Goal: Task Accomplishment & Management: Manage account settings

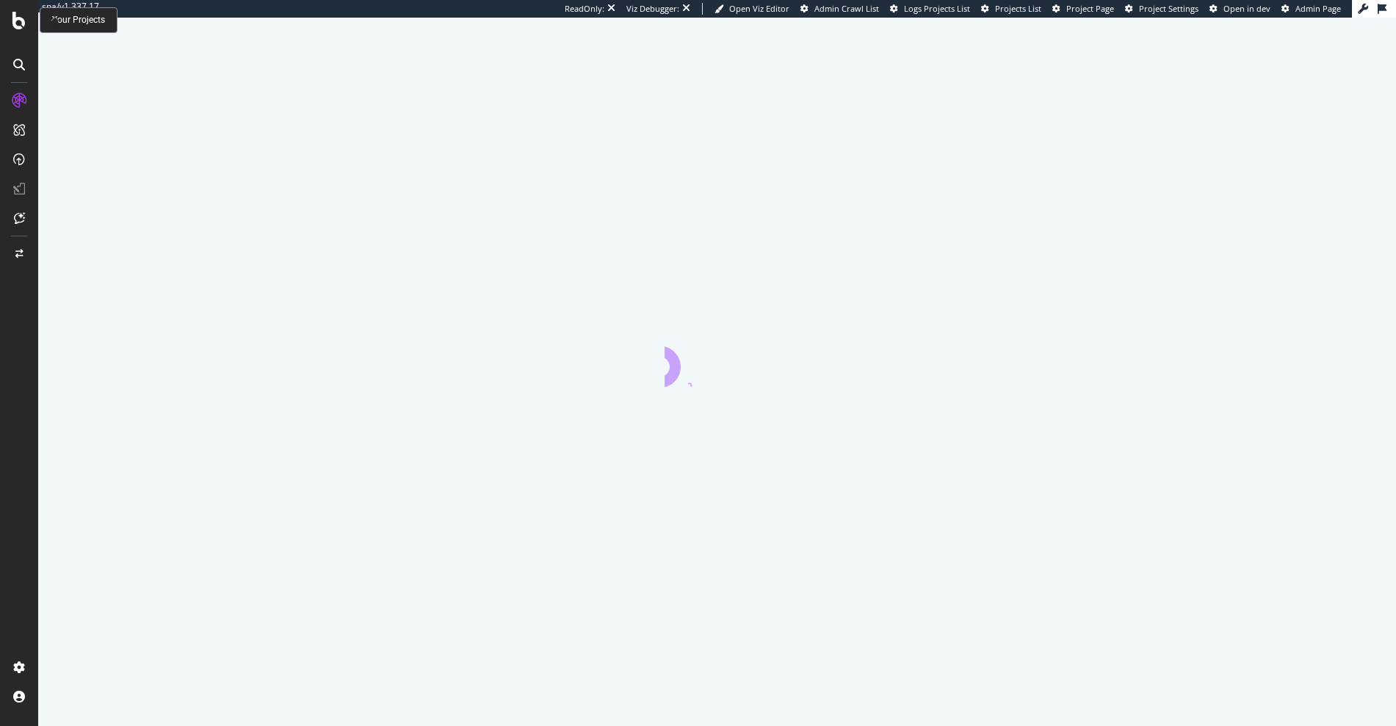
click at [21, 28] on icon at bounding box center [18, 21] width 13 height 18
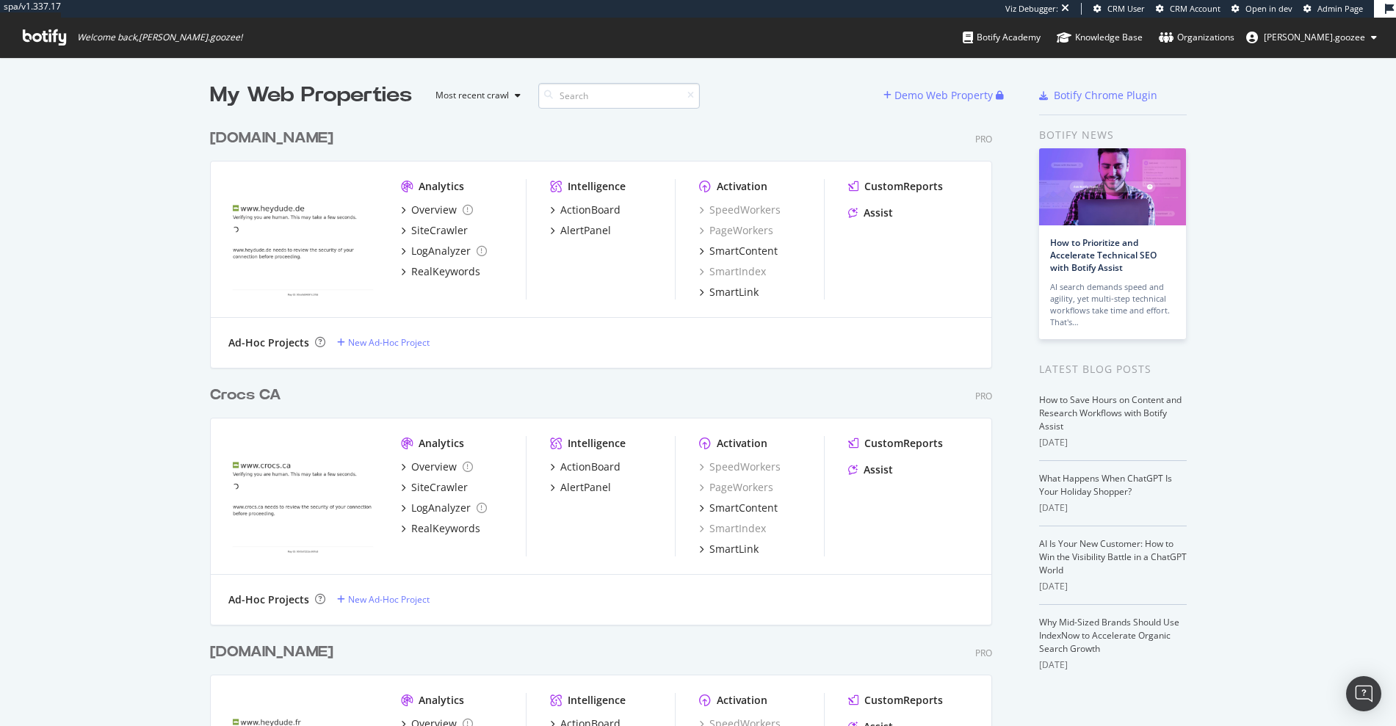
click at [588, 91] on input at bounding box center [619, 96] width 162 height 26
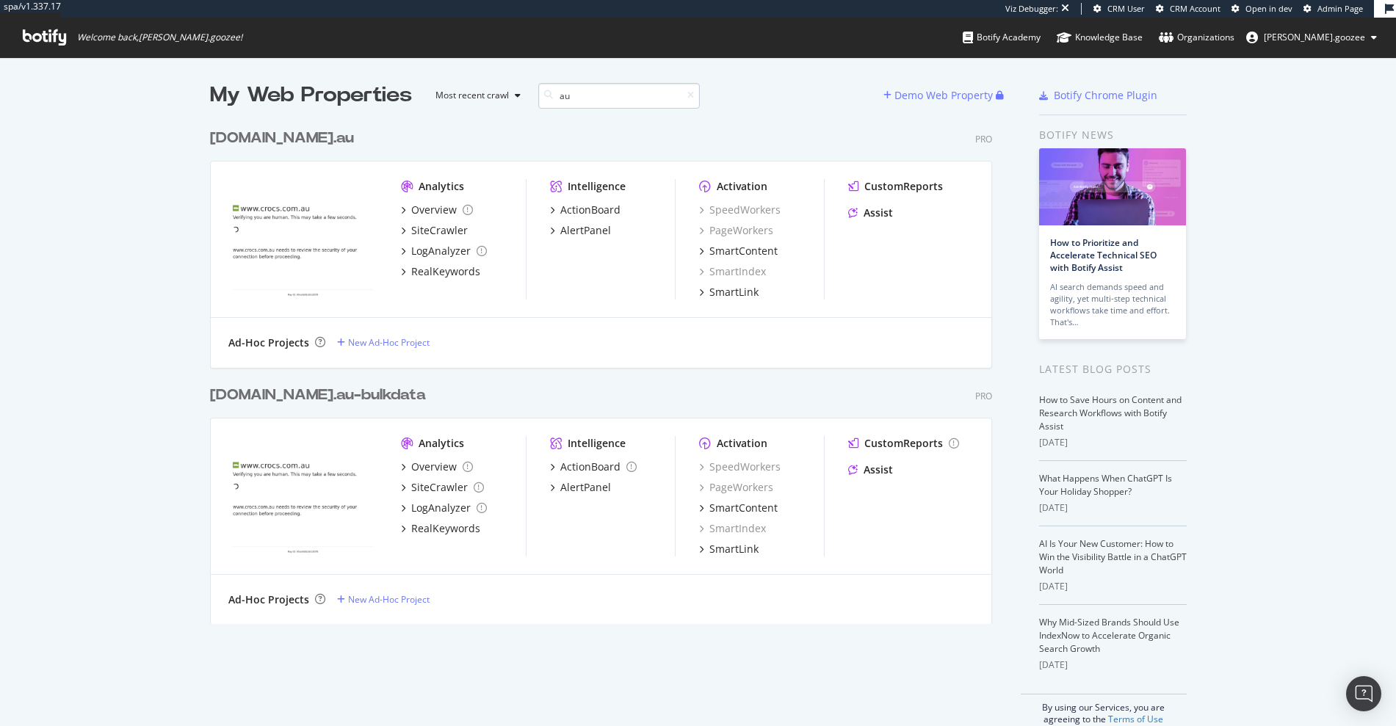
scroll to position [503, 783]
type input "au"
click at [231, 147] on div "crocs.com. au" at bounding box center [282, 138] width 144 height 21
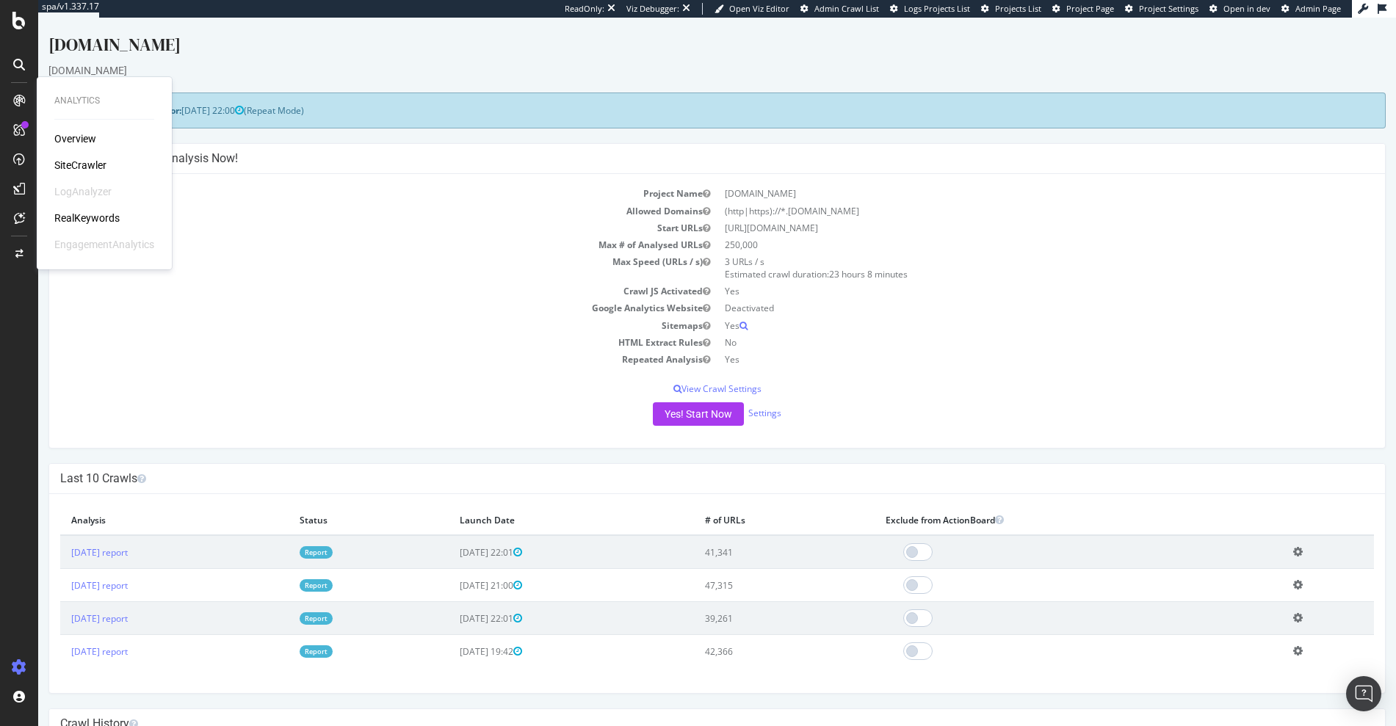
click at [84, 217] on div "RealKeywords" at bounding box center [86, 218] width 65 height 15
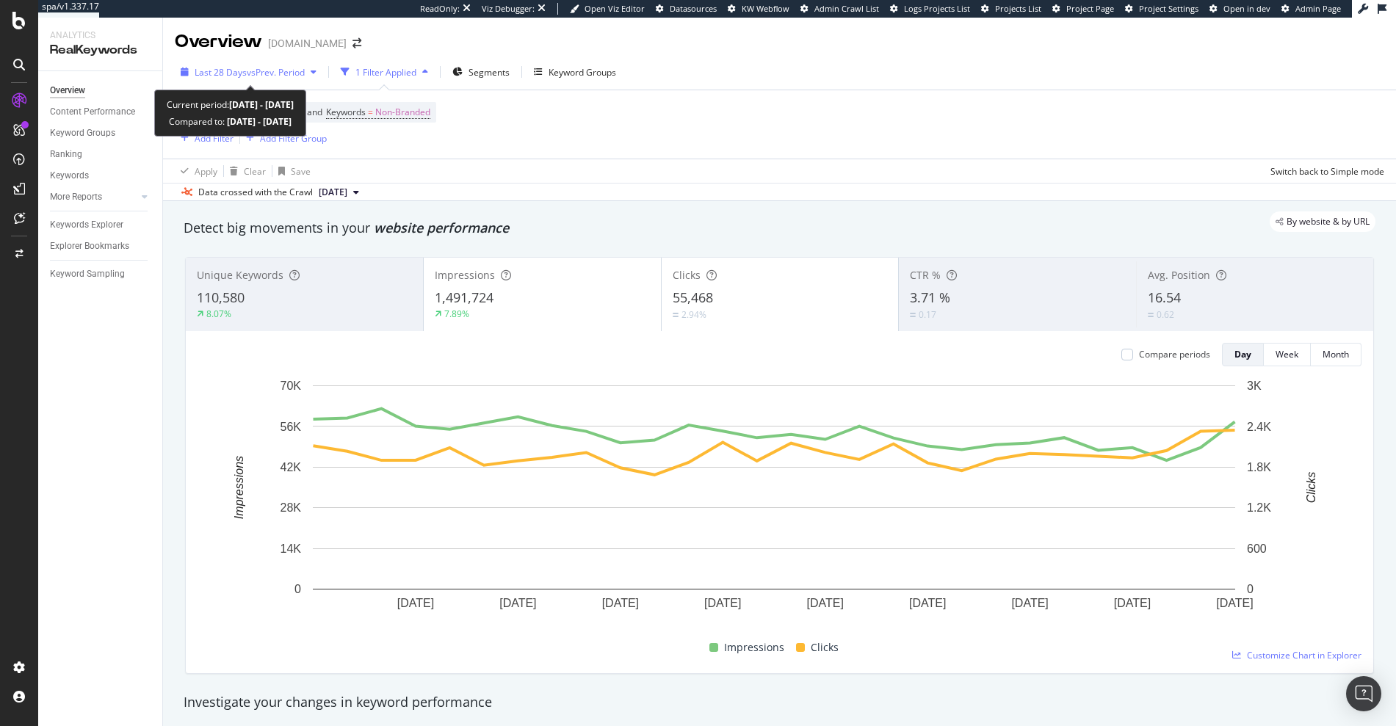
click at [247, 75] on span "vs Prev. Period" at bounding box center [276, 72] width 58 height 12
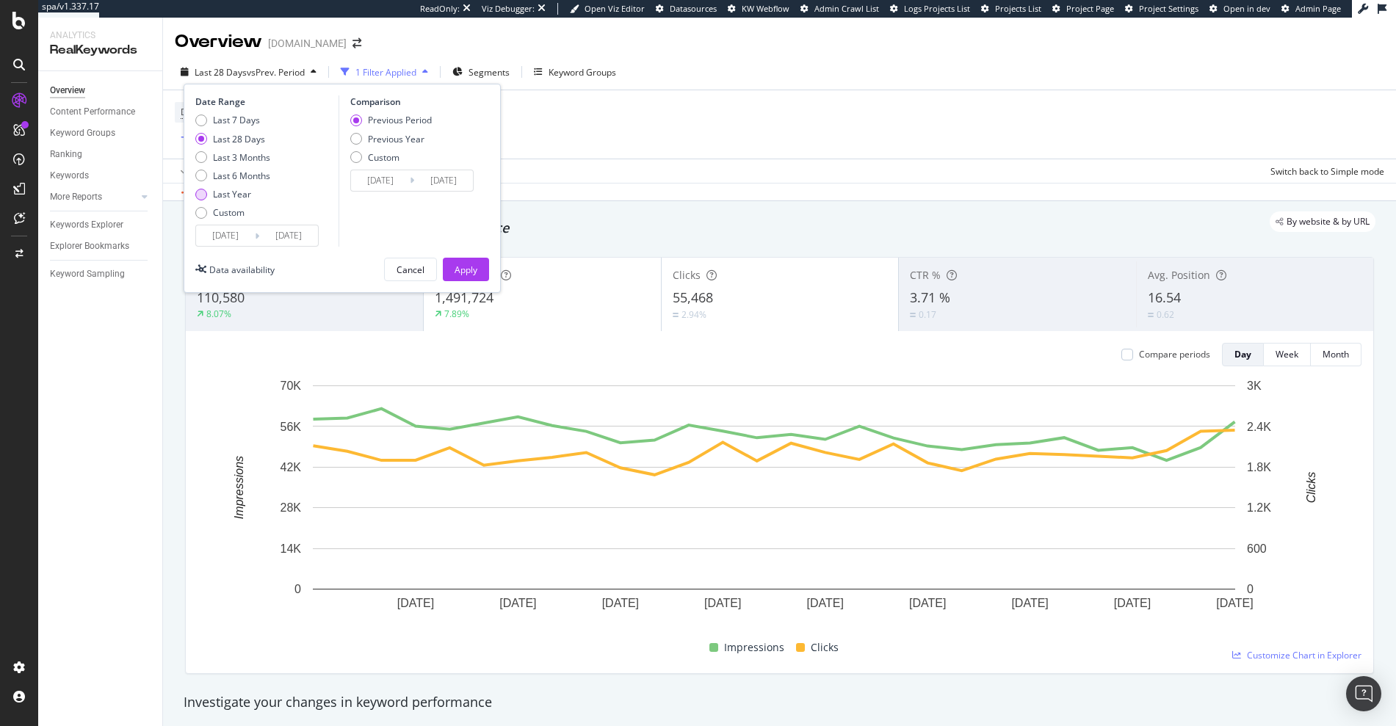
click at [242, 195] on div "Last Year" at bounding box center [232, 194] width 38 height 12
type input "2024/09/06"
click at [464, 283] on div "Date Range Last 7 Days Last 28 Days Last 3 Months Last 6 Months Last Year Custo…" at bounding box center [342, 188] width 317 height 209
click at [477, 267] on button "Apply" at bounding box center [466, 269] width 46 height 23
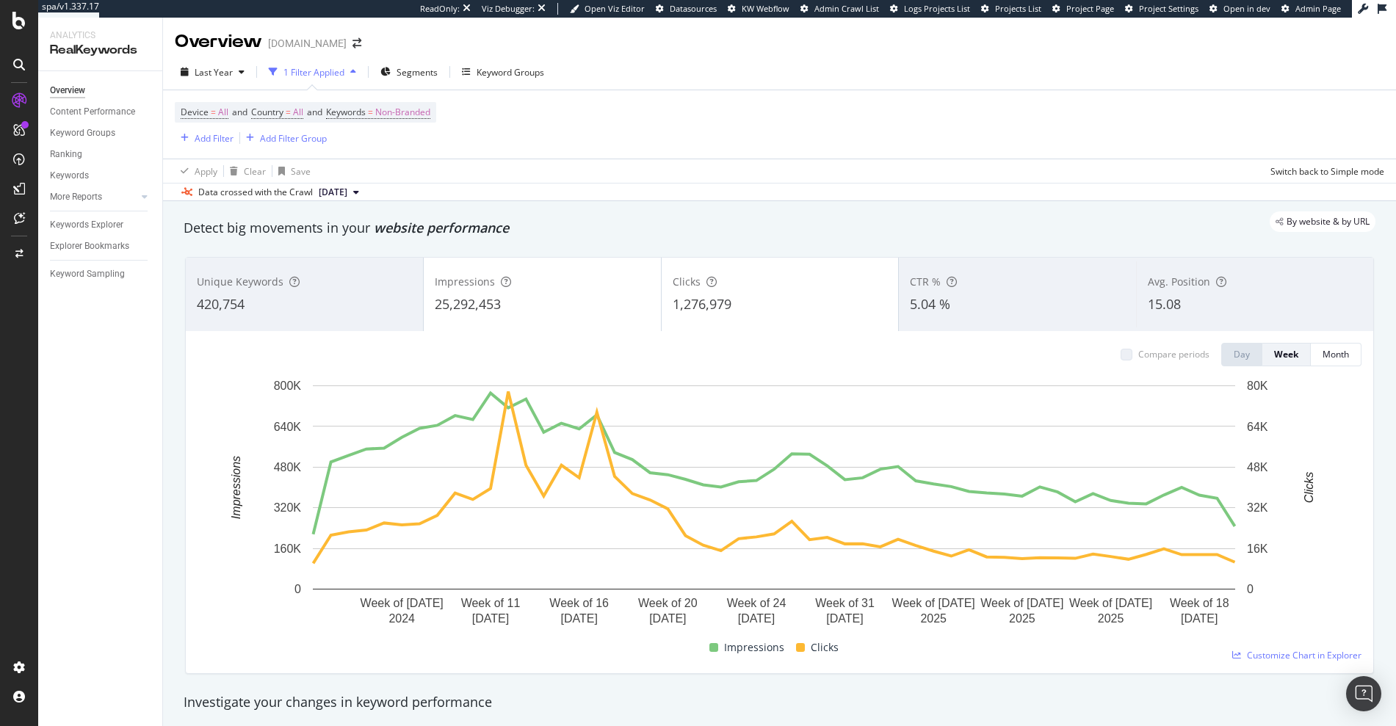
click at [586, 322] on div "Impressions 25,292,453" at bounding box center [542, 294] width 237 height 66
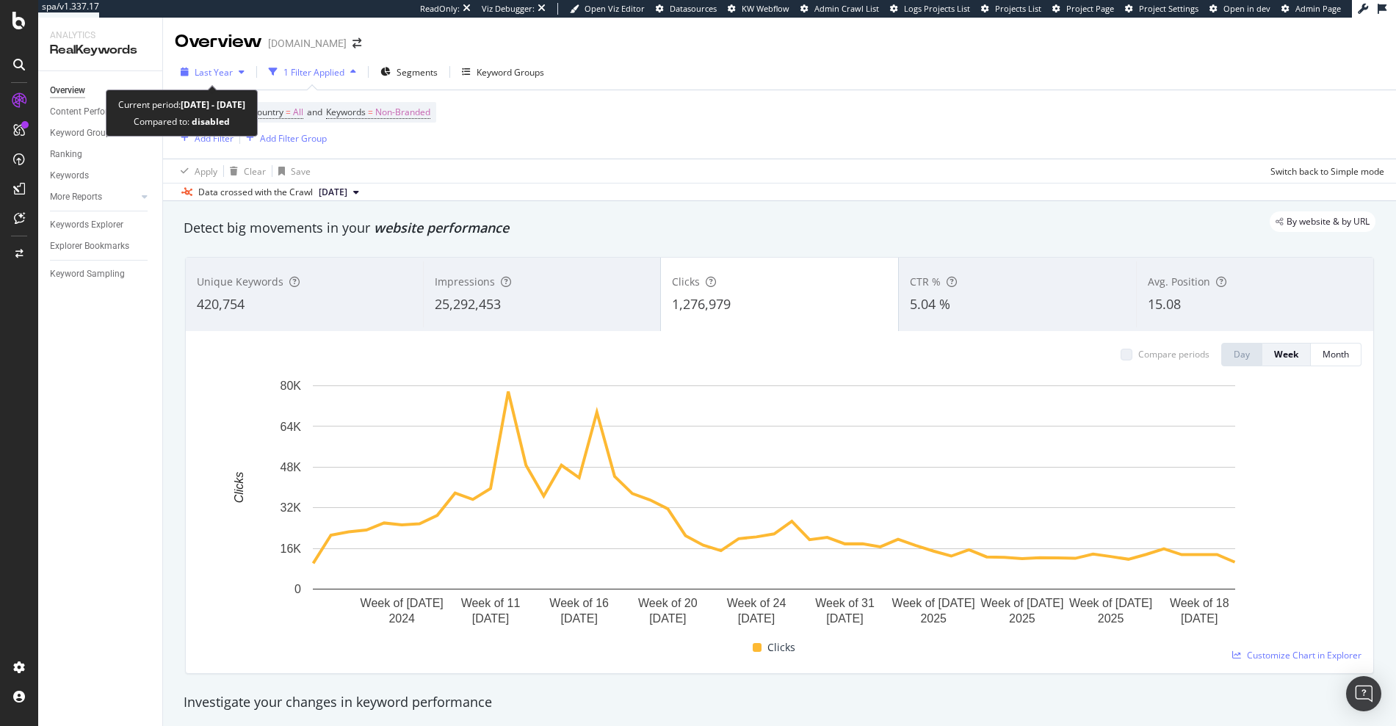
click at [220, 78] on span "Last Year" at bounding box center [214, 72] width 38 height 12
click at [615, 164] on div "Apply Clear Save Switch back to Simple mode" at bounding box center [779, 171] width 1233 height 24
click at [208, 76] on span "Last Year" at bounding box center [214, 72] width 38 height 12
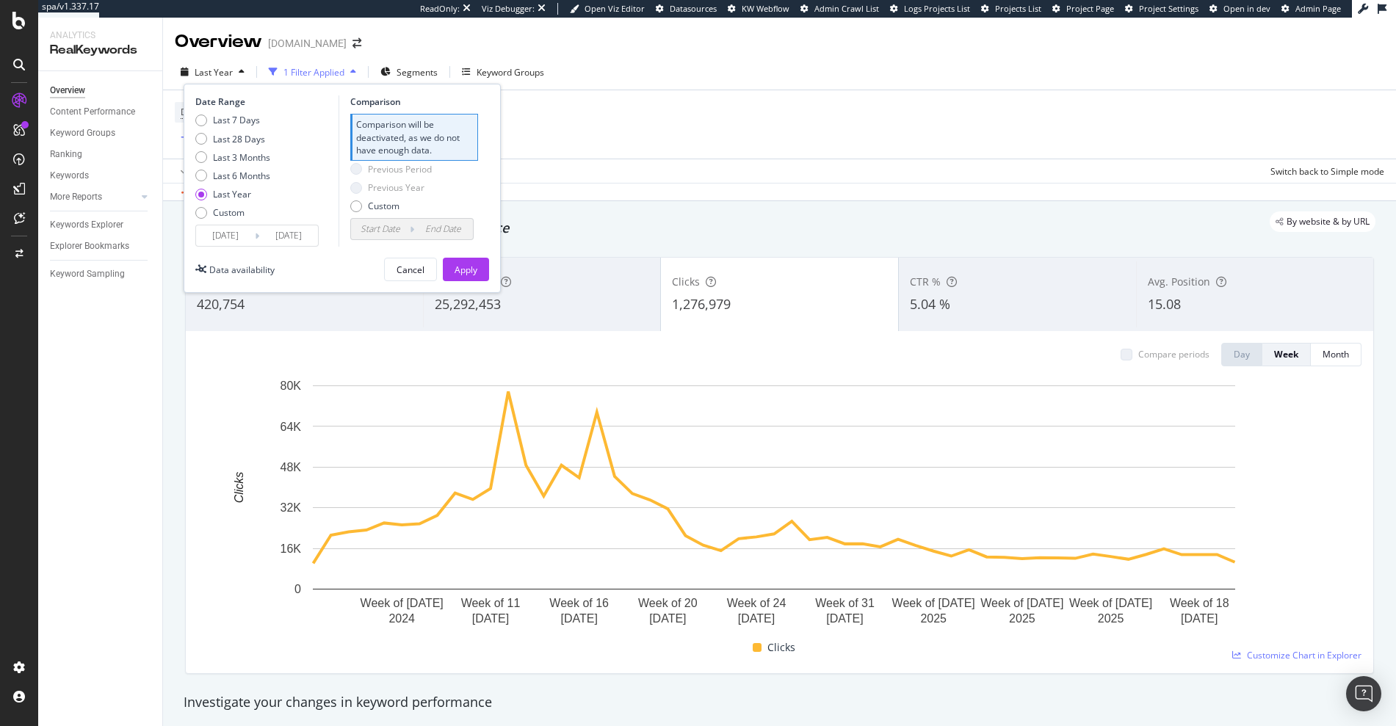
click at [222, 238] on input "2024/09/06" at bounding box center [225, 235] width 59 height 21
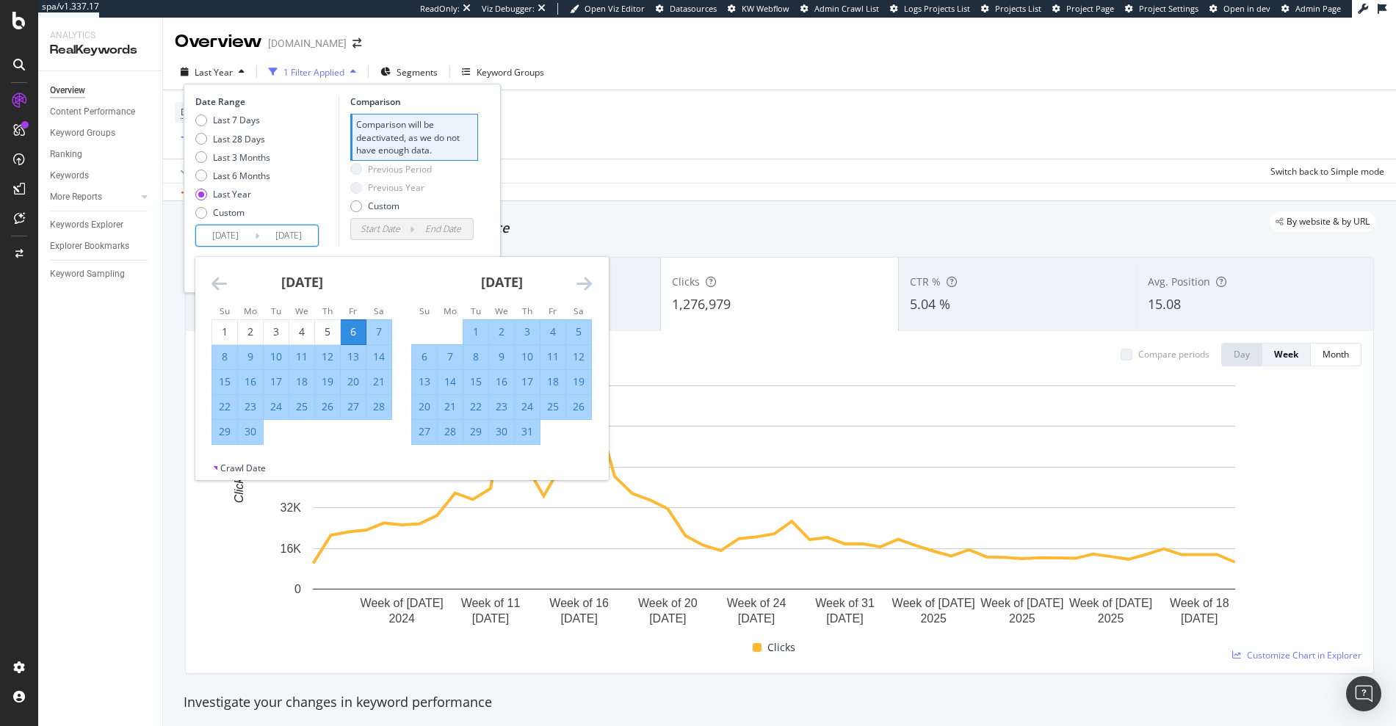
click at [220, 294] on div "September 2024" at bounding box center [301, 288] width 181 height 62
click at [220, 290] on icon "Move backward to switch to the previous month." at bounding box center [218, 284] width 15 height 18
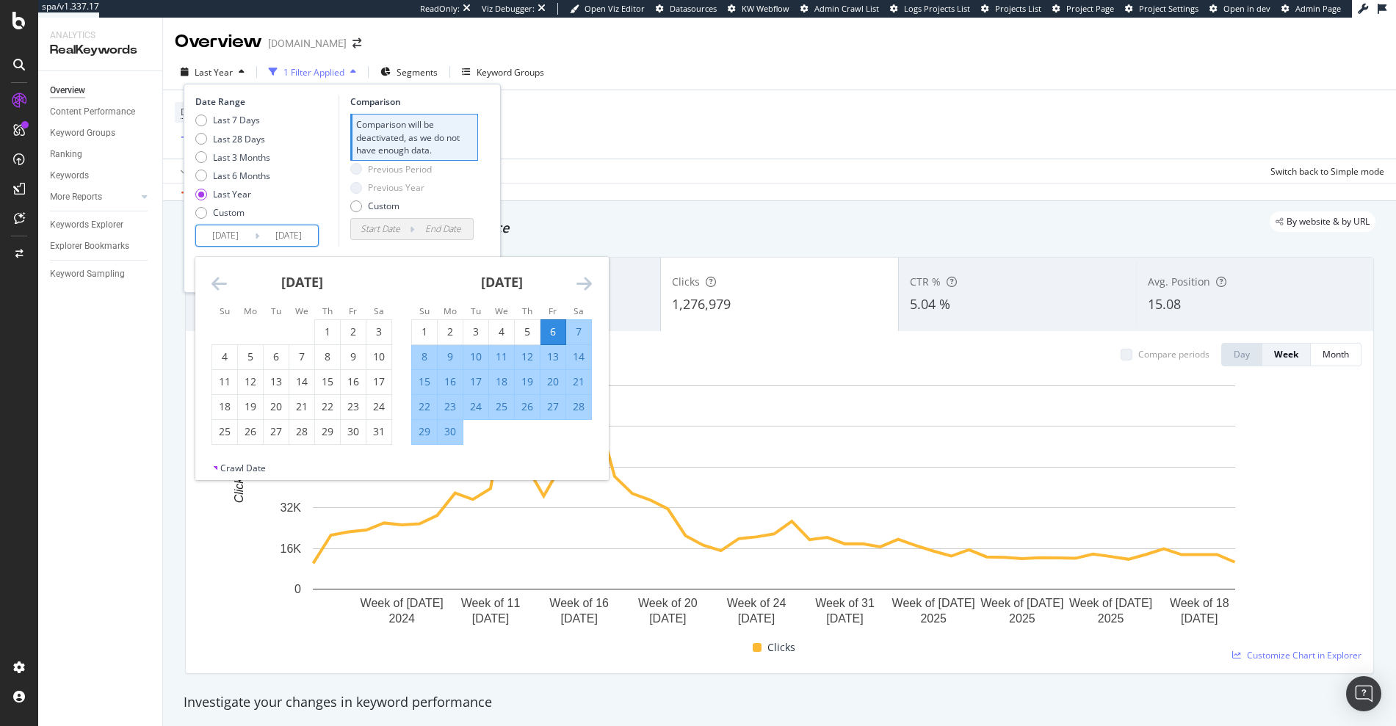
click at [220, 290] on icon "Move backward to switch to the previous month." at bounding box center [218, 284] width 15 height 18
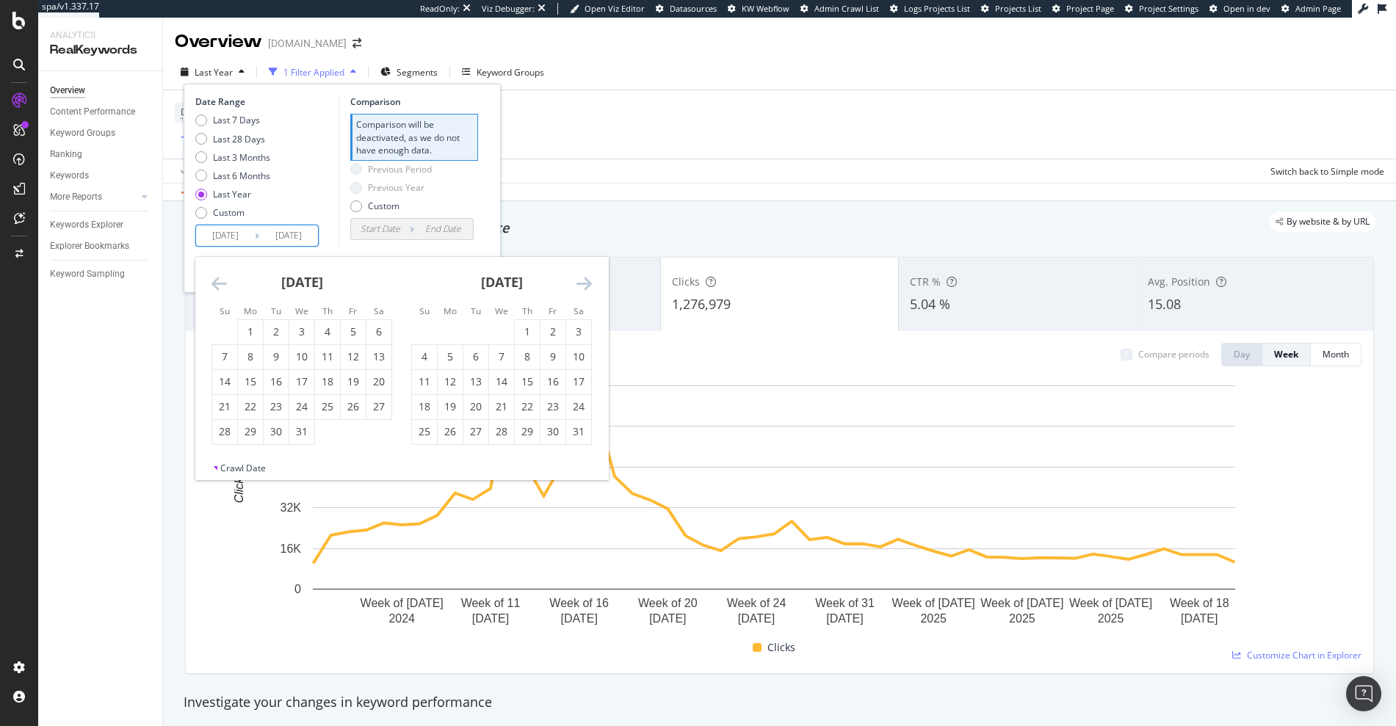
click at [220, 290] on icon "Move backward to switch to the previous month." at bounding box center [218, 284] width 15 height 18
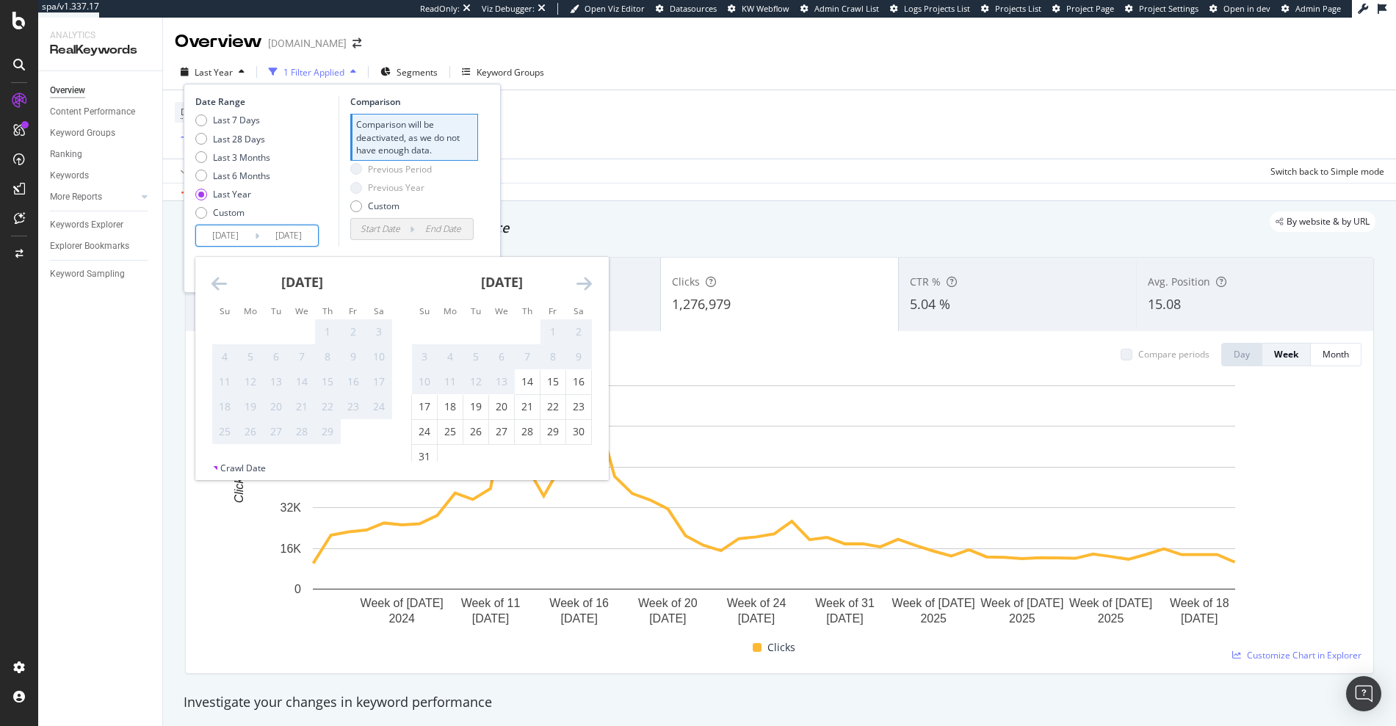
click at [220, 290] on icon "Move backward to switch to the previous month." at bounding box center [218, 284] width 15 height 18
click at [593, 286] on div "January 2024 1 2 3 4 5 6 7 8 9 10 11 12 13 14 15 16 17 18 19 20 21 22 23 24 25 …" at bounding box center [502, 351] width 200 height 188
click at [584, 286] on icon "Move forward to switch to the next month." at bounding box center [583, 284] width 15 height 18
click at [586, 278] on icon "Move forward to switch to the next month." at bounding box center [583, 284] width 15 height 18
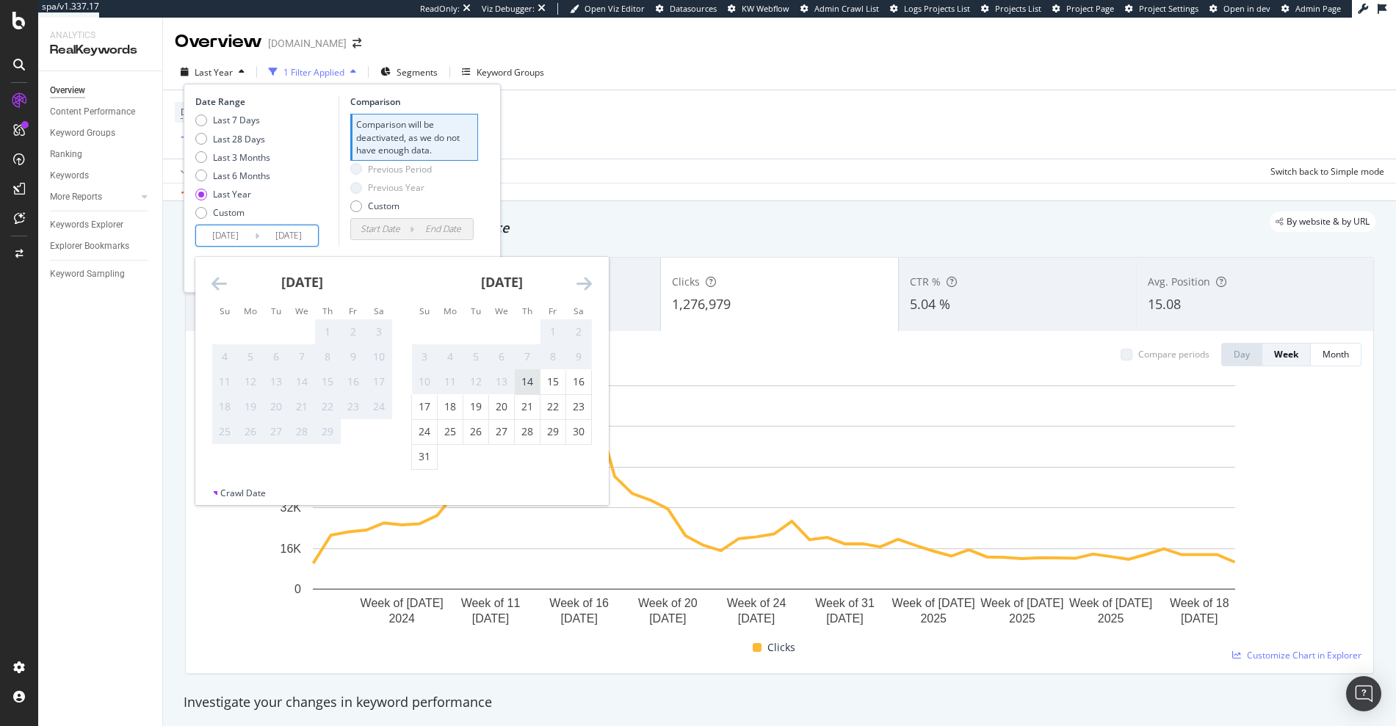
click at [530, 381] on div "14" at bounding box center [527, 381] width 25 height 15
type input "2024/03/14"
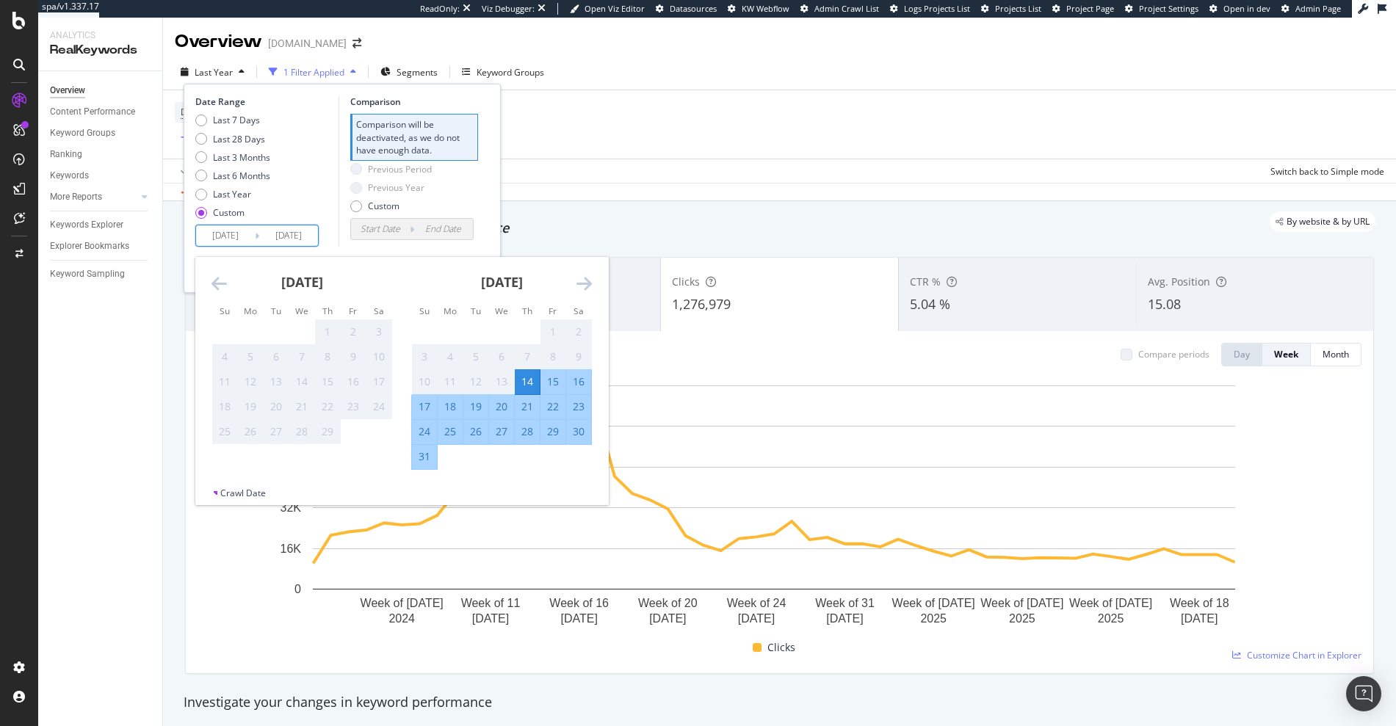
click at [591, 283] on icon "Move forward to switch to the next month." at bounding box center [583, 284] width 15 height 18
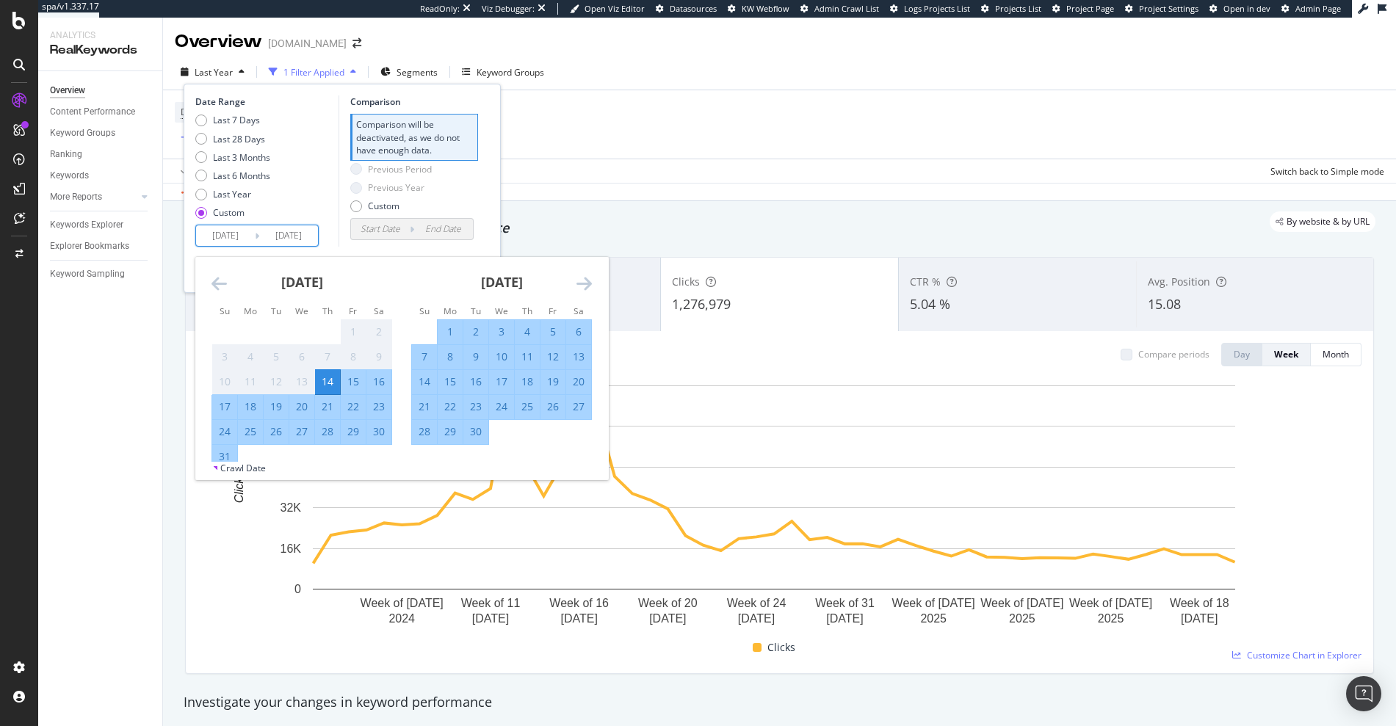
click at [591, 283] on icon "Move forward to switch to the next month." at bounding box center [583, 284] width 15 height 18
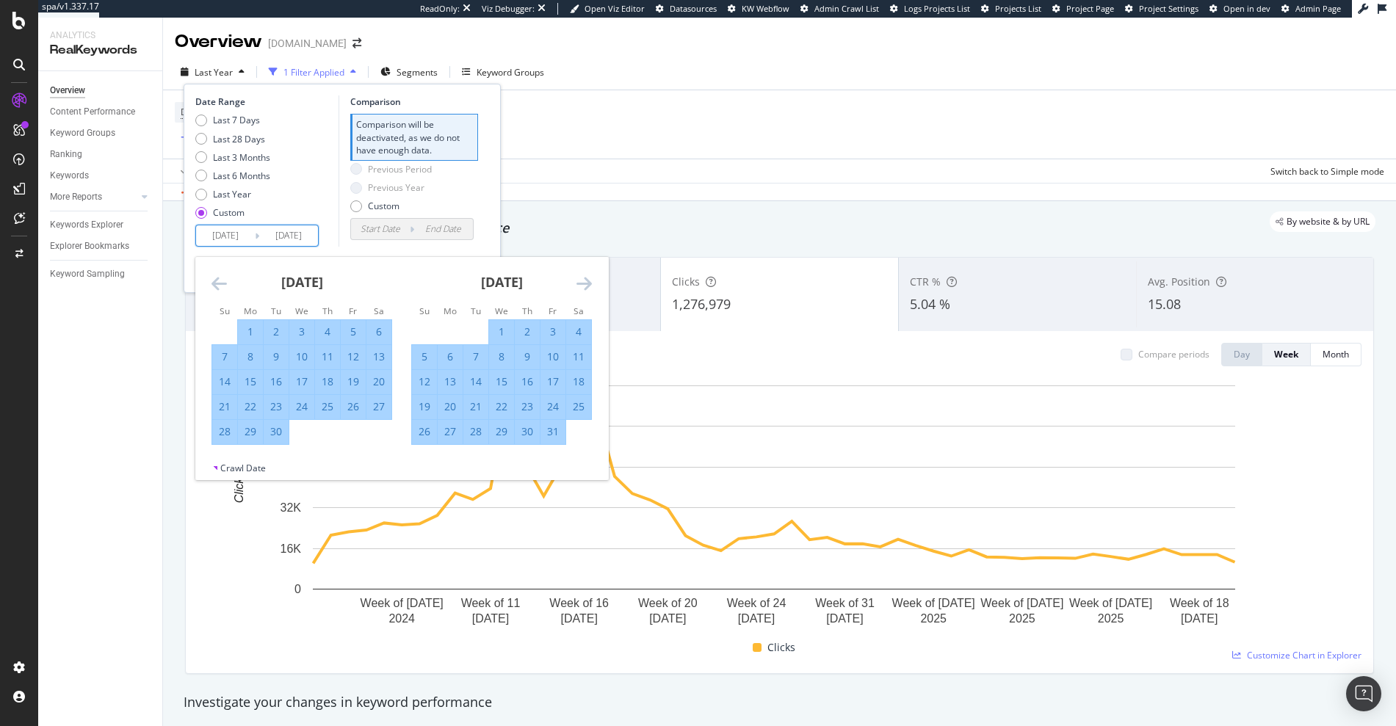
click at [591, 283] on icon "Move forward to switch to the next month." at bounding box center [583, 284] width 15 height 18
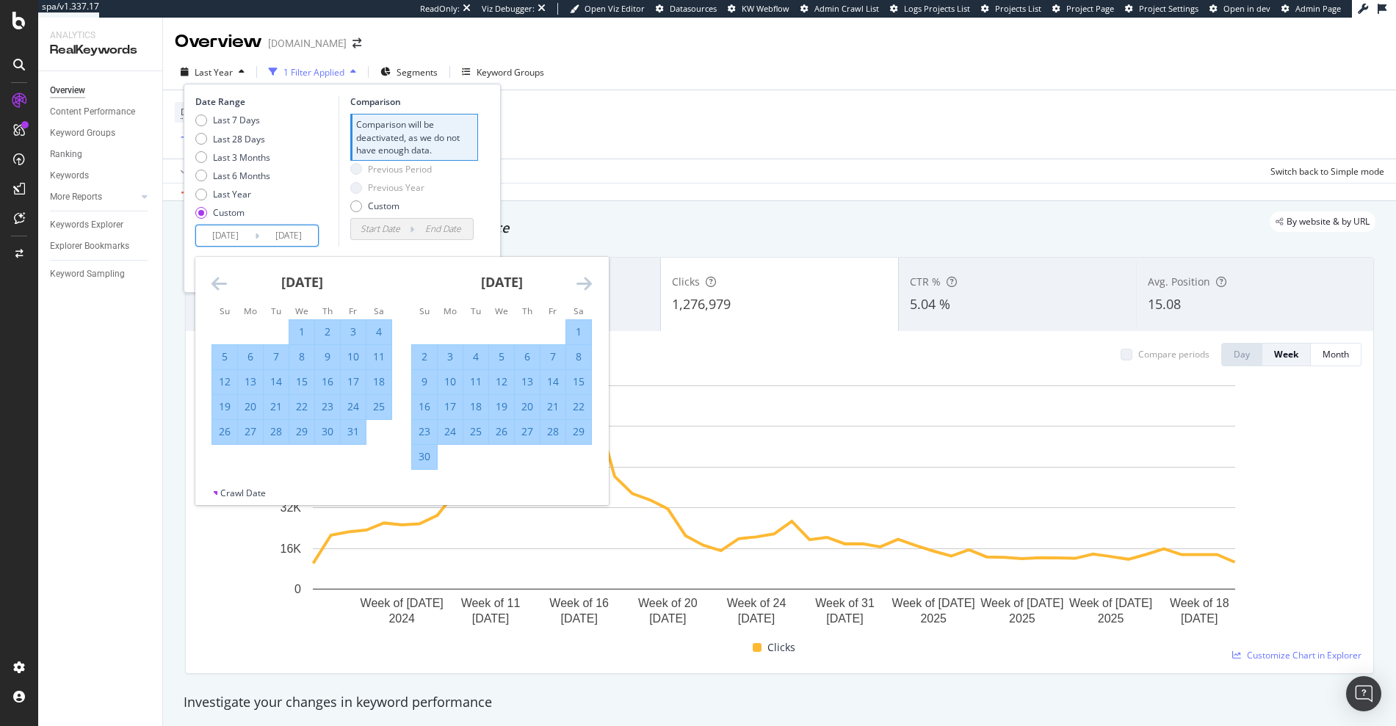
click at [591, 283] on icon "Move forward to switch to the next month." at bounding box center [583, 284] width 15 height 18
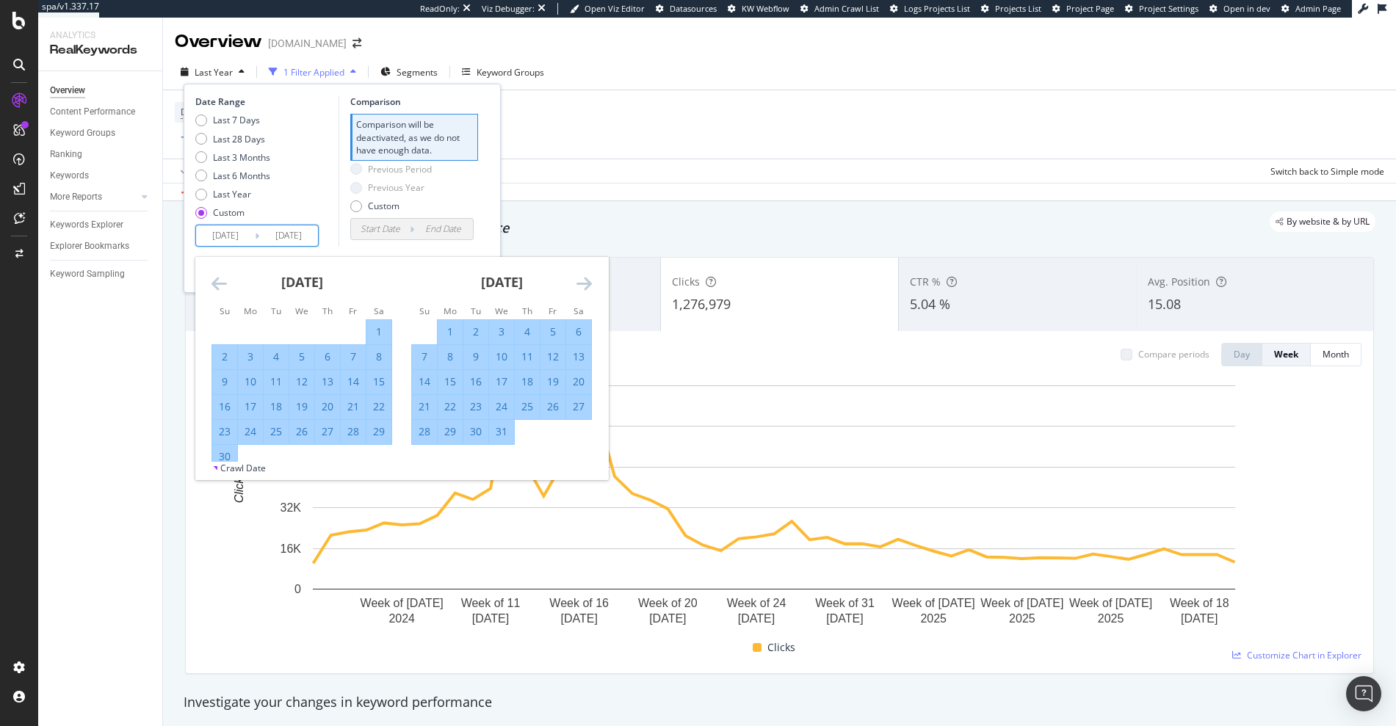
click at [591, 283] on icon "Move forward to switch to the next month." at bounding box center [583, 284] width 15 height 18
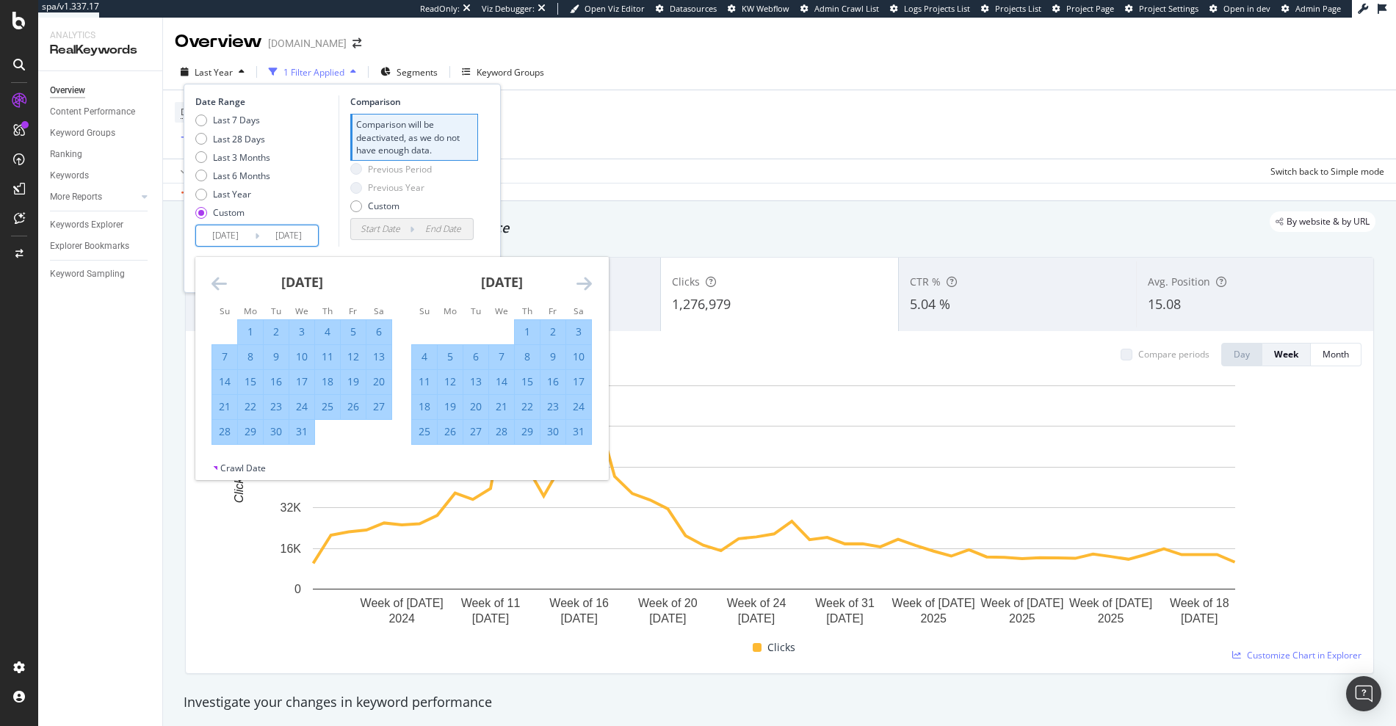
click at [591, 283] on icon "Move forward to switch to the next month." at bounding box center [583, 284] width 15 height 18
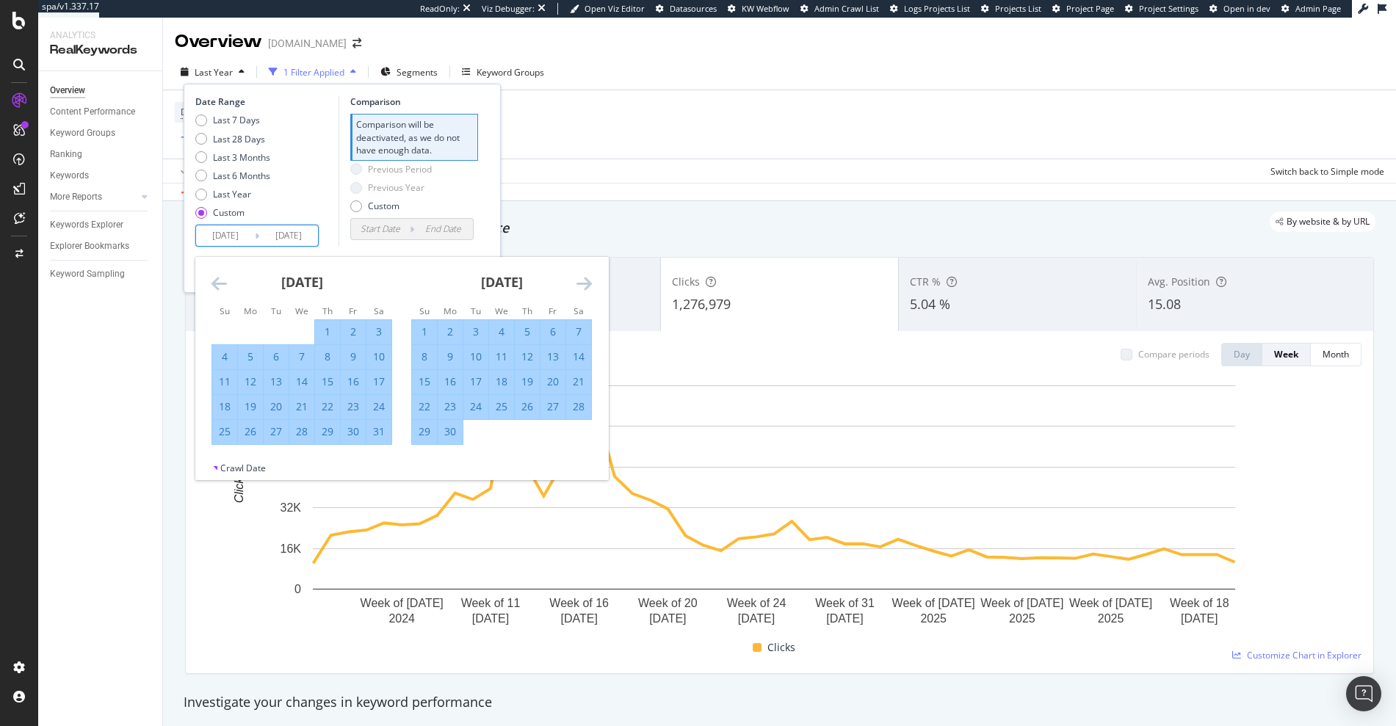
click at [591, 283] on icon "Move forward to switch to the next month." at bounding box center [583, 284] width 15 height 18
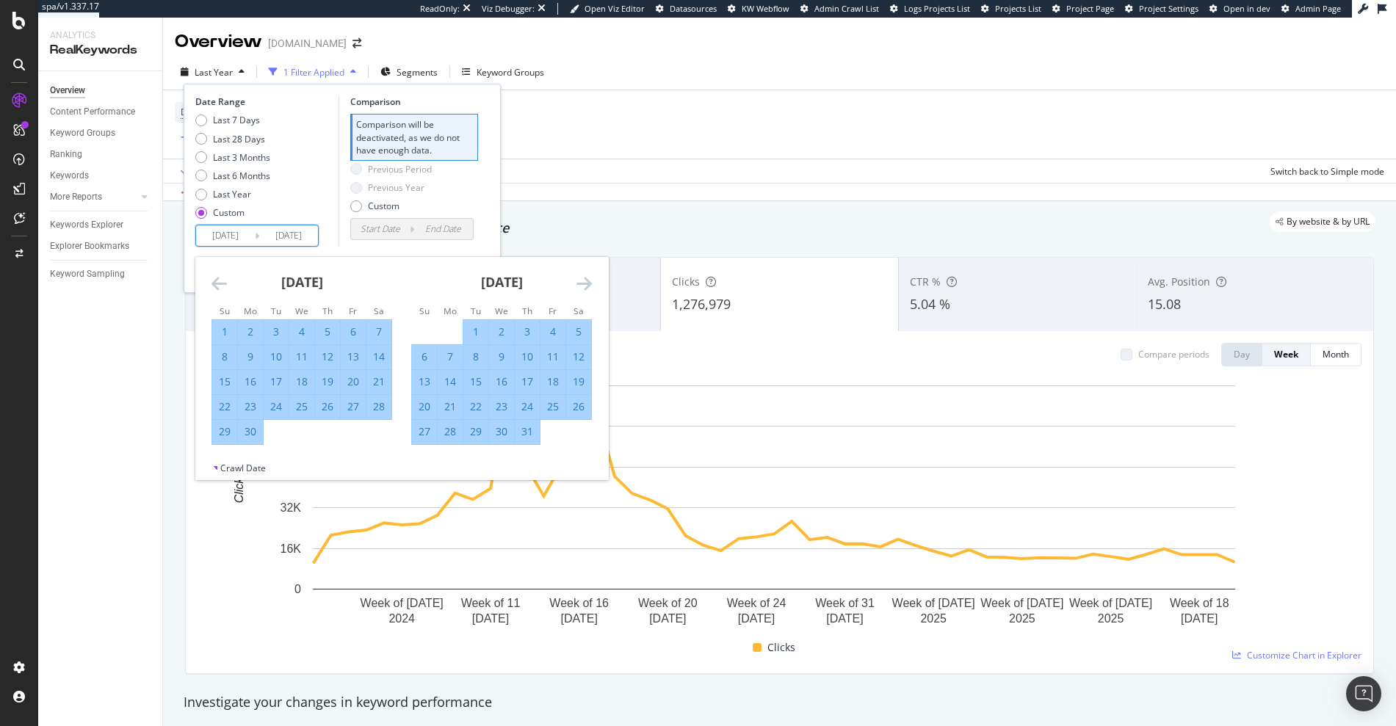
click at [591, 283] on icon "Move forward to switch to the next month." at bounding box center [583, 284] width 15 height 18
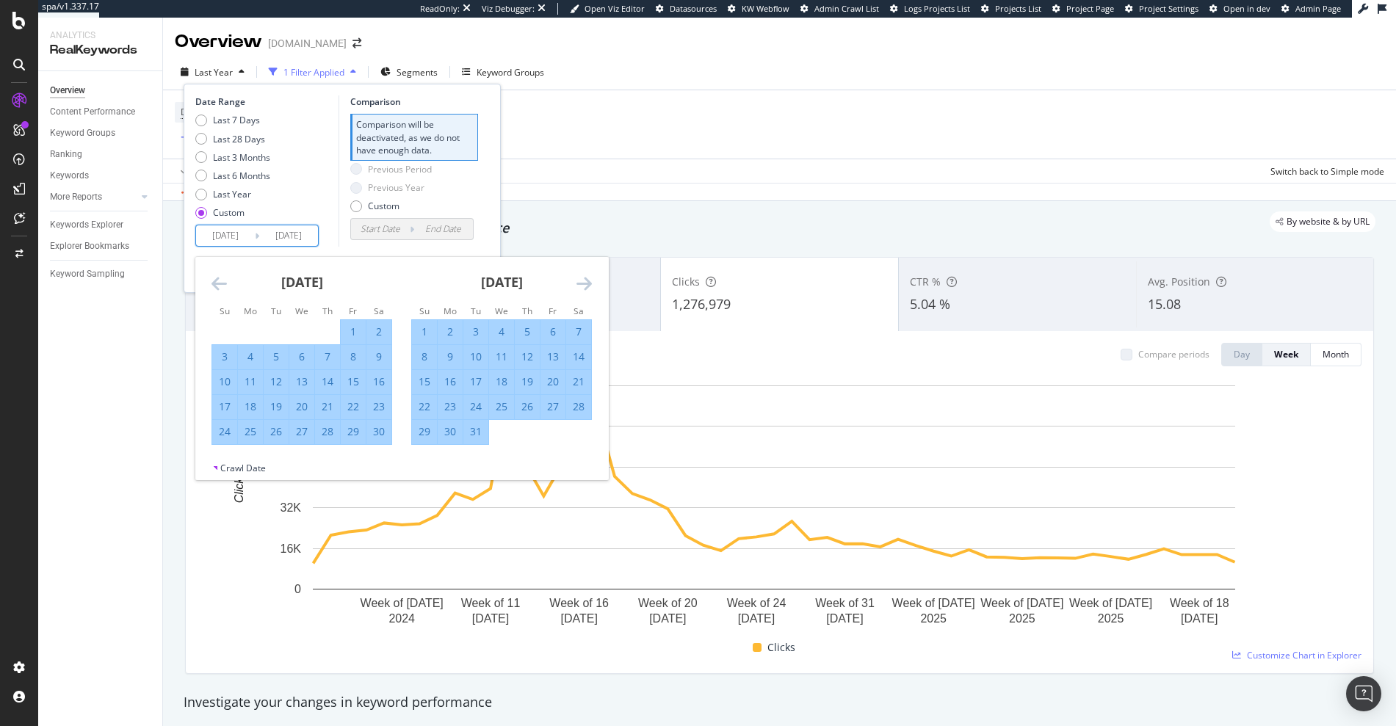
click at [591, 283] on icon "Move forward to switch to the next month." at bounding box center [583, 284] width 15 height 18
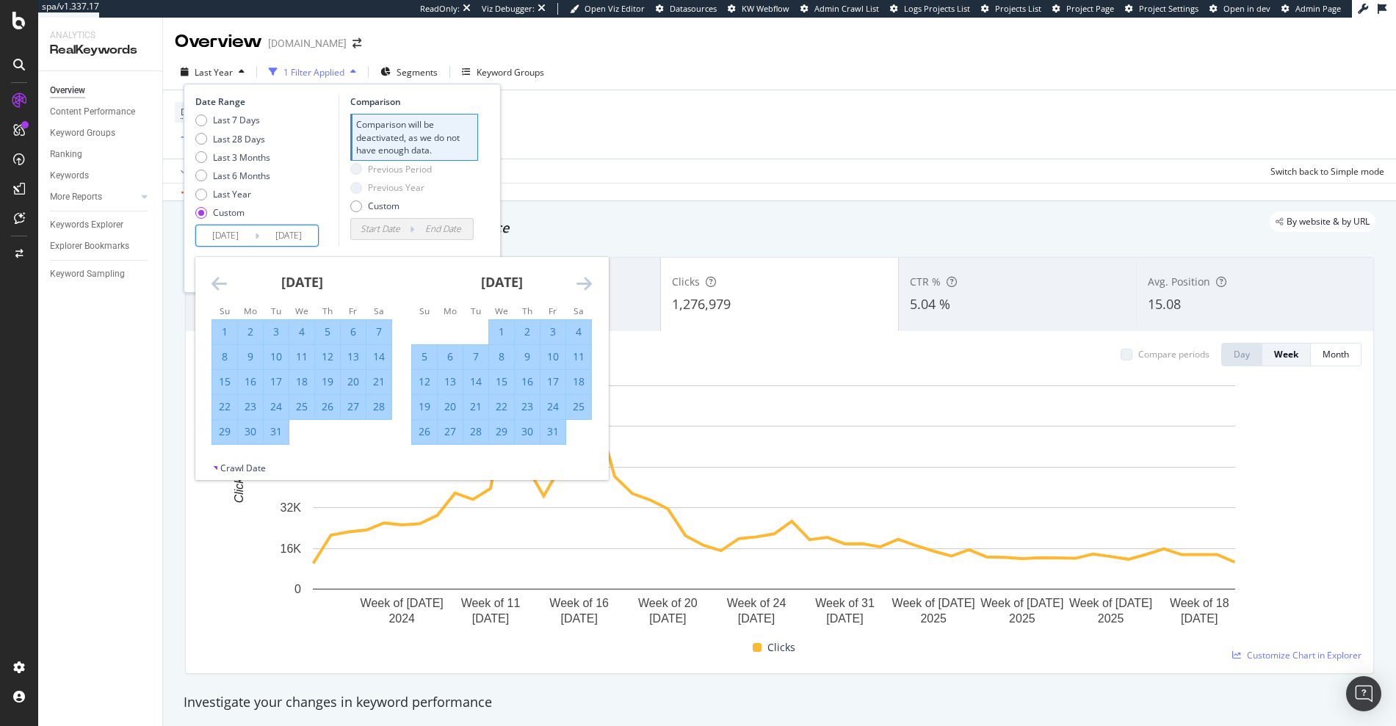
click at [591, 283] on icon "Move forward to switch to the next month." at bounding box center [583, 284] width 15 height 18
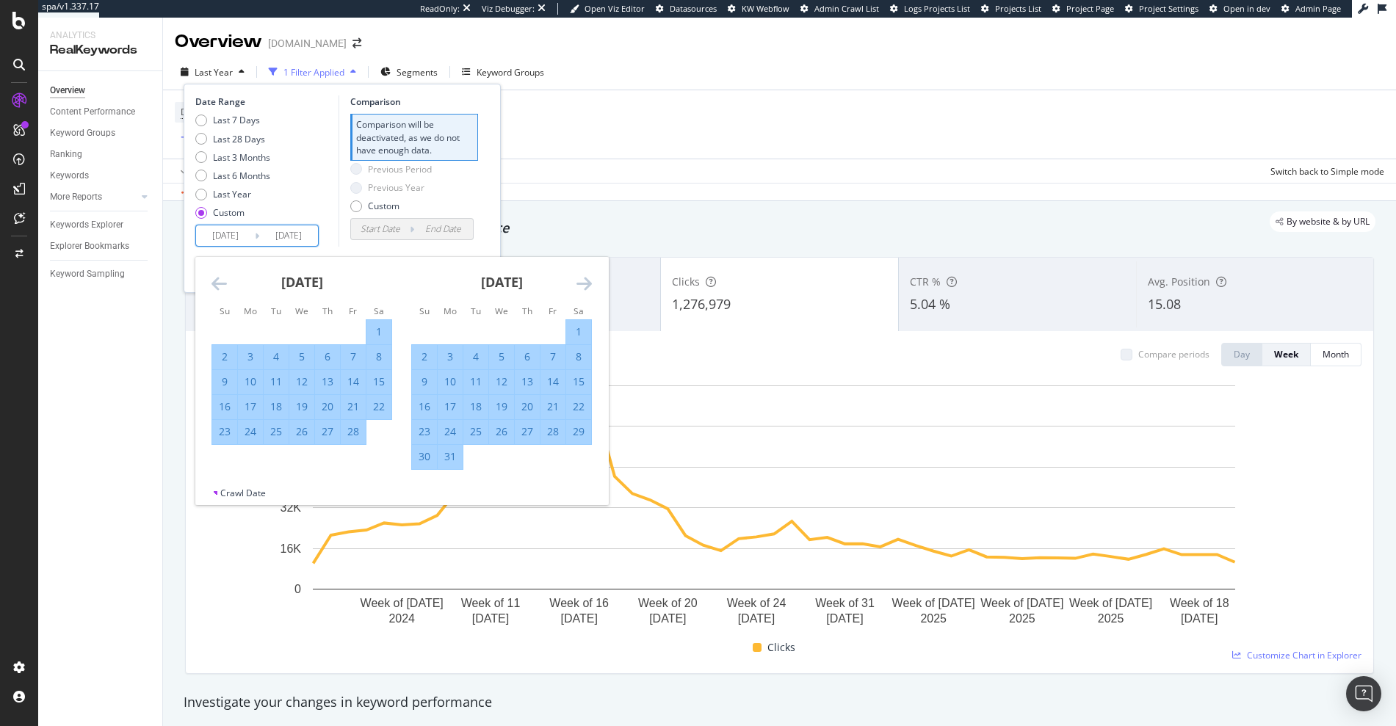
click at [591, 283] on icon "Move forward to switch to the next month." at bounding box center [583, 284] width 15 height 18
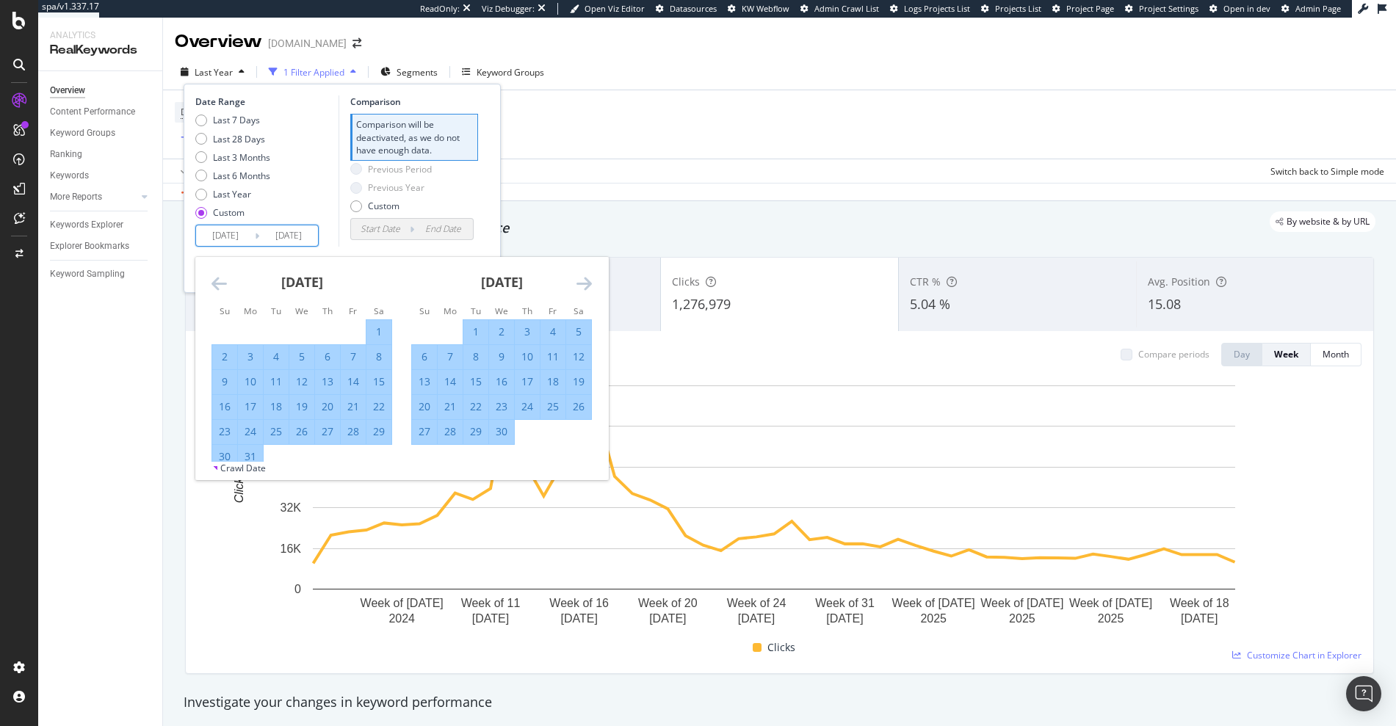
click at [591, 283] on icon "Move forward to switch to the next month." at bounding box center [583, 284] width 15 height 18
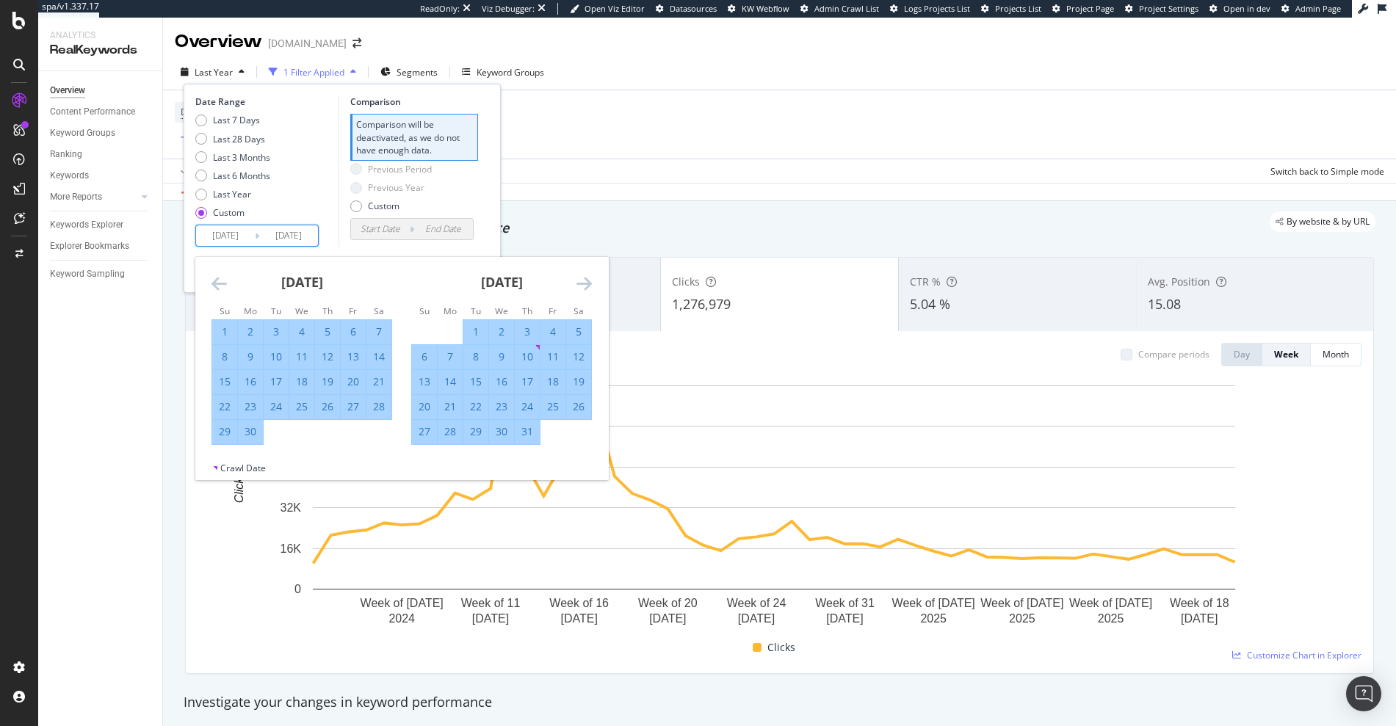
click at [591, 283] on icon "Move forward to switch to the next month." at bounding box center [583, 284] width 15 height 18
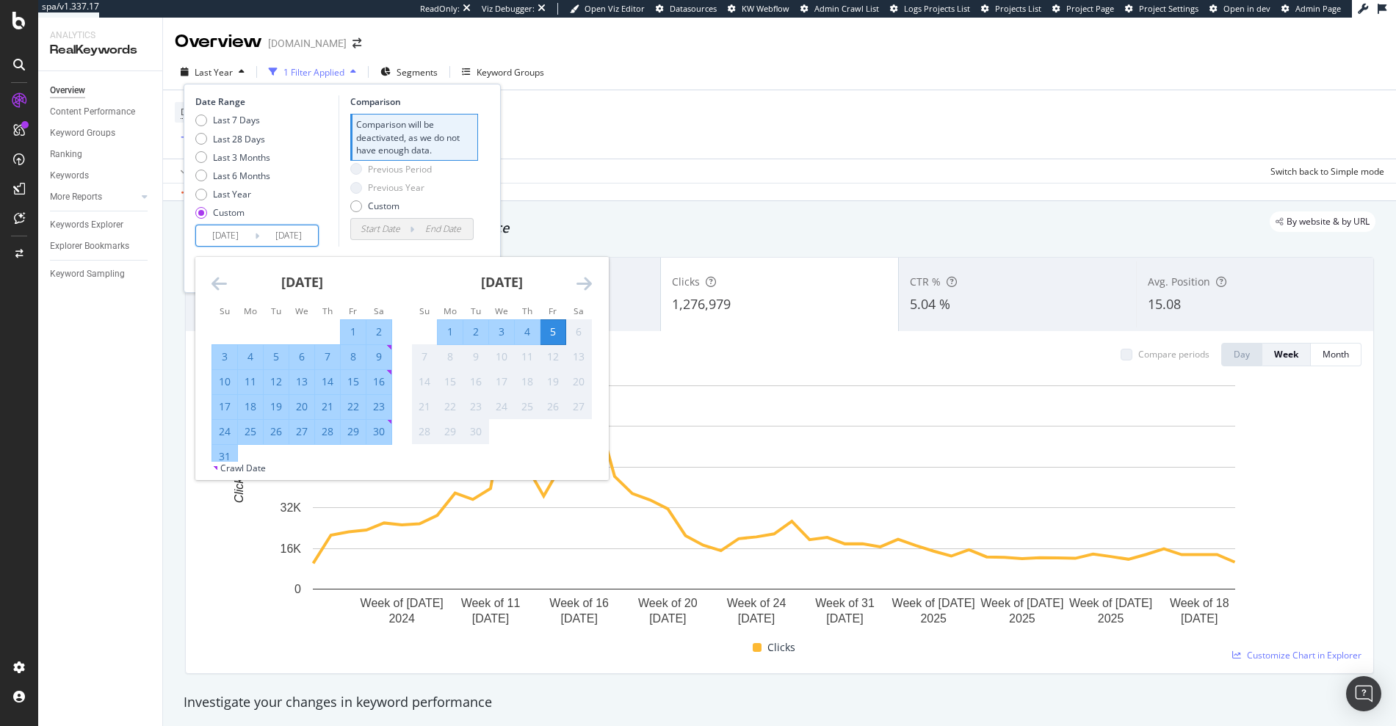
click at [591, 283] on icon "Move forward to switch to the next month." at bounding box center [583, 284] width 15 height 18
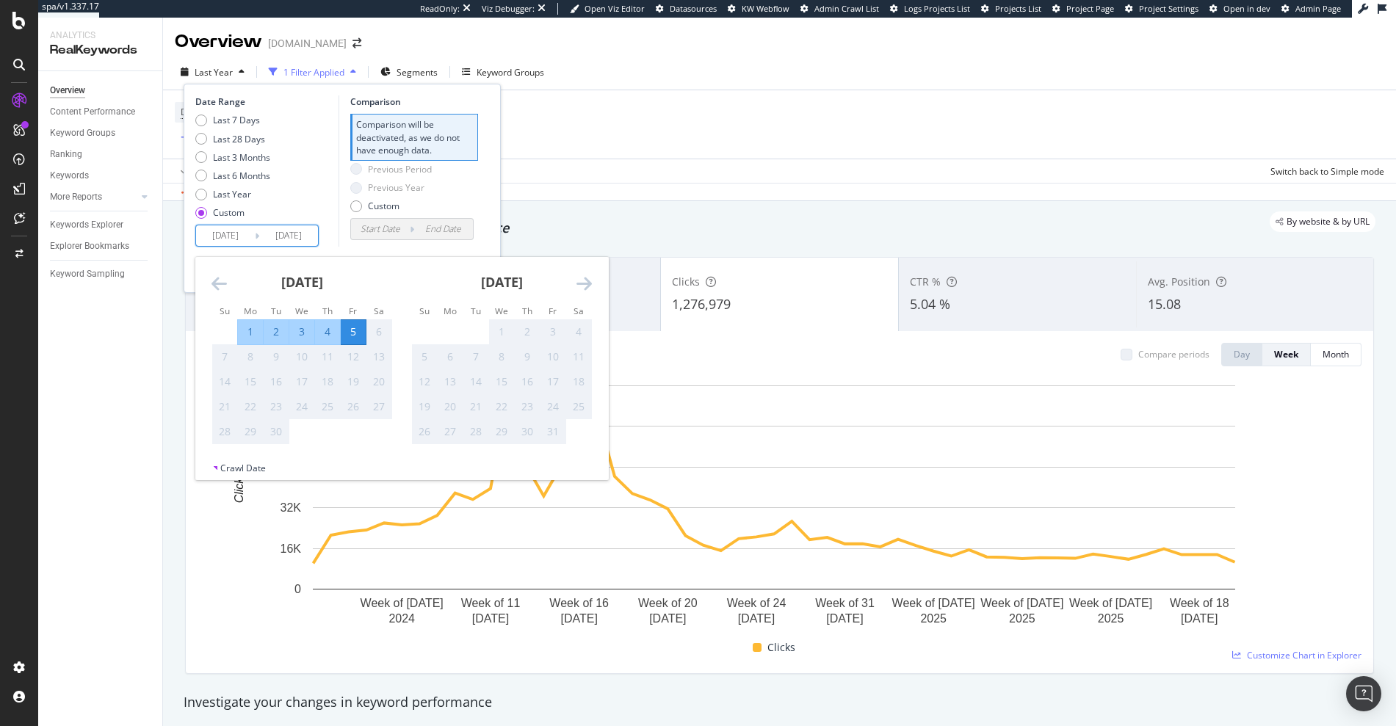
click at [591, 283] on icon "Move forward to switch to the next month." at bounding box center [583, 284] width 15 height 18
click at [214, 290] on icon "Move backward to switch to the previous month." at bounding box center [218, 284] width 15 height 18
click at [361, 339] on div "5" at bounding box center [353, 332] width 25 height 15
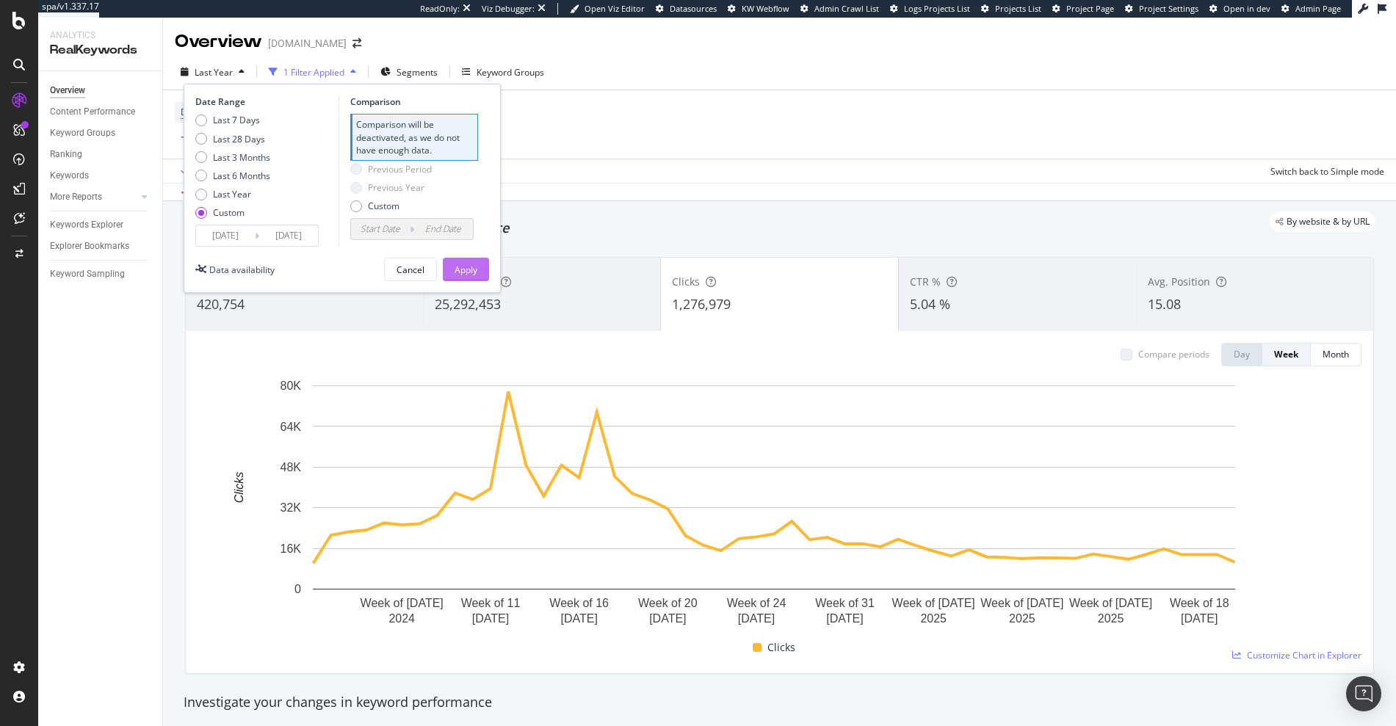
click at [474, 267] on div "Apply" at bounding box center [466, 270] width 23 height 12
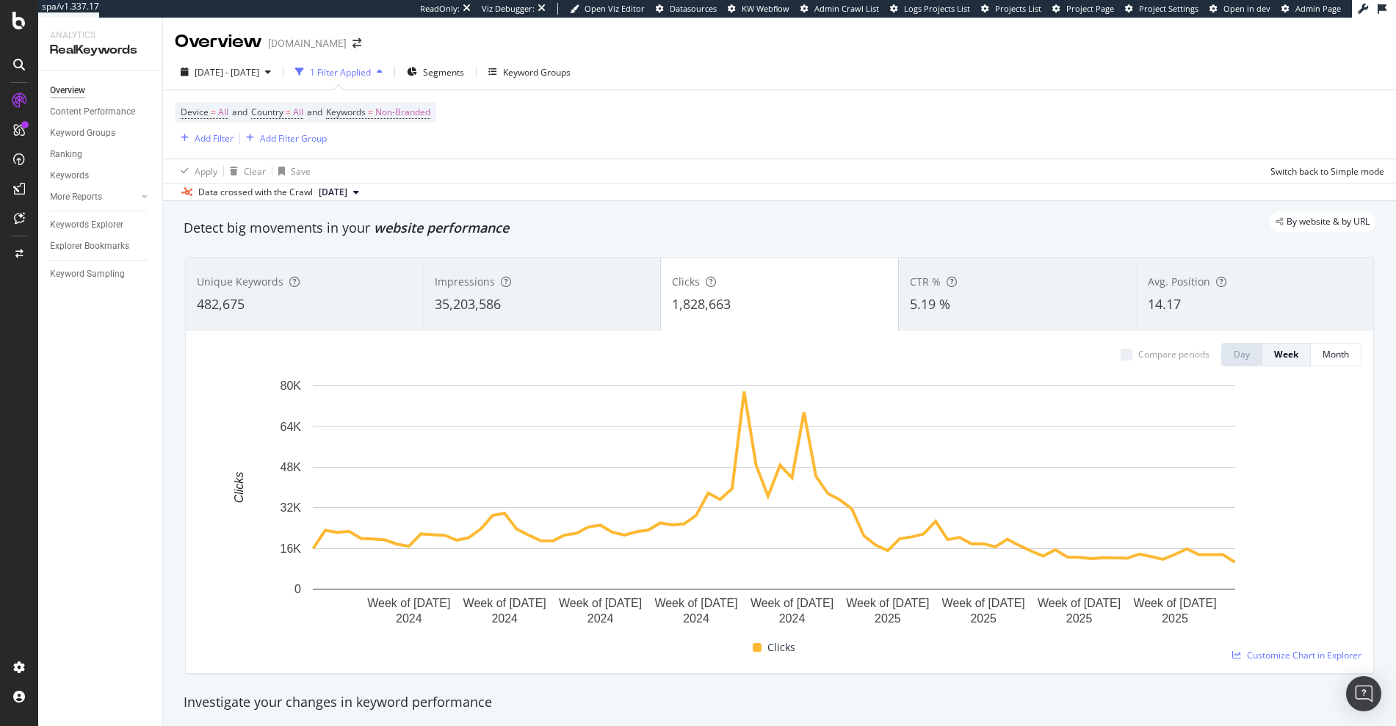
click at [530, 304] on div "35,203,586" at bounding box center [542, 304] width 214 height 19
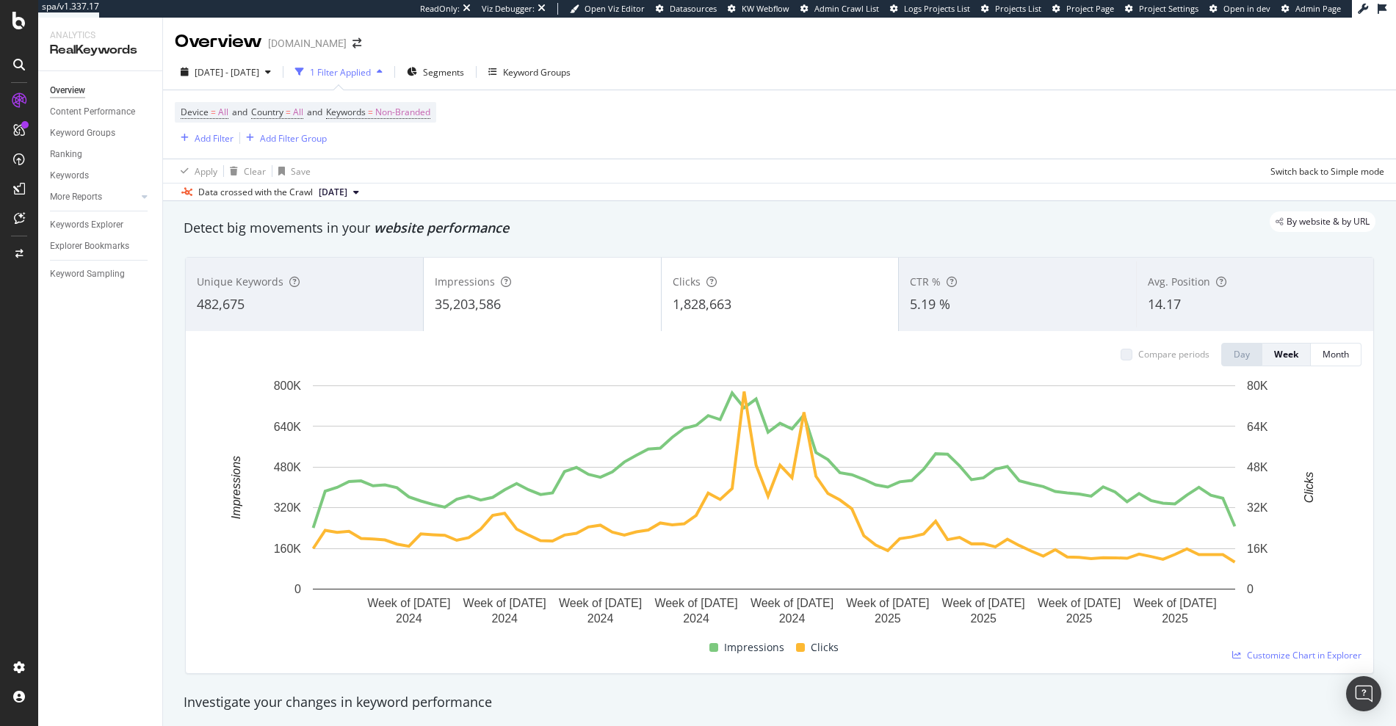
click at [525, 311] on div "35,203,586" at bounding box center [542, 304] width 215 height 19
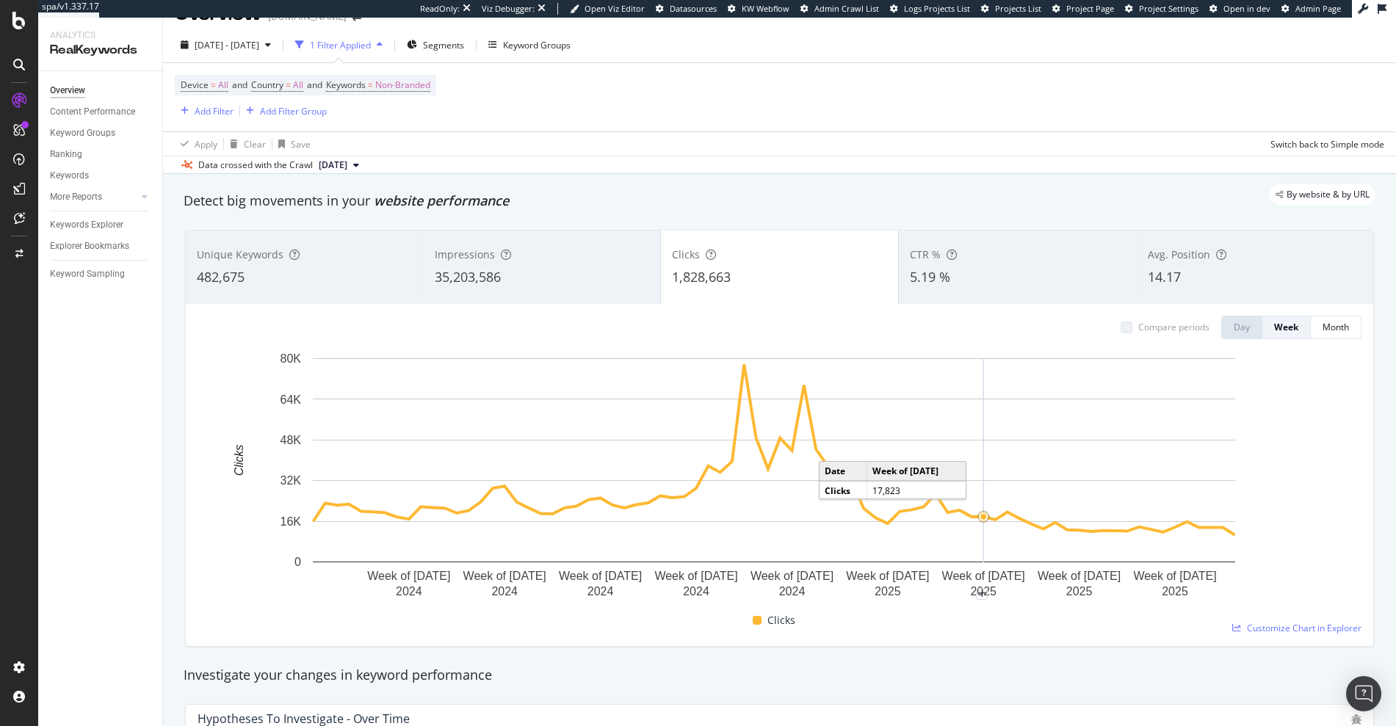
scroll to position [32, 0]
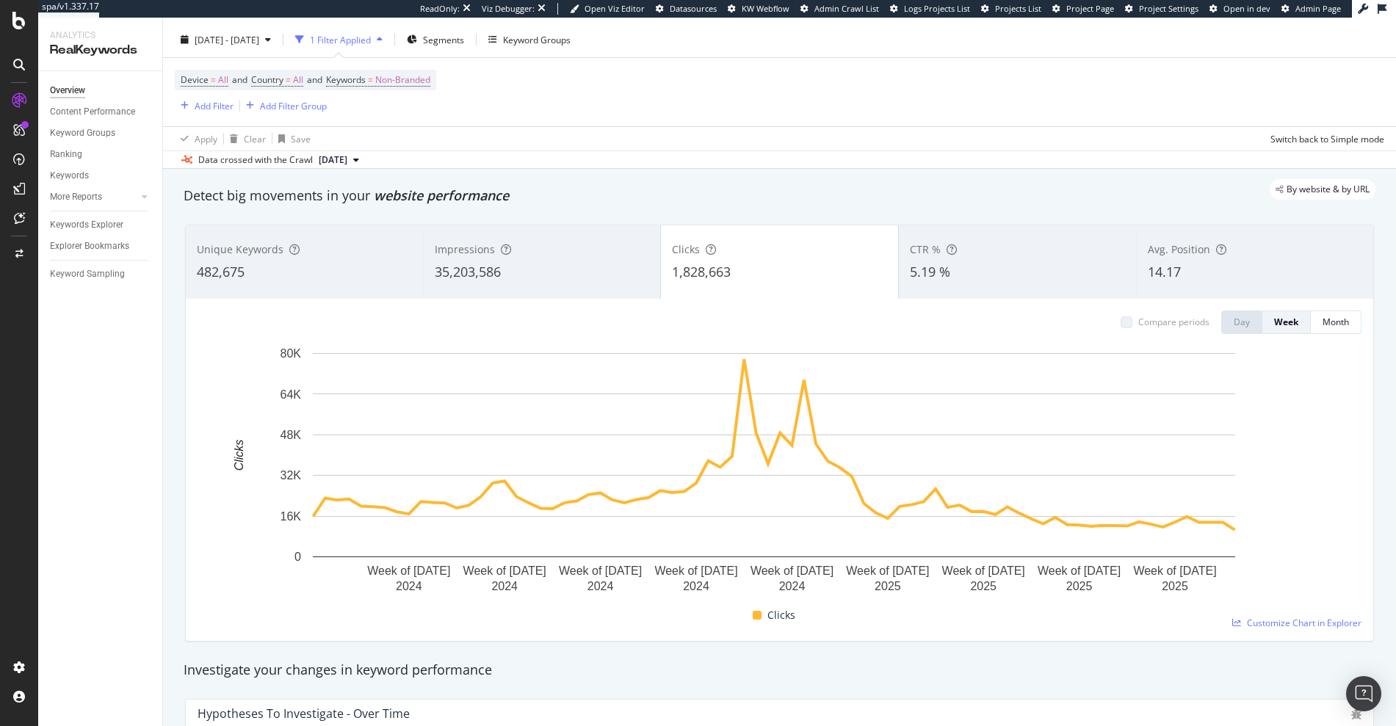
click at [554, 242] on div "Impressions" at bounding box center [542, 249] width 214 height 15
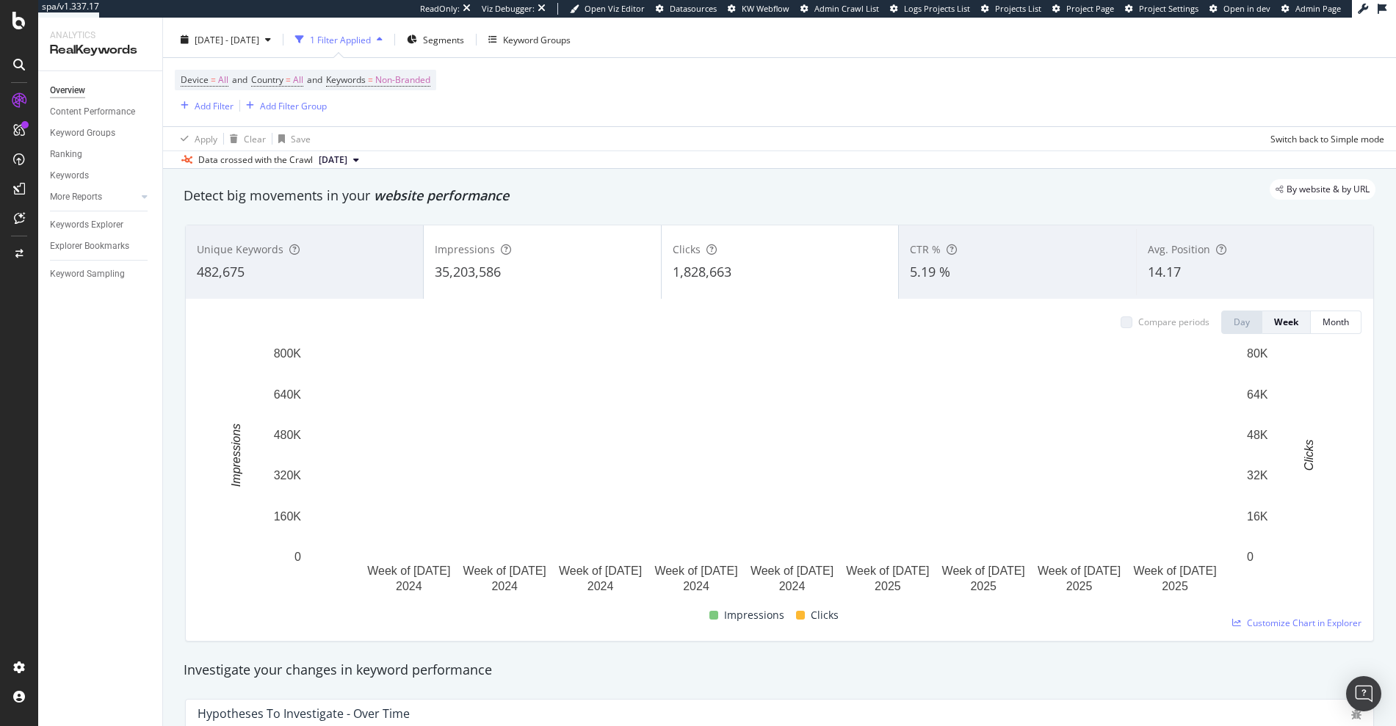
click at [749, 269] on div "1,828,663" at bounding box center [780, 272] width 215 height 19
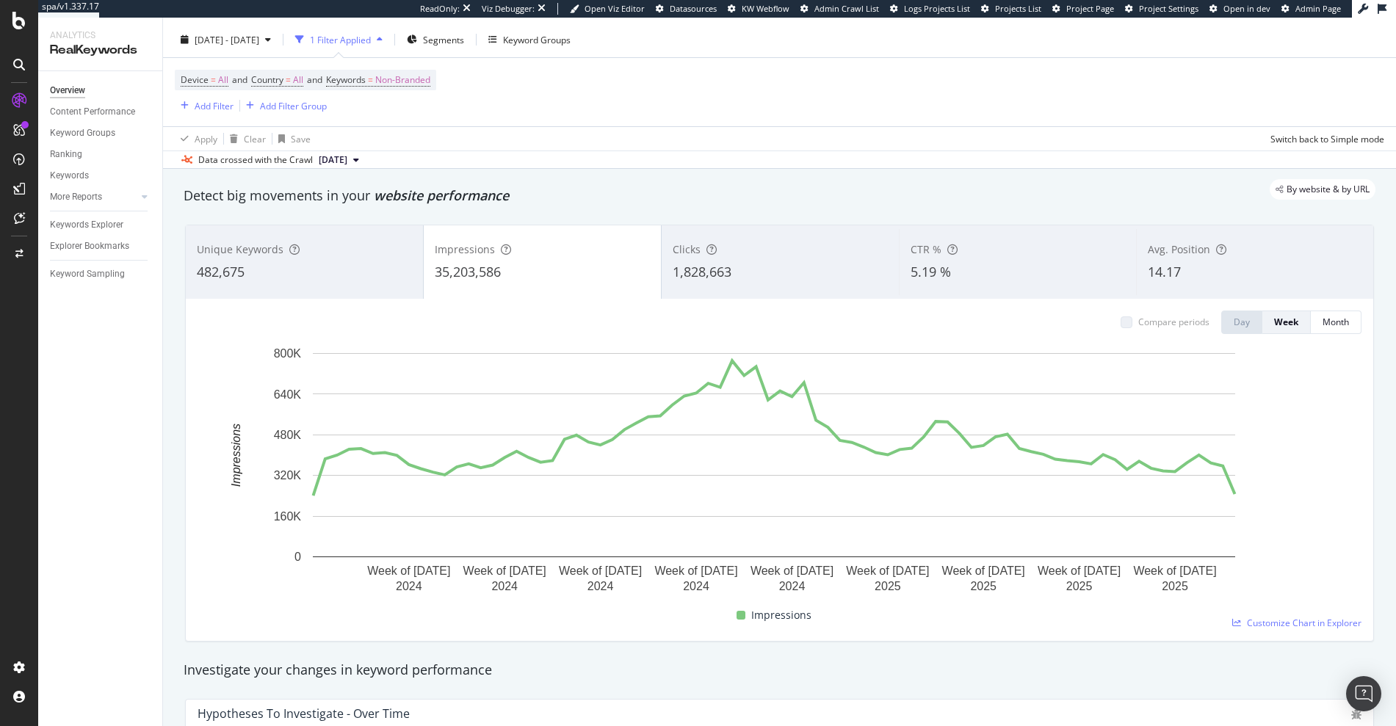
click at [731, 275] on div "1,828,663" at bounding box center [780, 272] width 215 height 19
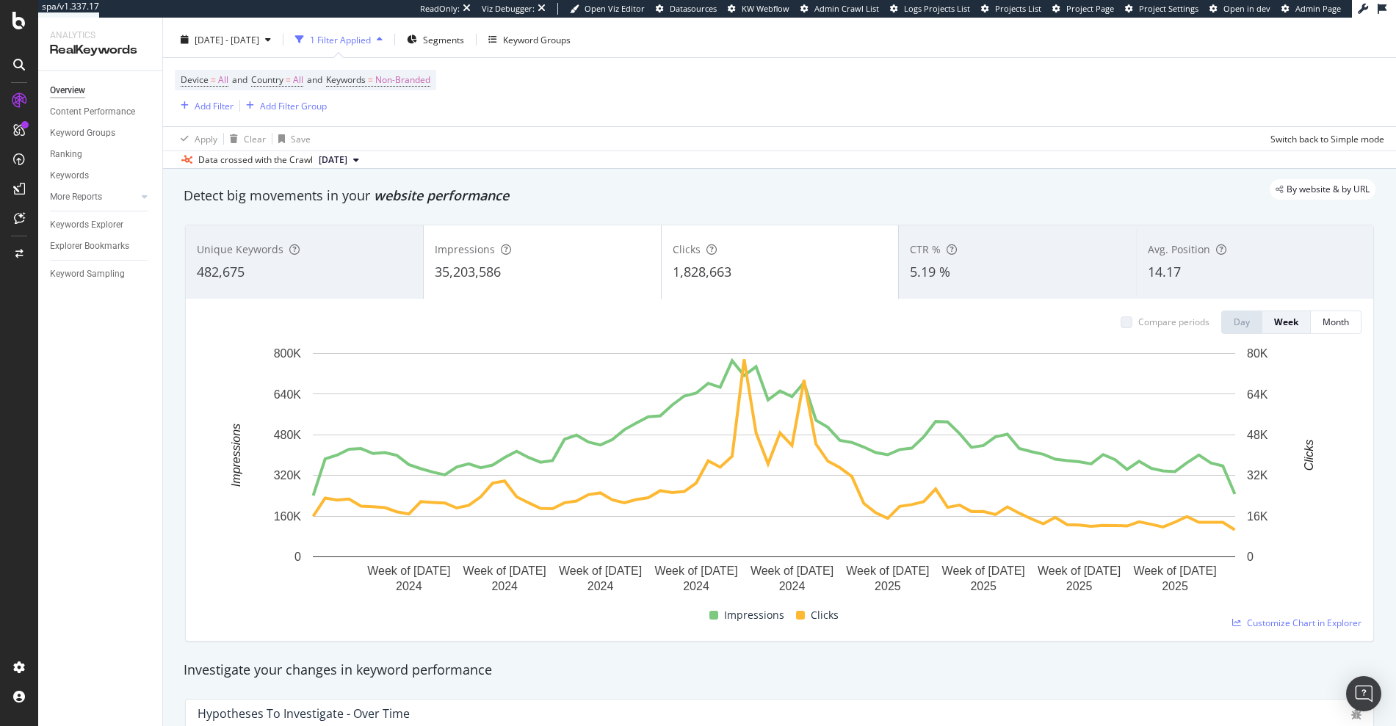
click at [479, 267] on span "35,203,586" at bounding box center [468, 272] width 66 height 18
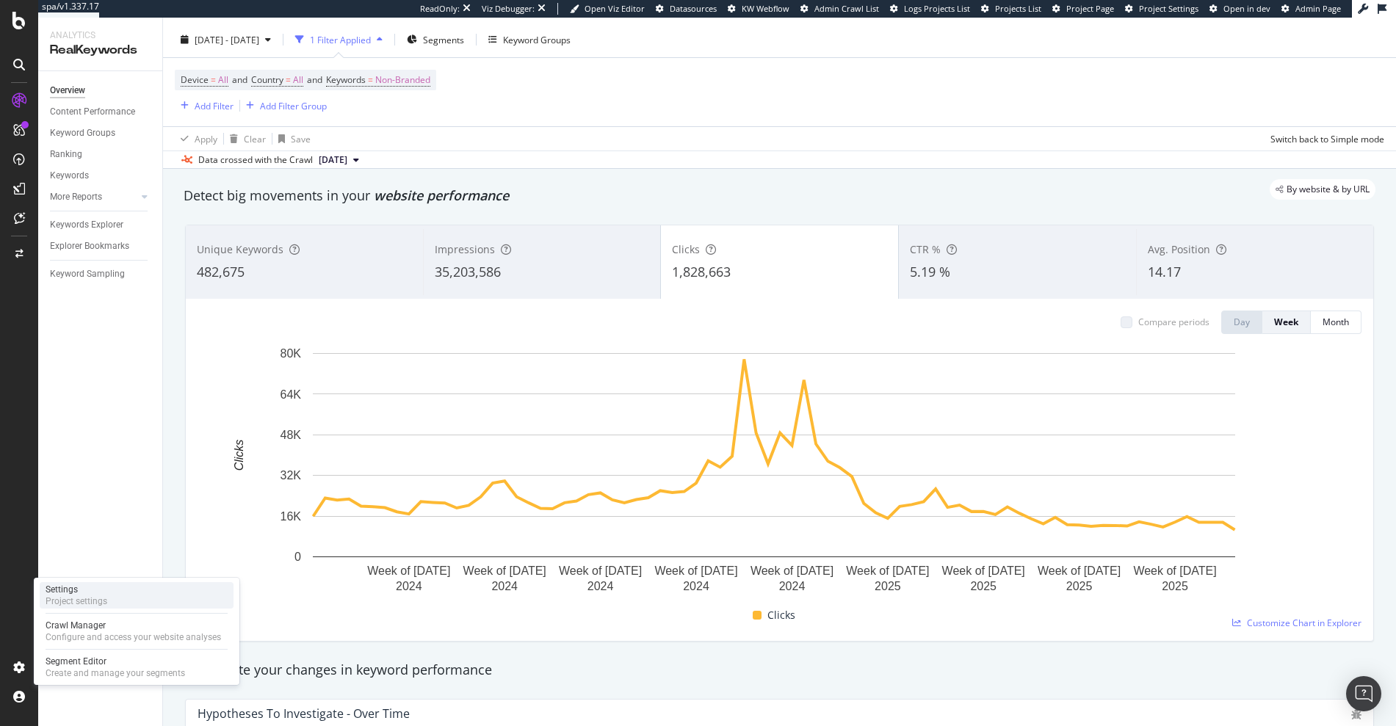
click at [82, 588] on div "Settings" at bounding box center [77, 590] width 62 height 12
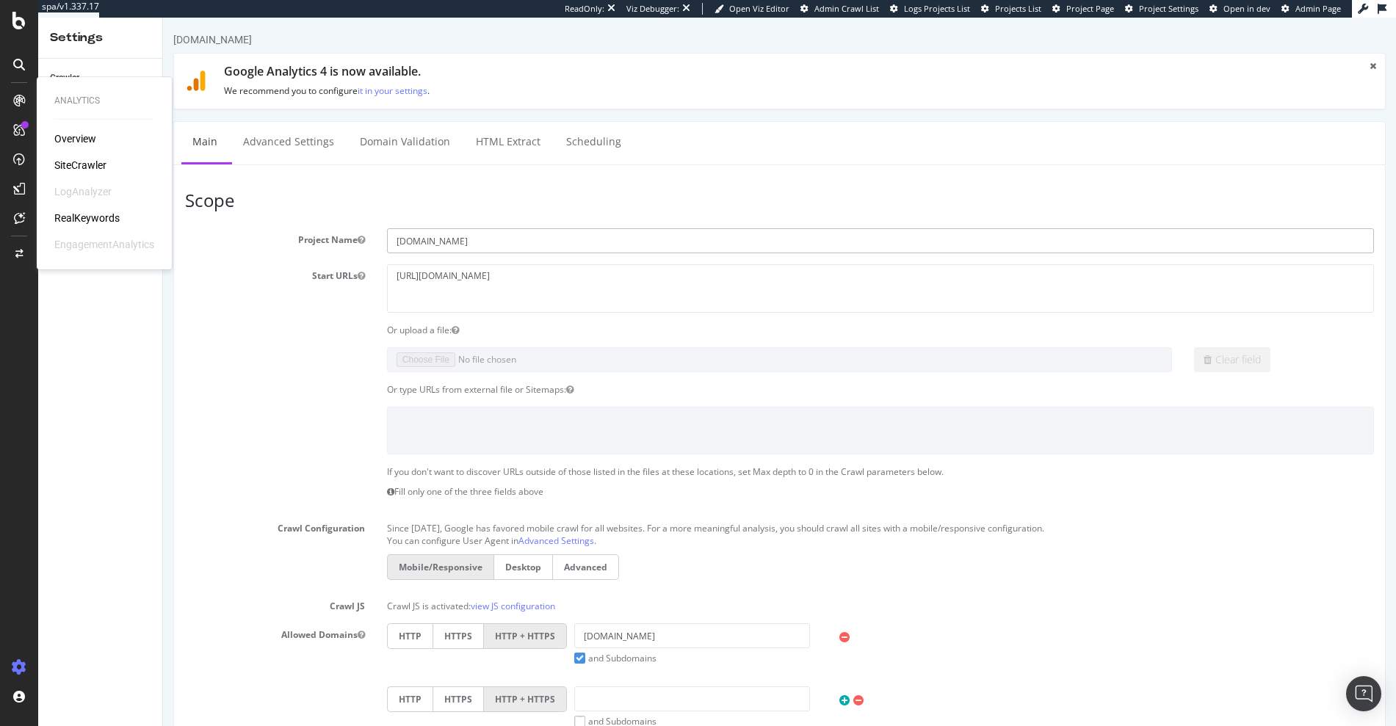
click at [424, 235] on input "crocs.com.au" at bounding box center [880, 240] width 987 height 25
click at [76, 216] on div "RealKeywords" at bounding box center [86, 218] width 65 height 15
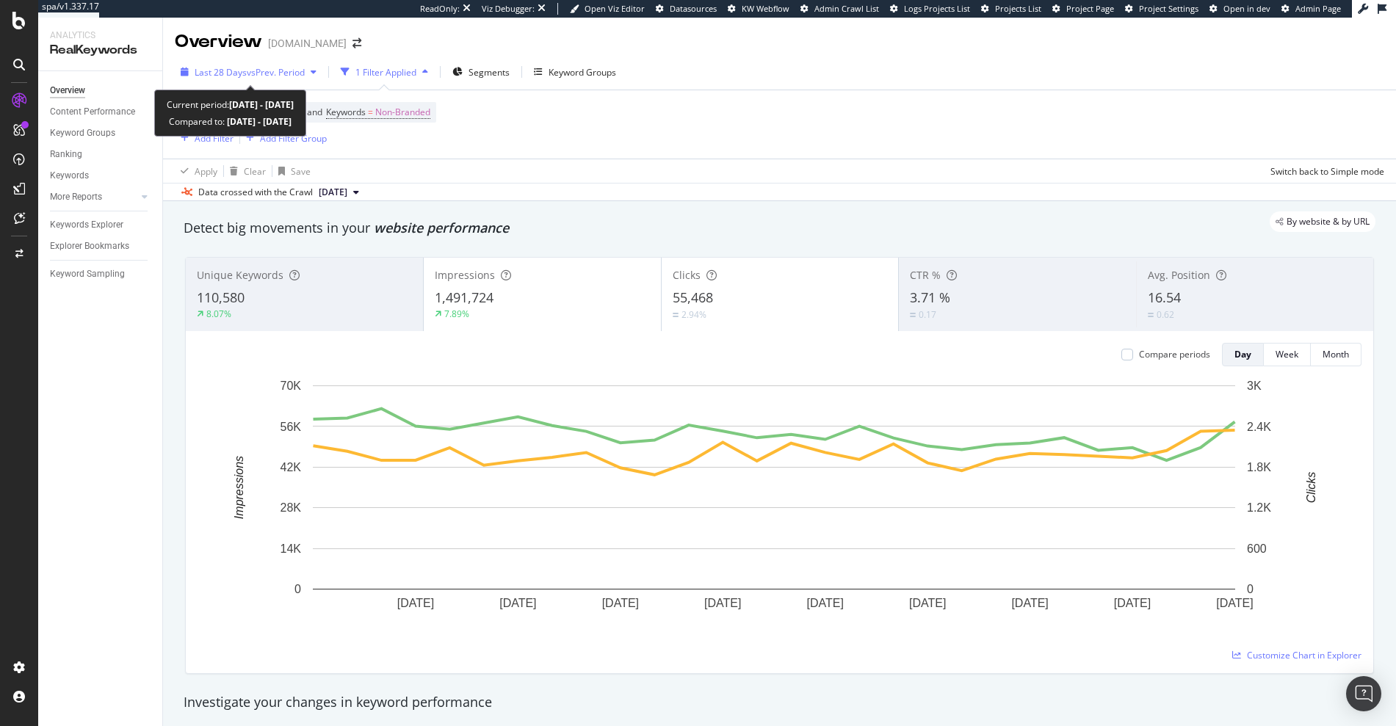
click at [220, 66] on span "Last 28 Days" at bounding box center [221, 72] width 52 height 12
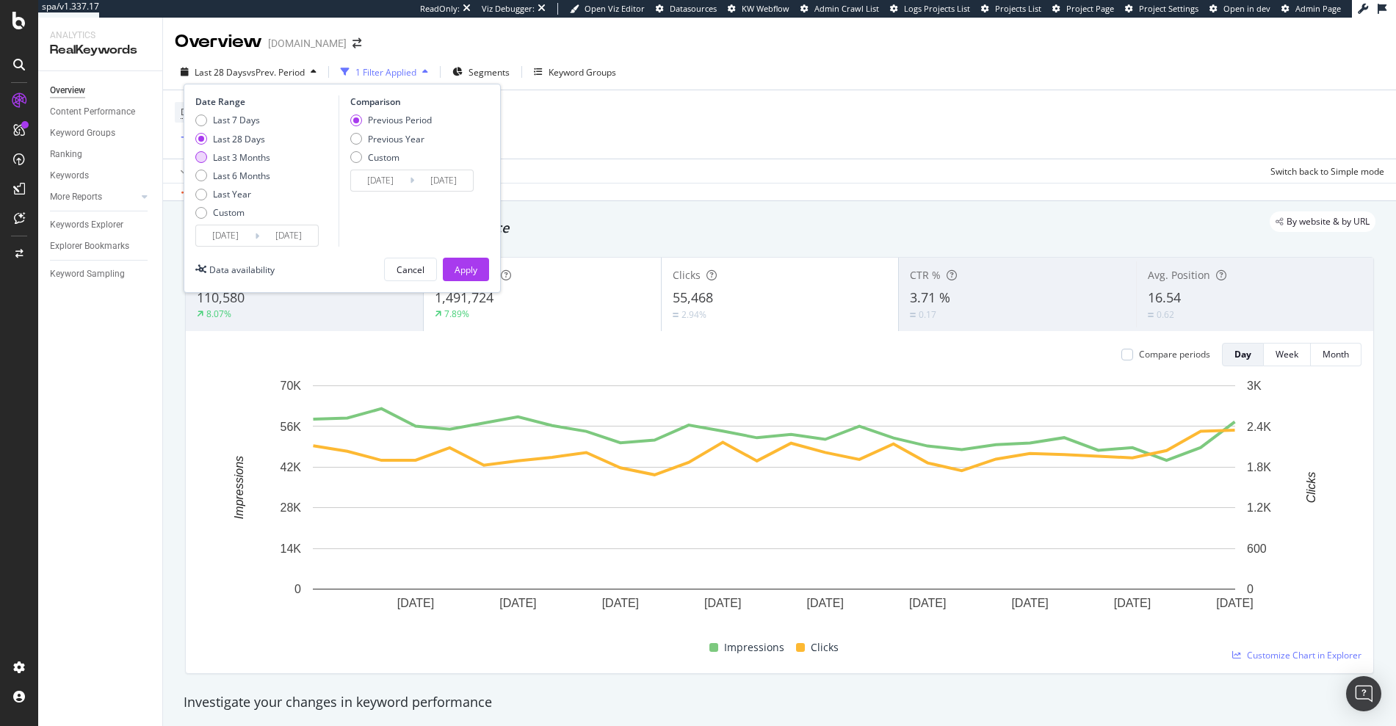
click at [220, 159] on div "Last 3 Months" at bounding box center [241, 157] width 57 height 12
type input "2025/06/06"
type input "2025/03/06"
type input "2025/06/05"
click at [388, 140] on div "Previous Year" at bounding box center [396, 139] width 57 height 12
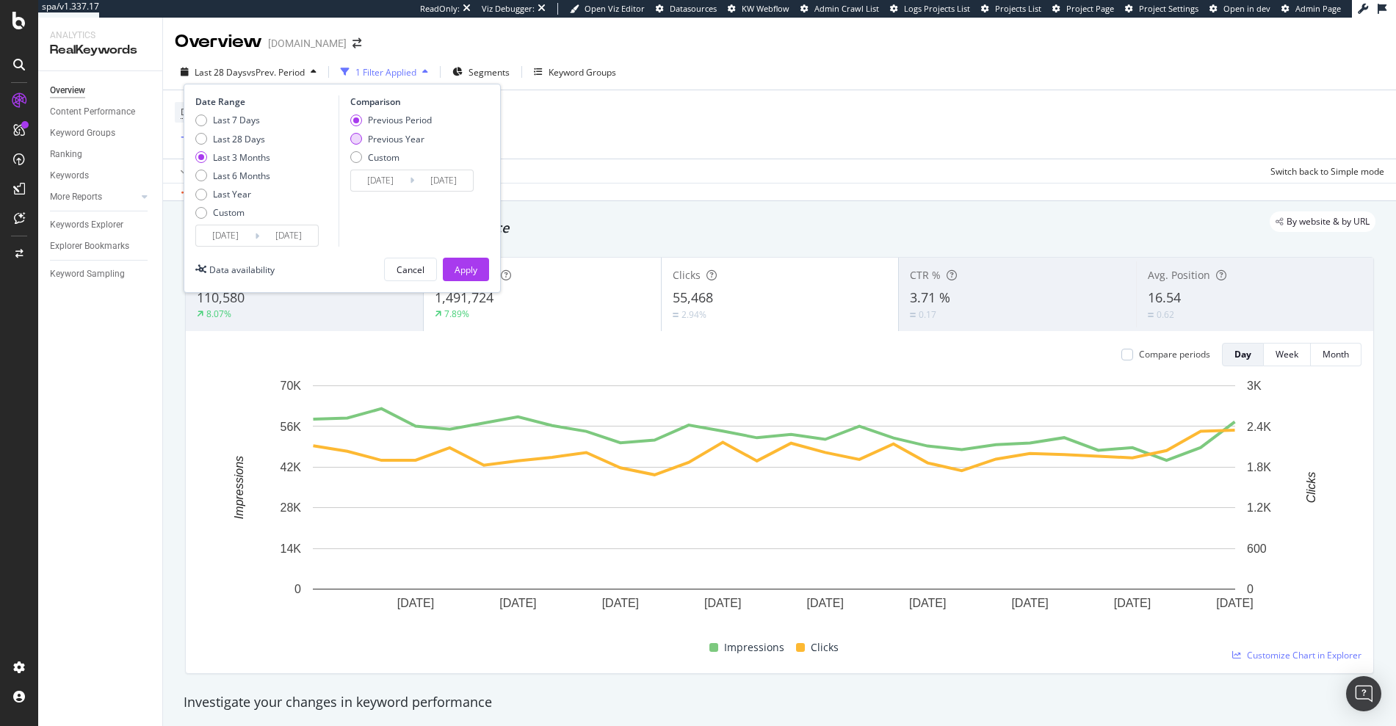
type input "2024/06/07"
type input "2024/09/06"
click at [462, 292] on div "Date Range Last 7 Days Last 28 Days Last 3 Months Last 6 Months Last Year Custo…" at bounding box center [342, 188] width 317 height 209
click at [465, 267] on div "Apply" at bounding box center [466, 270] width 23 height 12
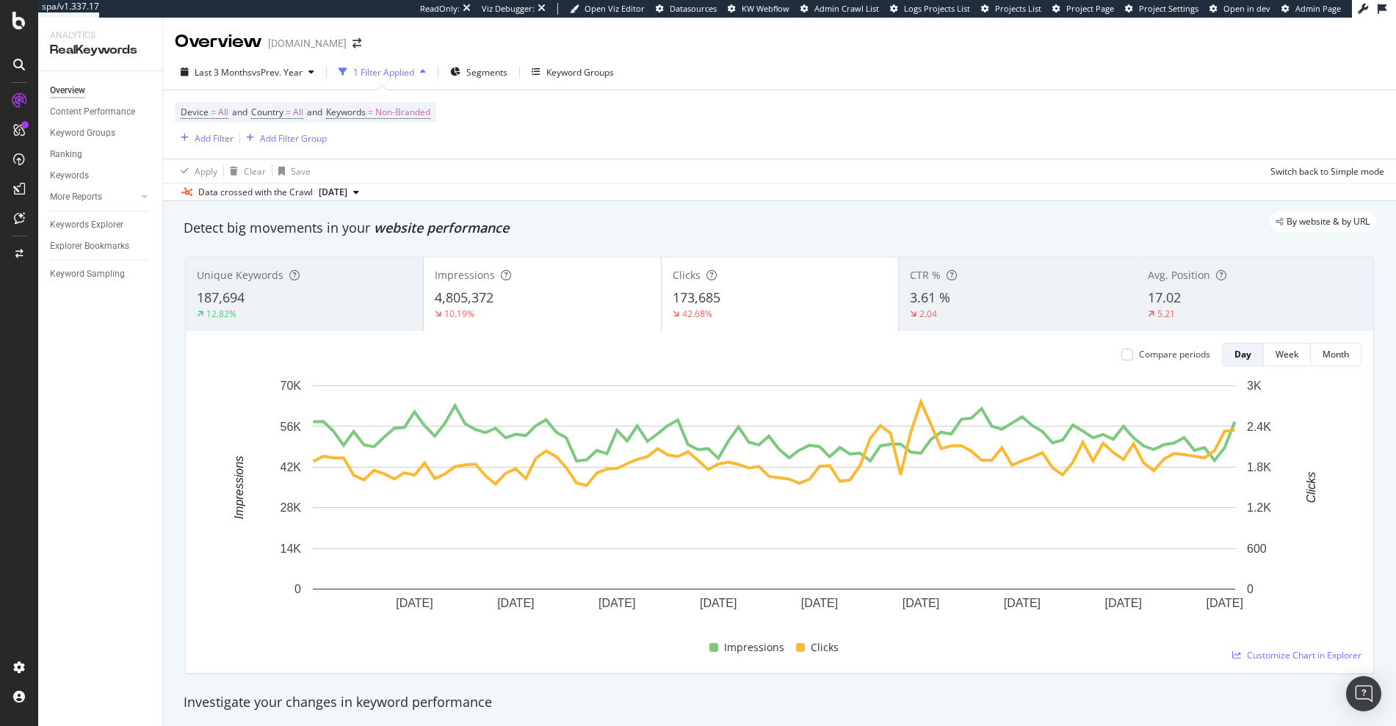
click at [1128, 361] on div "Compare periods" at bounding box center [1165, 354] width 89 height 23
click at [1121, 350] on div at bounding box center [1127, 355] width 12 height 12
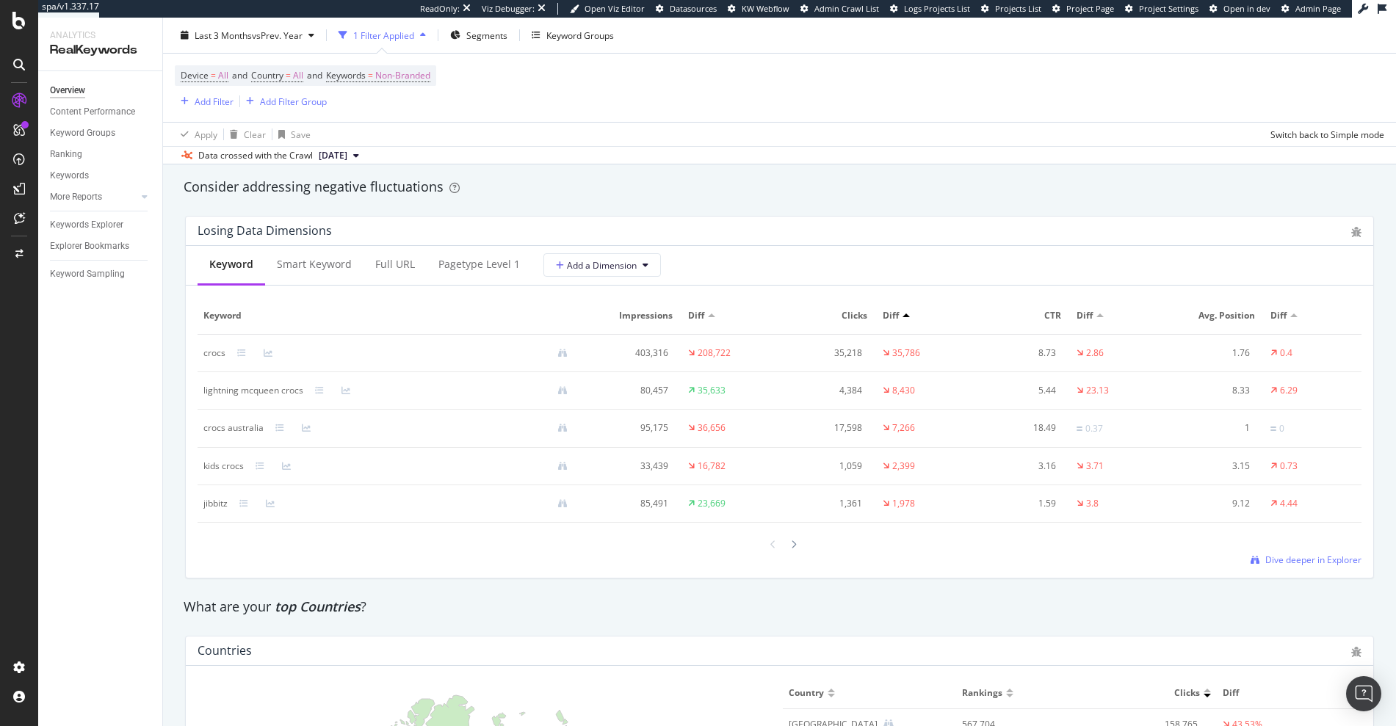
scroll to position [1719, 0]
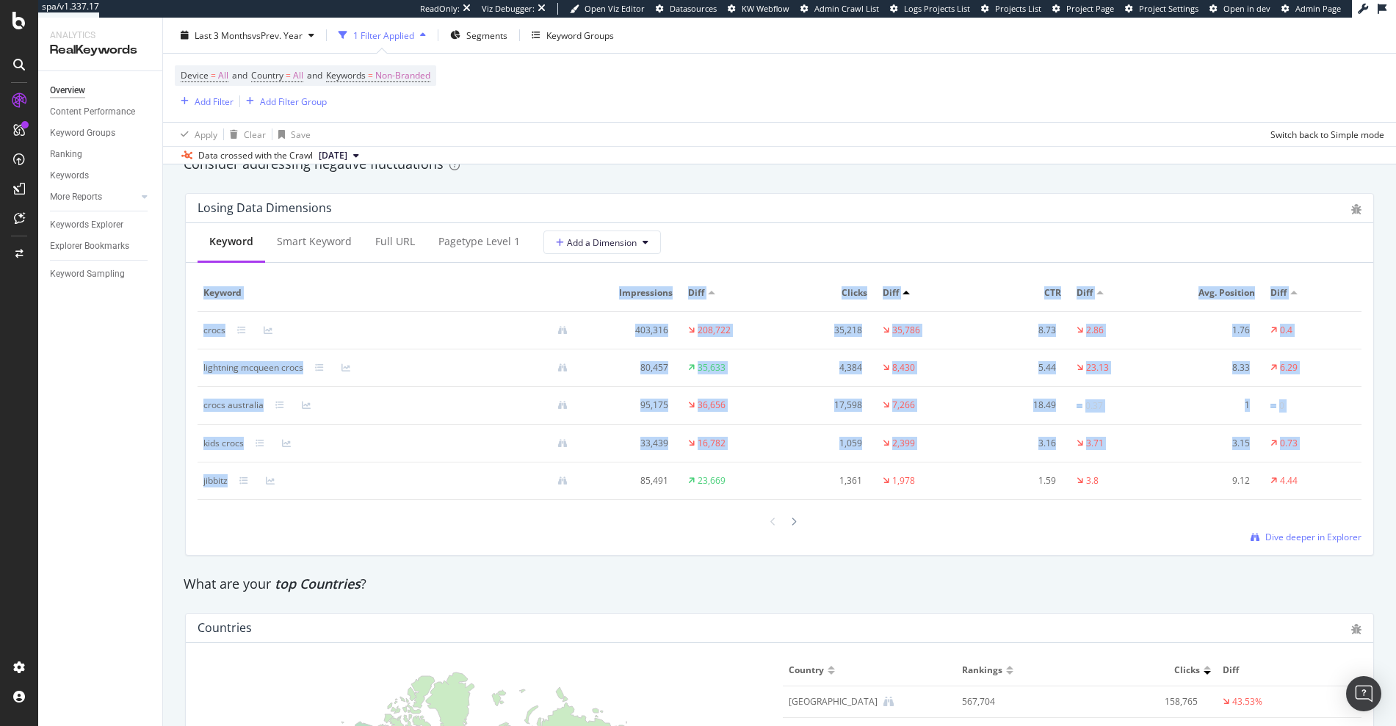
drag, startPoint x: 228, startPoint y: 478, endPoint x: 189, endPoint y: 477, distance: 39.7
click at [189, 477] on div "Keyword Smart Keyword Full URL pagetype Level 1 Add a Dimension Keyword Impress…" at bounding box center [779, 389] width 1187 height 332
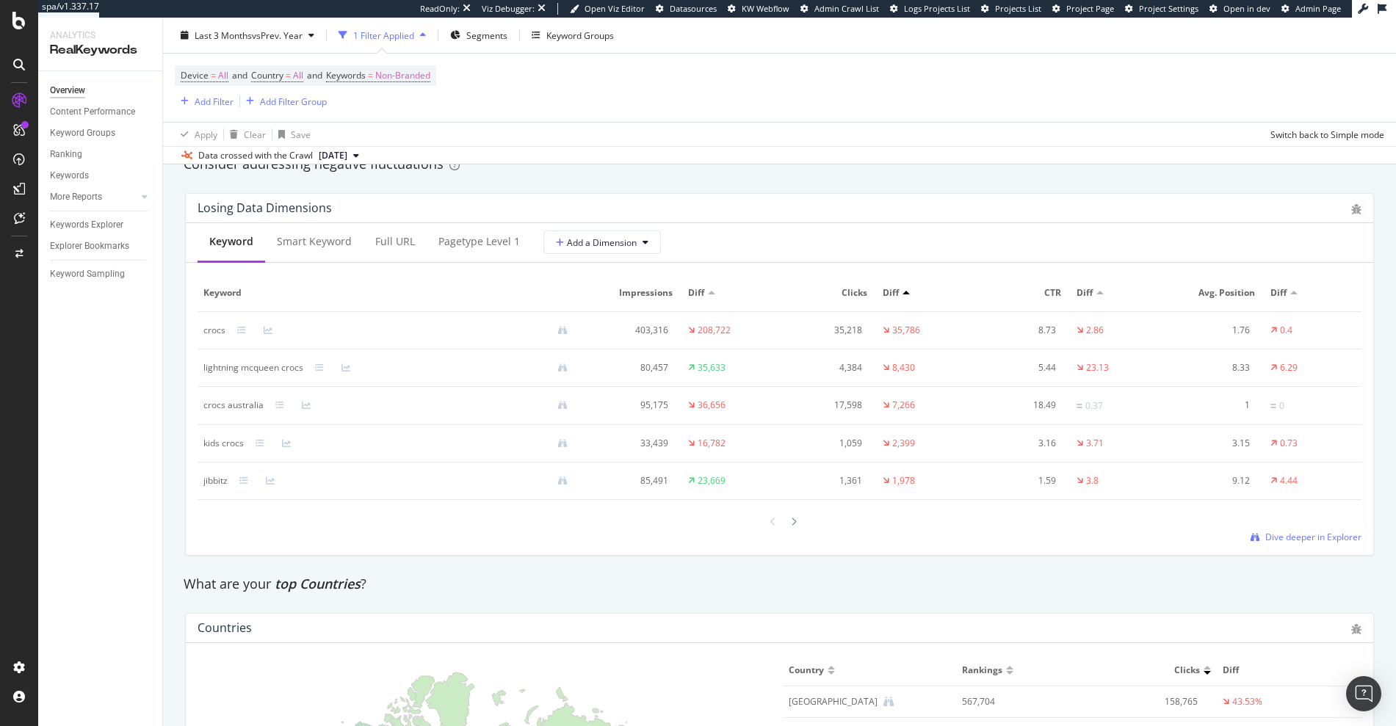
click at [202, 479] on td "jibbitz" at bounding box center [392, 481] width 388 height 37
drag, startPoint x: 224, startPoint y: 484, endPoint x: 198, endPoint y: 484, distance: 25.7
click at [198, 484] on td "jibbitz" at bounding box center [392, 481] width 388 height 37
click at [202, 484] on td "jibbitz" at bounding box center [392, 481] width 388 height 37
drag, startPoint x: 228, startPoint y: 484, endPoint x: 198, endPoint y: 484, distance: 29.4
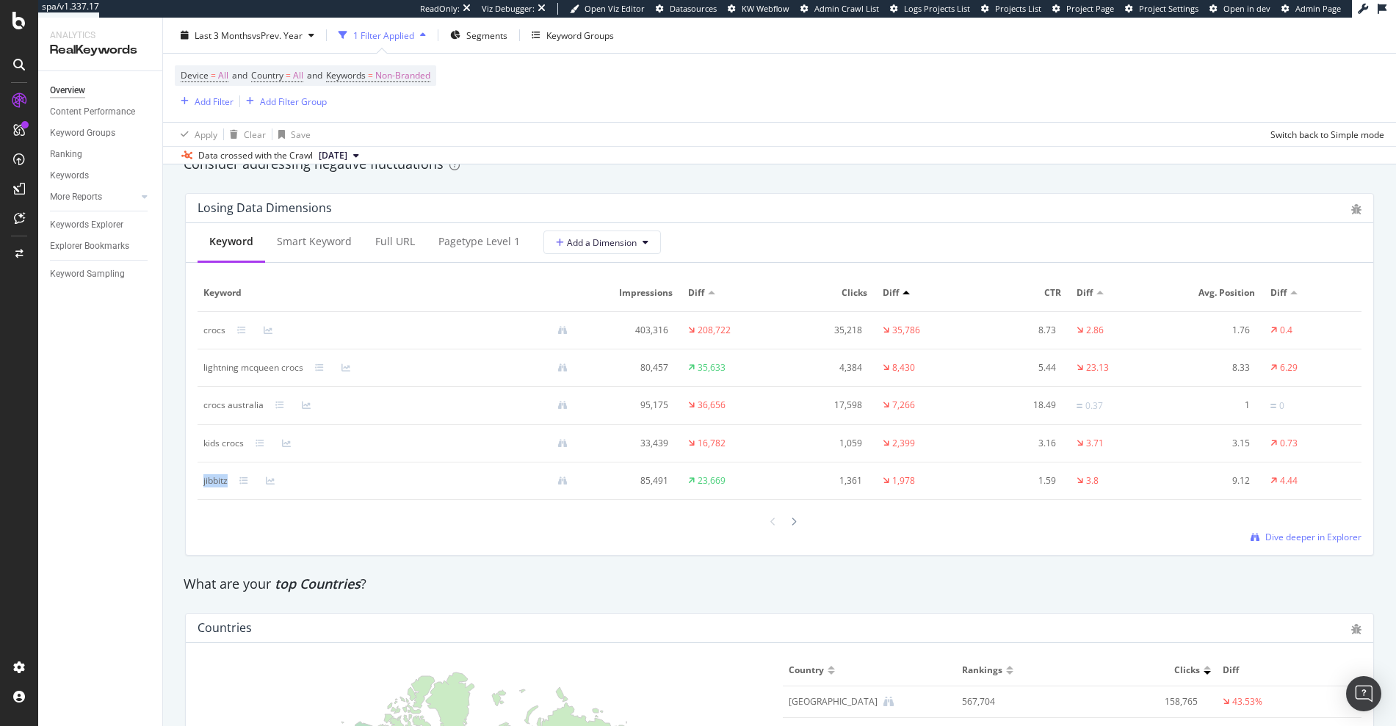
click at [198, 484] on td "jibbitz" at bounding box center [392, 481] width 388 height 37
copy div "jibbitz"
click at [68, 596] on div "Project settings" at bounding box center [77, 602] width 62 height 12
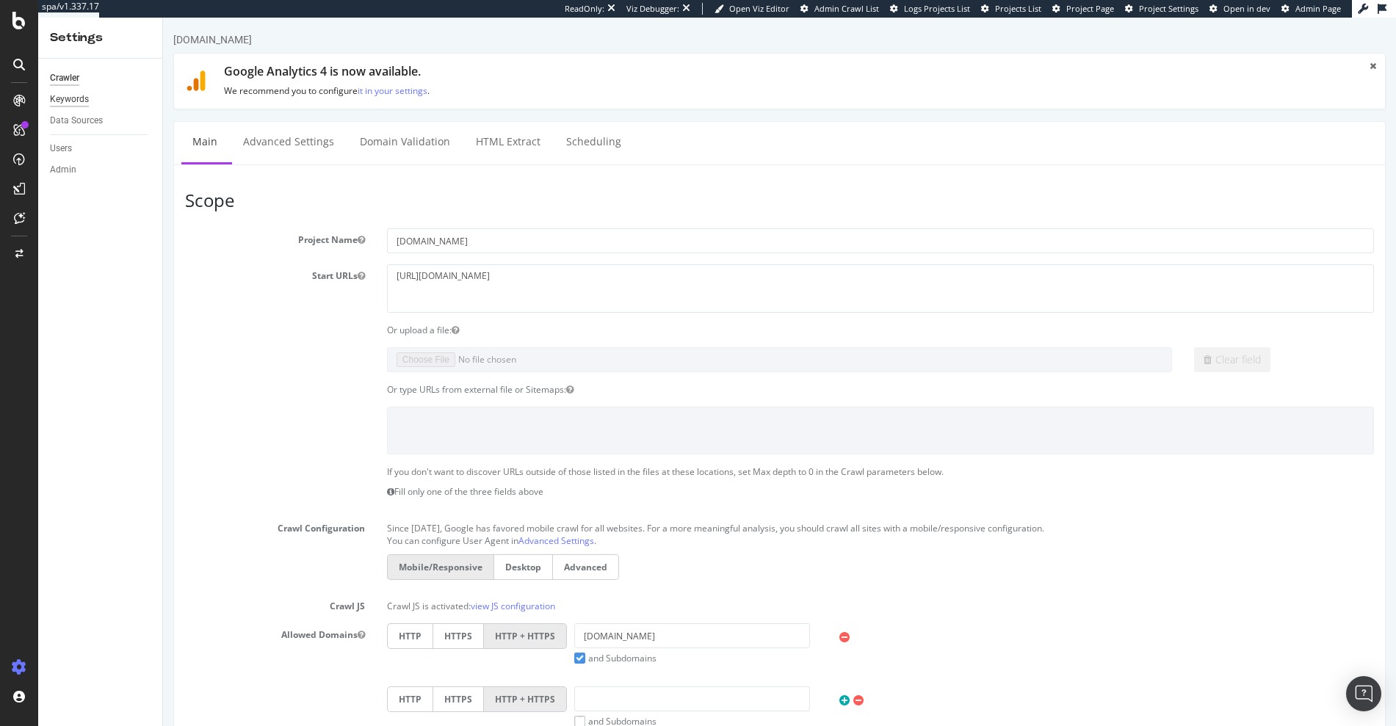
click at [71, 102] on div "Keywords" at bounding box center [69, 99] width 39 height 15
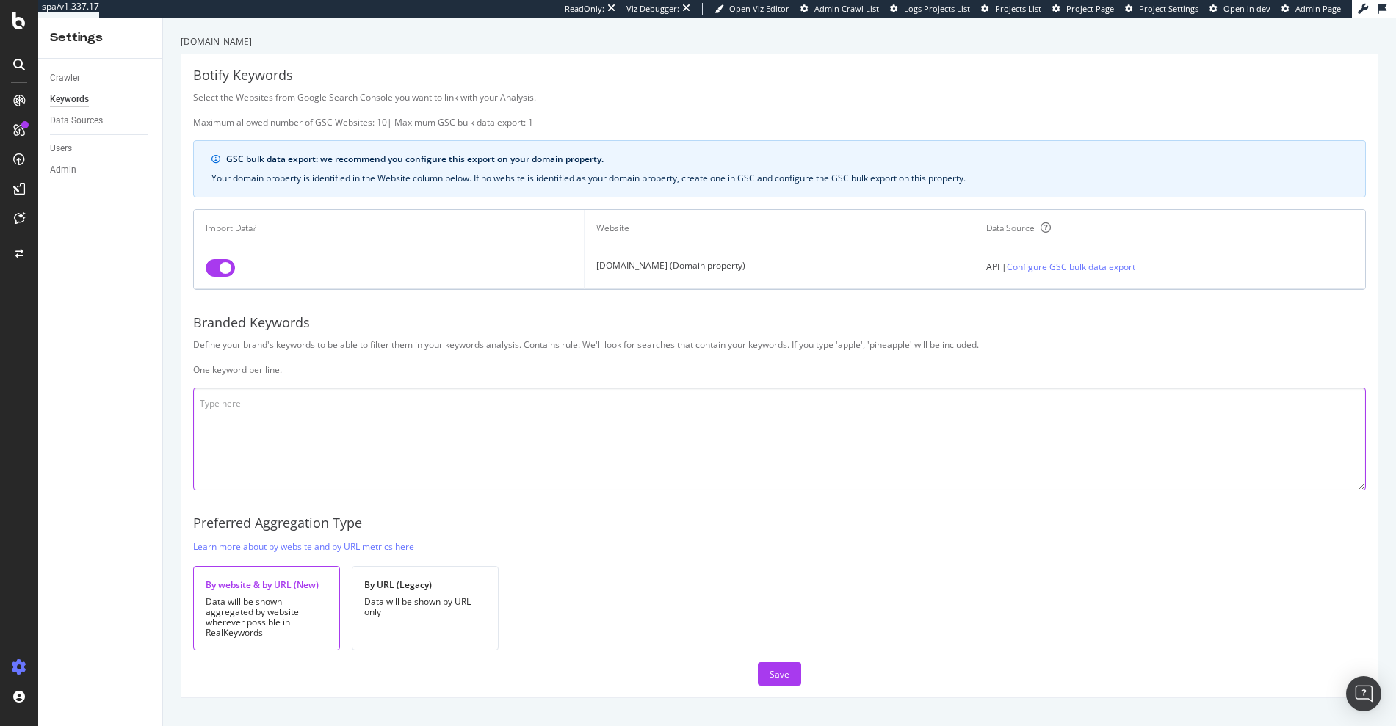
click at [358, 432] on textarea at bounding box center [779, 439] width 1173 height 103
paste textarea "jibbitz"
click at [248, 414] on textarea "crocs jibbitz" at bounding box center [779, 439] width 1173 height 103
paste textarea "crocks"
click at [239, 425] on textarea "crocs jibbitz crocks" at bounding box center [779, 439] width 1173 height 103
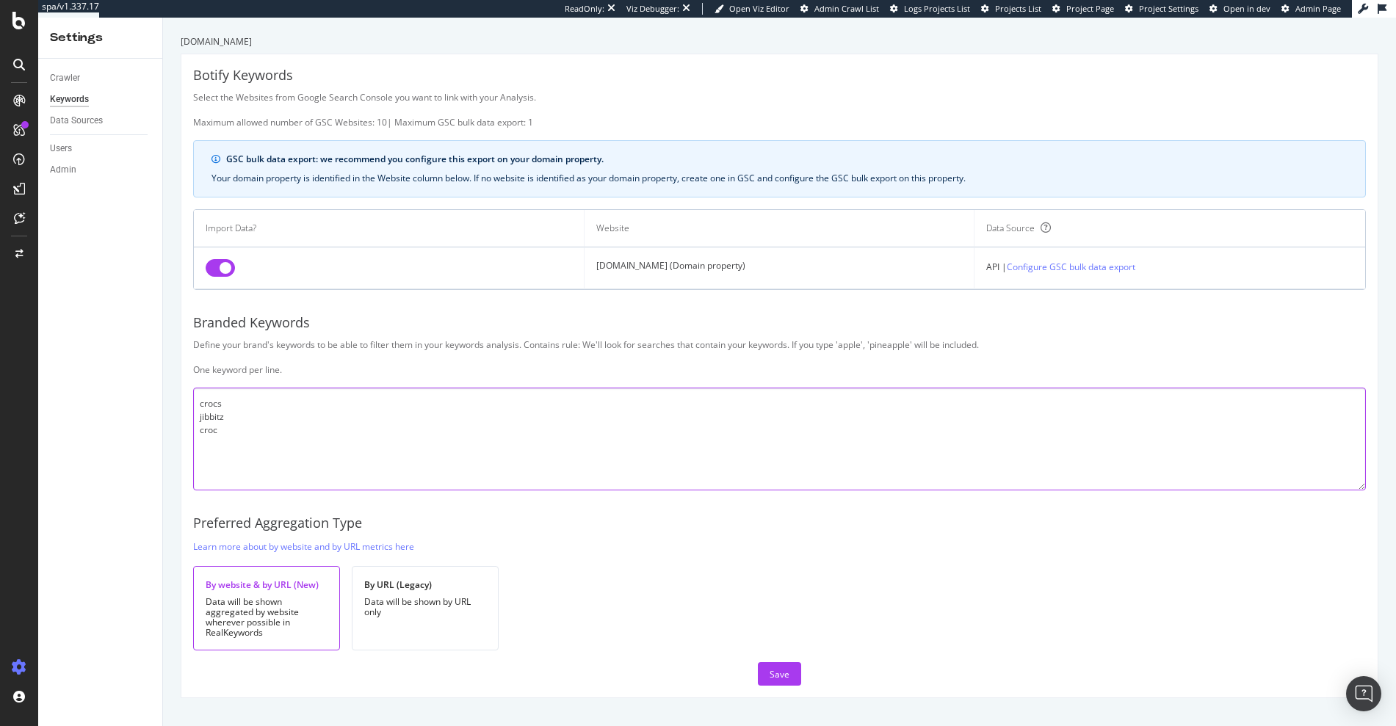
click at [420, 442] on textarea "crocs jibbitz croc" at bounding box center [779, 439] width 1173 height 103
paste textarea "jobbitz"
drag, startPoint x: 214, startPoint y: 418, endPoint x: 193, endPoint y: 417, distance: 21.3
click at [193, 417] on textarea "crocs jibbitz croc jobbitz" at bounding box center [779, 439] width 1173 height 103
click at [311, 441] on textarea "crocs jibbitz croc jobbitz" at bounding box center [779, 439] width 1173 height 103
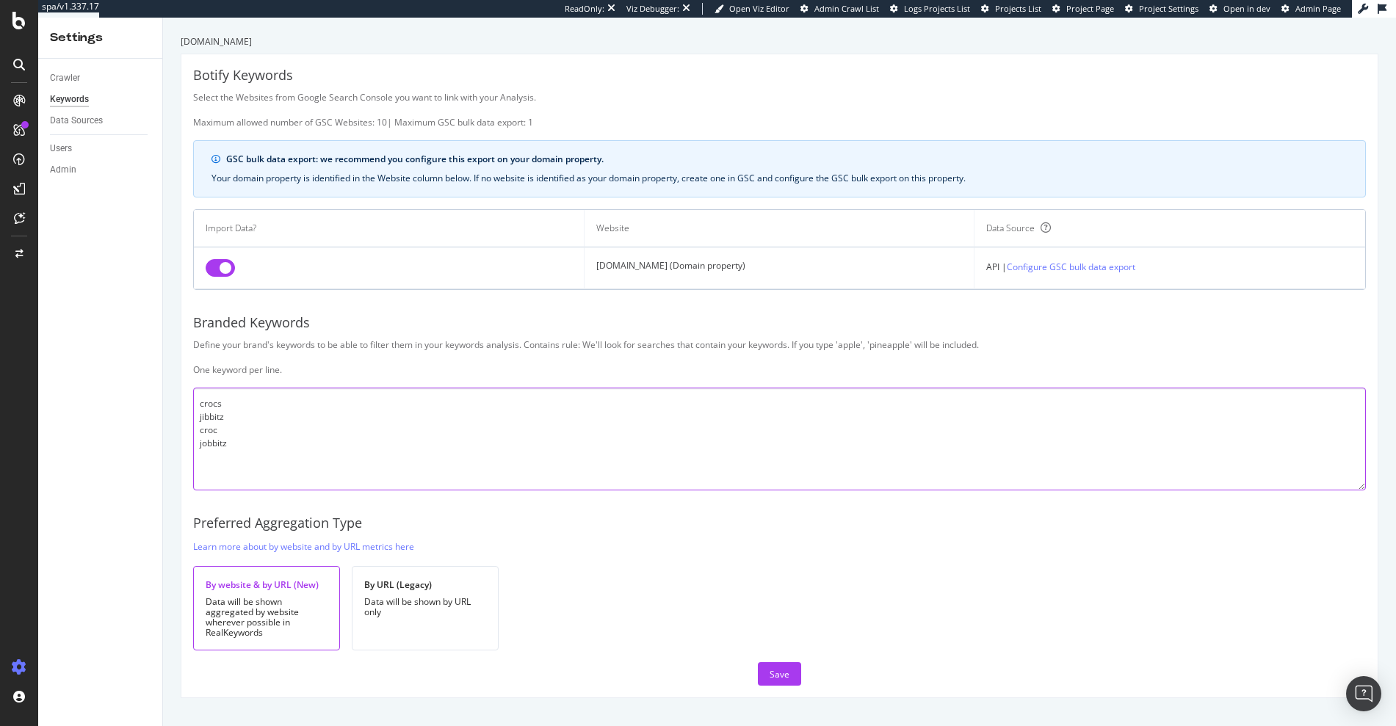
paste textarea "jibbetz"
click at [532, 345] on div "Define your brand's keywords to be able to filter them in your keywords analysi…" at bounding box center [779, 357] width 1173 height 37
drag, startPoint x: 526, startPoint y: 346, endPoint x: 1022, endPoint y: 347, distance: 496.4
click at [1022, 347] on div "Define your brand's keywords to be able to filter them in your keywords analysi…" at bounding box center [779, 357] width 1173 height 37
copy div "Contains rule: We'll look for searches that contain your keywords. If you type …"
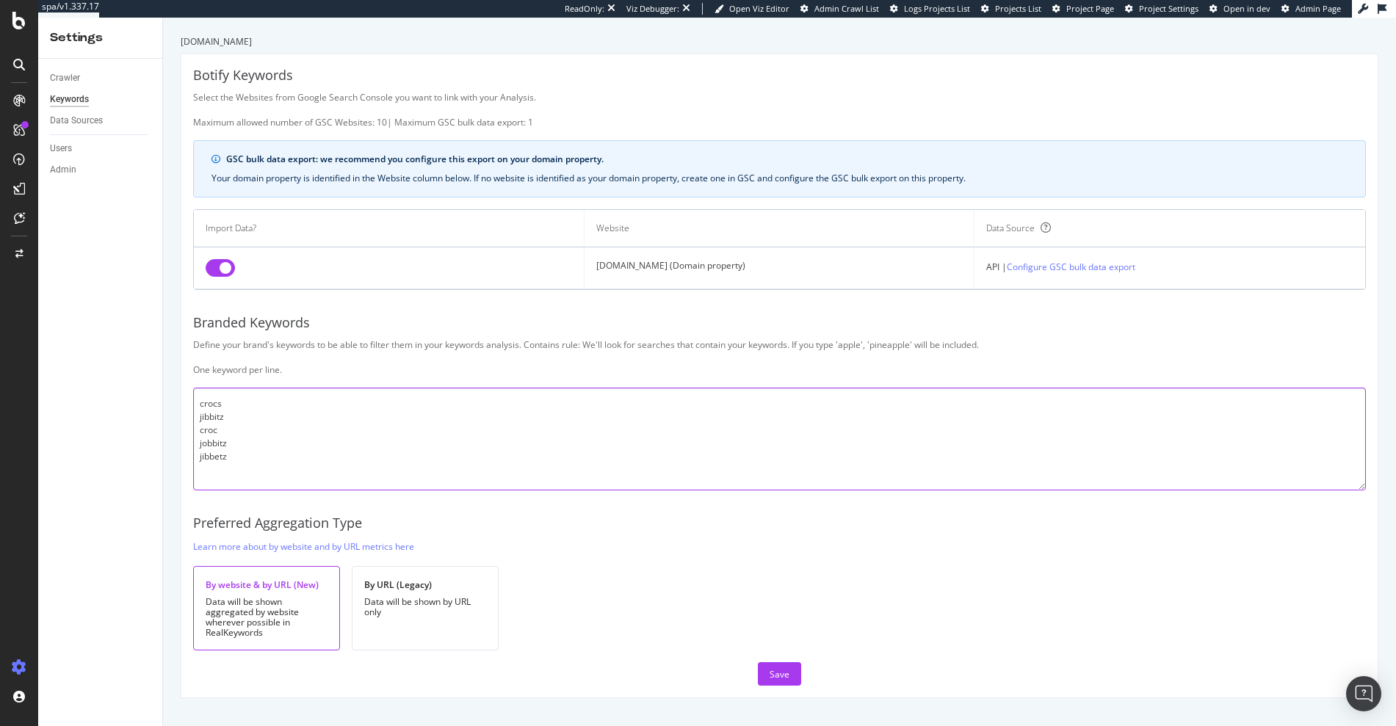
click at [275, 454] on textarea "crocs jibbitz croc jobbitz jibbetz" at bounding box center [779, 439] width 1173 height 103
click at [249, 477] on textarea "crocs jibbitz croc jobbitz jibbetz" at bounding box center [779, 439] width 1173 height 103
paste textarea "across bitz blitz broc brocs broncos bros carousel carros cars cartoons carucs …"
click at [326, 467] on textarea at bounding box center [779, 439] width 1173 height 103
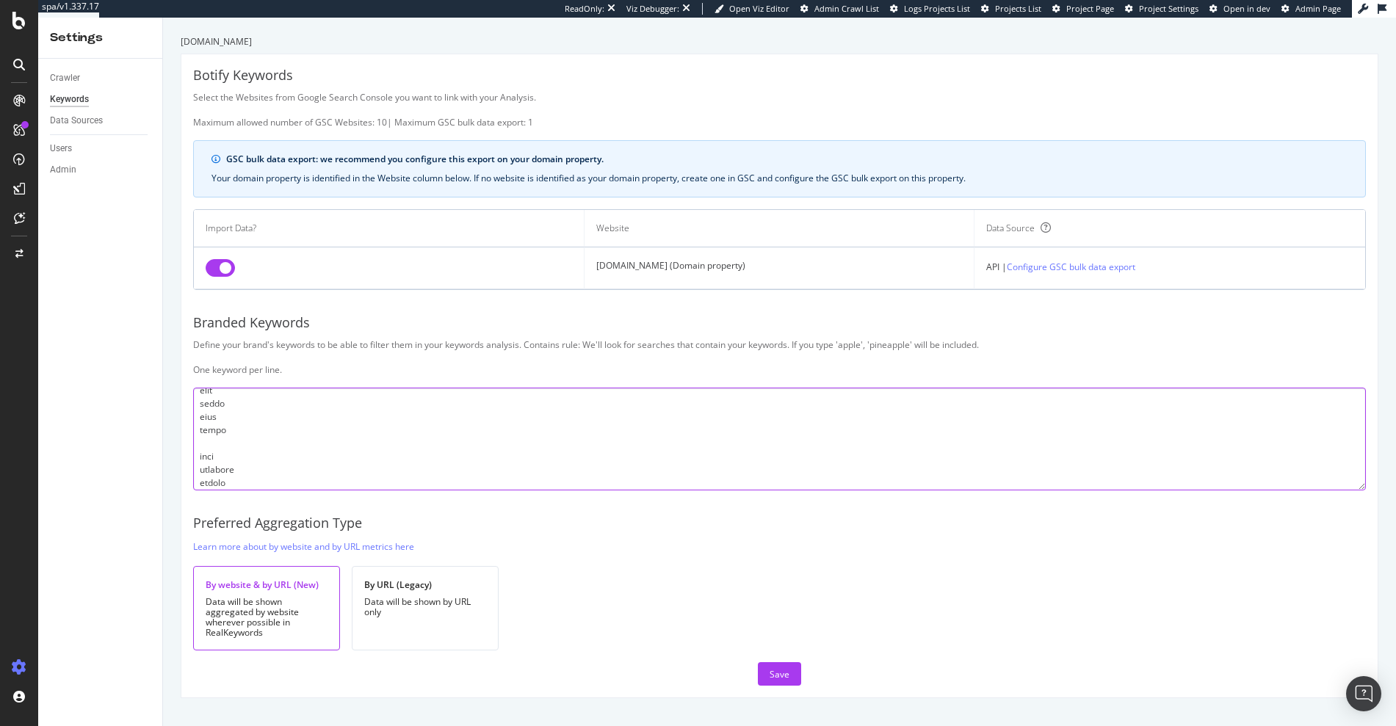
drag, startPoint x: 245, startPoint y: 474, endPoint x: 178, endPoint y: 459, distance: 69.1
click at [178, 459] on div "crocs.com.au Botify Keywords Select the Websites from Google Search Console you…" at bounding box center [779, 372] width 1233 height 709
drag, startPoint x: 227, startPoint y: 446, endPoint x: 179, endPoint y: 446, distance: 47.7
click at [179, 446] on div "crocs.com.au Botify Keywords Select the Websites from Google Search Console you…" at bounding box center [779, 372] width 1233 height 709
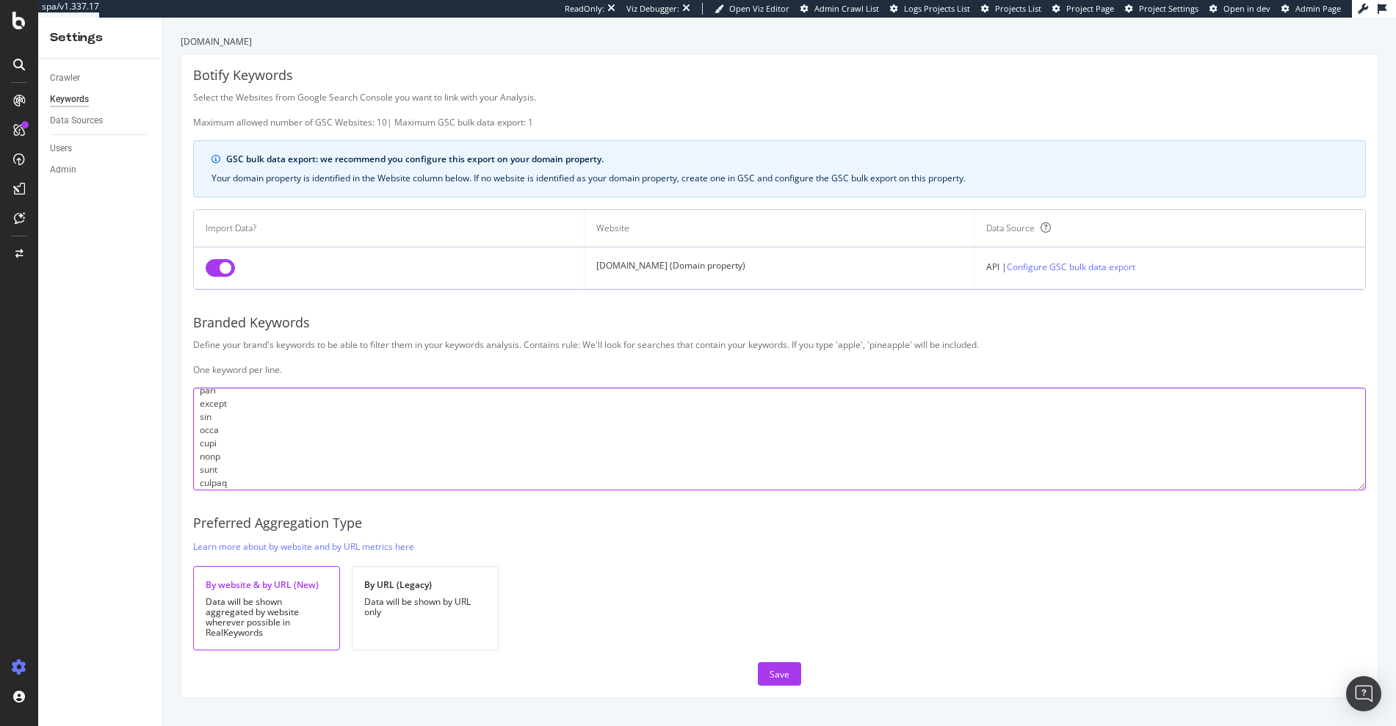
scroll to position [449, 0]
drag, startPoint x: 231, startPoint y: 468, endPoint x: 188, endPoint y: 461, distance: 43.1
click at [188, 461] on div "Botify Keywords Select the Websites from Google Search Console you want to link…" at bounding box center [779, 375] width 1196 height 643
drag, startPoint x: 246, startPoint y: 446, endPoint x: 183, endPoint y: 441, distance: 63.3
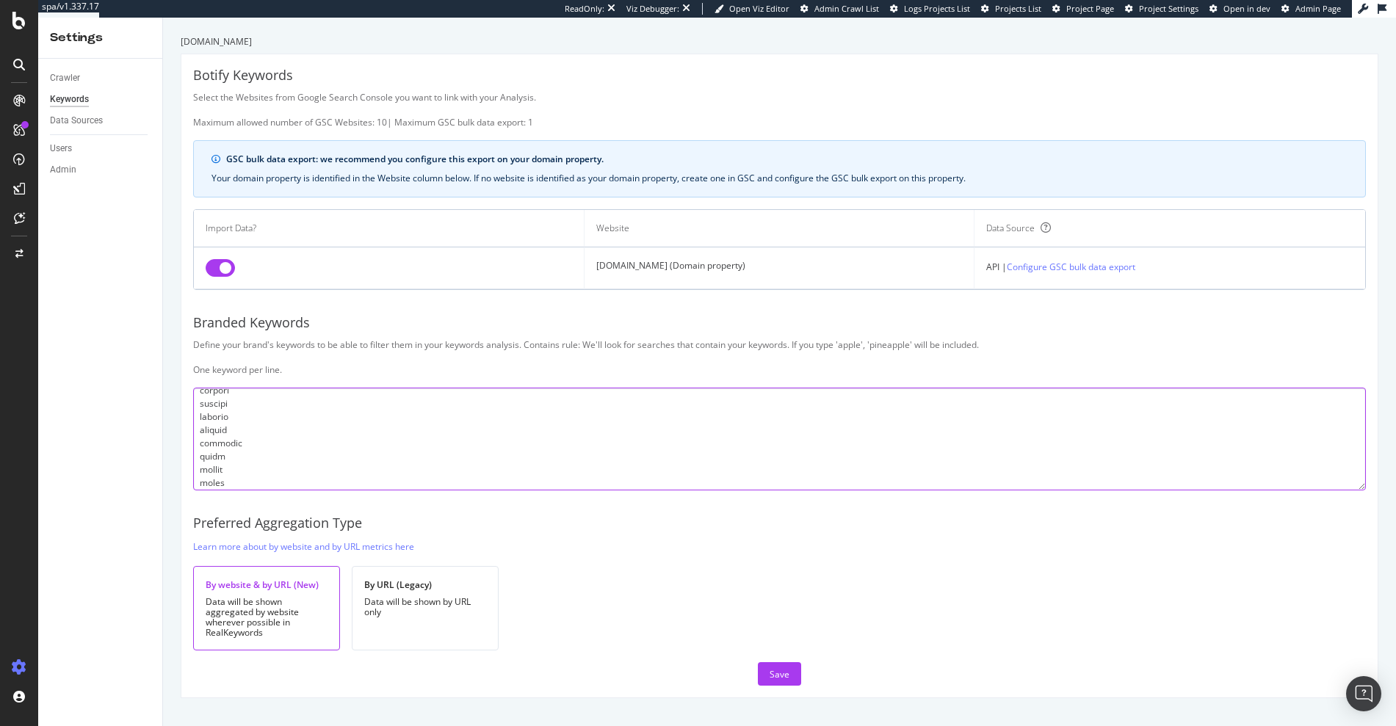
click at [183, 441] on div "Botify Keywords Select the Websites from Google Search Console you want to link…" at bounding box center [779, 375] width 1196 height 643
drag, startPoint x: 234, startPoint y: 459, endPoint x: 183, endPoint y: 455, distance: 51.6
click at [183, 455] on div "Botify Keywords Select the Websites from Google Search Console you want to link…" at bounding box center [779, 375] width 1196 height 643
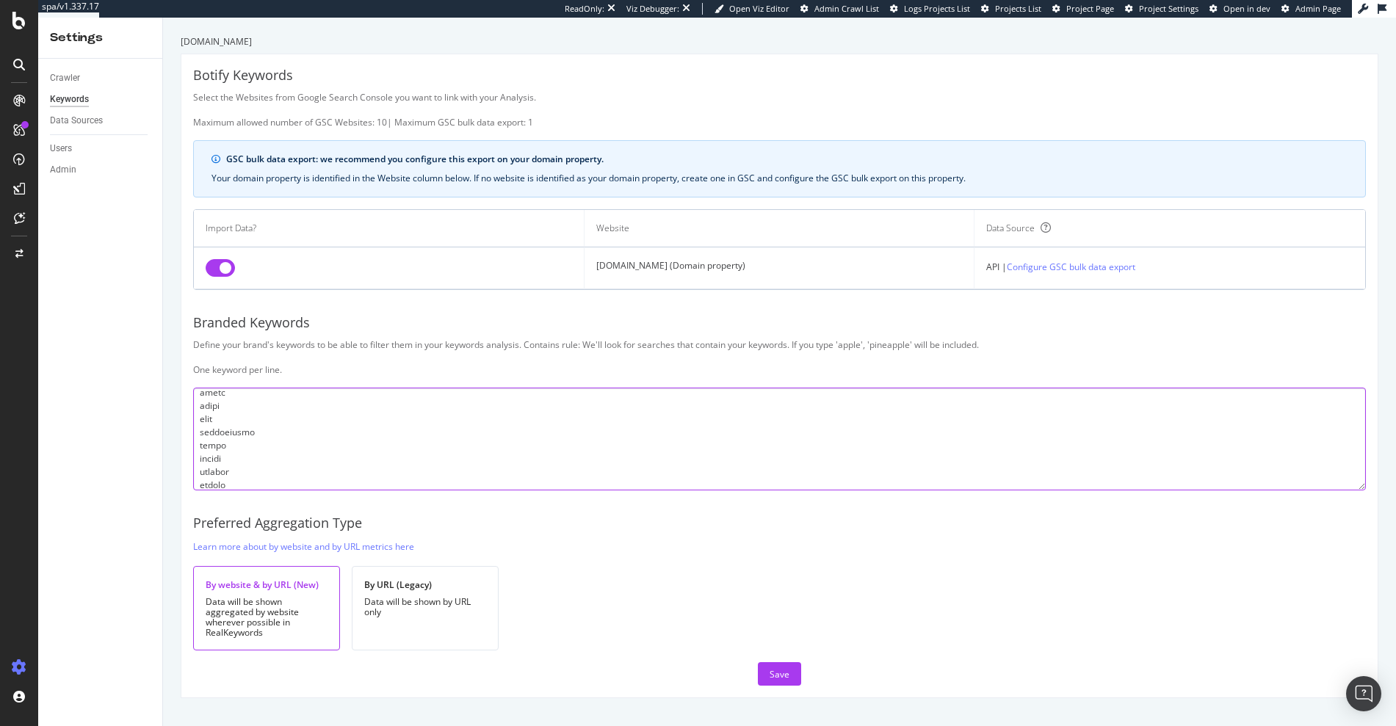
drag, startPoint x: 258, startPoint y: 432, endPoint x: 197, endPoint y: 433, distance: 61.0
click at [197, 433] on textarea at bounding box center [779, 439] width 1173 height 103
drag, startPoint x: 239, startPoint y: 427, endPoint x: 193, endPoint y: 427, distance: 45.5
click at [193, 427] on textarea at bounding box center [779, 439] width 1173 height 103
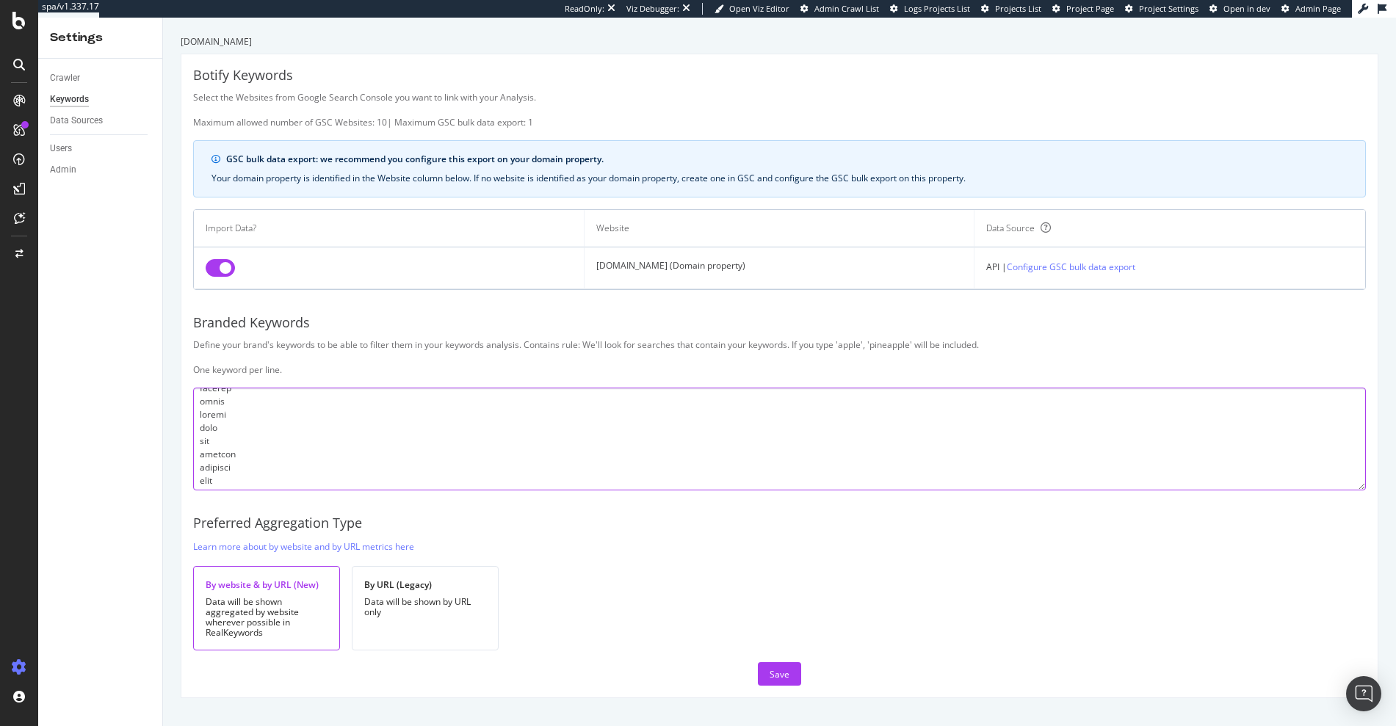
scroll to position [3666, 0]
drag, startPoint x: 201, startPoint y: 427, endPoint x: 247, endPoint y: 447, distance: 49.7
click at [247, 447] on textarea at bounding box center [779, 439] width 1173 height 103
drag, startPoint x: 219, startPoint y: 454, endPoint x: 187, endPoint y: 438, distance: 36.1
click at [187, 438] on div "Botify Keywords Select the Websites from Google Search Console you want to link…" at bounding box center [779, 375] width 1196 height 643
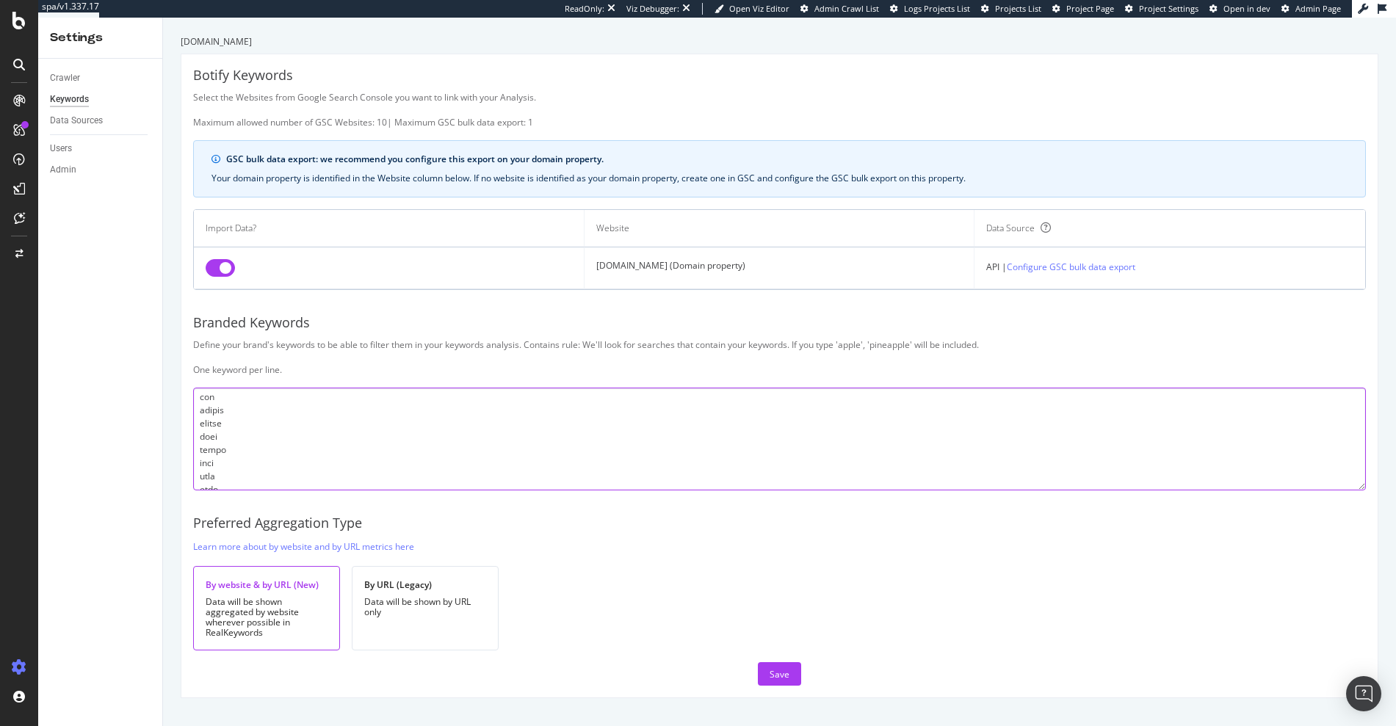
scroll to position [3713, 0]
drag, startPoint x: 200, startPoint y: 431, endPoint x: 241, endPoint y: 475, distance: 59.8
click at [241, 475] on textarea at bounding box center [779, 439] width 1173 height 103
drag, startPoint x: 223, startPoint y: 413, endPoint x: 174, endPoint y: 408, distance: 49.5
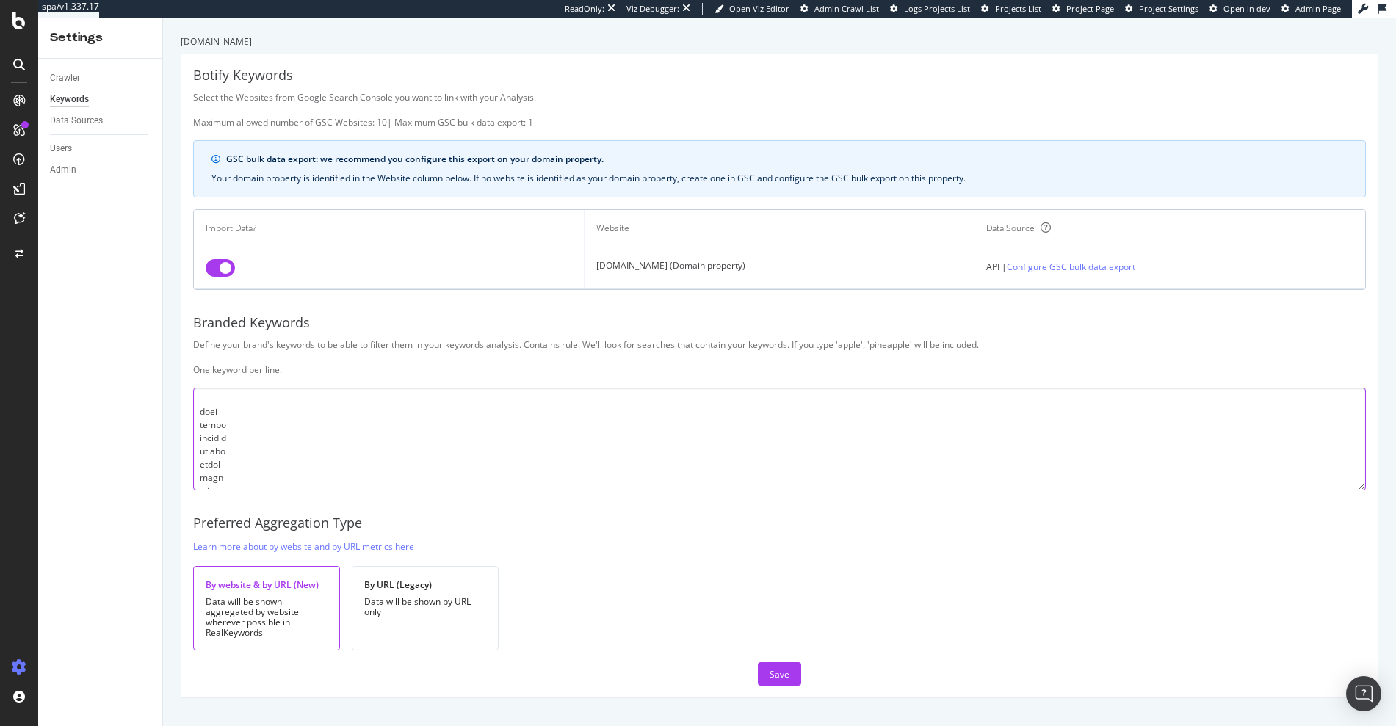
click at [174, 408] on div "crocs.com.au Botify Keywords Select the Websites from Google Search Console you…" at bounding box center [779, 372] width 1233 height 709
drag, startPoint x: 198, startPoint y: 411, endPoint x: 245, endPoint y: 427, distance: 49.7
click at [245, 427] on textarea at bounding box center [779, 439] width 1173 height 103
click at [196, 399] on textarea at bounding box center [779, 439] width 1173 height 103
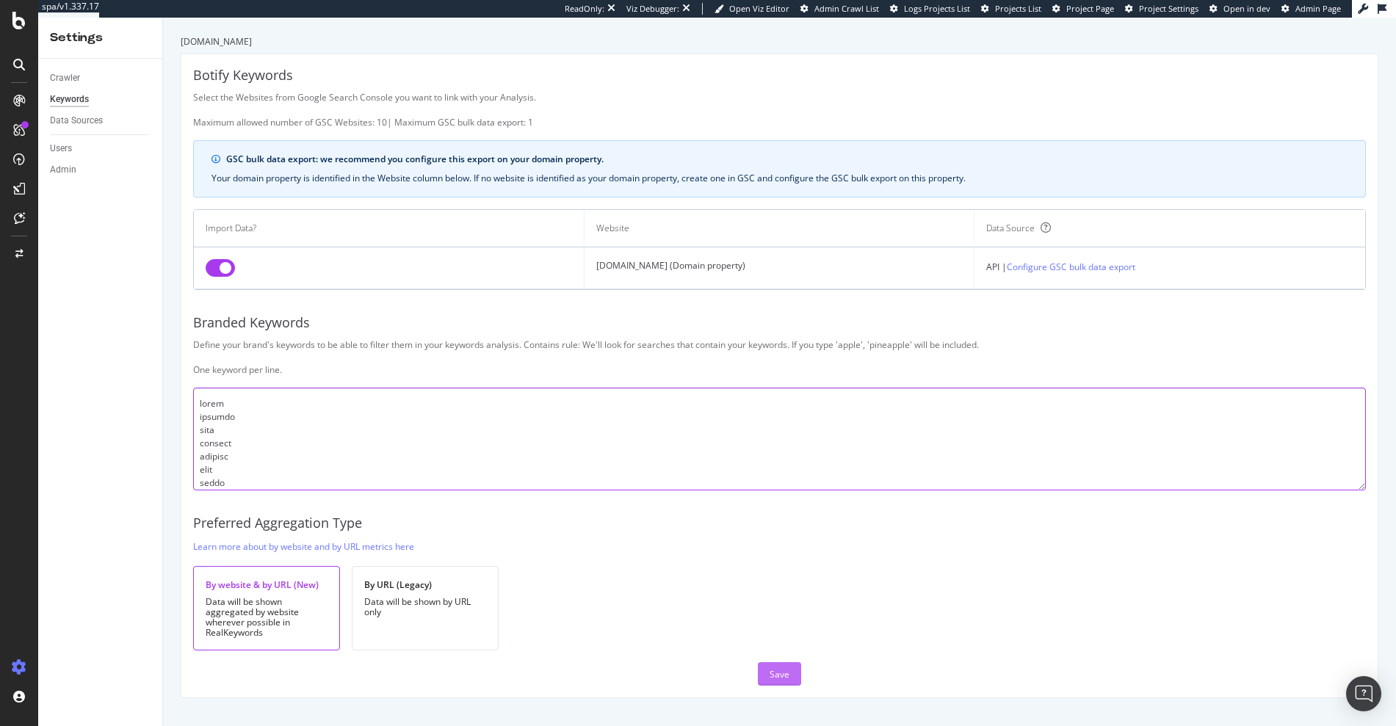
type textarea "crocs jibbitz croc jobbitz jibbetz bitz blitz broc brocs carucs ccocs cocs ceoc…"
click at [763, 669] on button "Save" at bounding box center [779, 673] width 43 height 23
click at [234, 423] on textarea at bounding box center [779, 439] width 1173 height 103
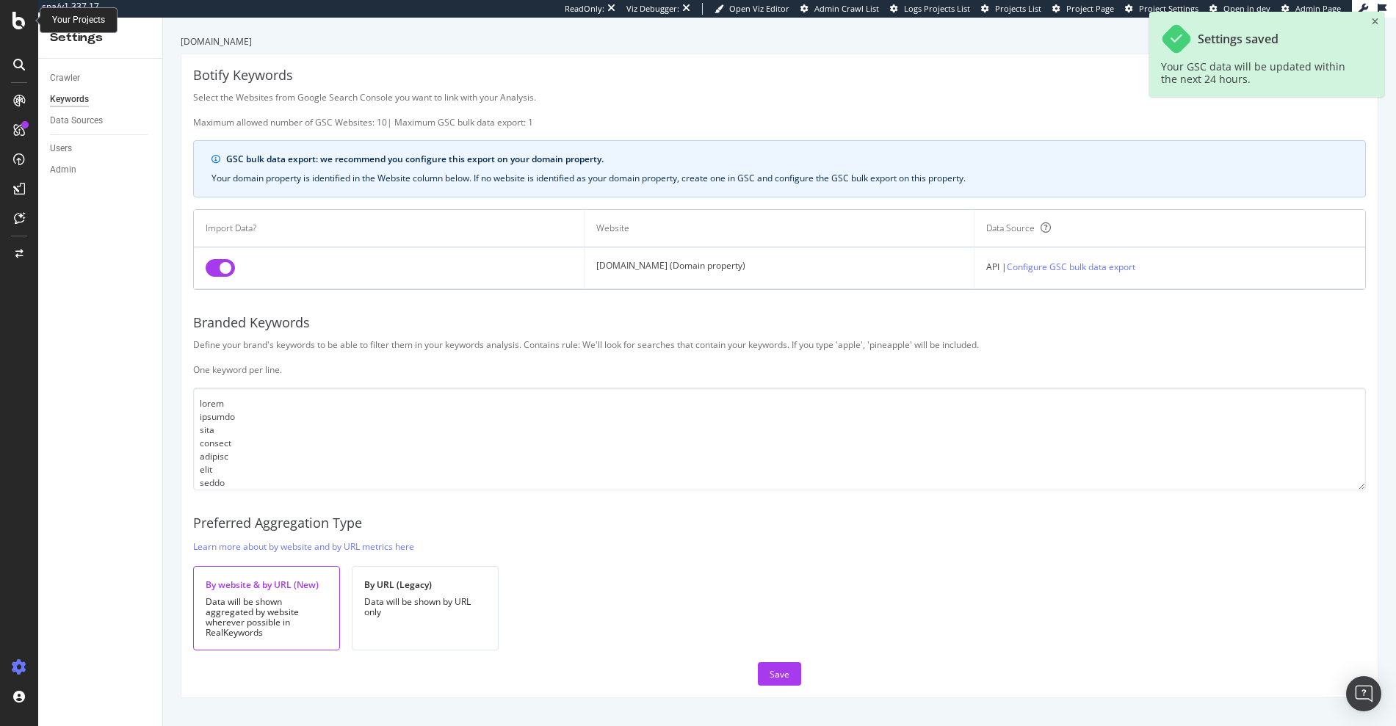
click at [16, 29] on icon at bounding box center [18, 21] width 13 height 18
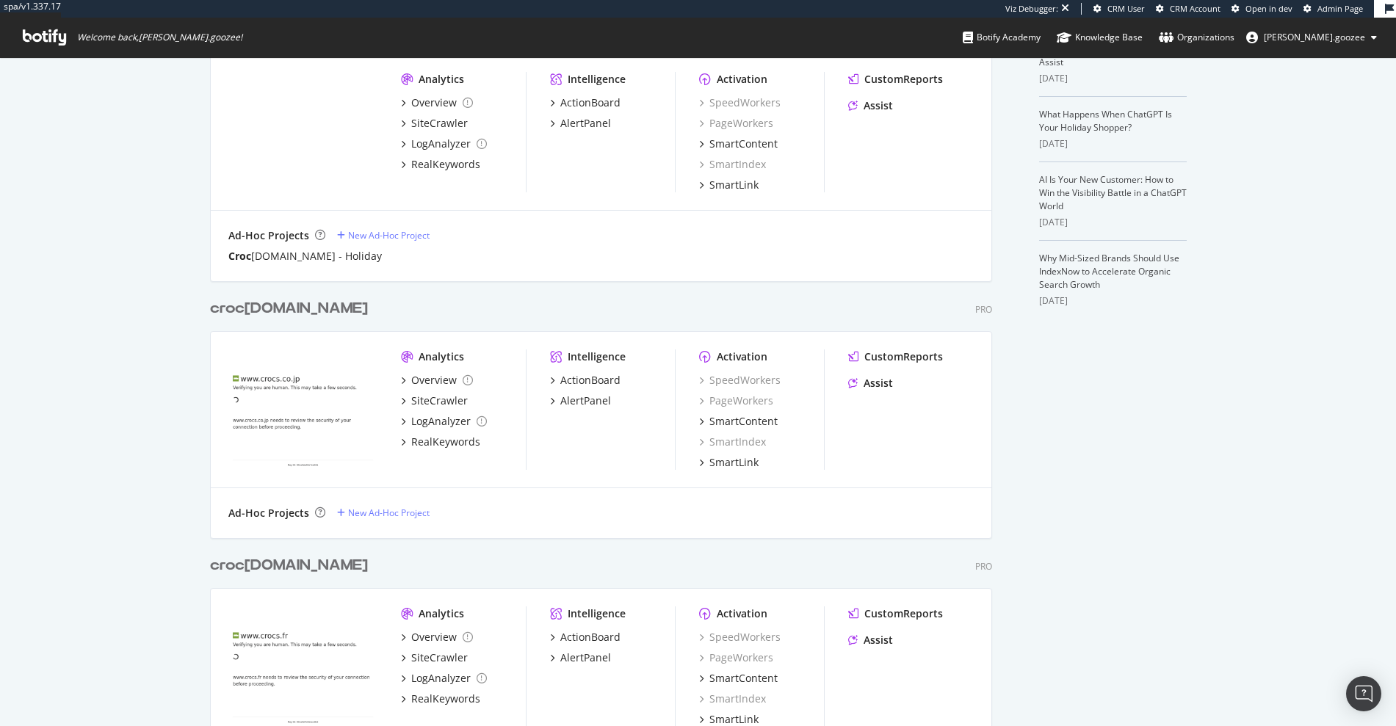
scroll to position [363, 0]
type input "croc"
click at [230, 305] on b "croc" at bounding box center [227, 309] width 35 height 15
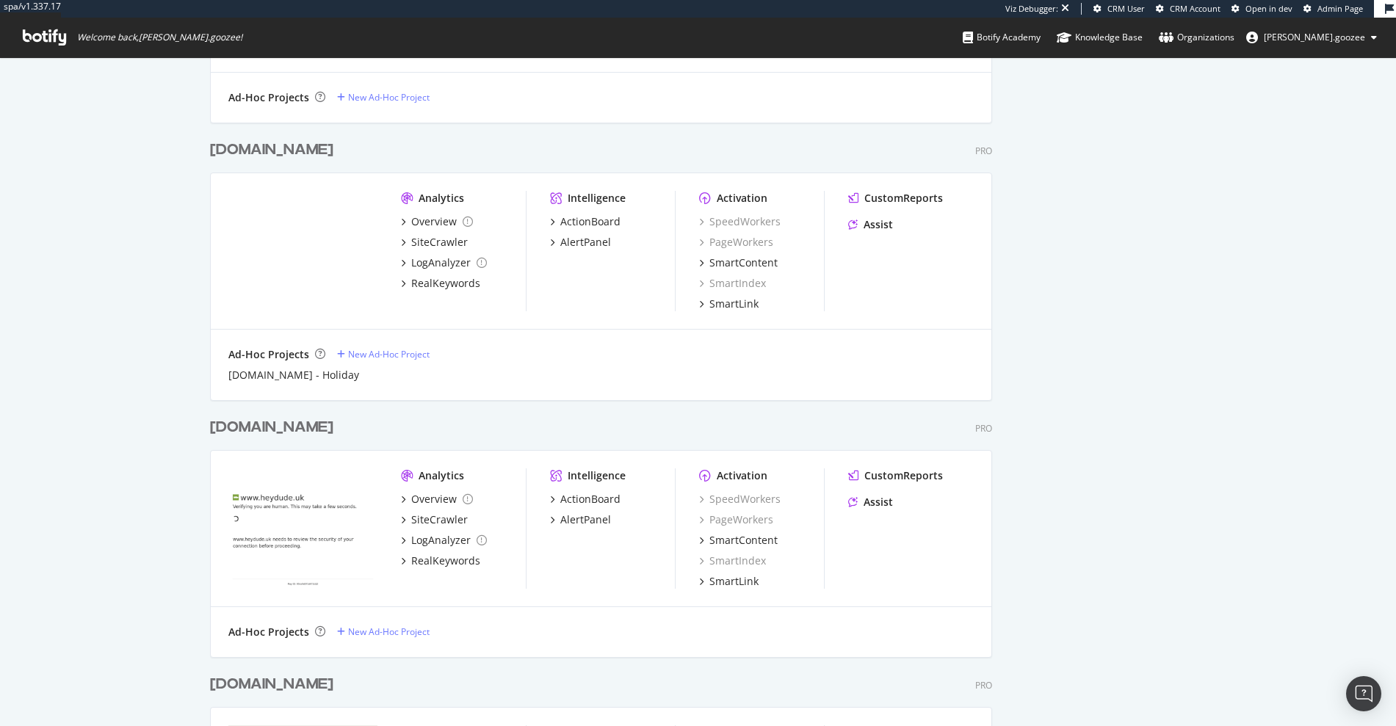
scroll to position [12, 12]
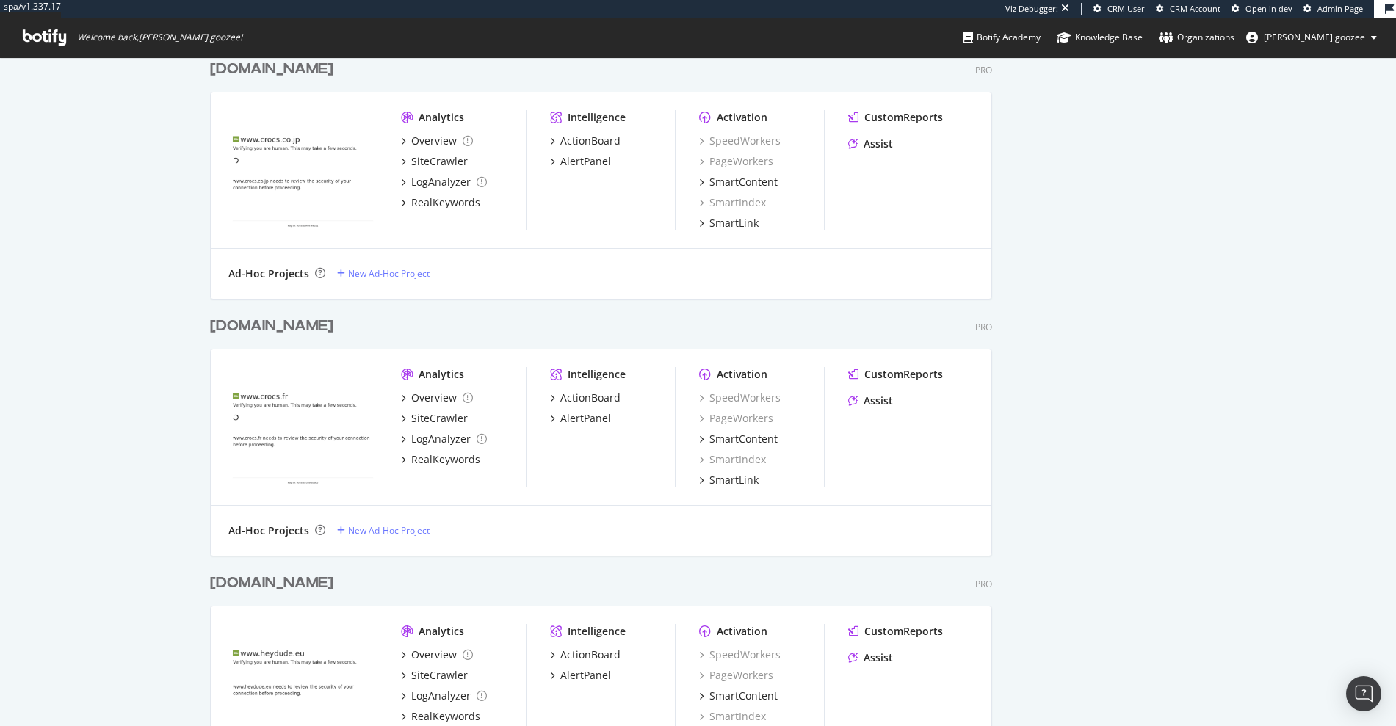
click at [234, 322] on div "crocs.fr" at bounding box center [271, 326] width 123 height 21
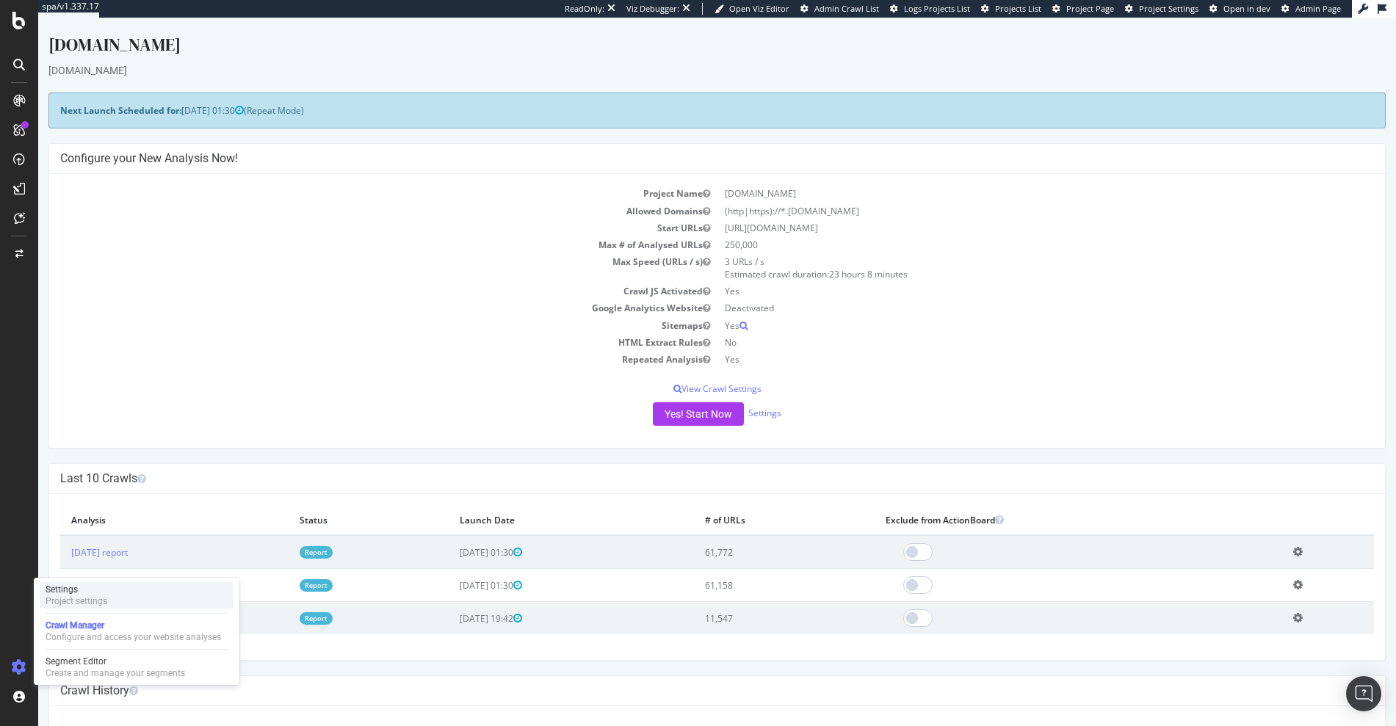
click at [114, 591] on div "Settings Project settings" at bounding box center [137, 595] width 194 height 26
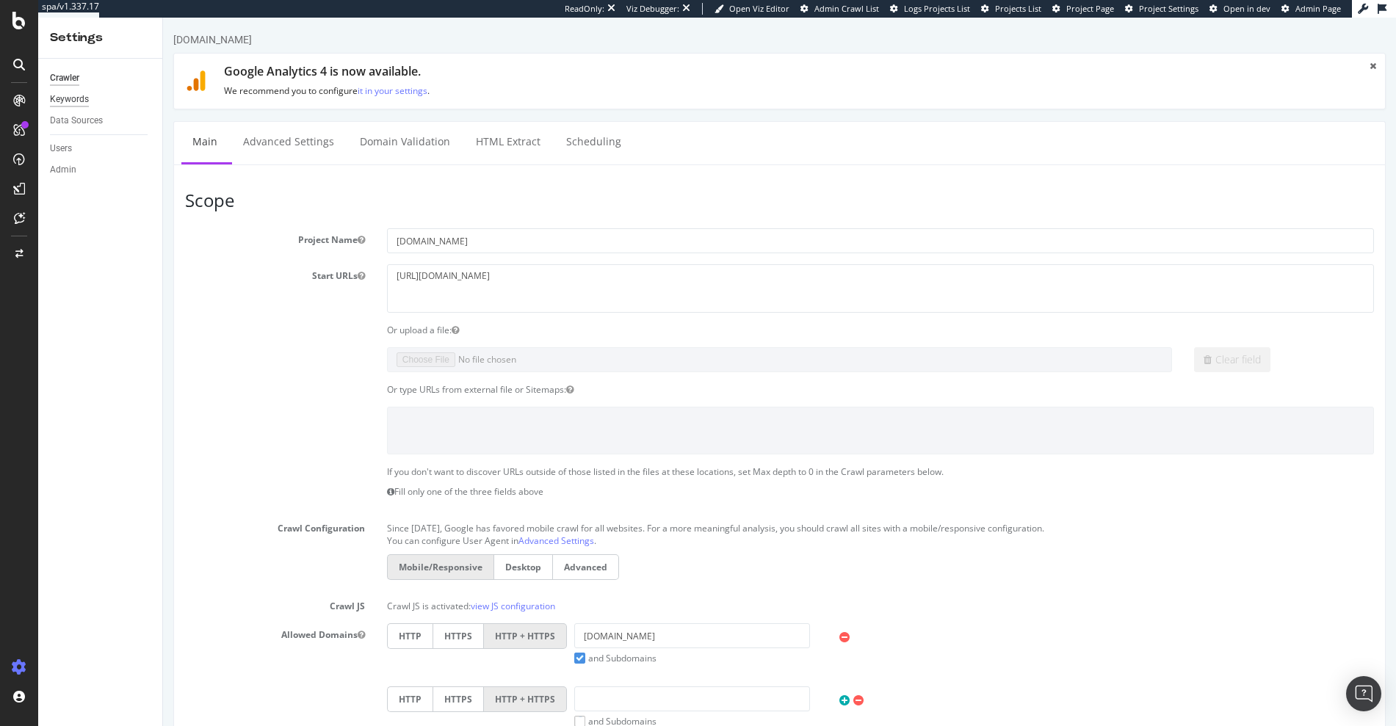
click at [57, 102] on div "Keywords" at bounding box center [69, 99] width 39 height 15
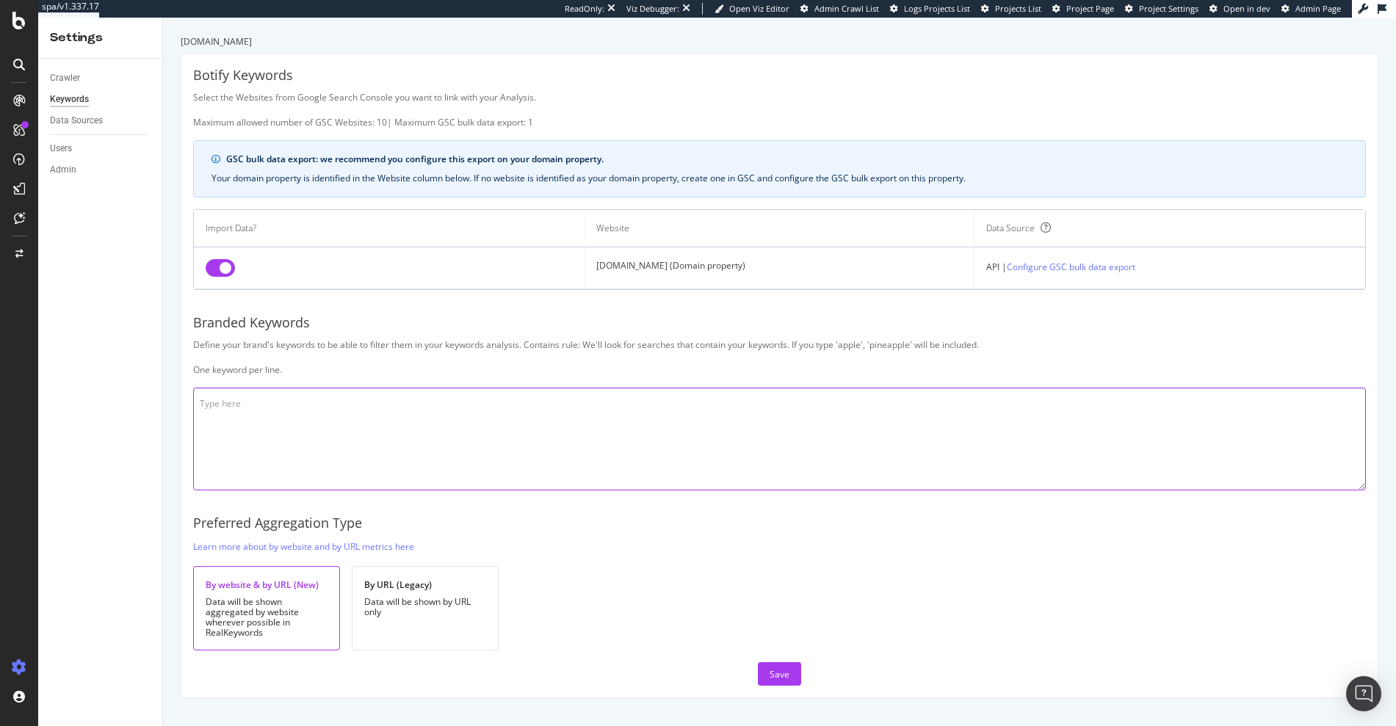
click at [260, 422] on textarea at bounding box center [779, 439] width 1173 height 103
paste textarea "crocs jibbitz croc jobbitz jibbetz bitz blitz broc brocs carucs ccocs cocs ceoc…"
type textarea "crocs jibbitz croc jobbitz jibbetz bitz blitz broc brocs carucs ccocs cocs ceoc…"
click at [776, 676] on div "Save" at bounding box center [780, 674] width 20 height 12
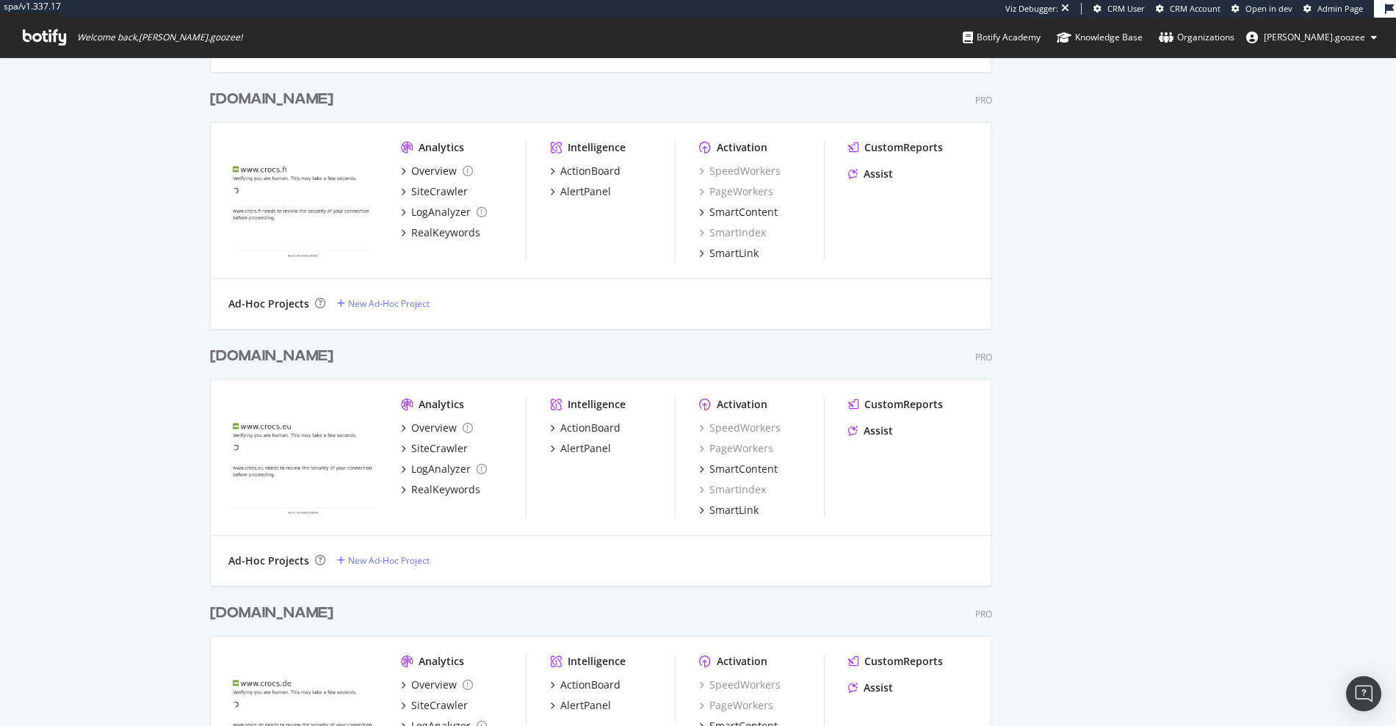
click at [222, 352] on div "crocs.eu" at bounding box center [271, 356] width 123 height 21
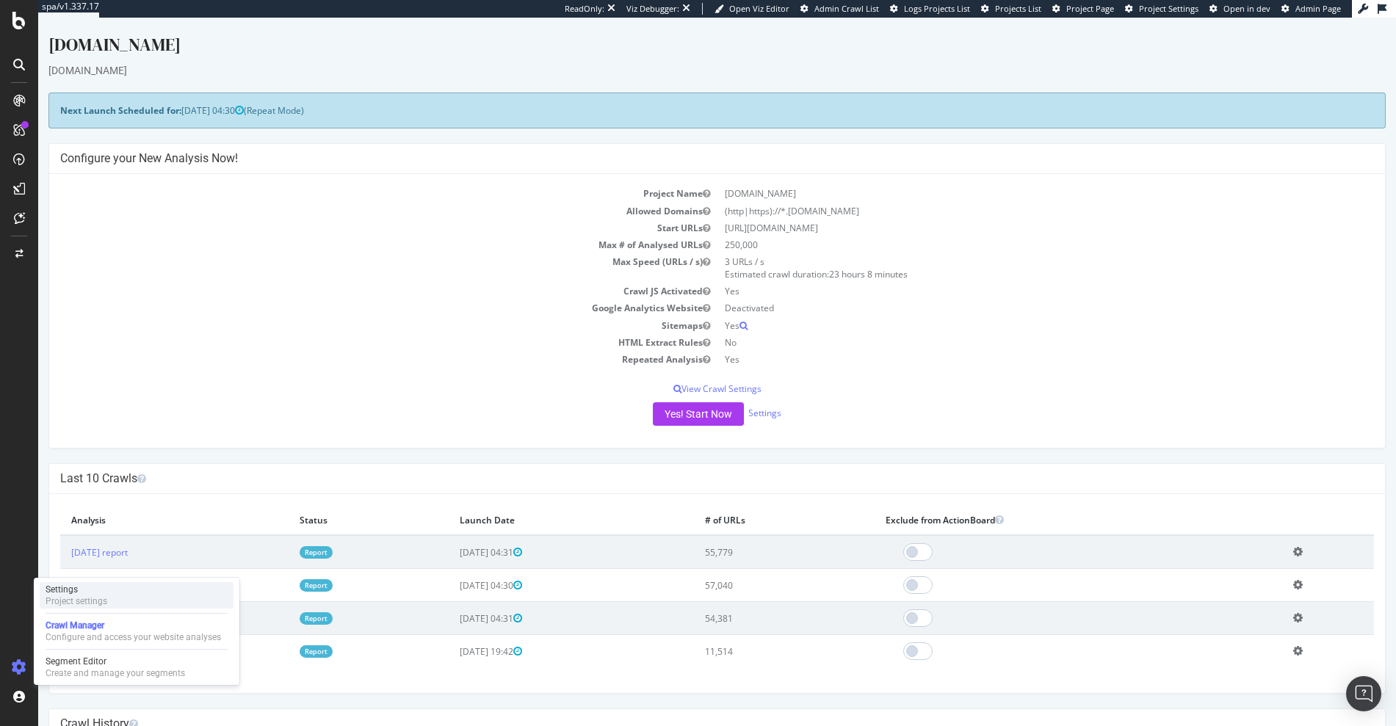
click at [108, 591] on div "Settings Project settings" at bounding box center [137, 595] width 194 height 26
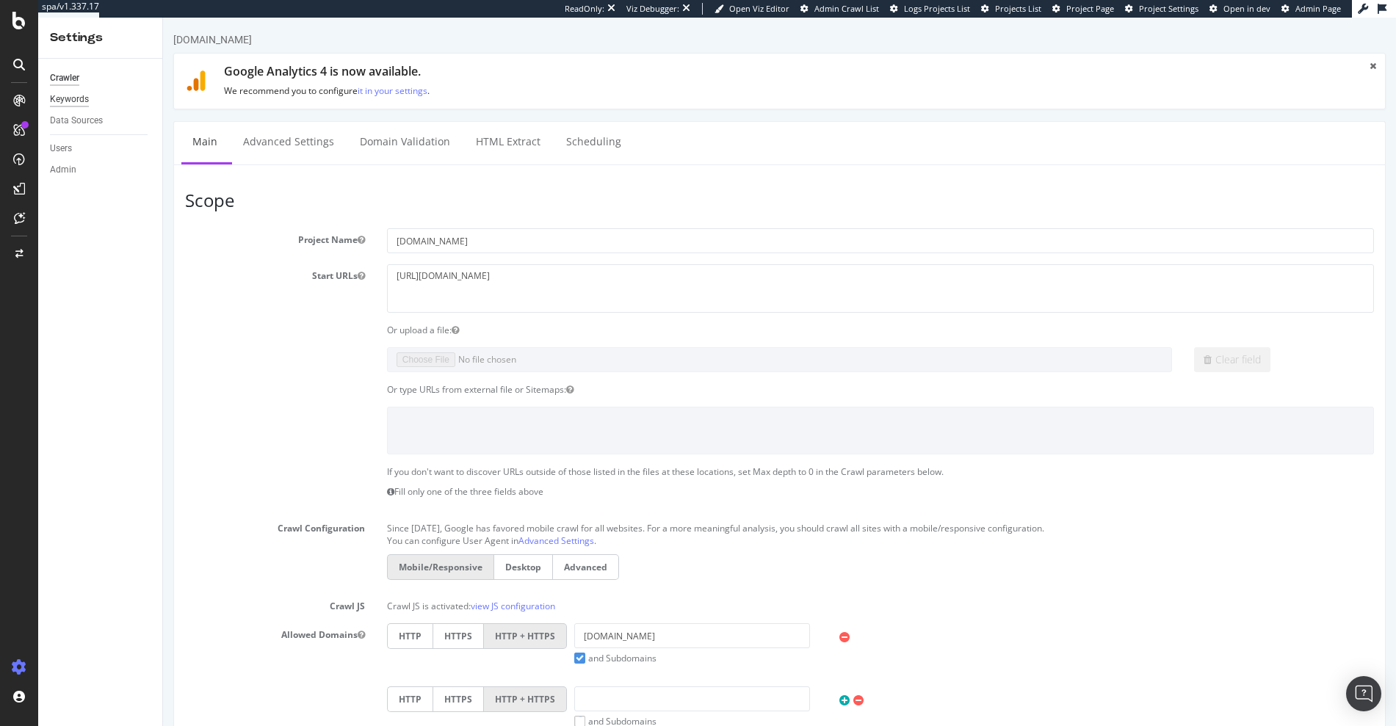
click at [65, 99] on div "Keywords" at bounding box center [69, 99] width 39 height 15
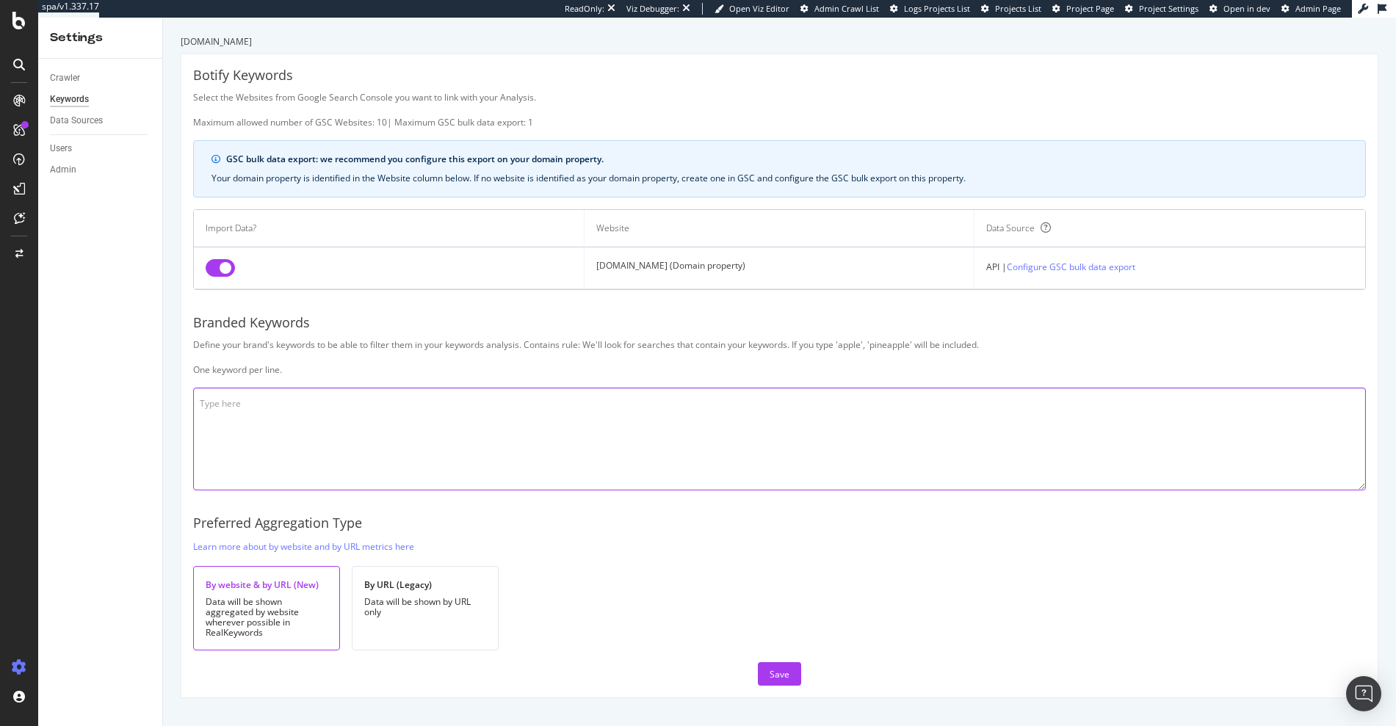
click at [455, 483] on textarea at bounding box center [779, 439] width 1173 height 103
paste textarea "crocs jibbitz croc jobbitz jibbetz bitz blitz broc brocs carucs ccocs cocs ceoc…"
type textarea "crocs jibbitz croc jobbitz jibbetz bitz blitz broc brocs carucs ccocs cocs ceoc…"
click at [770, 678] on div "Save" at bounding box center [780, 674] width 20 height 12
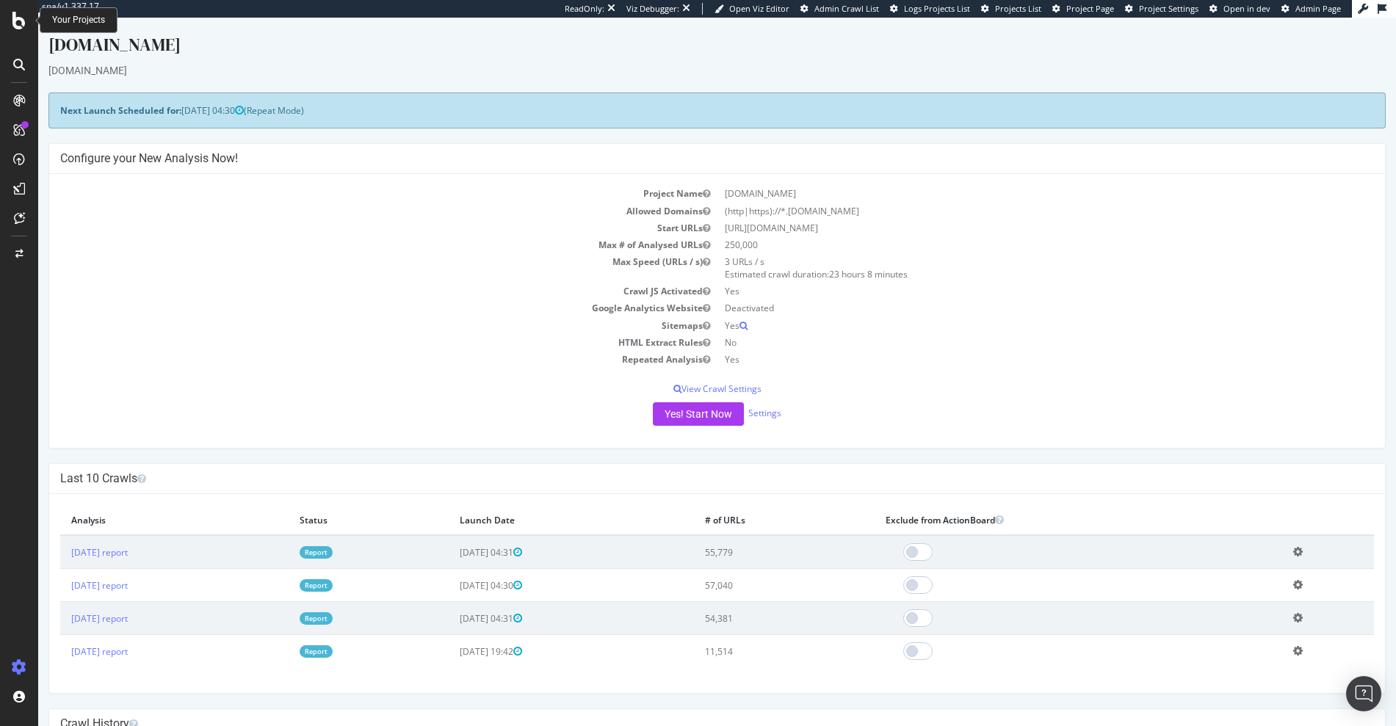
click at [17, 21] on icon at bounding box center [18, 21] width 13 height 18
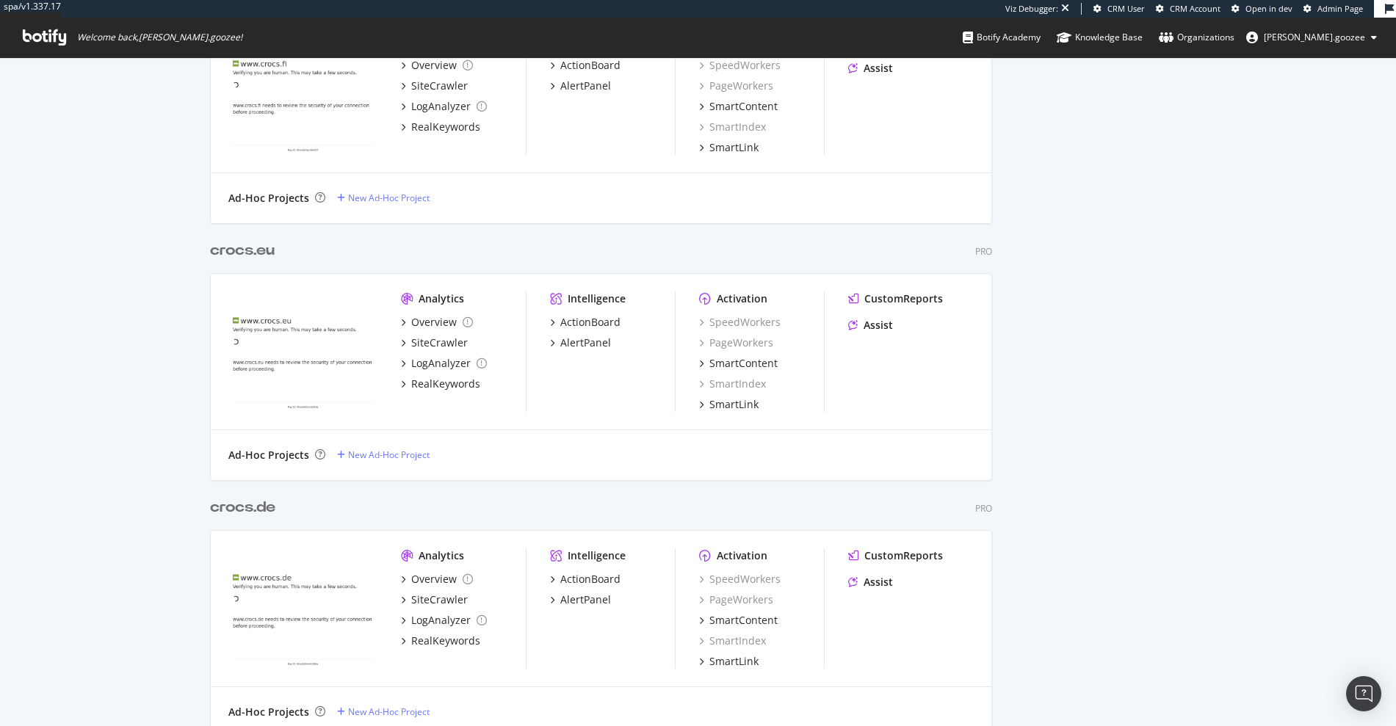
scroll to position [4788, 783]
type input "crocs"
click at [273, 508] on div "crocs .de" at bounding box center [245, 507] width 71 height 21
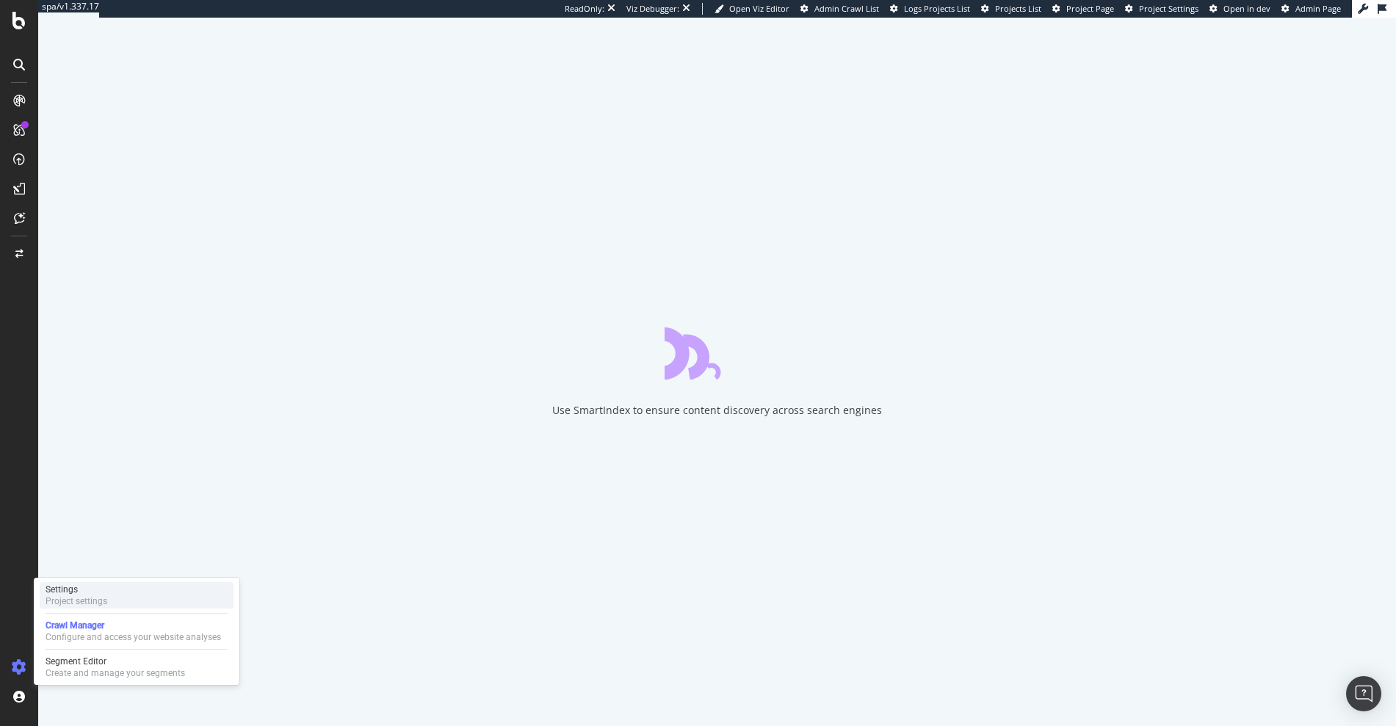
click at [115, 590] on div "Settings Project settings" at bounding box center [137, 595] width 194 height 26
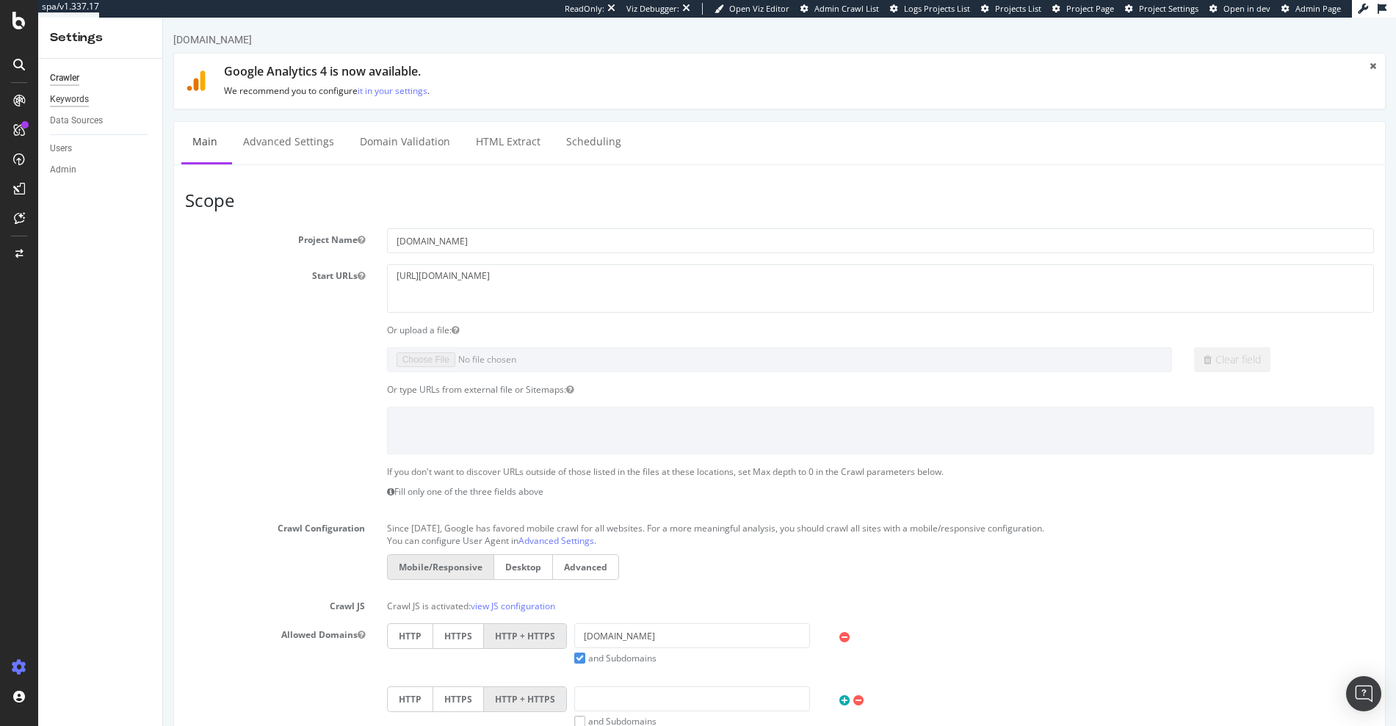
click at [65, 98] on div "Keywords" at bounding box center [69, 99] width 39 height 15
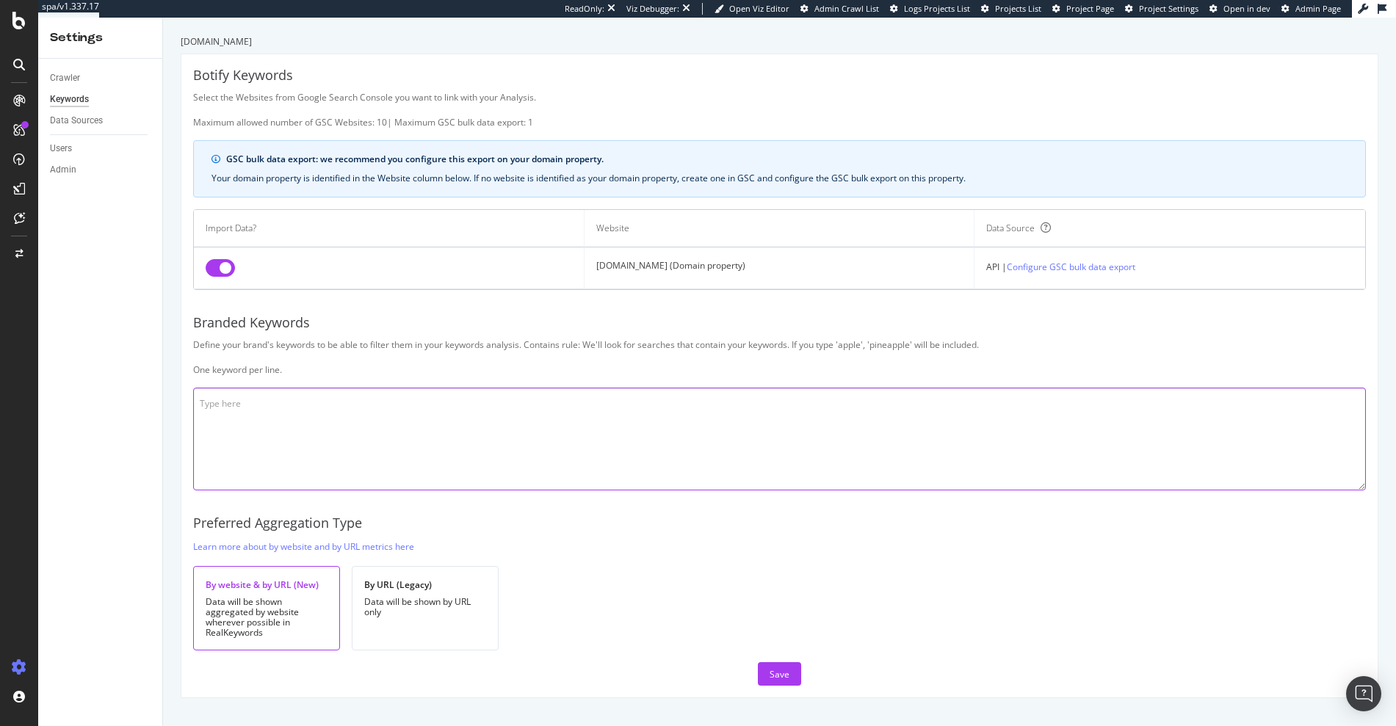
click at [375, 410] on textarea at bounding box center [779, 439] width 1173 height 103
paste textarea "crocs jibbitz croc jobbitz jibbetz bitz blitz broc brocs carucs ccocs cocs ceoc…"
type textarea "crocs jibbitz croc jobbitz jibbetz bitz blitz broc brocs carucs ccocs cocs ceoc…"
click at [778, 677] on div "Save" at bounding box center [780, 674] width 20 height 12
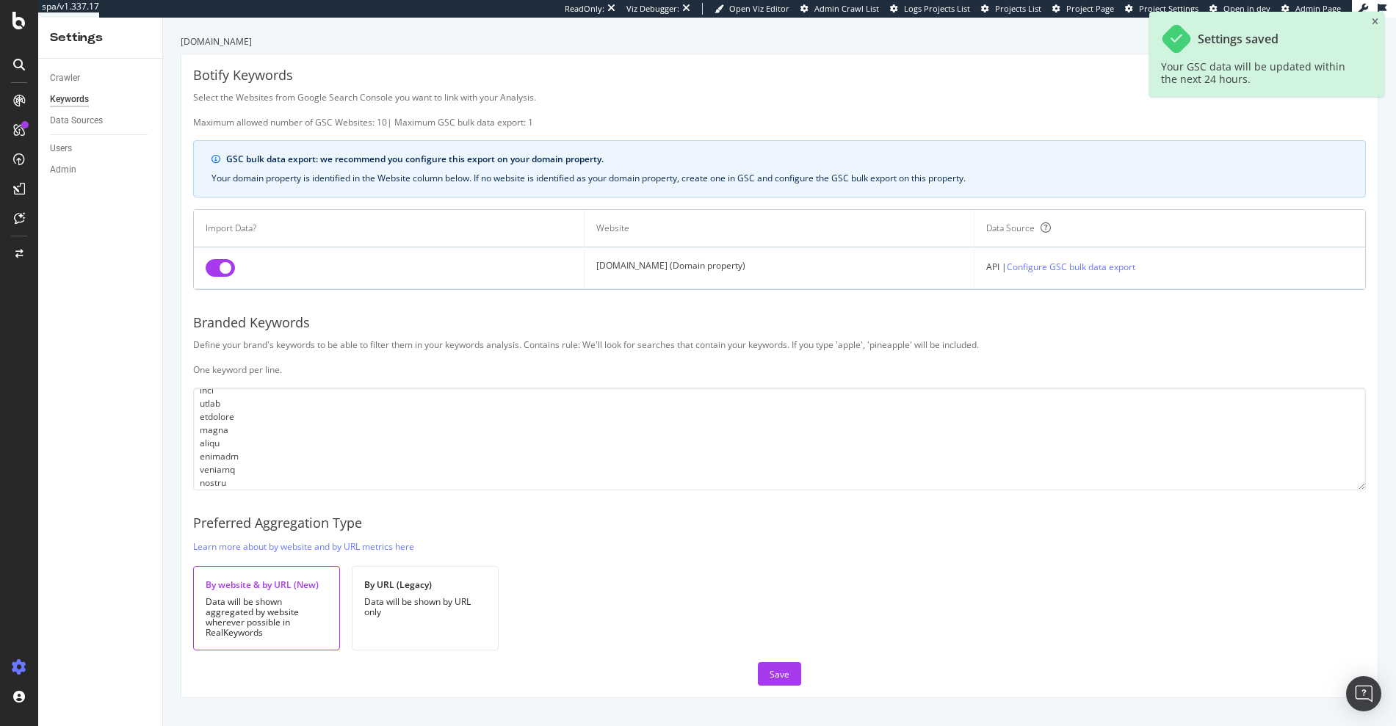
click at [58, 102] on div "Keywords" at bounding box center [69, 99] width 39 height 15
click at [76, 225] on div "RealKeywords" at bounding box center [86, 218] width 65 height 15
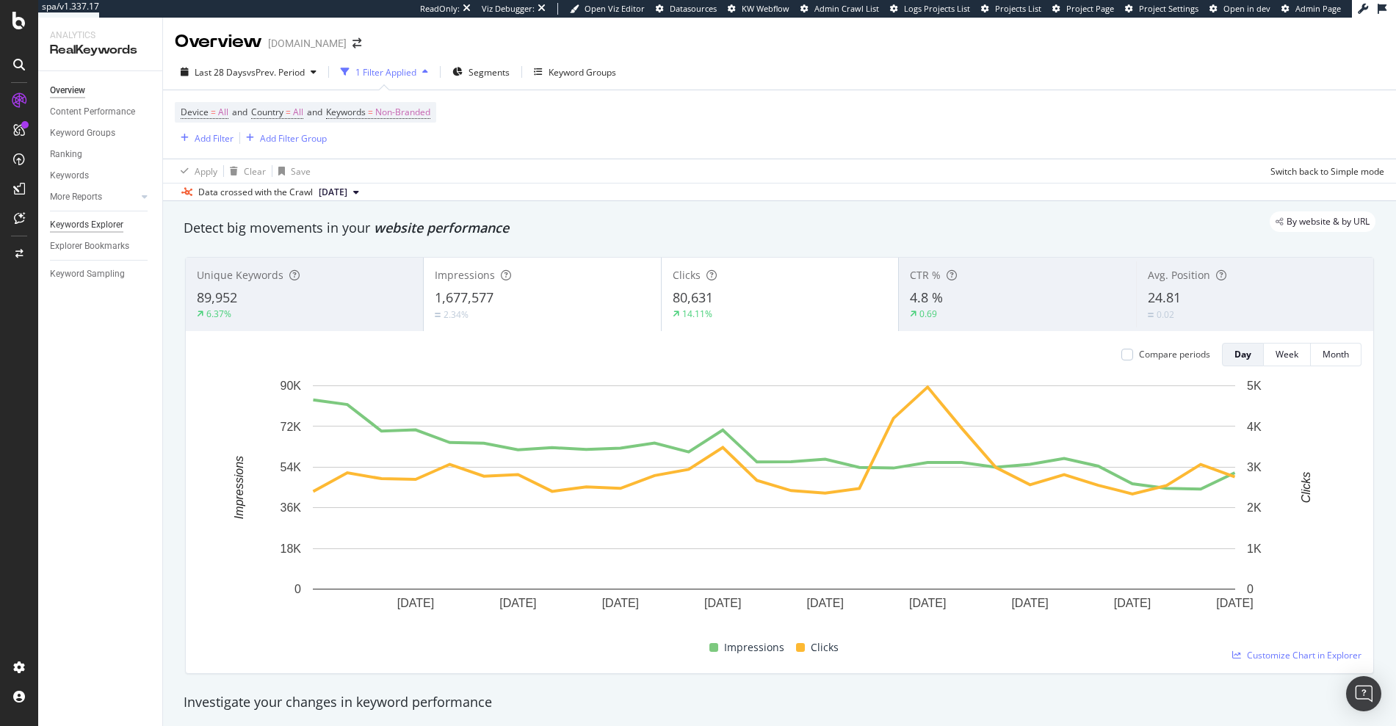
click at [84, 222] on div "Keywords Explorer" at bounding box center [86, 224] width 73 height 15
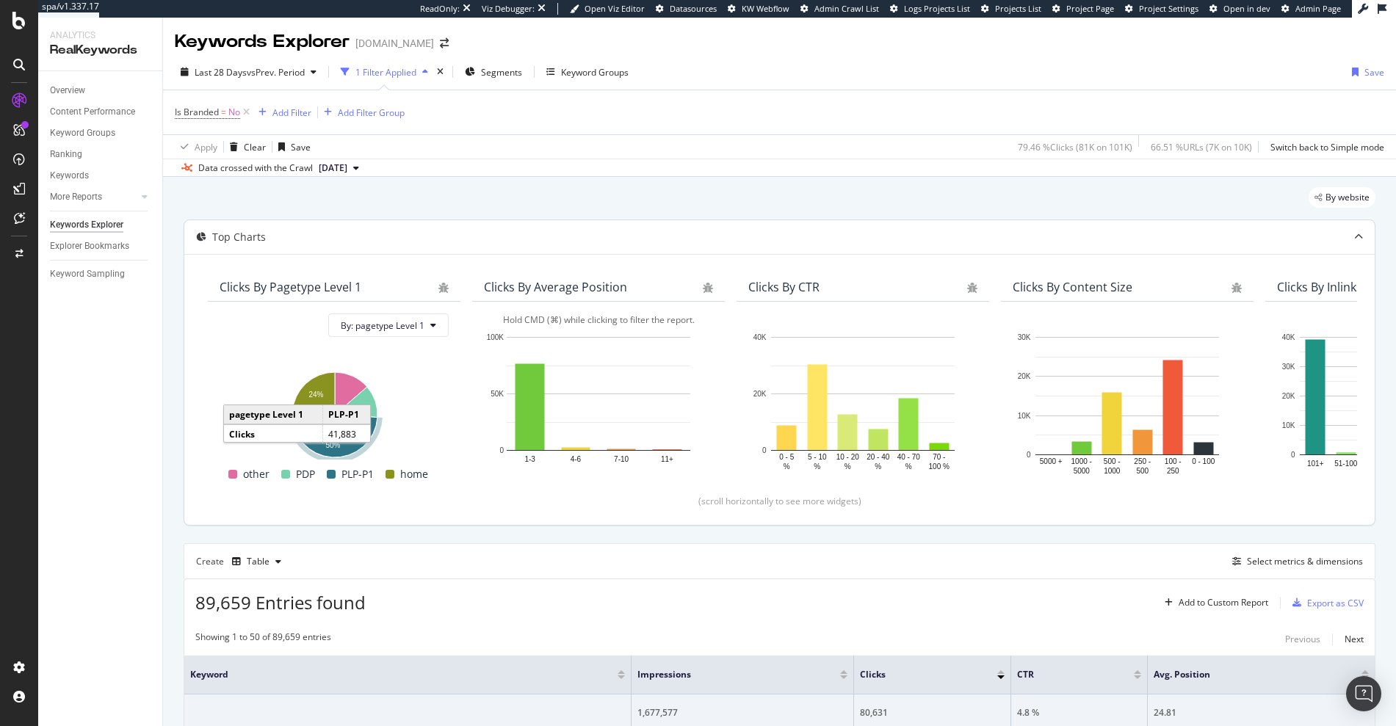
scroll to position [312, 0]
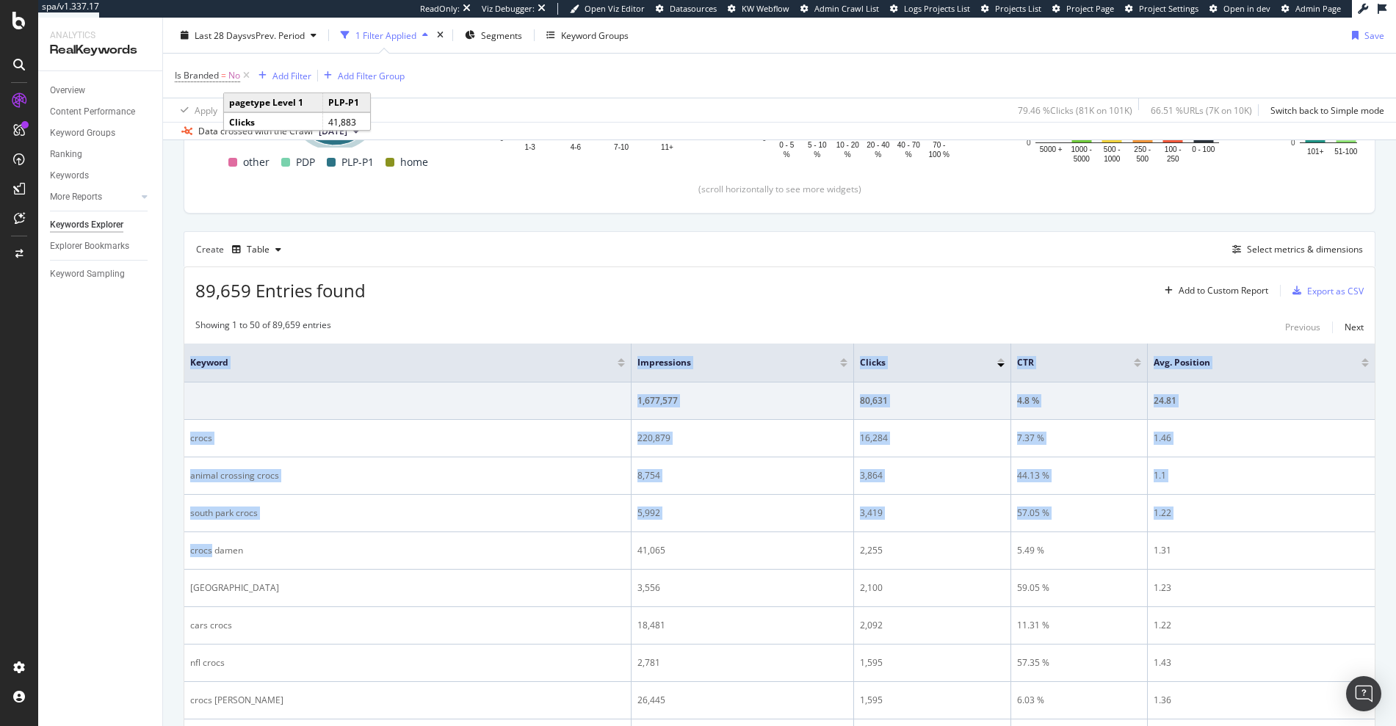
drag, startPoint x: 210, startPoint y: 547, endPoint x: 169, endPoint y: 548, distance: 41.1
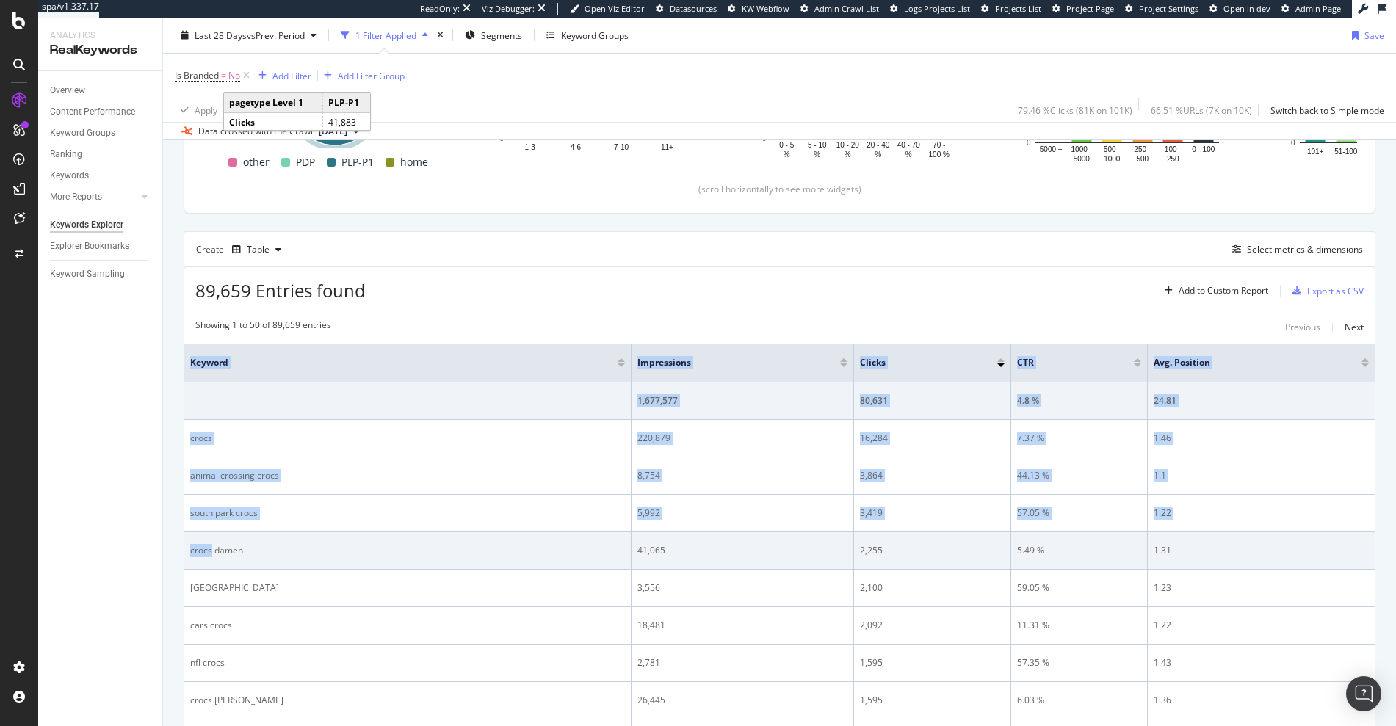
click at [379, 562] on td "crocs damen" at bounding box center [407, 550] width 447 height 37
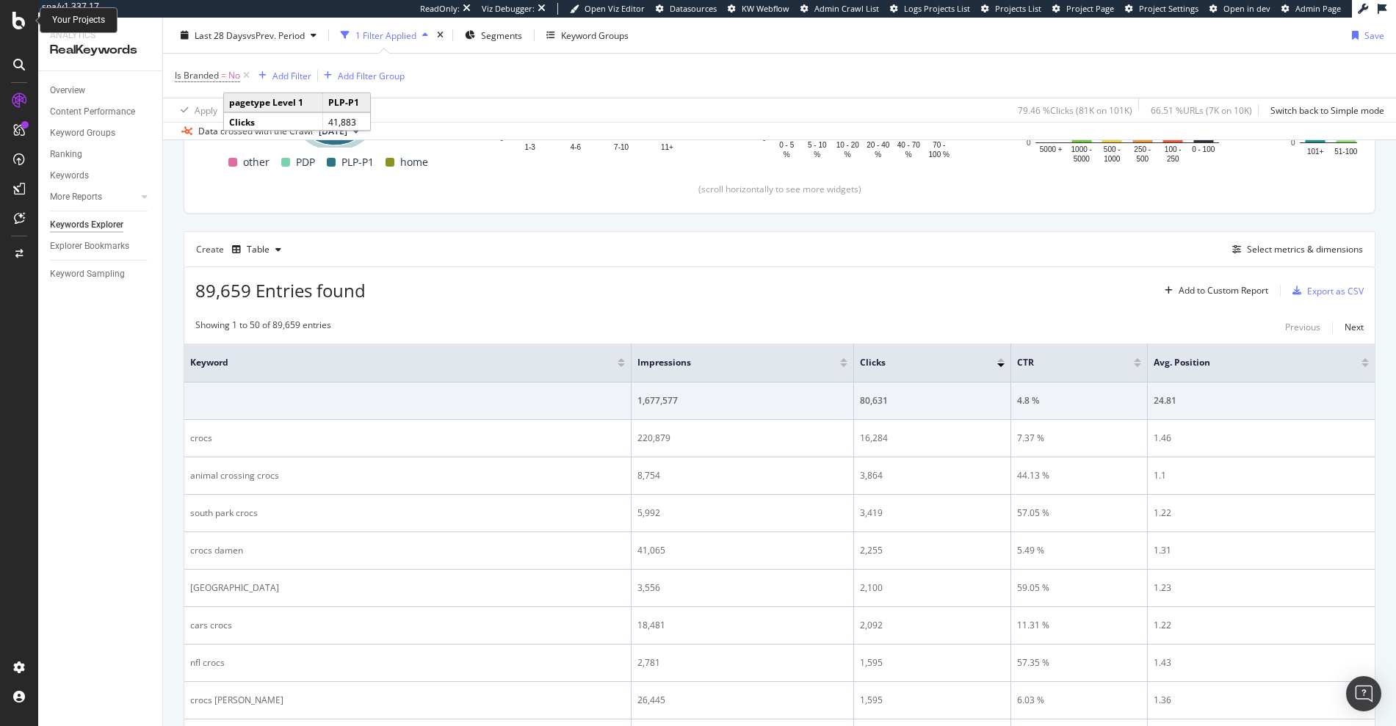
click at [15, 15] on icon at bounding box center [18, 21] width 13 height 18
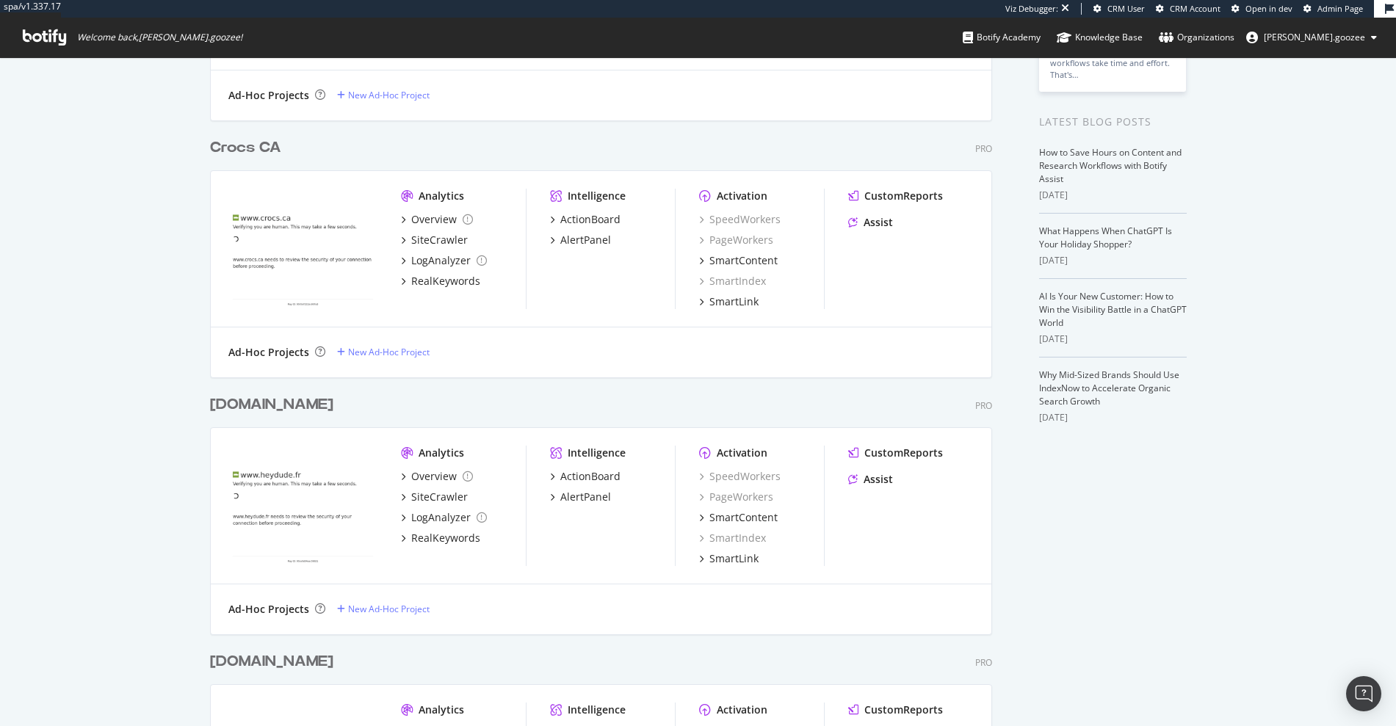
scroll to position [12, 12]
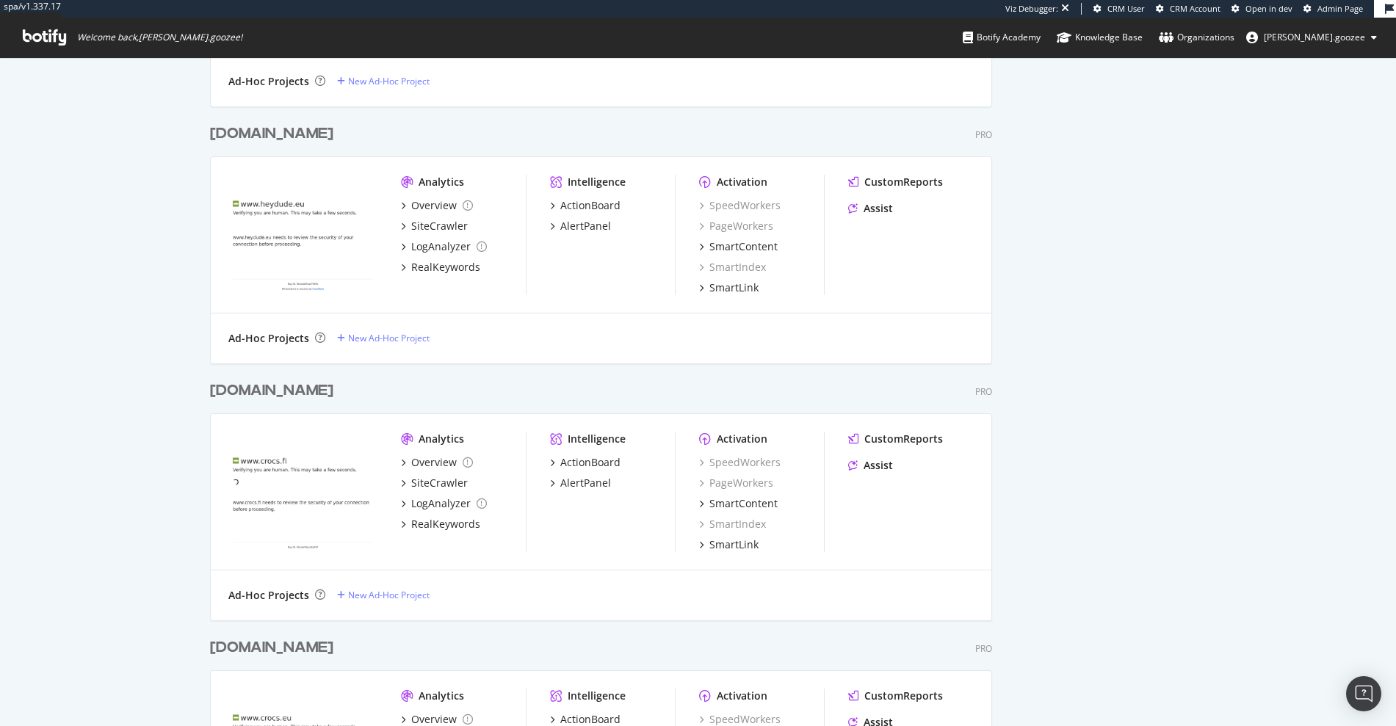
click at [244, 370] on div "crocs.fi Pro Analytics Overview SiteCrawler LogAnalyzer RealKeywords Intelligen…" at bounding box center [607, 491] width 794 height 257
click at [242, 382] on div "crocs.fi" at bounding box center [271, 390] width 123 height 21
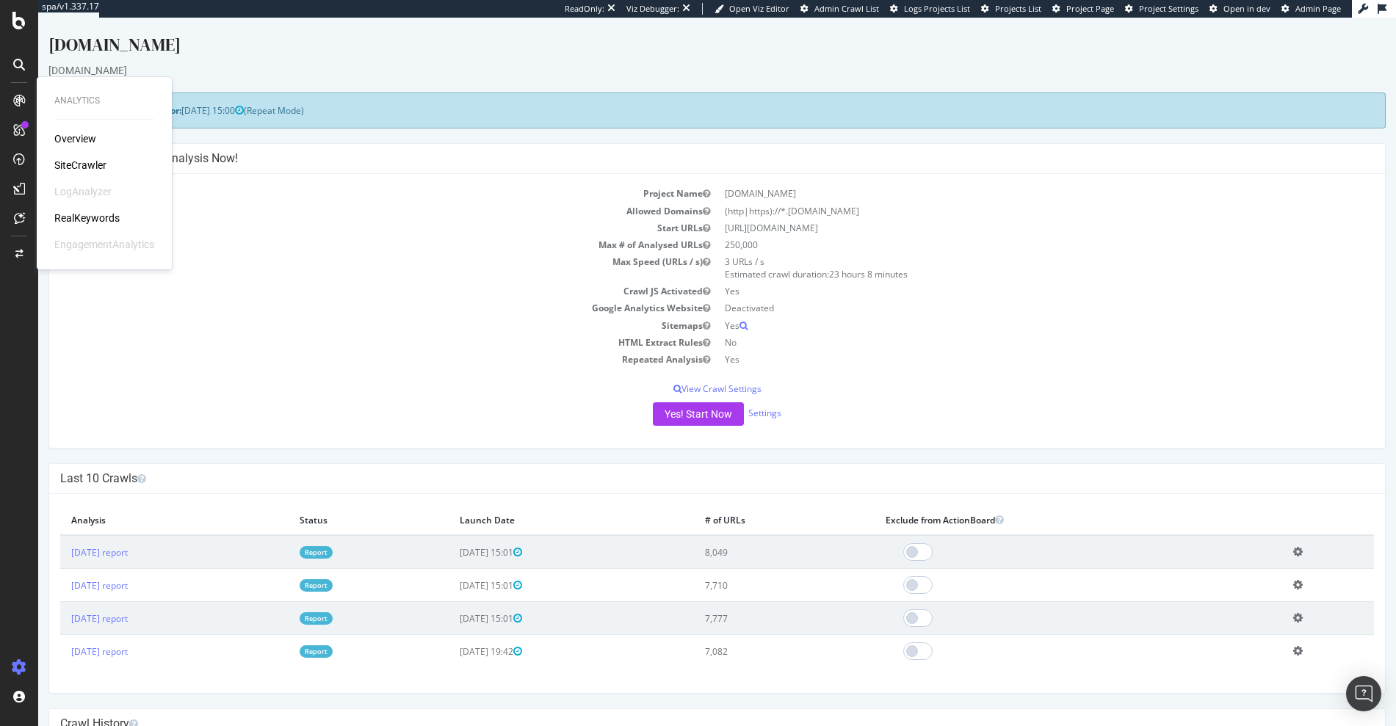
click at [88, 220] on div "RealKeywords" at bounding box center [86, 218] width 65 height 15
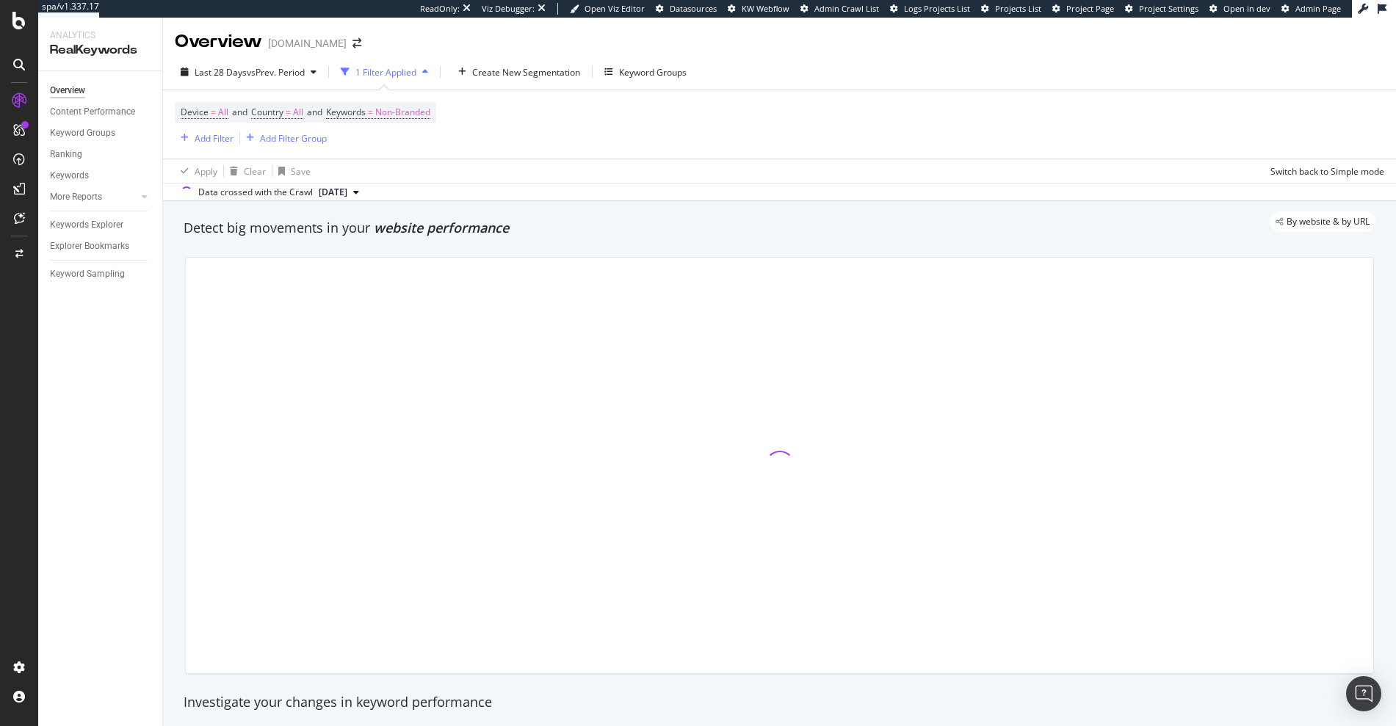
drag, startPoint x: 117, startPoint y: 222, endPoint x: 90, endPoint y: 260, distance: 46.3
click at [118, 222] on div "Keywords Explorer" at bounding box center [86, 224] width 73 height 15
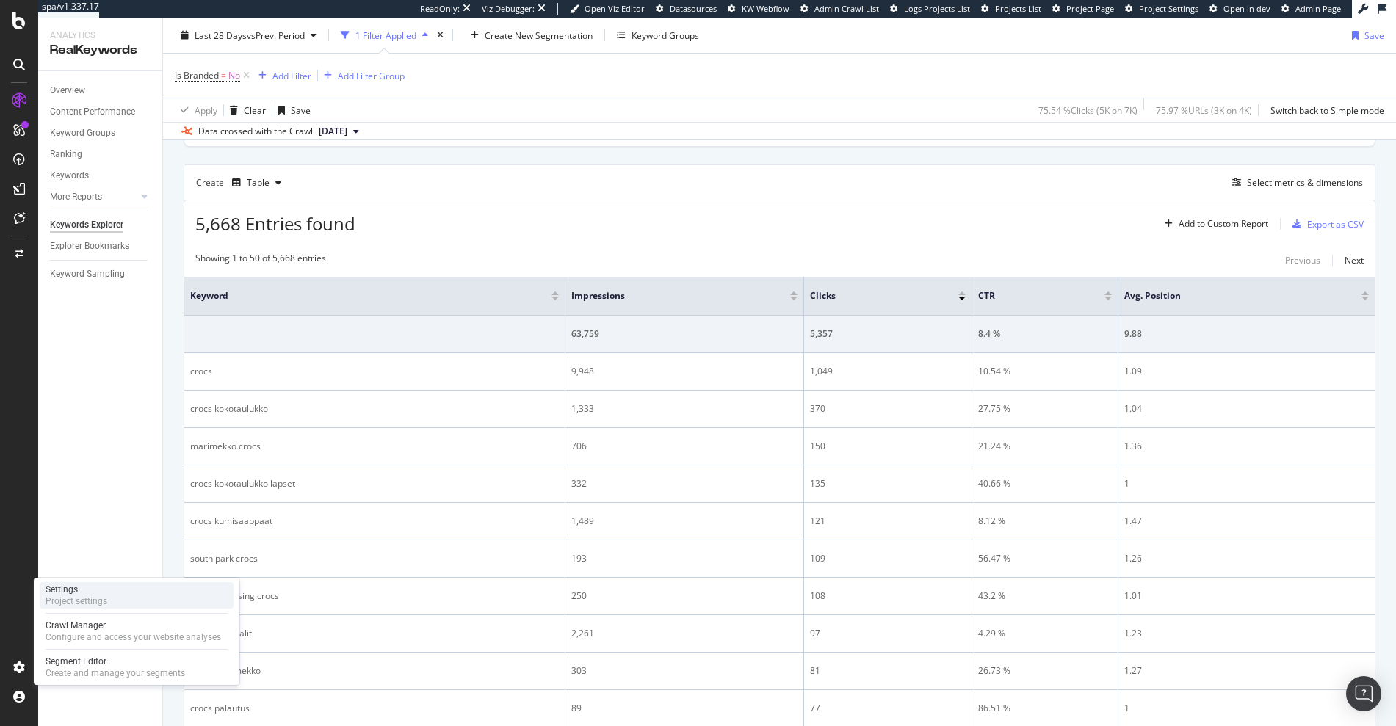
click at [92, 600] on div "Project settings" at bounding box center [77, 602] width 62 height 12
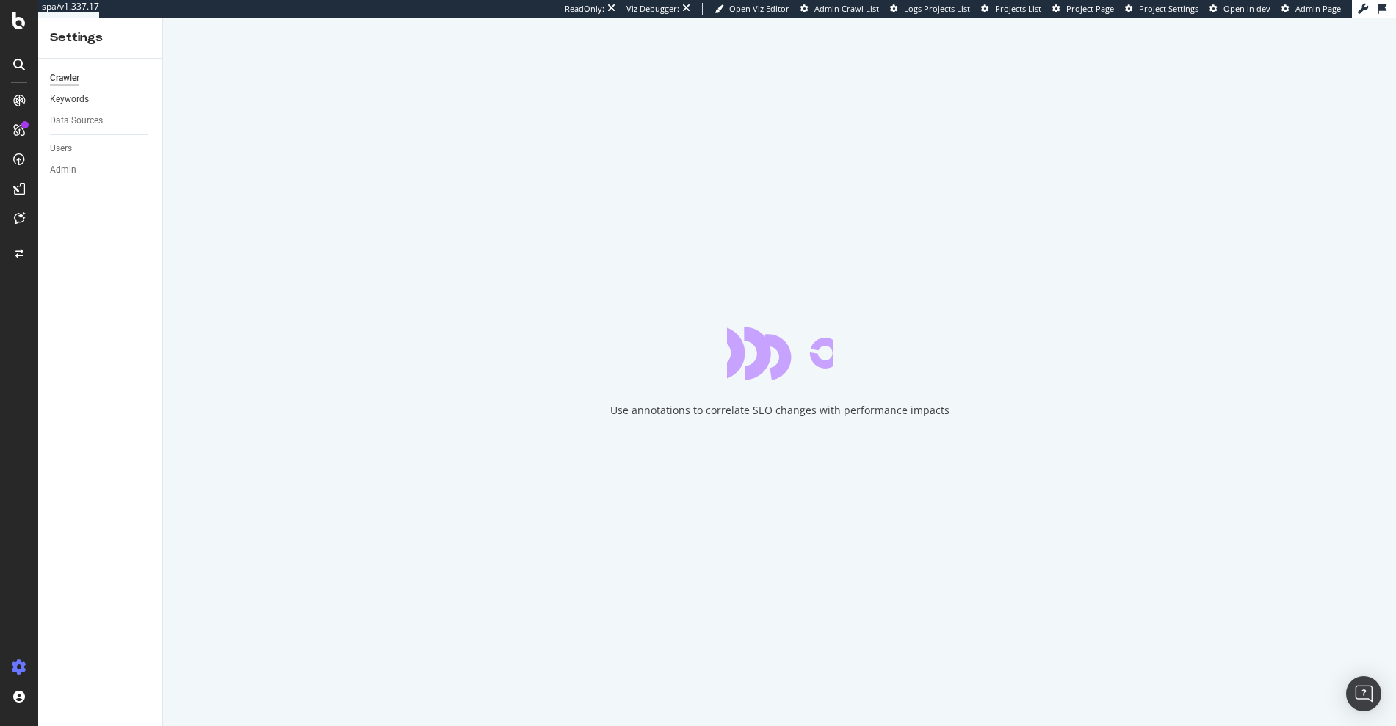
click at [97, 101] on link "Keywords" at bounding box center [101, 99] width 102 height 15
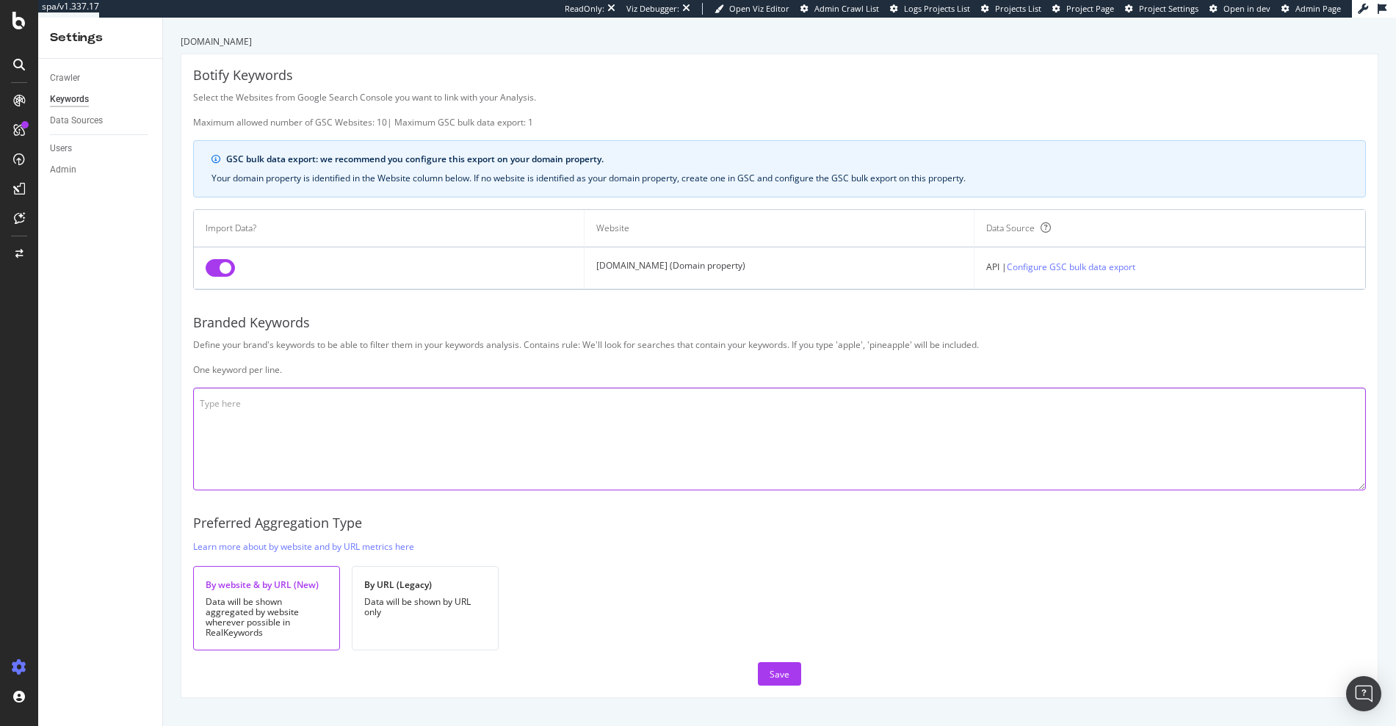
click at [289, 446] on textarea at bounding box center [779, 439] width 1173 height 103
paste textarea "crocs jibbitz croc jobbitz jibbetz bitz blitz broc brocs carucs ccocs cocs ceoc…"
type textarea "crocs jibbitz croc jobbitz jibbetz bitz blitz broc brocs carucs ccocs cocs ceoc…"
click at [778, 669] on div "Save" at bounding box center [780, 674] width 20 height 12
click at [21, 16] on icon at bounding box center [18, 21] width 13 height 18
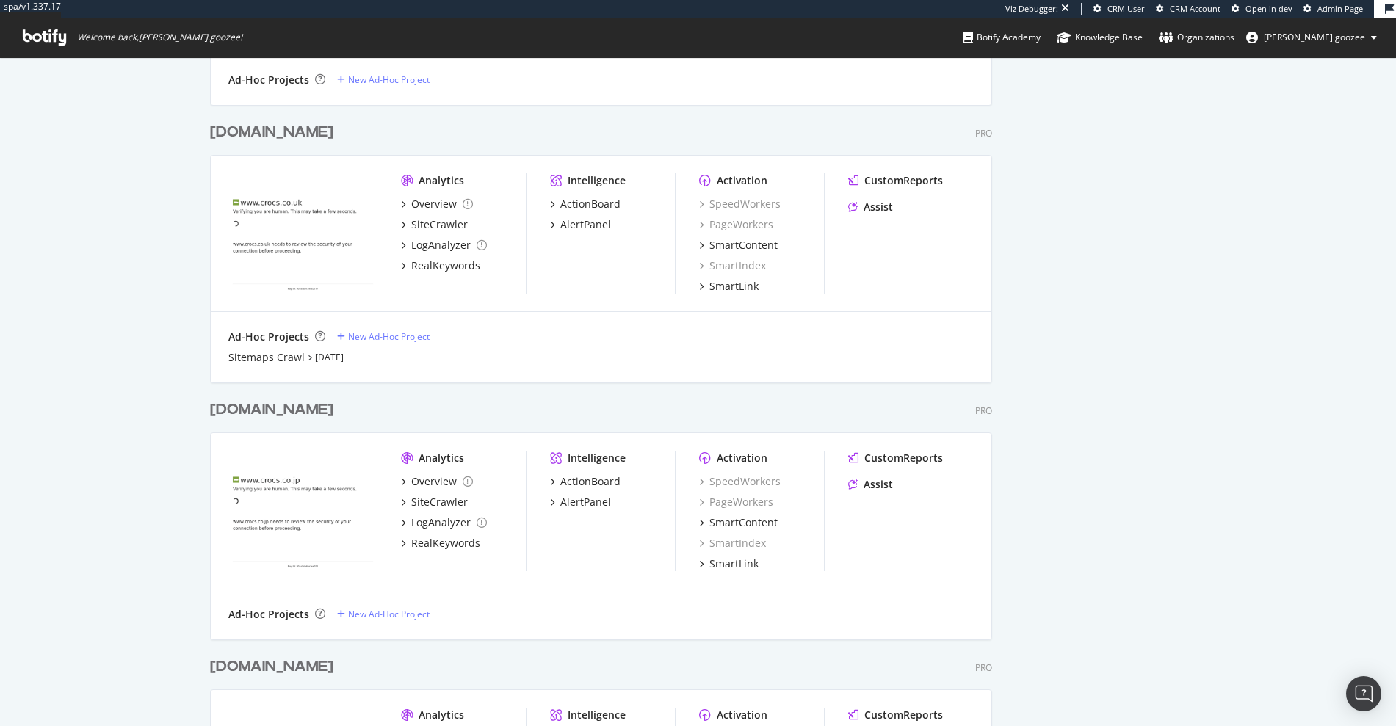
click at [289, 128] on div "crocs.co.uk" at bounding box center [271, 132] width 123 height 21
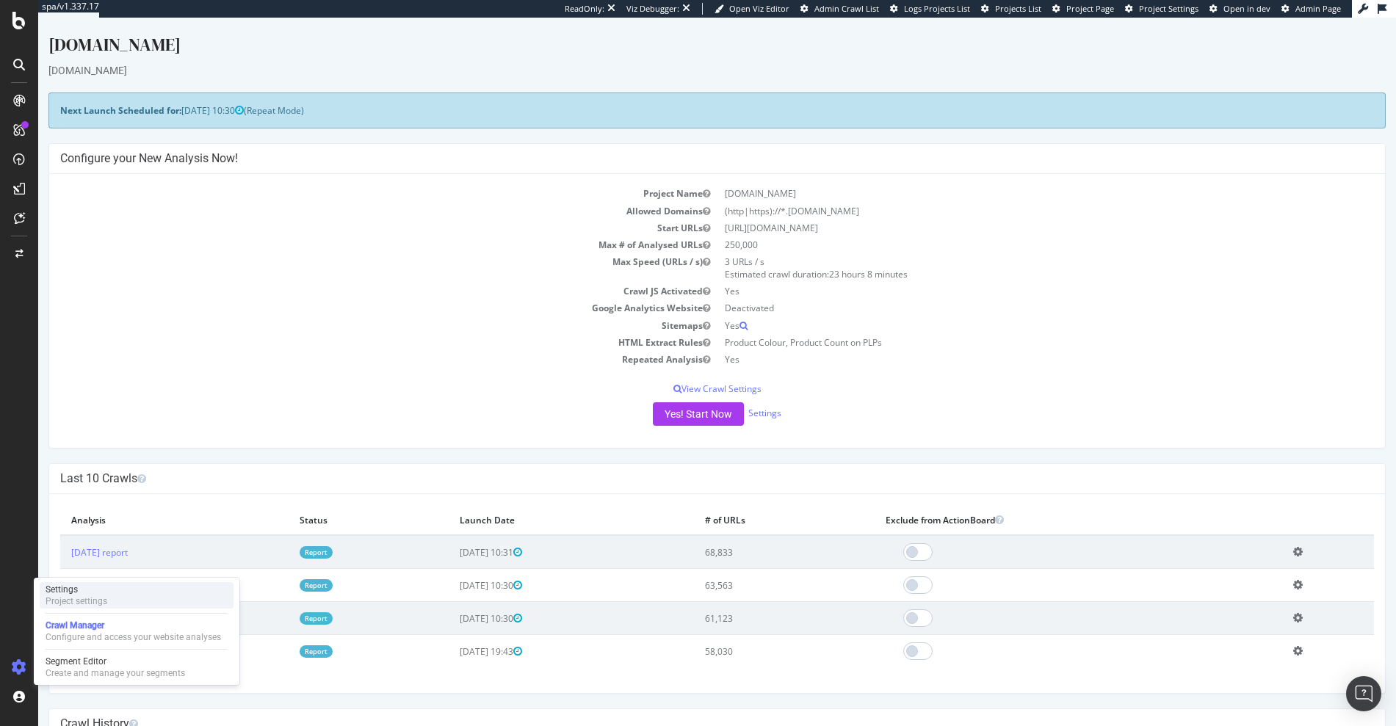
click at [112, 603] on div "Settings Project settings" at bounding box center [137, 595] width 194 height 26
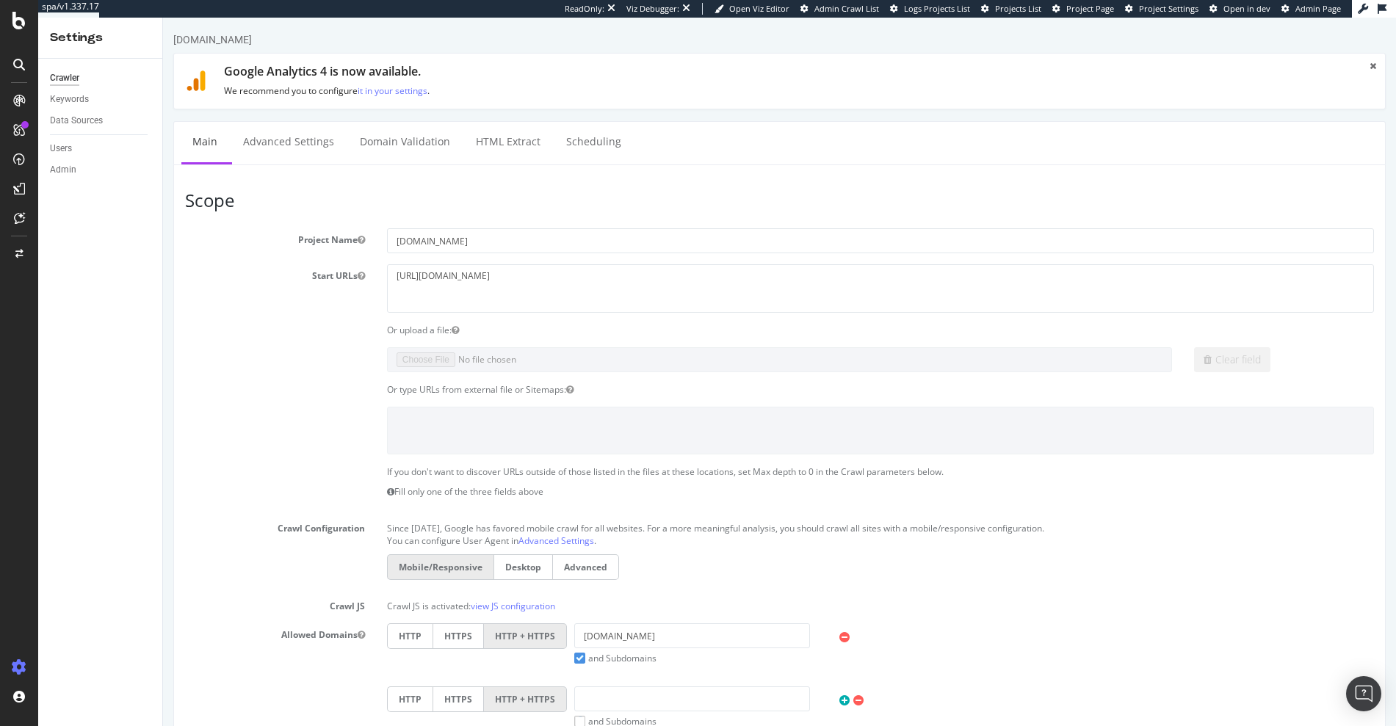
click at [65, 107] on div "Keywords" at bounding box center [106, 99] width 112 height 21
click at [66, 100] on div "Keywords" at bounding box center [69, 99] width 39 height 15
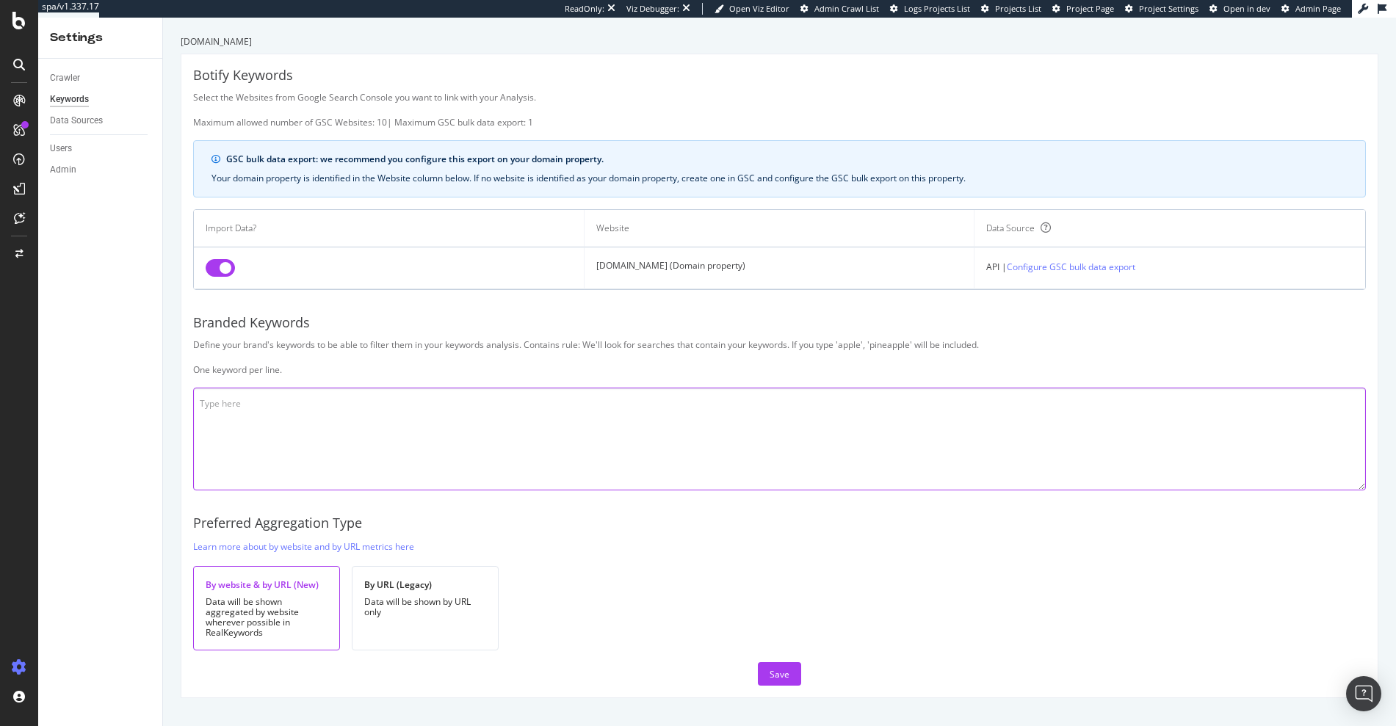
click at [491, 415] on textarea at bounding box center [779, 439] width 1173 height 103
paste textarea "crocs jibbitz croc jobbitz jibbetz bitz blitz broc brocs carucs ccocs cocs ceoc…"
type textarea "crocs jibbitz croc jobbitz jibbetz bitz blitz broc brocs carucs ccocs cocs ceoc…"
click at [770, 669] on div "Save" at bounding box center [780, 674] width 20 height 12
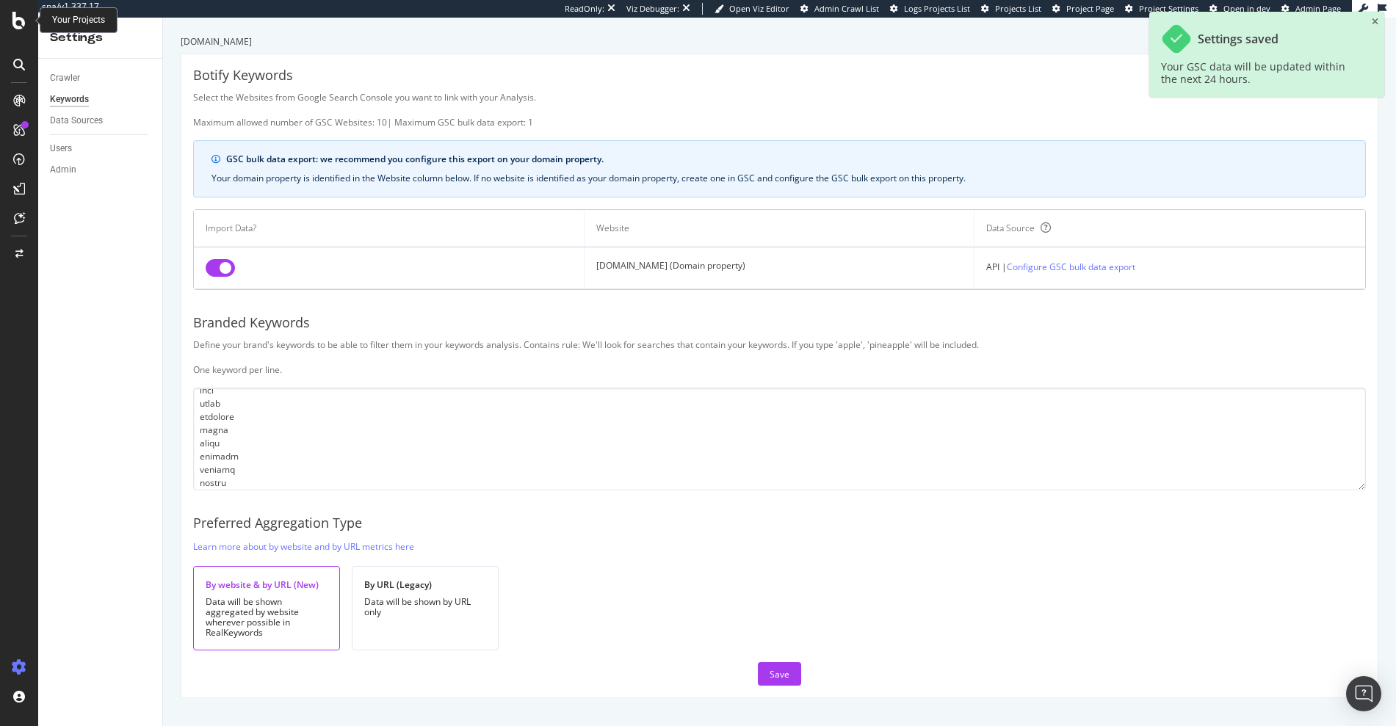
click at [17, 20] on icon at bounding box center [18, 21] width 13 height 18
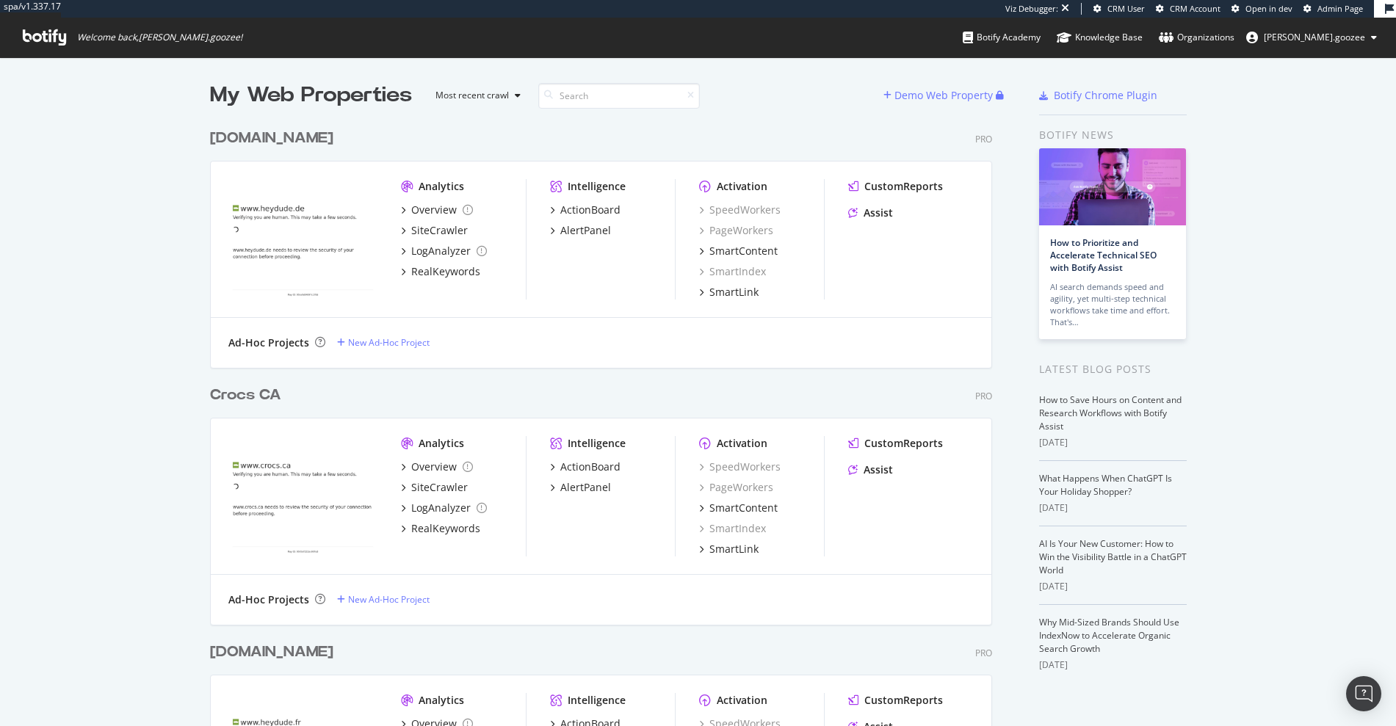
click at [572, 114] on div "heydude.de Pro Analytics Overview SiteCrawler LogAnalyzer RealKeywords Intellig…" at bounding box center [607, 238] width 794 height 257
click at [582, 93] on input at bounding box center [619, 96] width 162 height 26
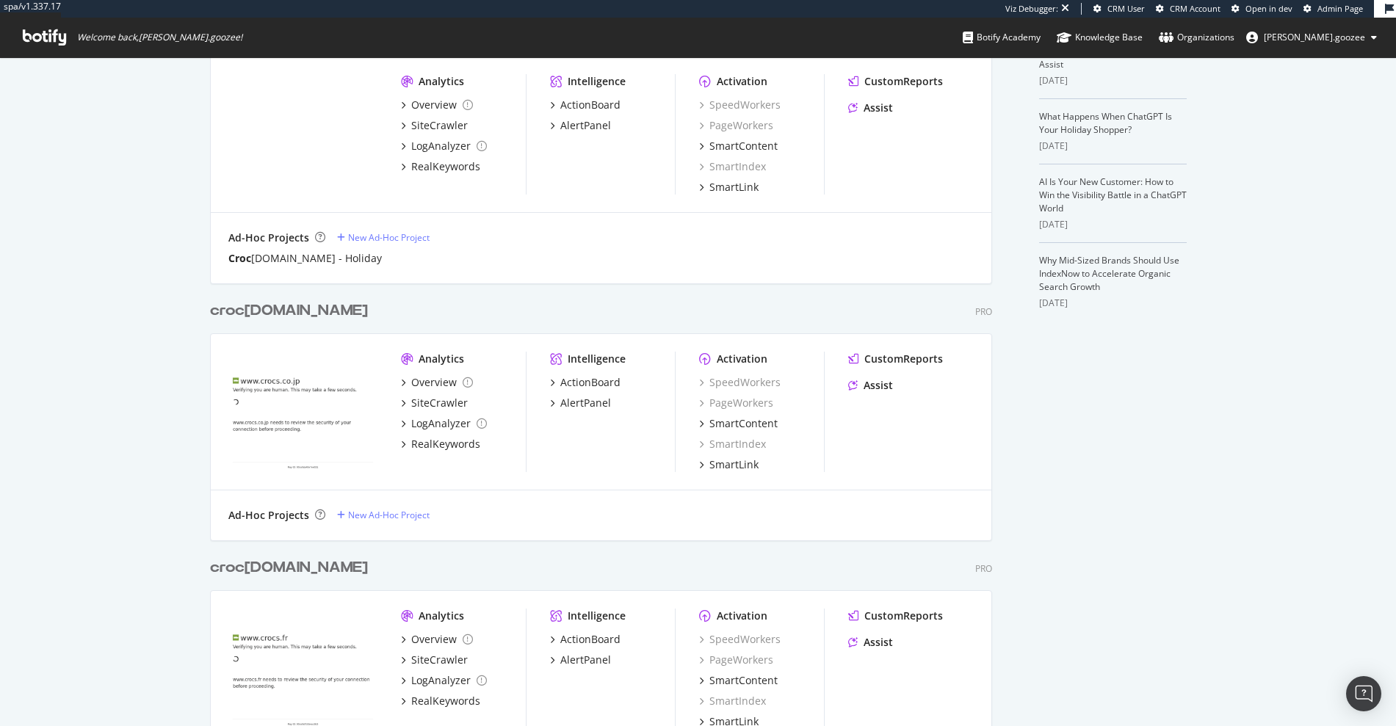
type input "croc"
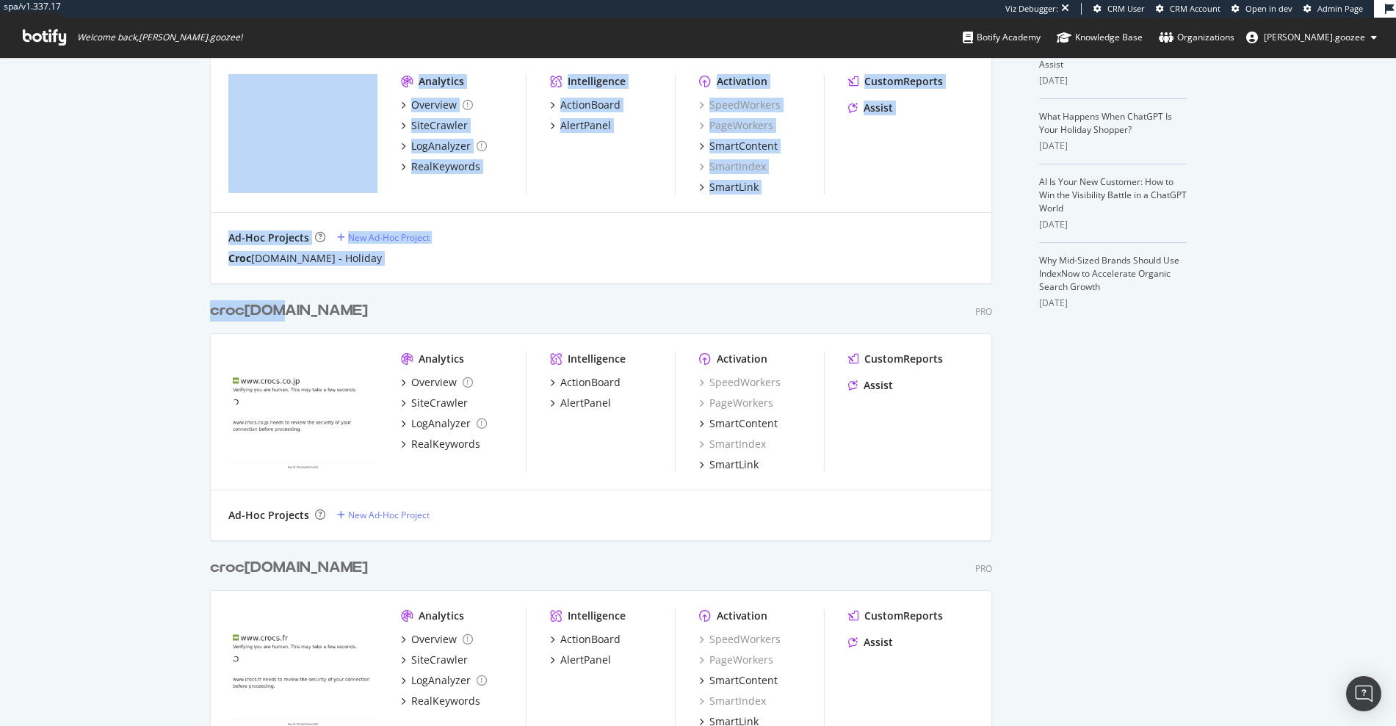
drag, startPoint x: 184, startPoint y: 306, endPoint x: 285, endPoint y: 307, distance: 101.3
click at [297, 307] on div "croc s.jp Pro" at bounding box center [601, 310] width 782 height 21
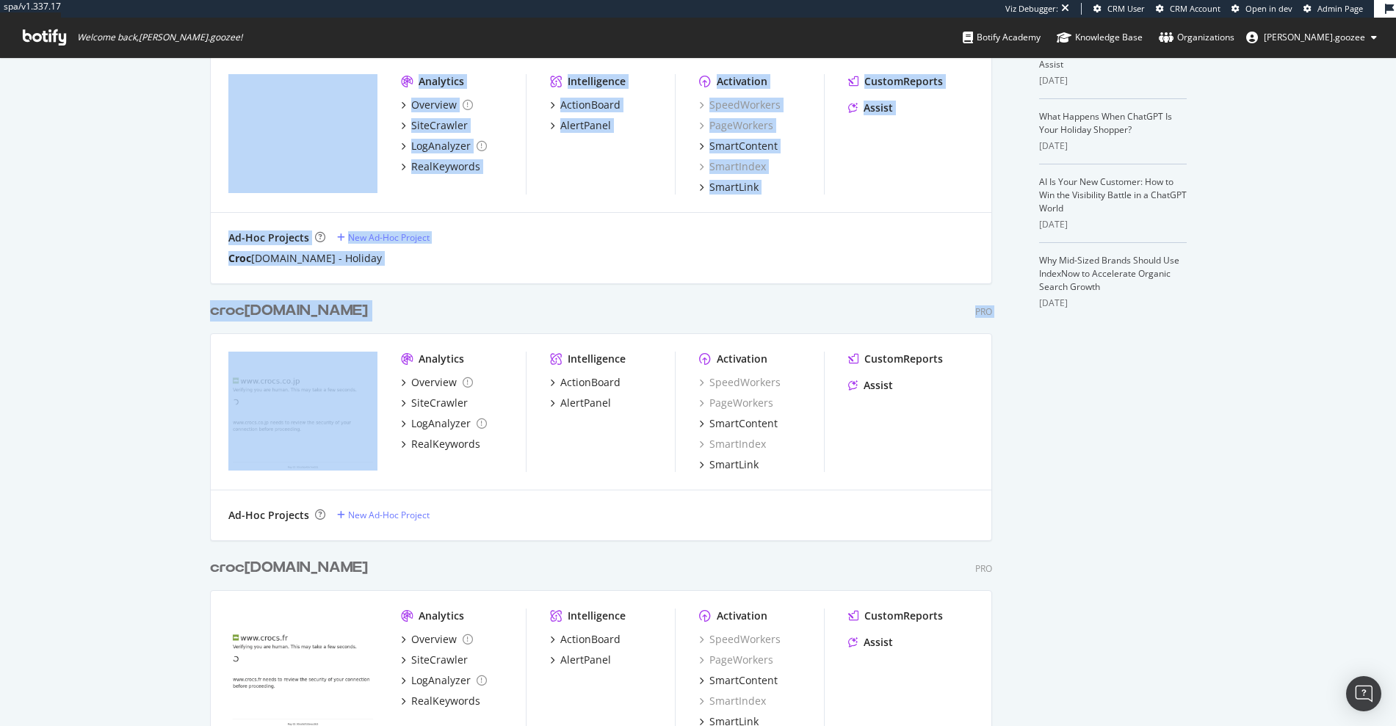
drag, startPoint x: 340, startPoint y: 322, endPoint x: 187, endPoint y: 319, distance: 153.5
click at [311, 315] on div "croc s.jp Pro" at bounding box center [601, 310] width 782 height 21
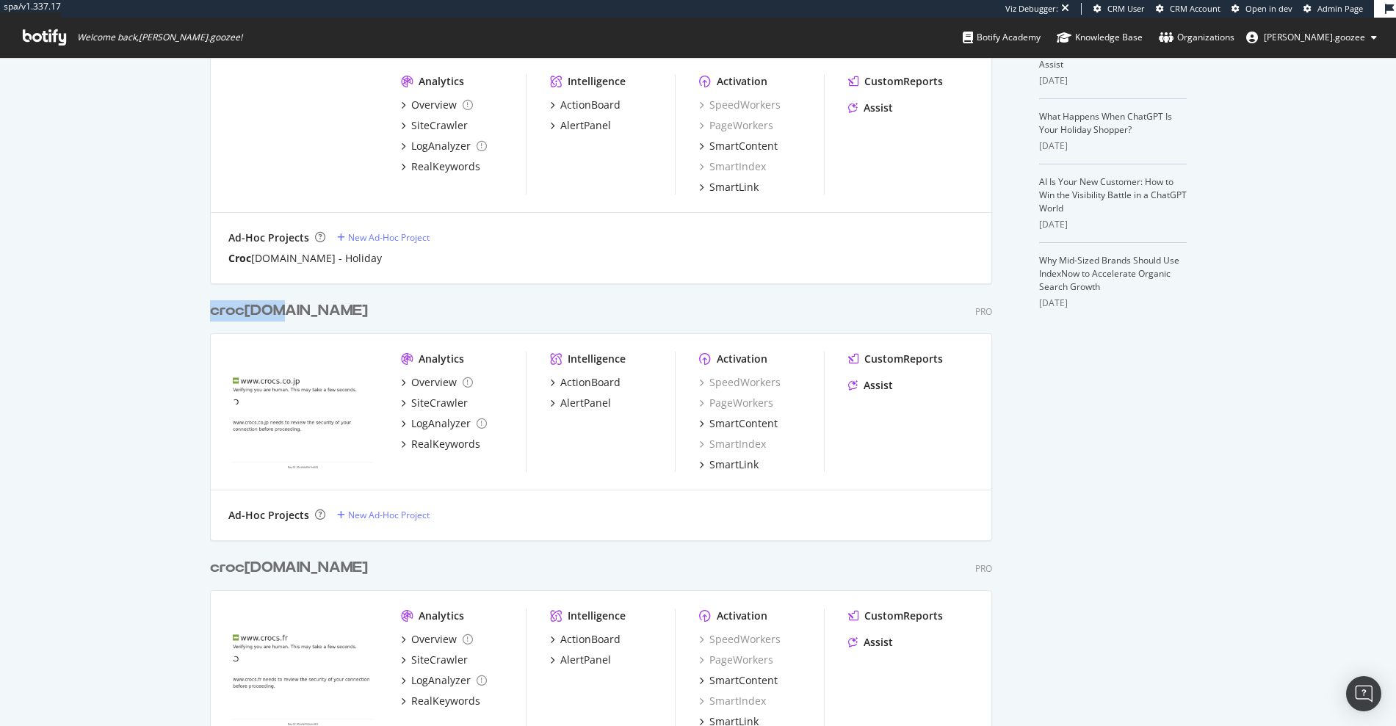
drag, startPoint x: 314, startPoint y: 314, endPoint x: 207, endPoint y: 314, distance: 106.5
click at [210, 314] on div "croc s.jp Pro" at bounding box center [601, 310] width 782 height 21
copy div "croc s.jp"
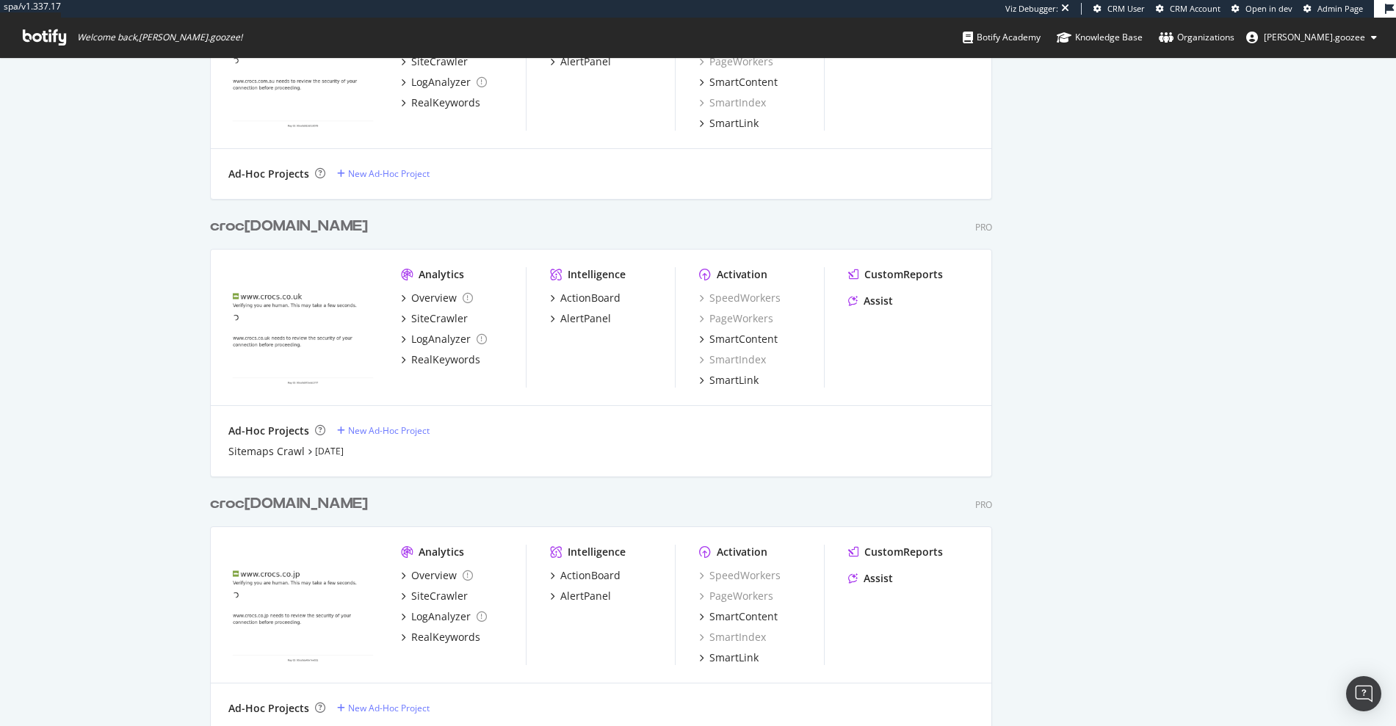
scroll to position [2252, 0]
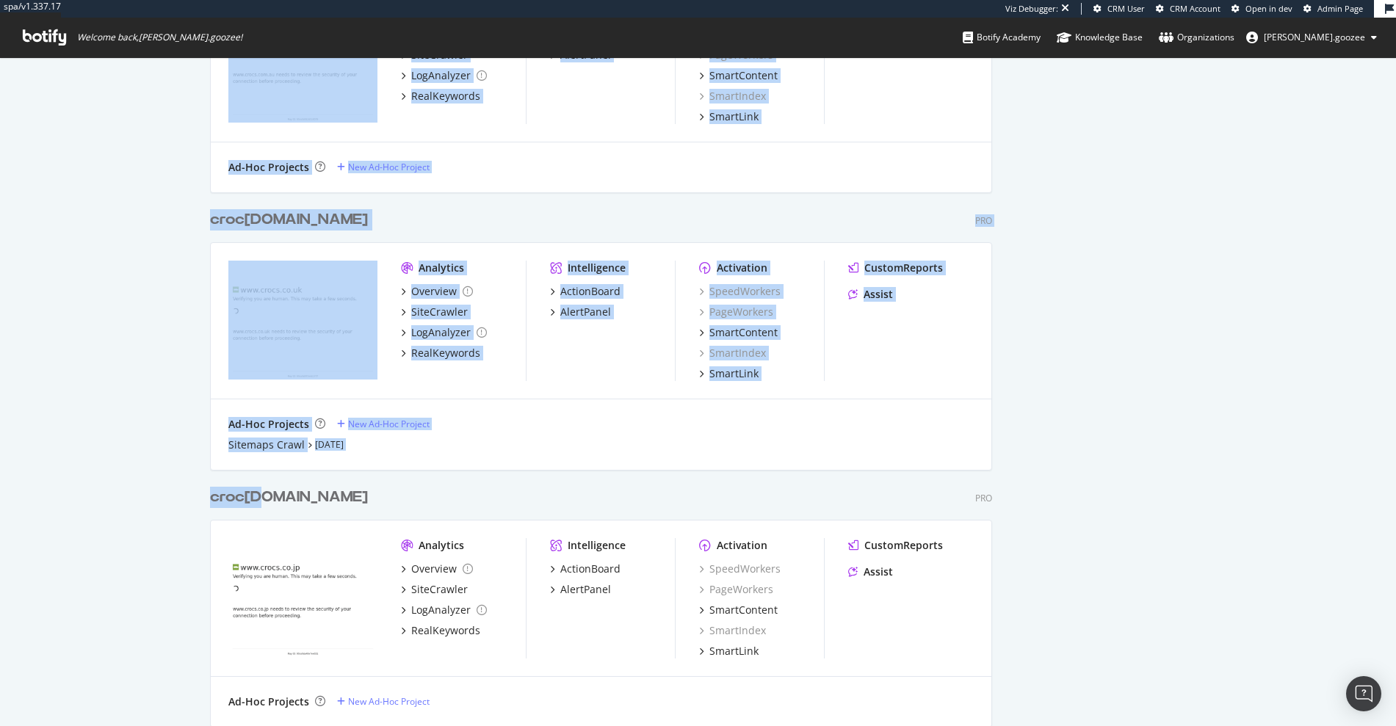
drag, startPoint x: 187, startPoint y: 498, endPoint x: 256, endPoint y: 491, distance: 70.1
click at [256, 491] on div "My Web Properties Most recent crawl croc Demo Web Property croc s.com.sg Pro An…" at bounding box center [698, 713] width 1396 height 5816
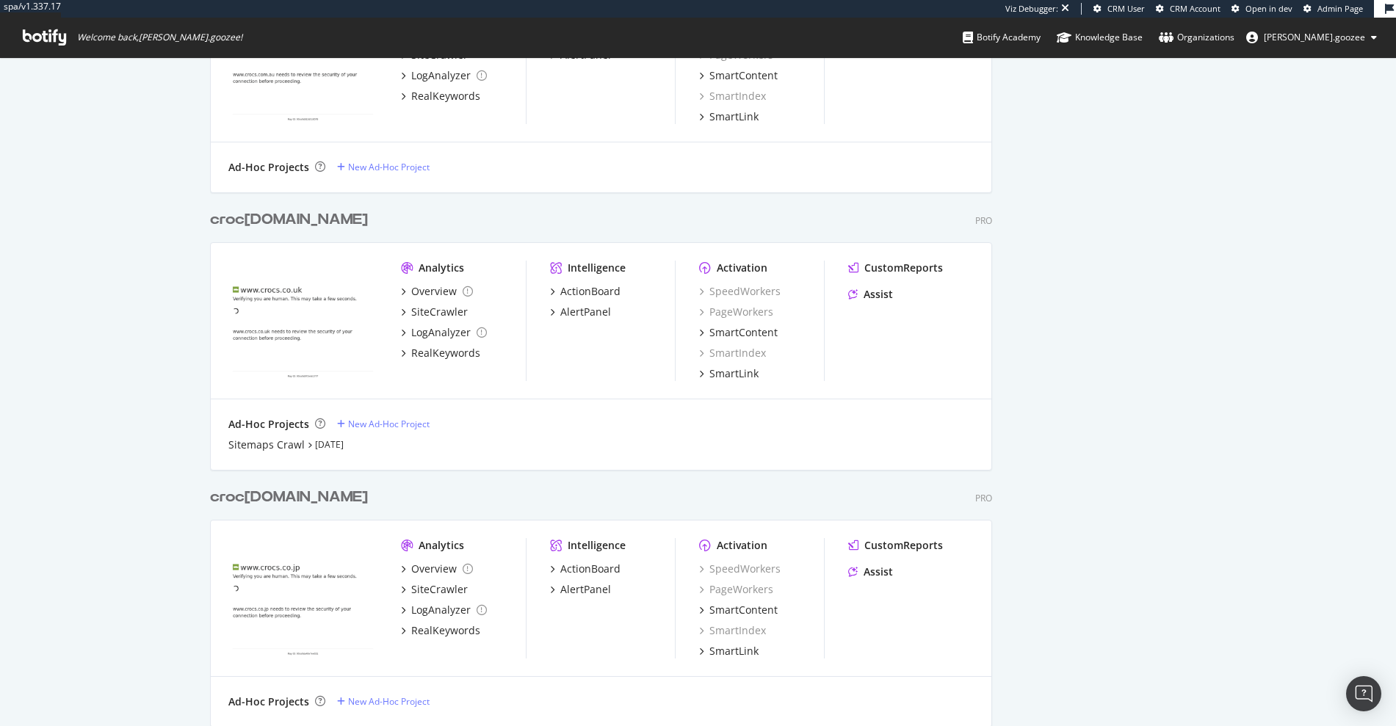
click at [360, 495] on div "croc s.co.jp Pro" at bounding box center [601, 497] width 782 height 21
click at [277, 504] on div "croc s.co.jp" at bounding box center [289, 497] width 158 height 21
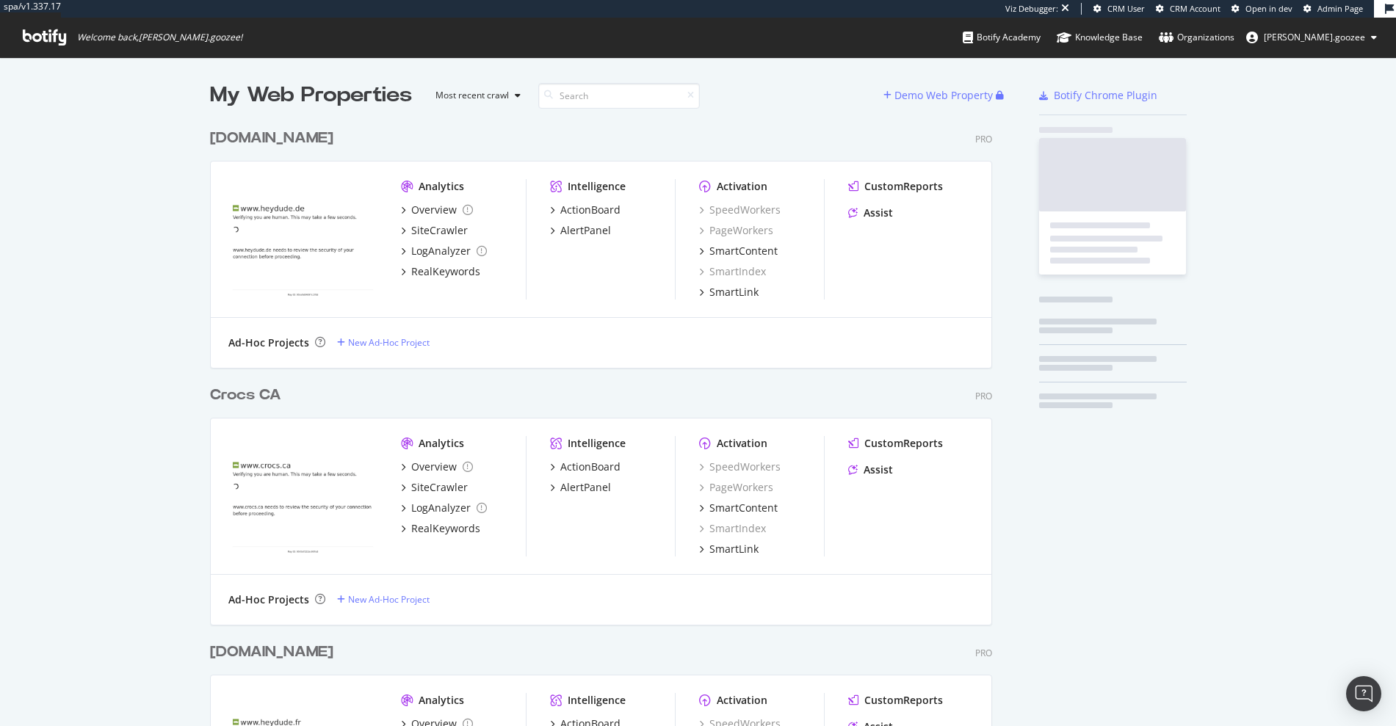
scroll to position [3857, 783]
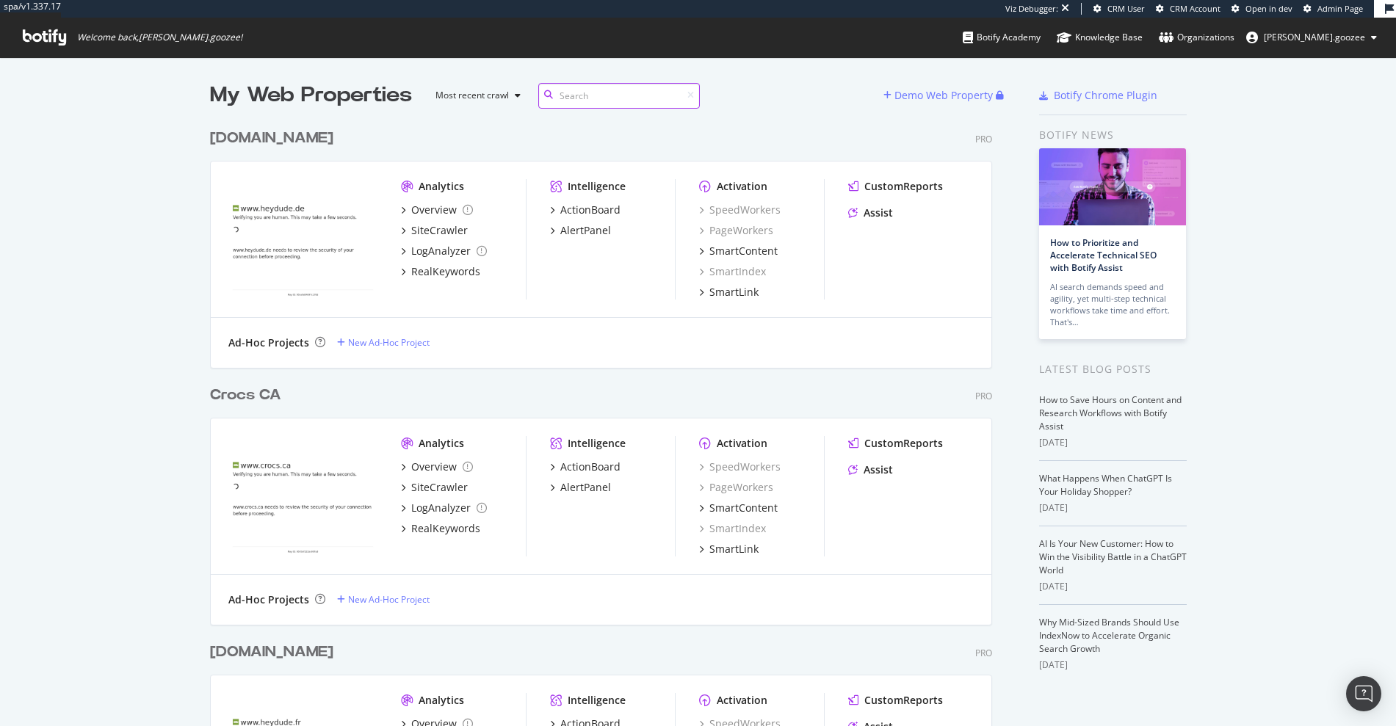
click at [607, 98] on input at bounding box center [619, 96] width 162 height 26
type input "jp"
click at [263, 134] on b "jp" at bounding box center [262, 138] width 13 height 15
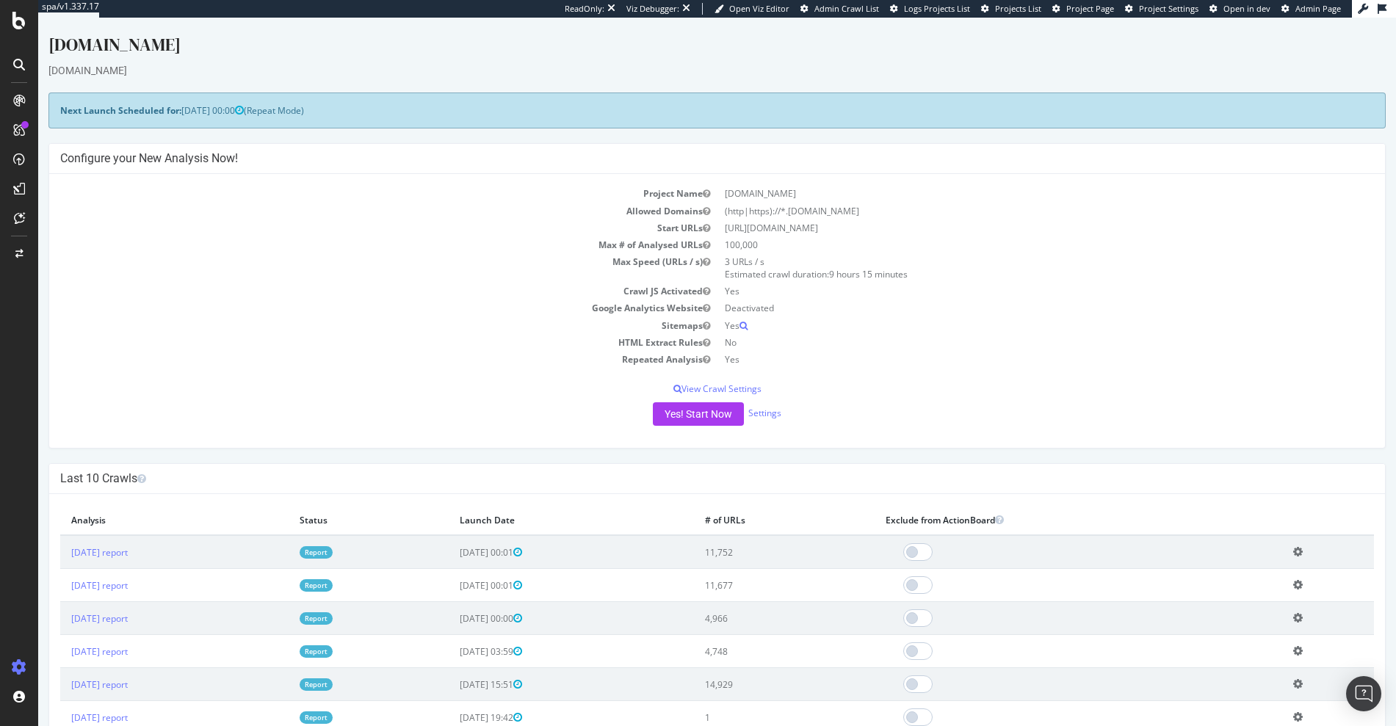
click at [31, 14] on div at bounding box center [18, 21] width 35 height 18
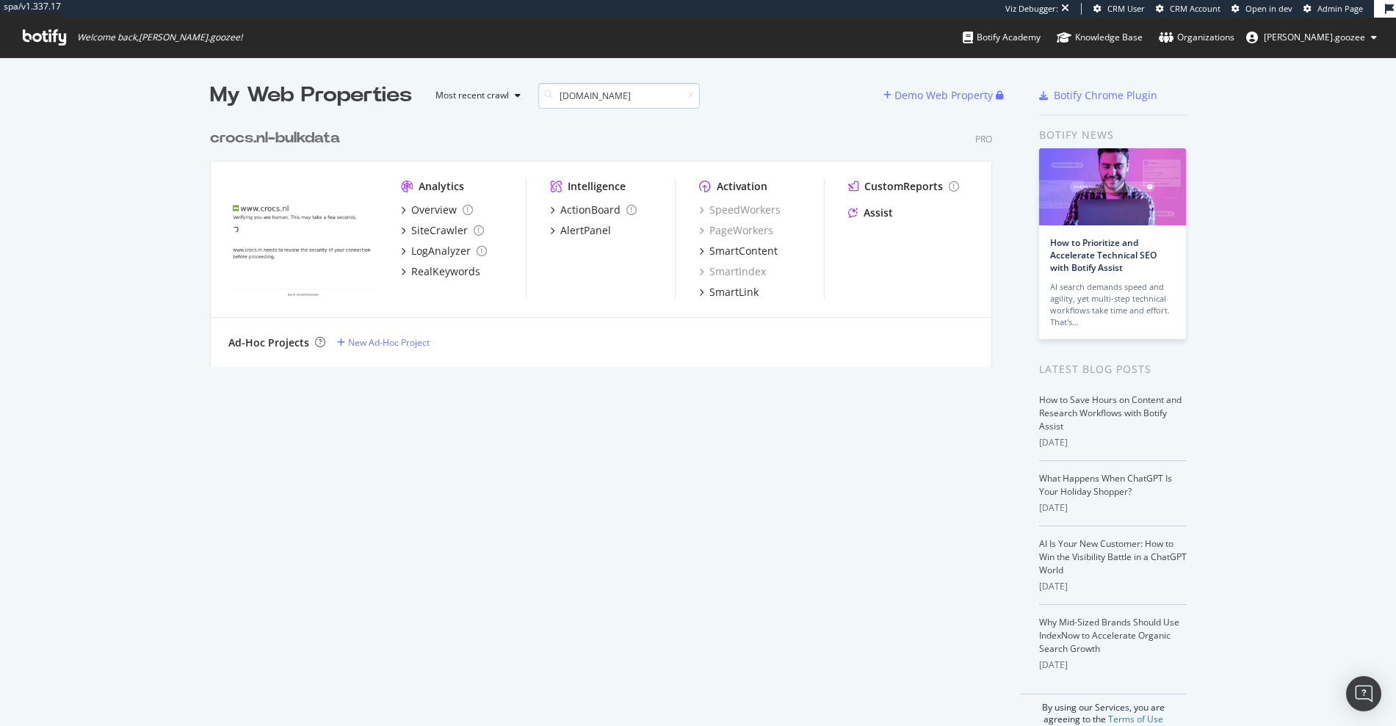
scroll to position [246, 783]
type input "crocs.nl"
drag, startPoint x: 348, startPoint y: 137, endPoint x: 203, endPoint y: 127, distance: 145.0
click at [210, 128] on div "crocs.nl -bulkdata Pro" at bounding box center [601, 138] width 782 height 21
copy div "crocs.nl -bulkdata"
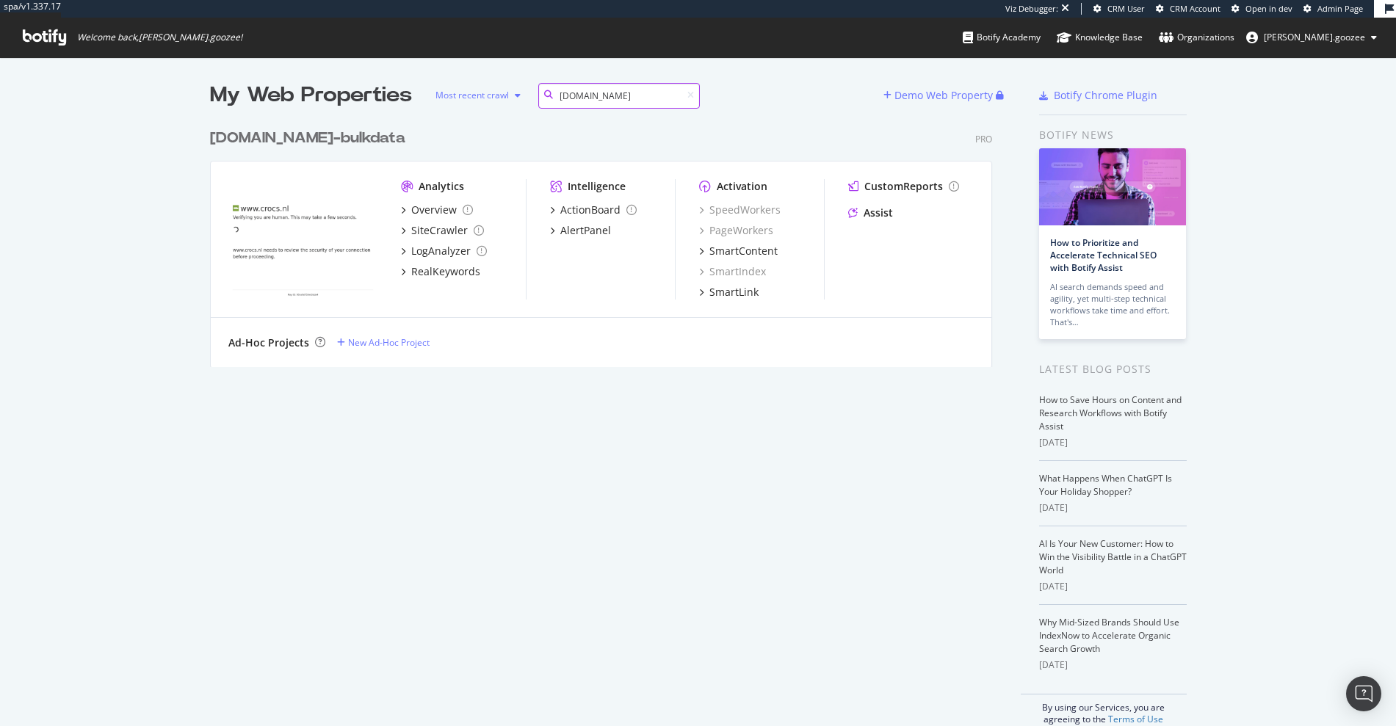
drag, startPoint x: 618, startPoint y: 98, endPoint x: 467, endPoint y: 85, distance: 151.8
click at [467, 85] on div "My Web Properties Most recent crawl crocs.nl" at bounding box center [546, 95] width 673 height 29
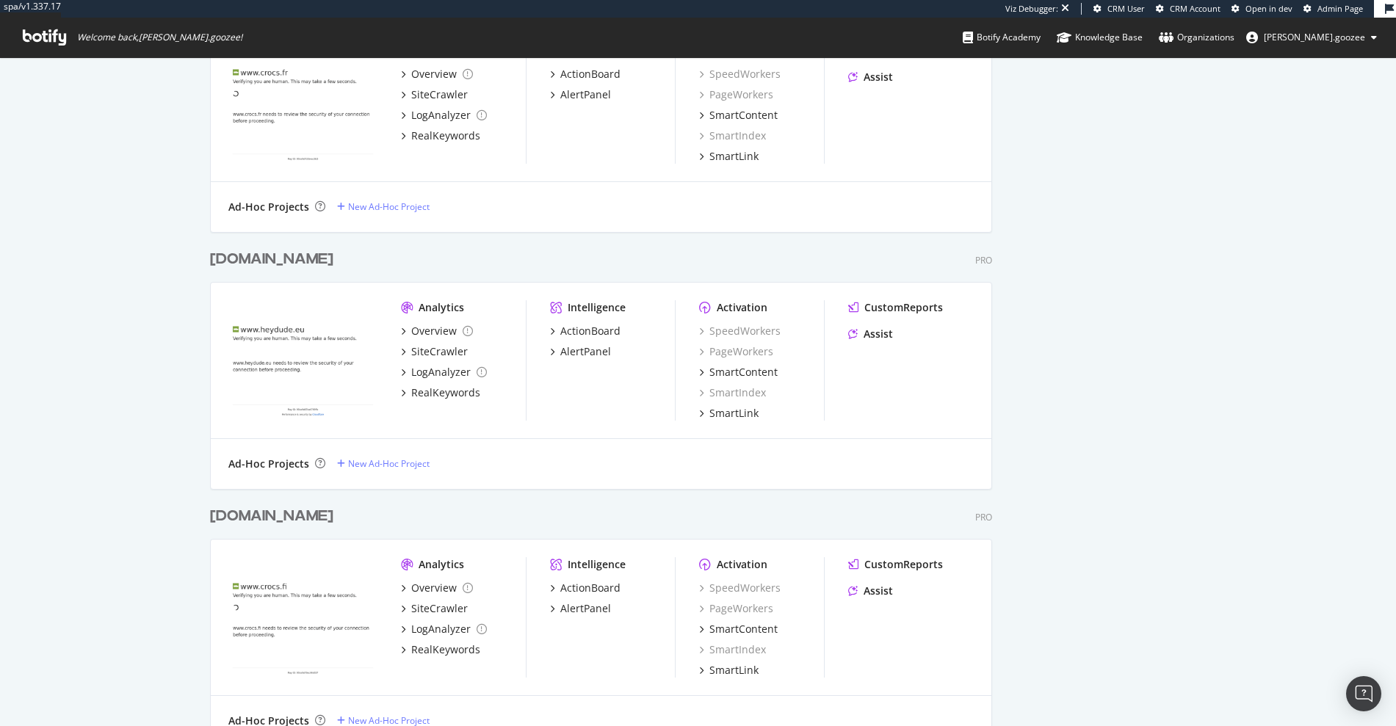
scroll to position [12, 12]
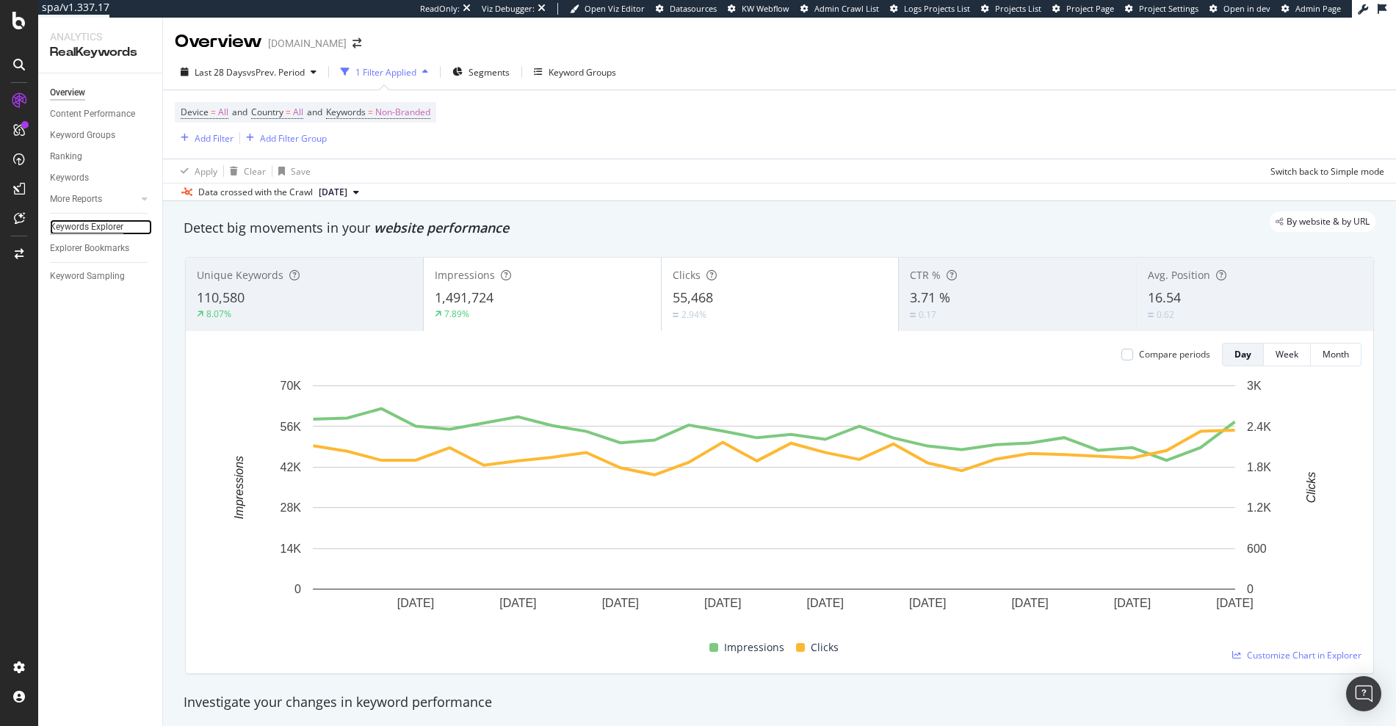
click at [100, 228] on div "Keywords Explorer" at bounding box center [86, 227] width 73 height 15
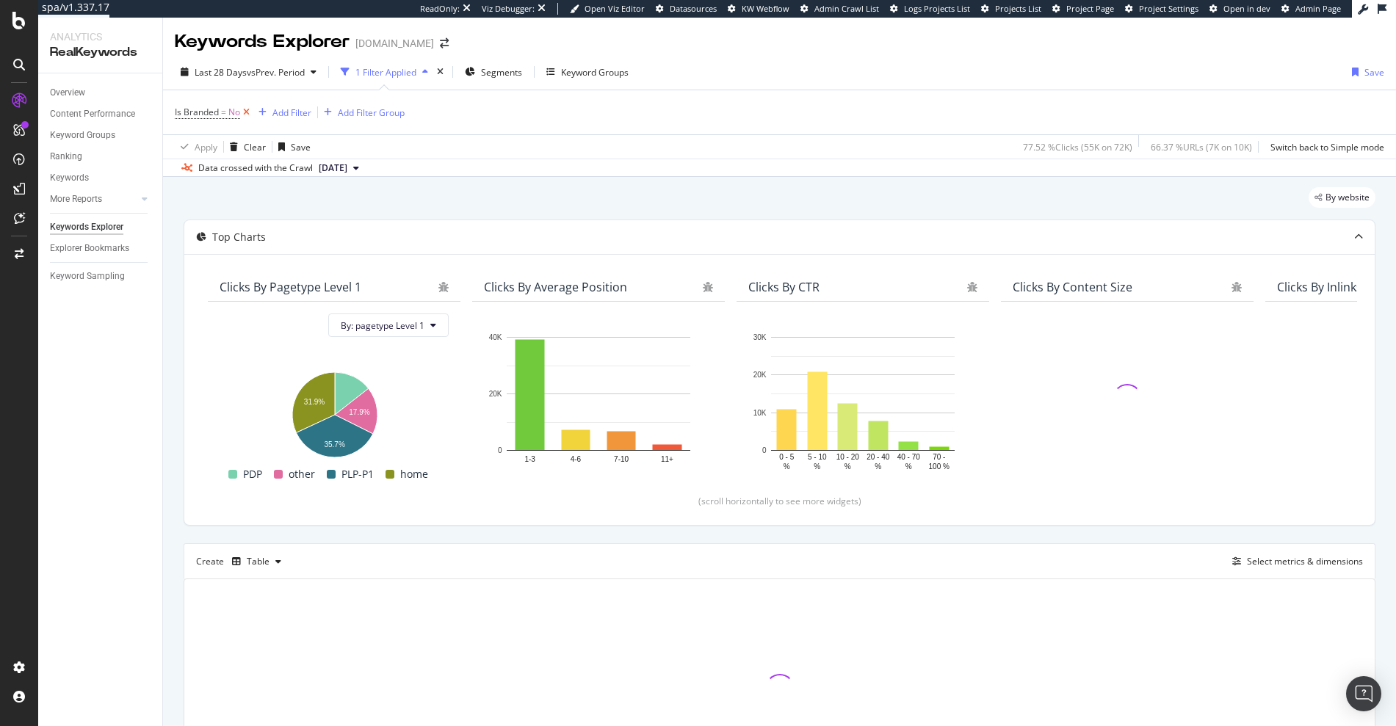
click at [246, 113] on icon at bounding box center [246, 112] width 12 height 15
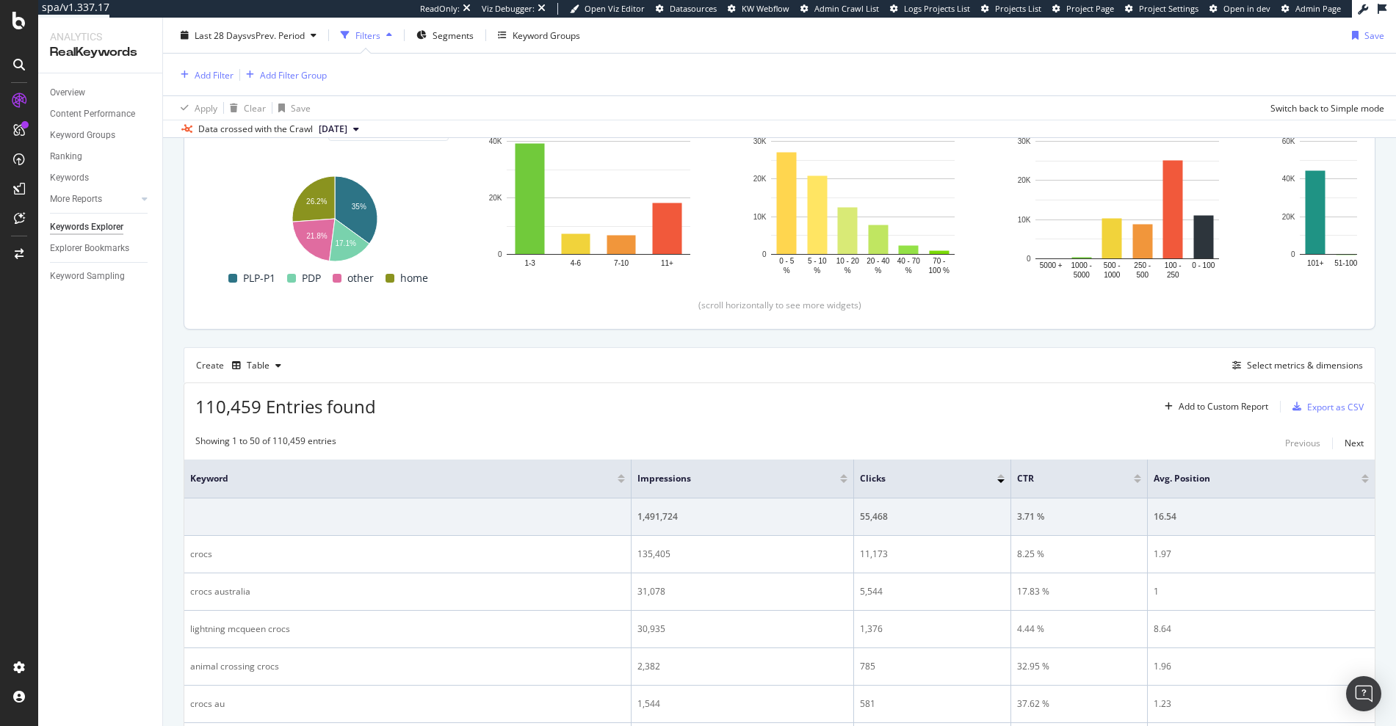
scroll to position [303, 0]
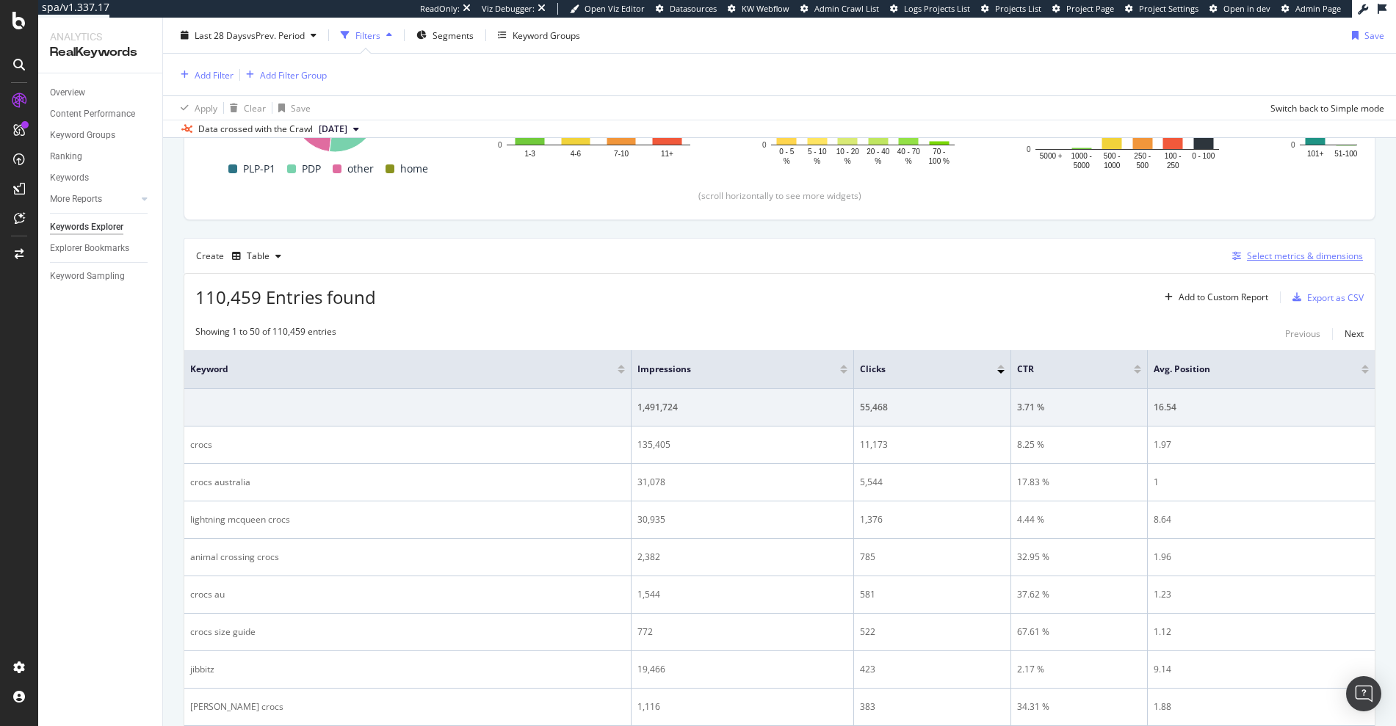
click at [1271, 260] on div "Select metrics & dimensions" at bounding box center [1305, 256] width 116 height 12
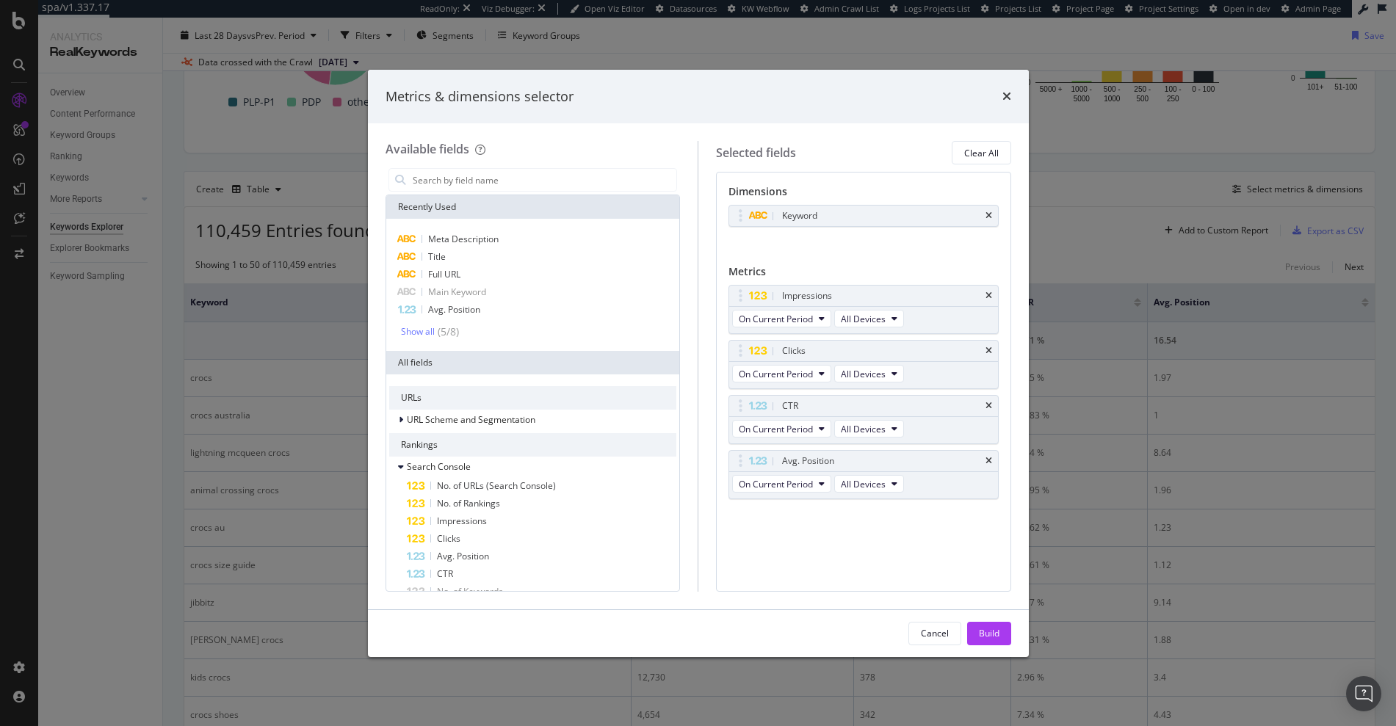
scroll to position [236, 0]
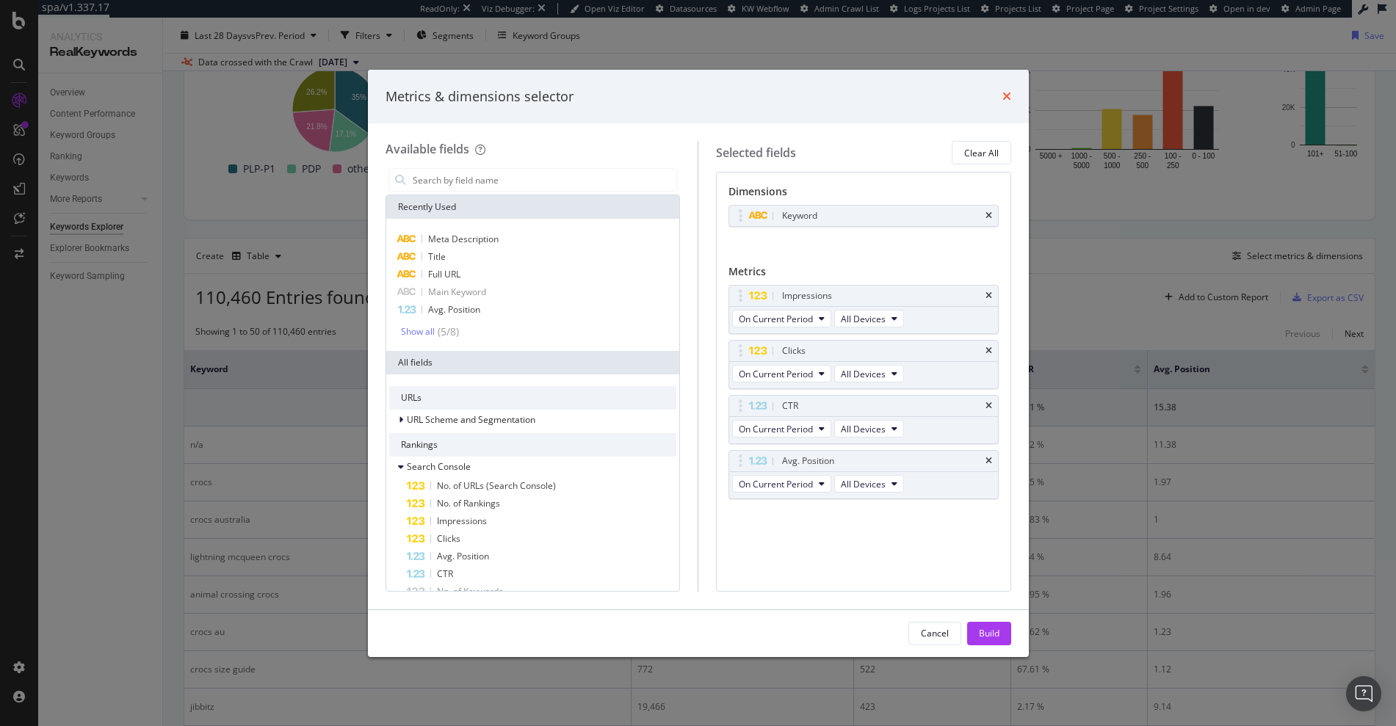
click at [1010, 97] on icon "times" at bounding box center [1006, 96] width 9 height 12
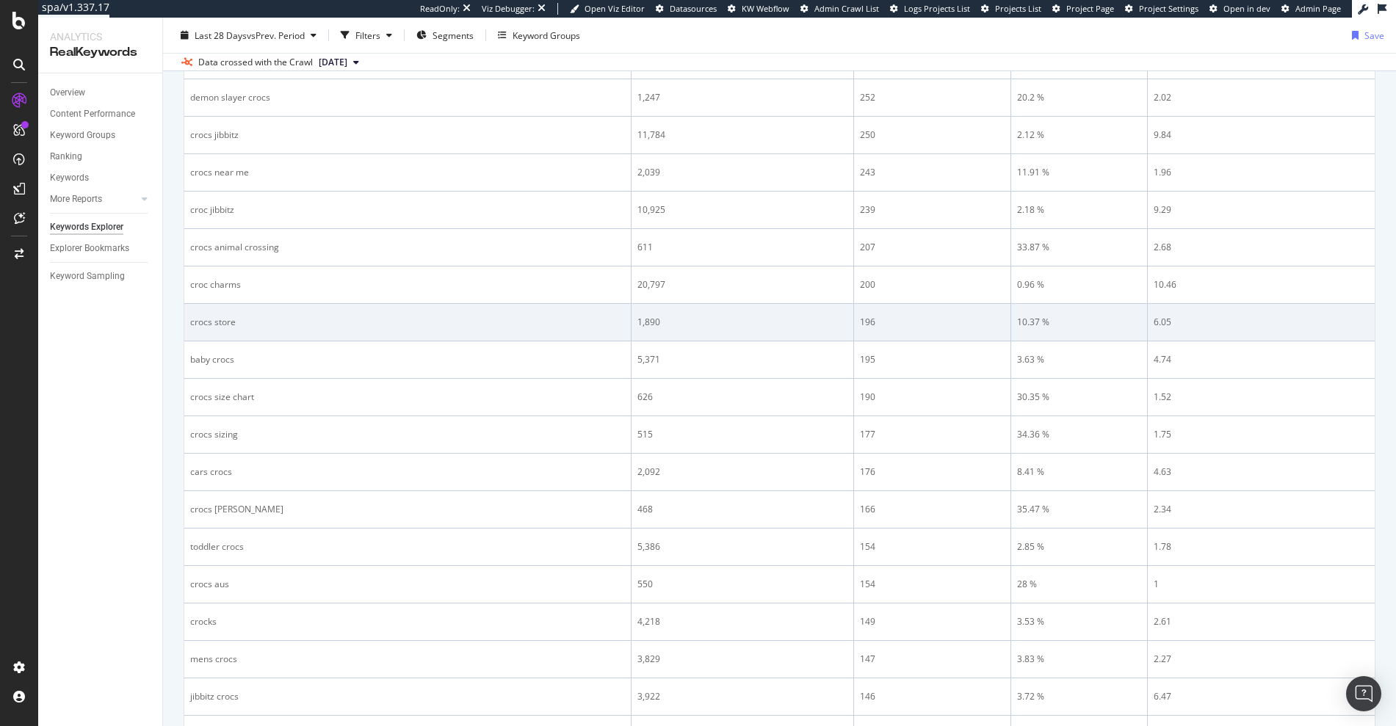
scroll to position [1110, 0]
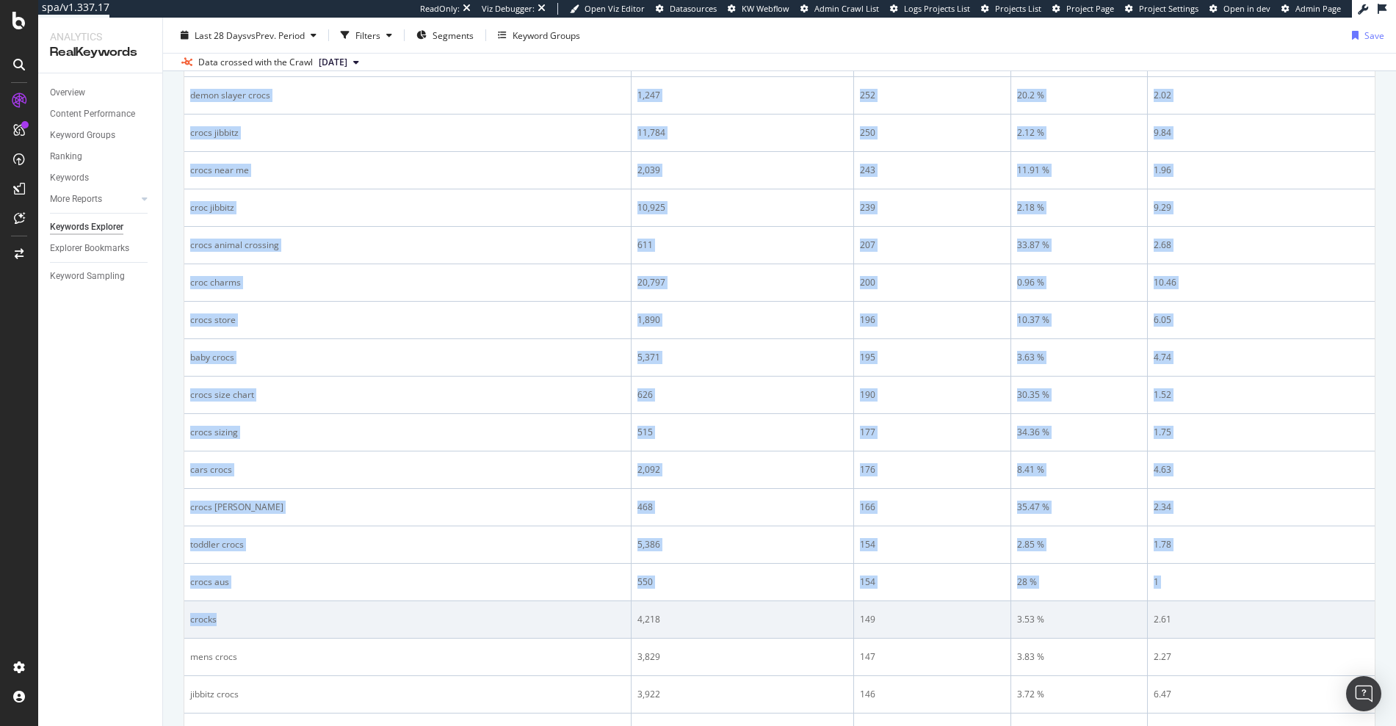
drag, startPoint x: 220, startPoint y: 623, endPoint x: 184, endPoint y: 620, distance: 36.2
click at [184, 620] on td "crocks" at bounding box center [407, 619] width 447 height 37
click at [268, 615] on div "crocks" at bounding box center [407, 619] width 435 height 13
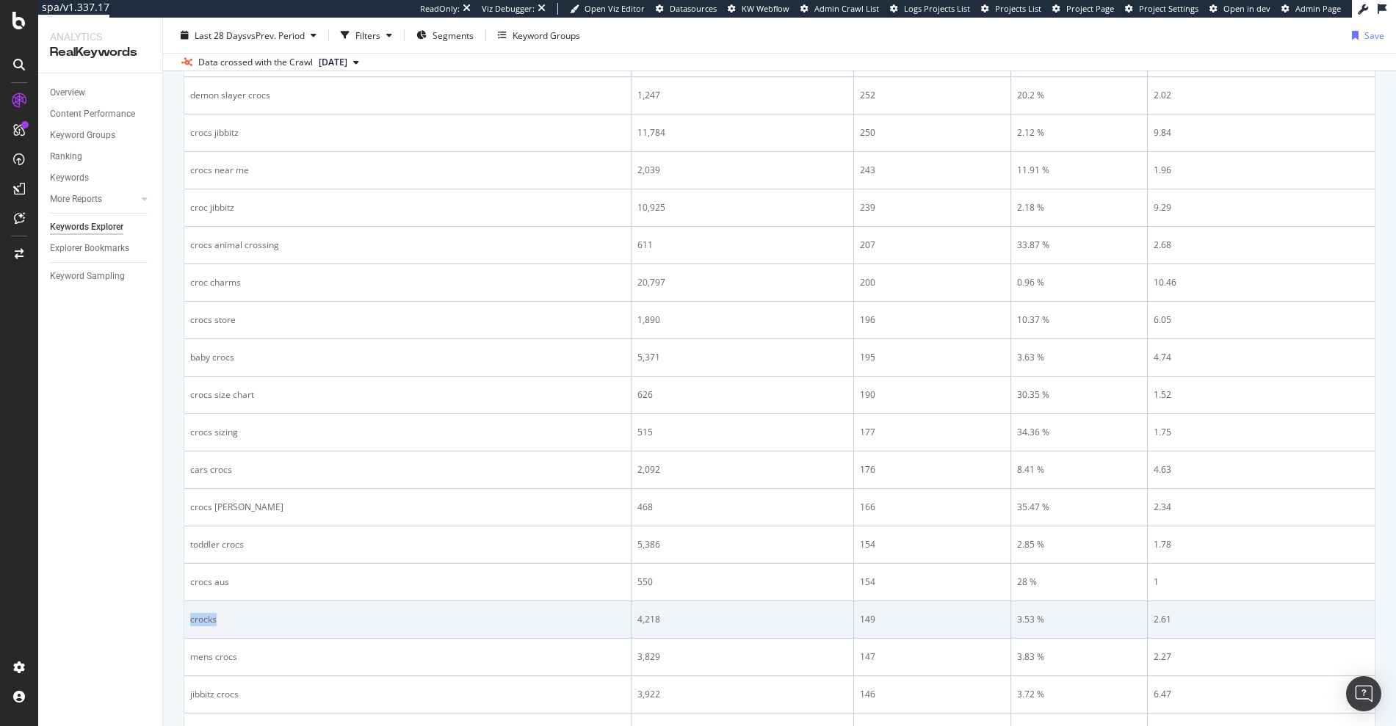
drag, startPoint x: 255, startPoint y: 622, endPoint x: 187, endPoint y: 620, distance: 67.6
click at [187, 620] on td "crocks" at bounding box center [407, 619] width 447 height 37
copy div "crocks"
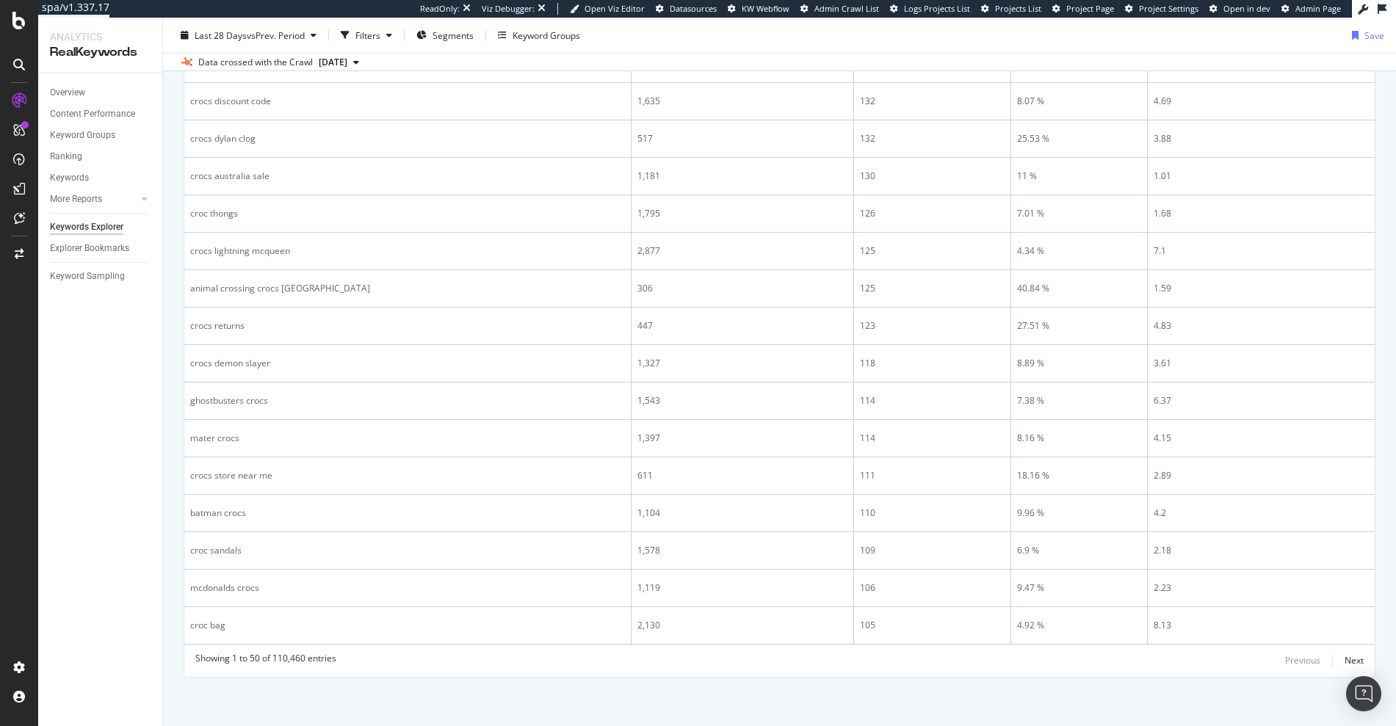
scroll to position [1894, 0]
click at [1344, 657] on div "Next" at bounding box center [1353, 657] width 19 height 12
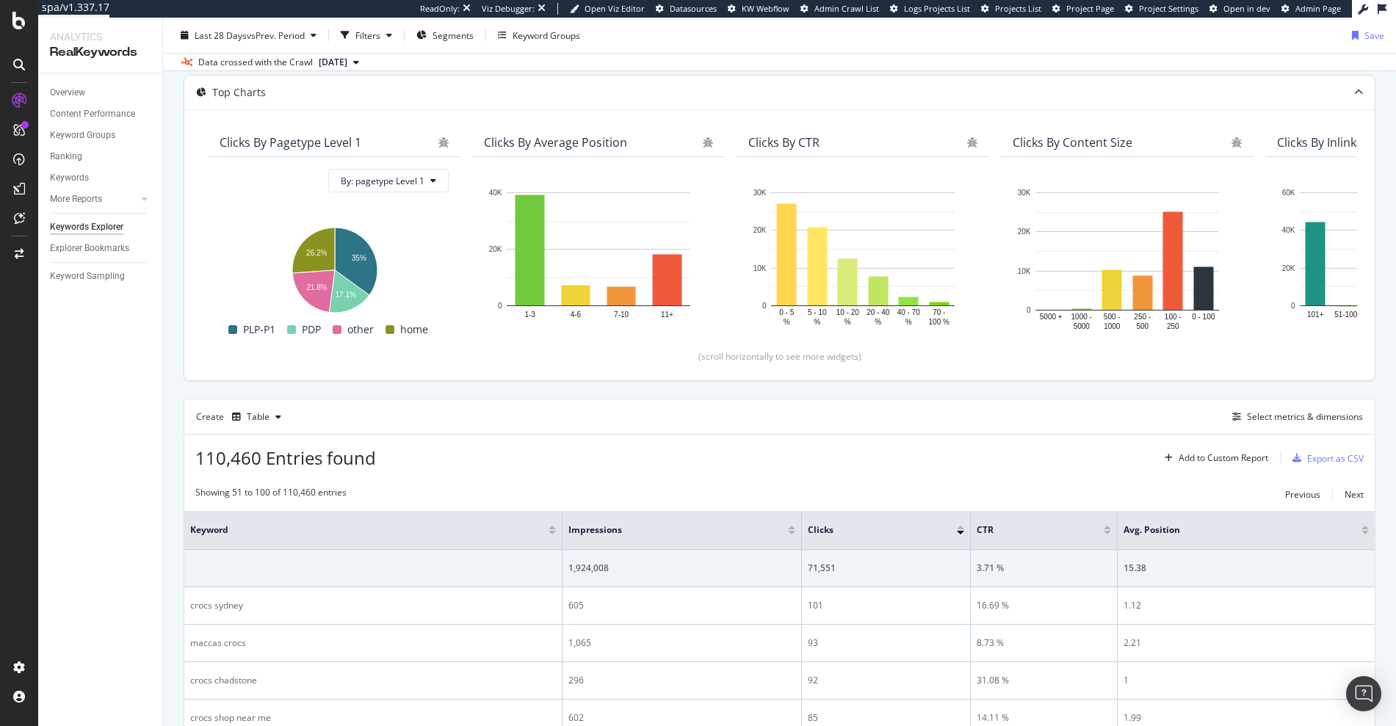
scroll to position [0, 0]
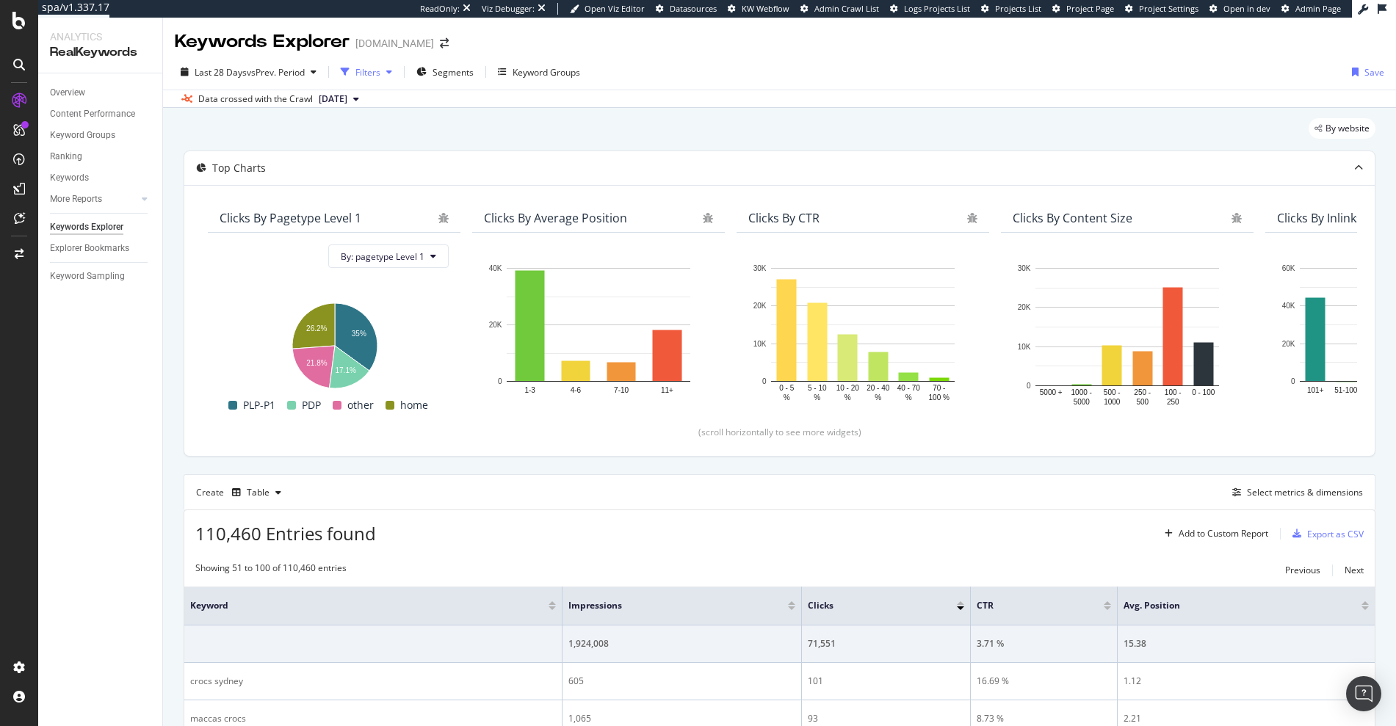
click at [375, 66] on div "Filters" at bounding box center [367, 72] width 25 height 12
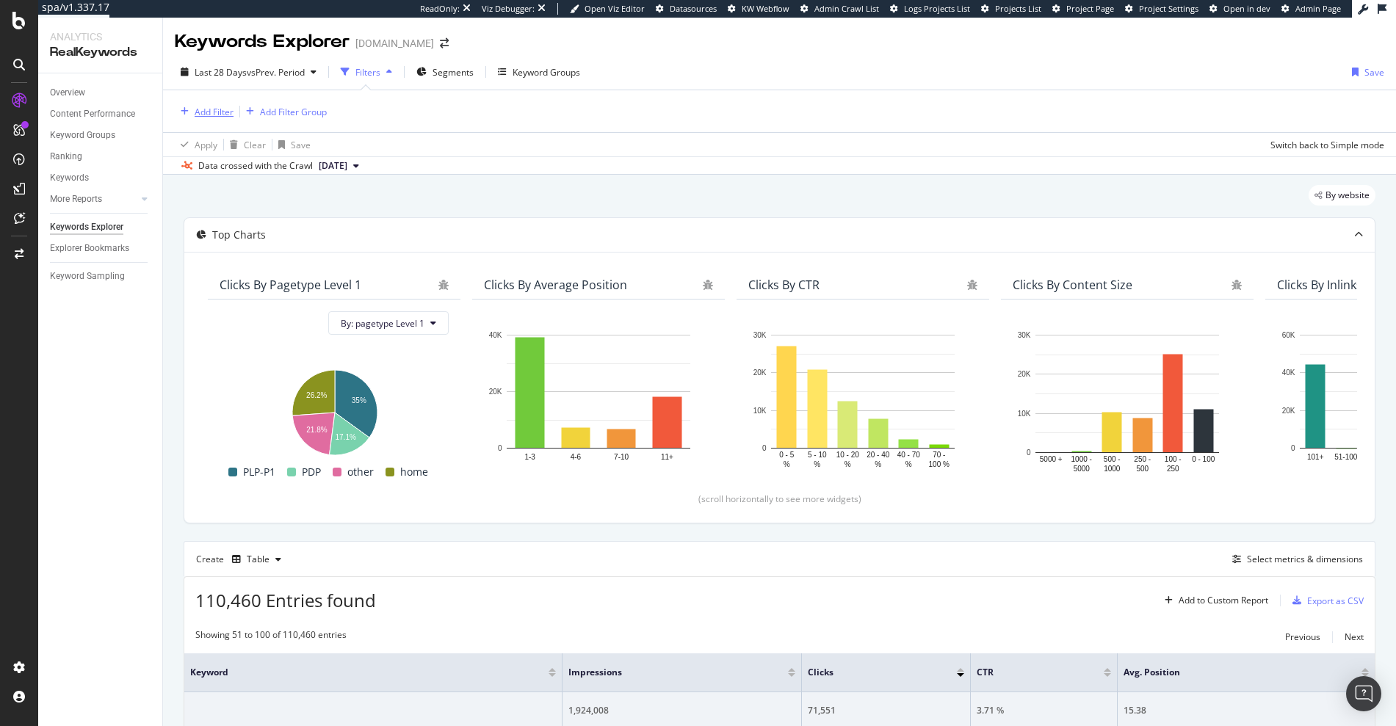
click at [195, 117] on div "Add Filter" at bounding box center [214, 112] width 39 height 12
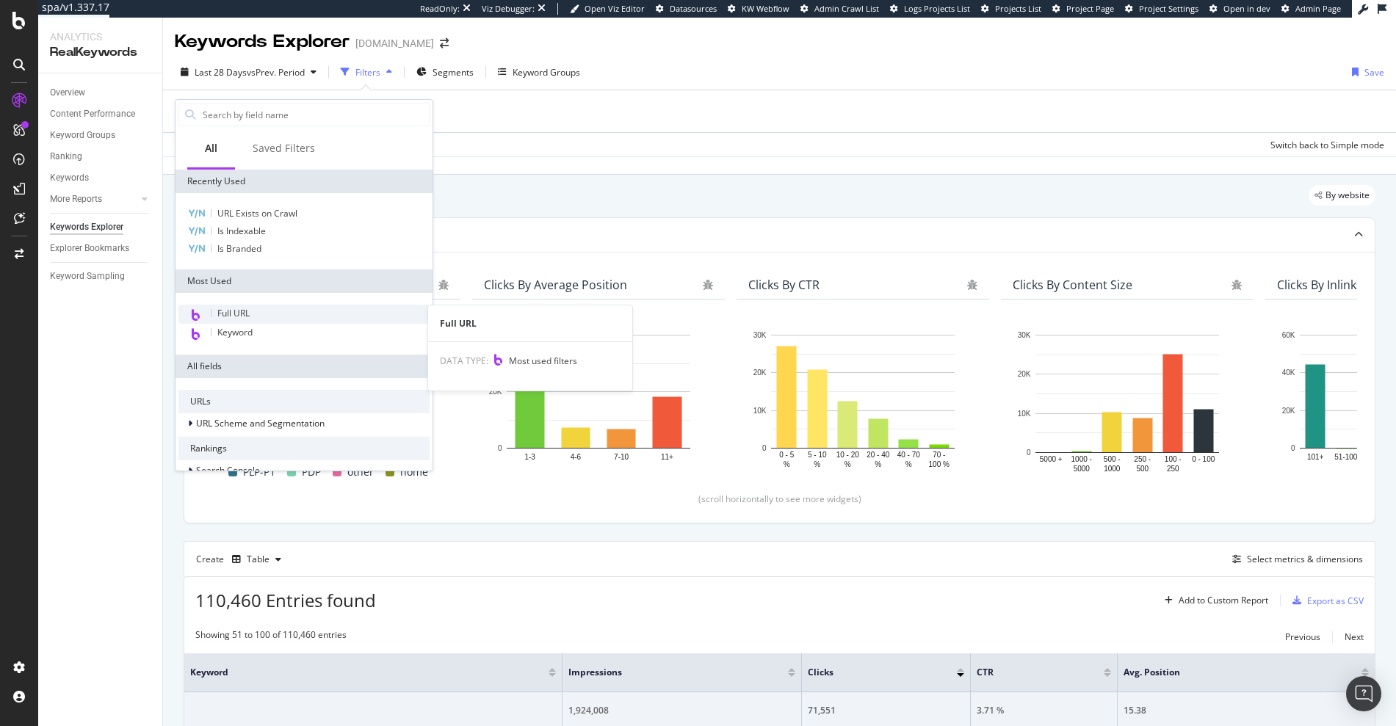
click at [263, 316] on div "Full URL" at bounding box center [303, 314] width 251 height 19
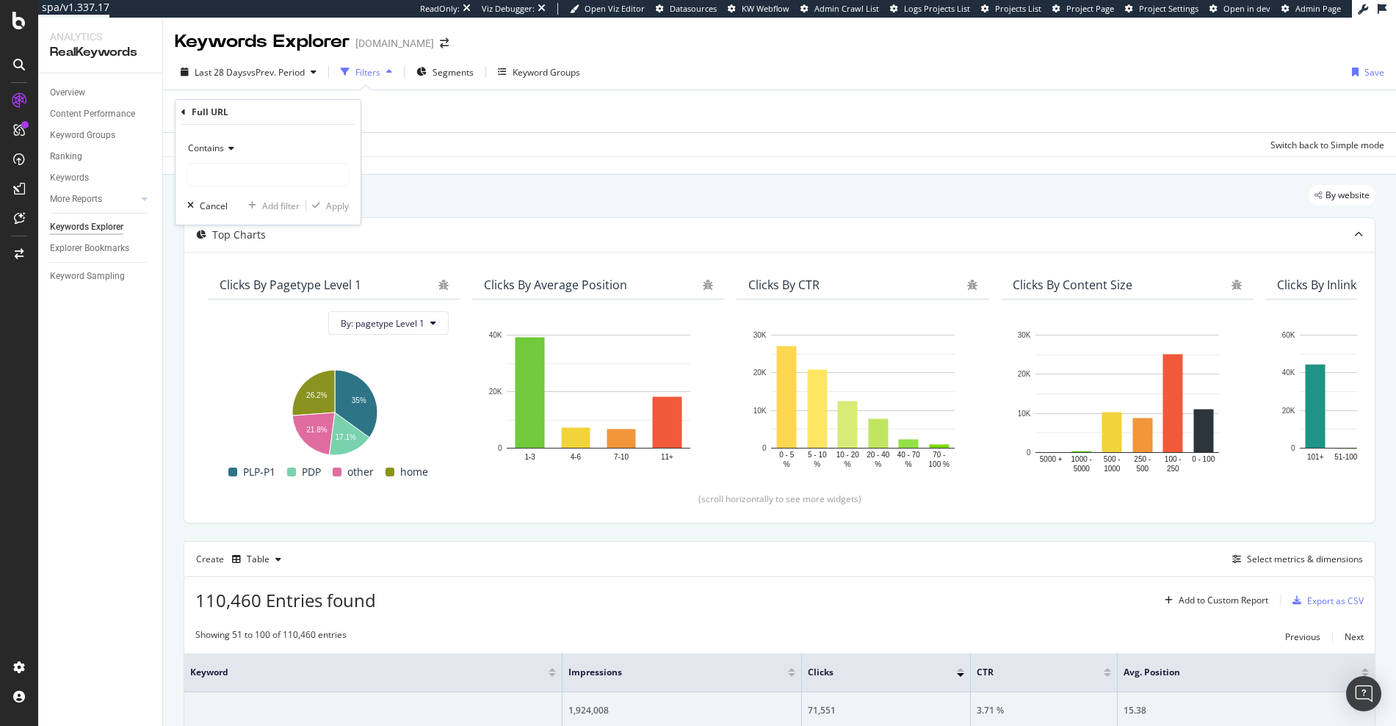
click at [211, 160] on div "Contains" at bounding box center [268, 162] width 162 height 50
click at [212, 151] on span "Contains" at bounding box center [206, 148] width 36 height 12
click at [232, 307] on span "Doesn't contain" at bounding box center [227, 312] width 64 height 12
click at [230, 180] on input "text" at bounding box center [268, 174] width 160 height 23
paste input "crocks"
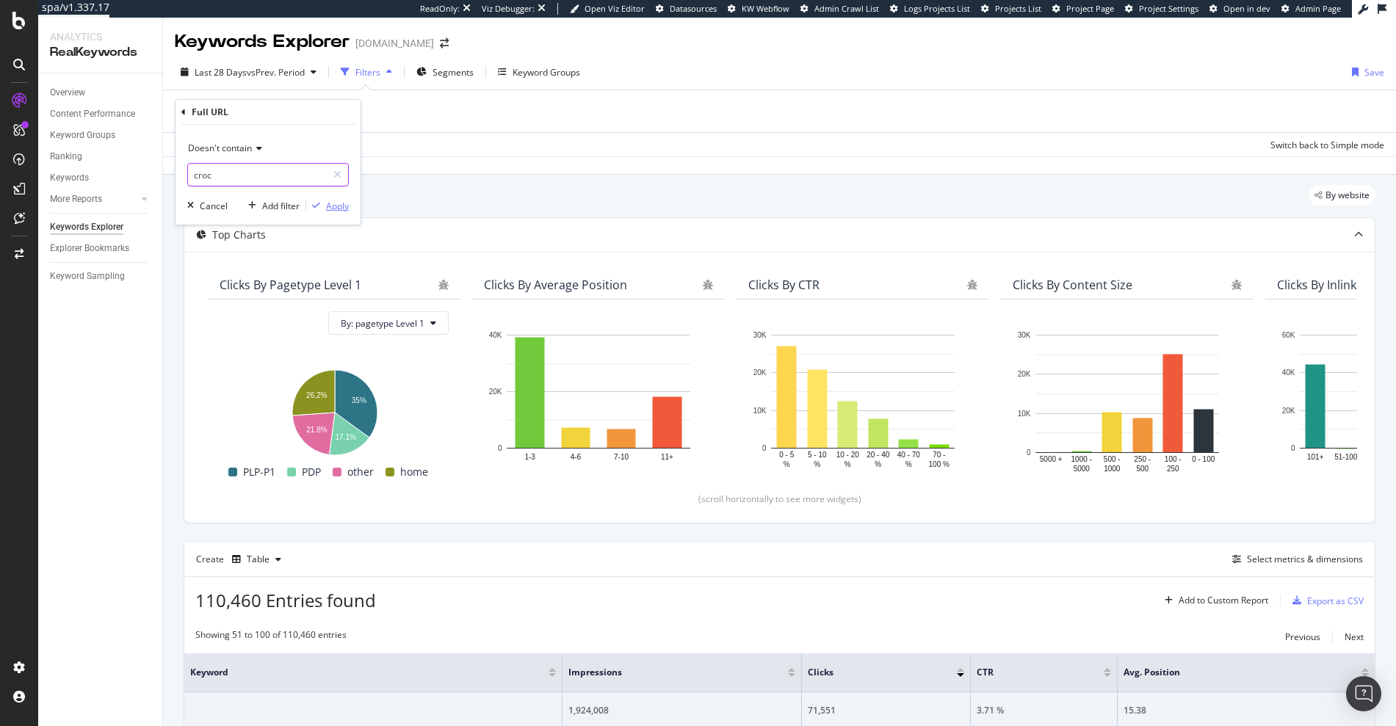
type input "croc"
click at [336, 204] on div "Apply" at bounding box center [337, 206] width 23 height 12
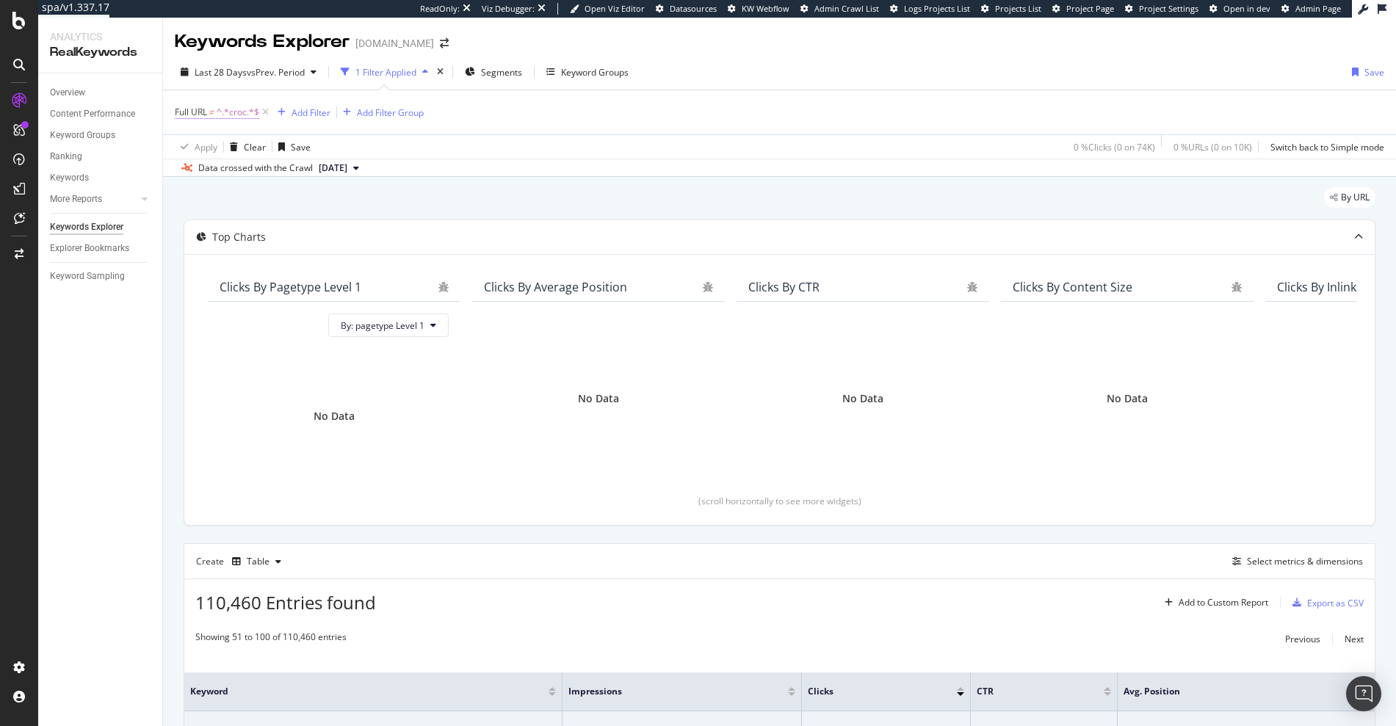
click at [234, 111] on span "^.*croc.*$" at bounding box center [238, 112] width 43 height 21
click at [181, 111] on icon at bounding box center [183, 110] width 4 height 9
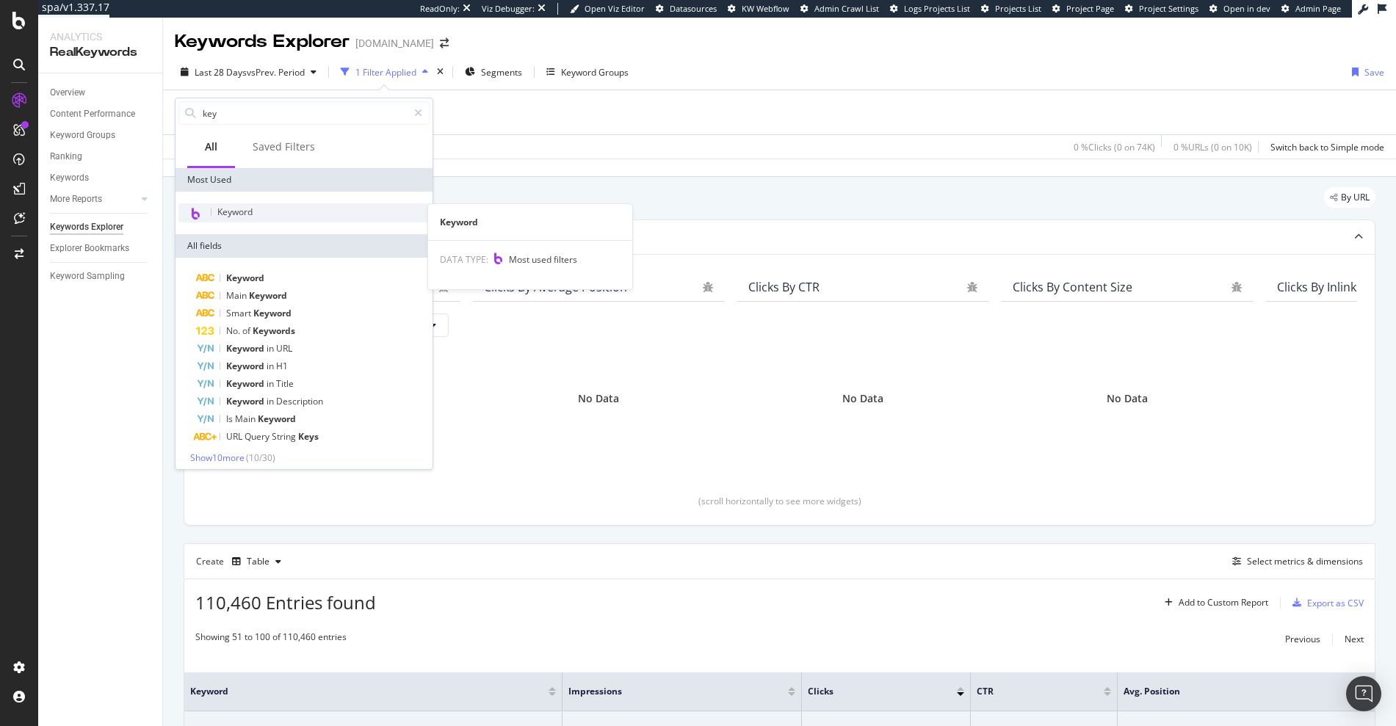
type input "key"
click at [275, 209] on div "Keyword" at bounding box center [303, 212] width 251 height 19
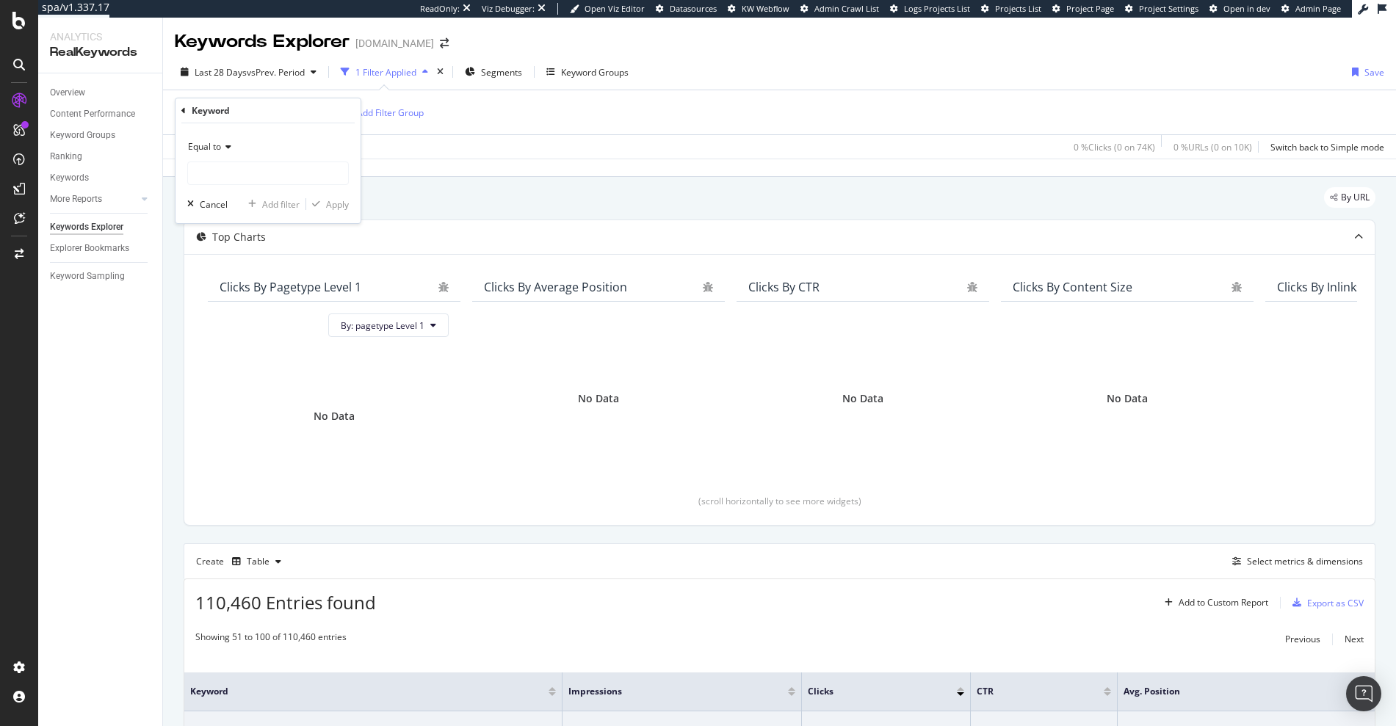
click at [206, 134] on div "Equal to Cancel Add filter Apply" at bounding box center [267, 173] width 185 height 100
click at [202, 145] on span "Equal to" at bounding box center [204, 146] width 33 height 12
click at [247, 308] on span "Doesn't contain" at bounding box center [227, 311] width 64 height 12
click at [229, 173] on input "text" at bounding box center [268, 173] width 160 height 23
type input "croc"
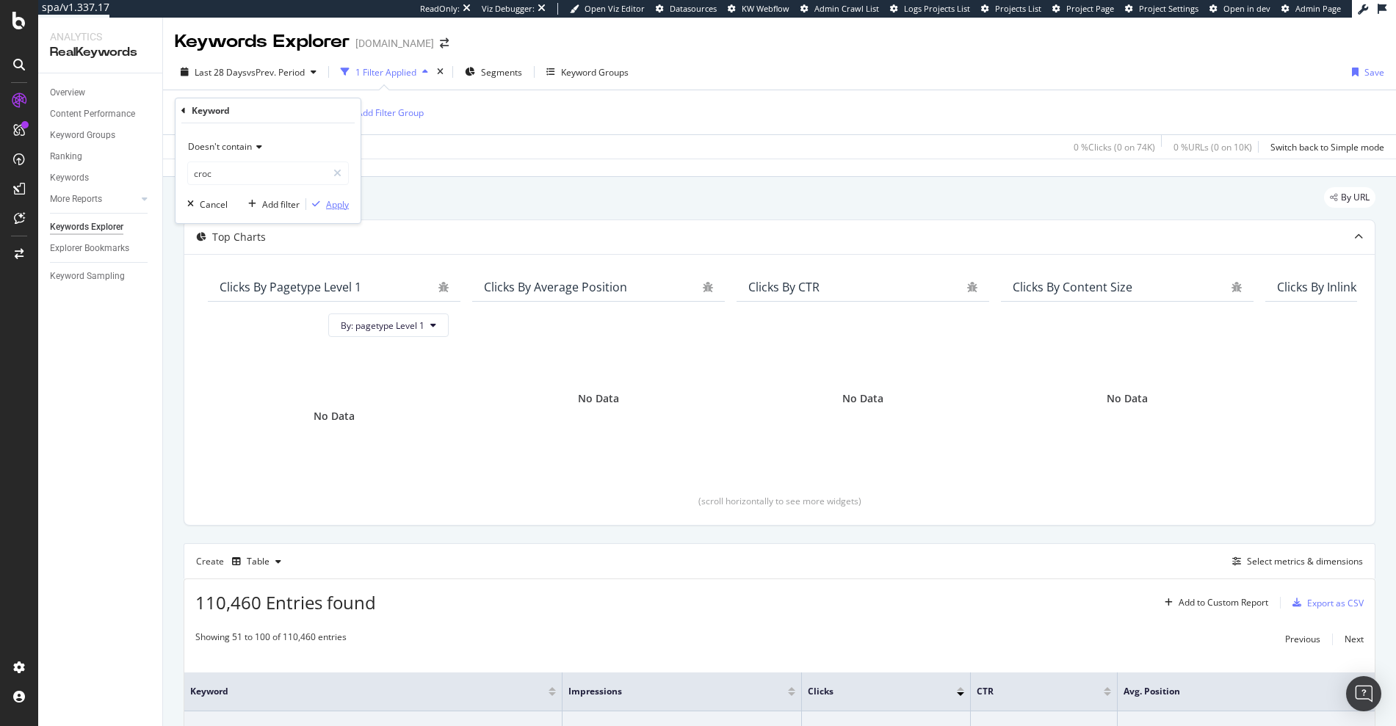
click at [331, 203] on div "Apply" at bounding box center [337, 204] width 23 height 12
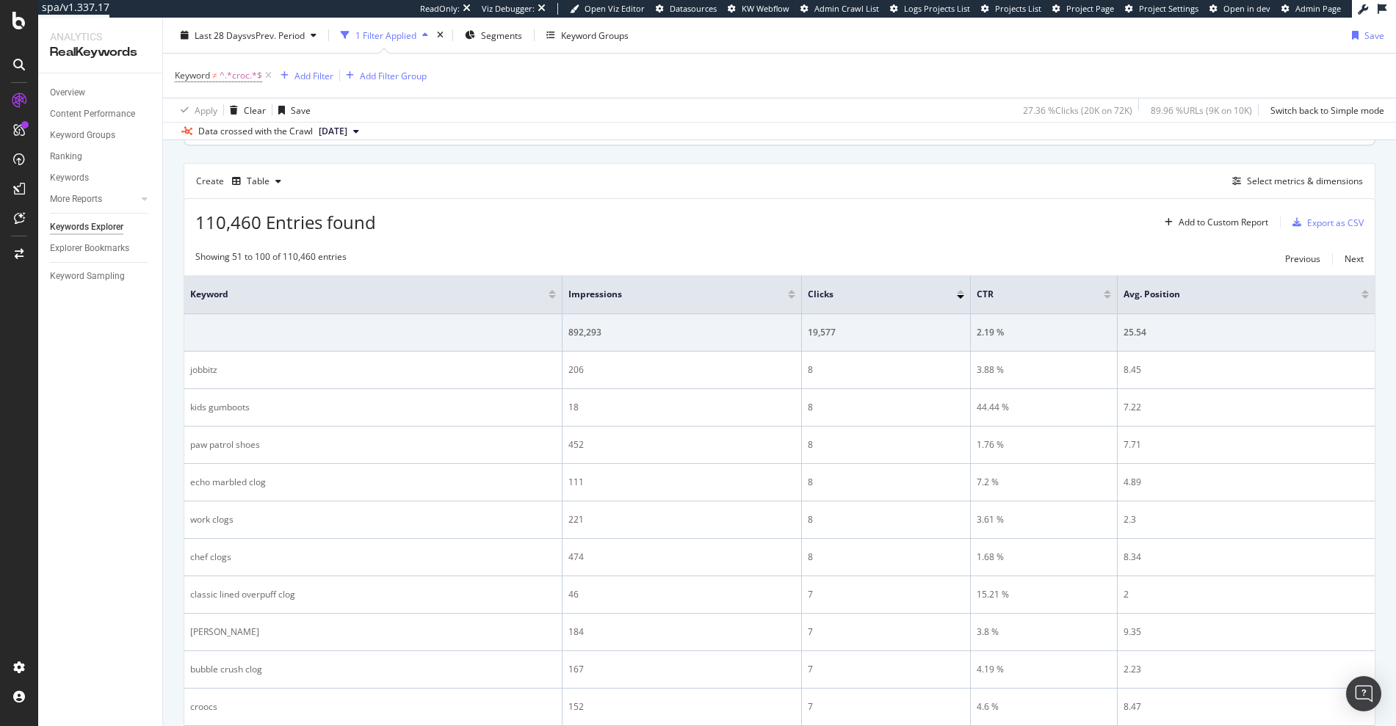
scroll to position [377, 0]
drag, startPoint x: 236, startPoint y: 369, endPoint x: 181, endPoint y: 369, distance: 54.3
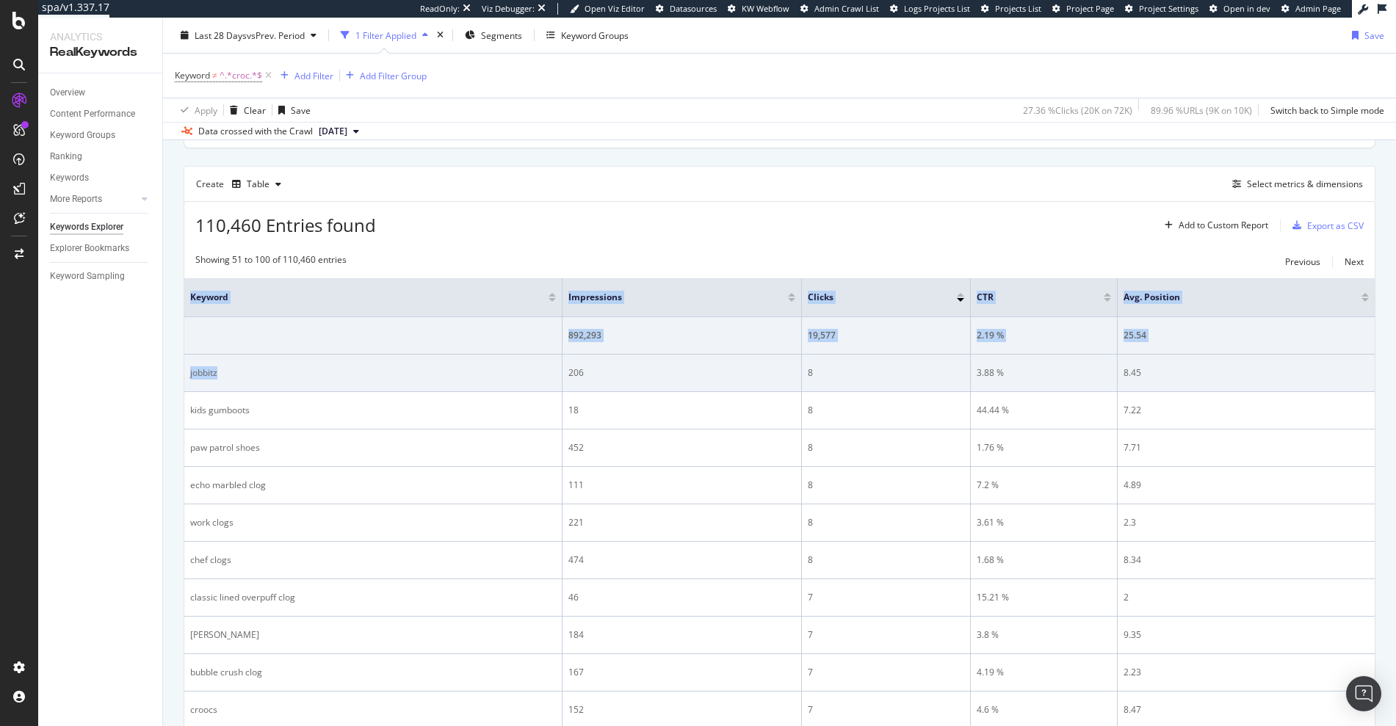
click at [215, 375] on div "jobbitz" at bounding box center [373, 372] width 366 height 13
drag, startPoint x: 225, startPoint y: 372, endPoint x: 186, endPoint y: 372, distance: 38.9
click at [186, 372] on td "jobbitz" at bounding box center [373, 373] width 378 height 37
copy div "jobbitz"
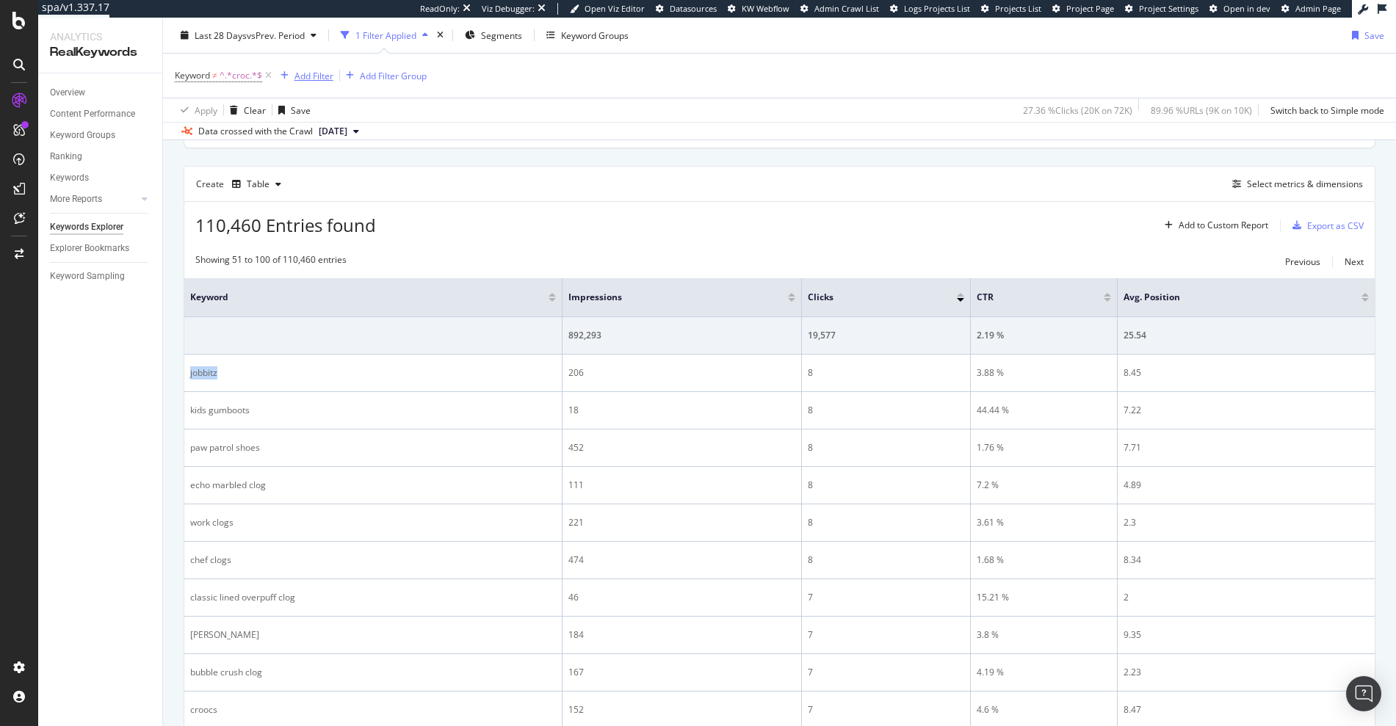
click at [309, 72] on div "Add Filter" at bounding box center [313, 75] width 39 height 12
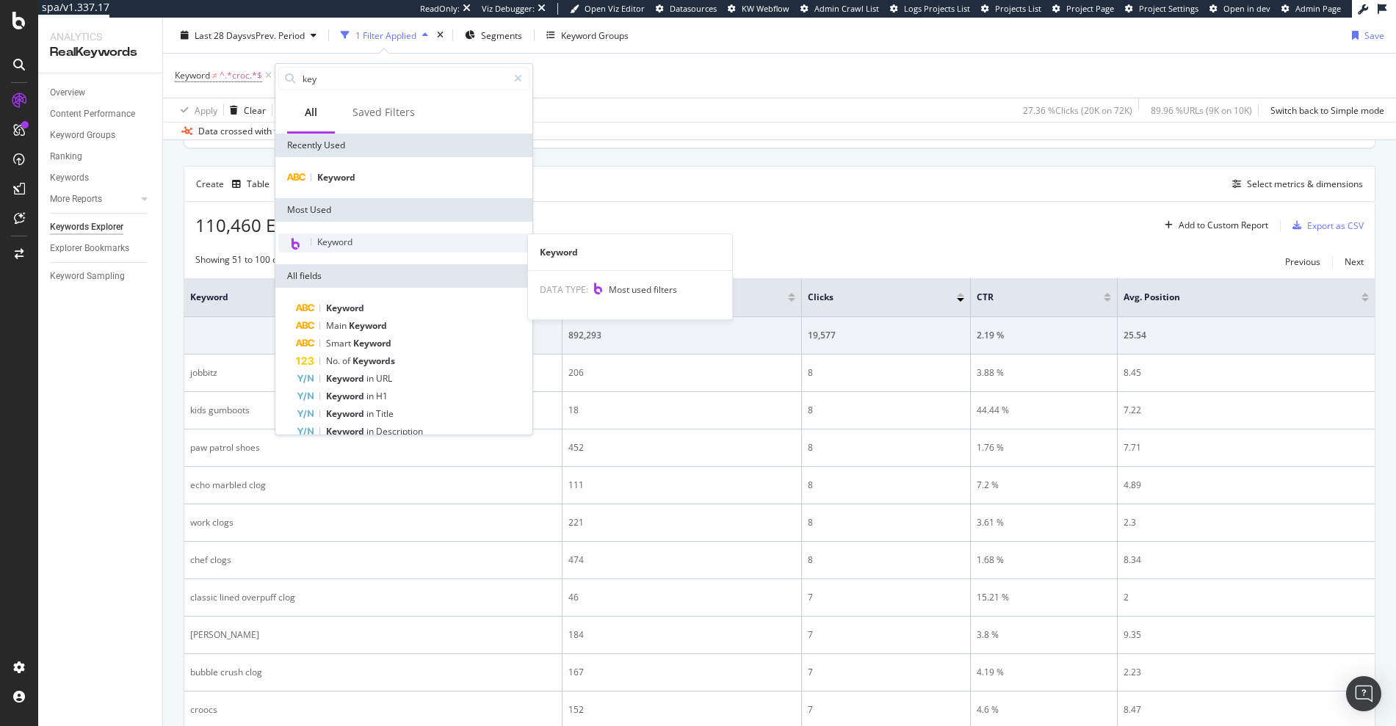
click at [344, 236] on span "Keyword" at bounding box center [334, 242] width 35 height 12
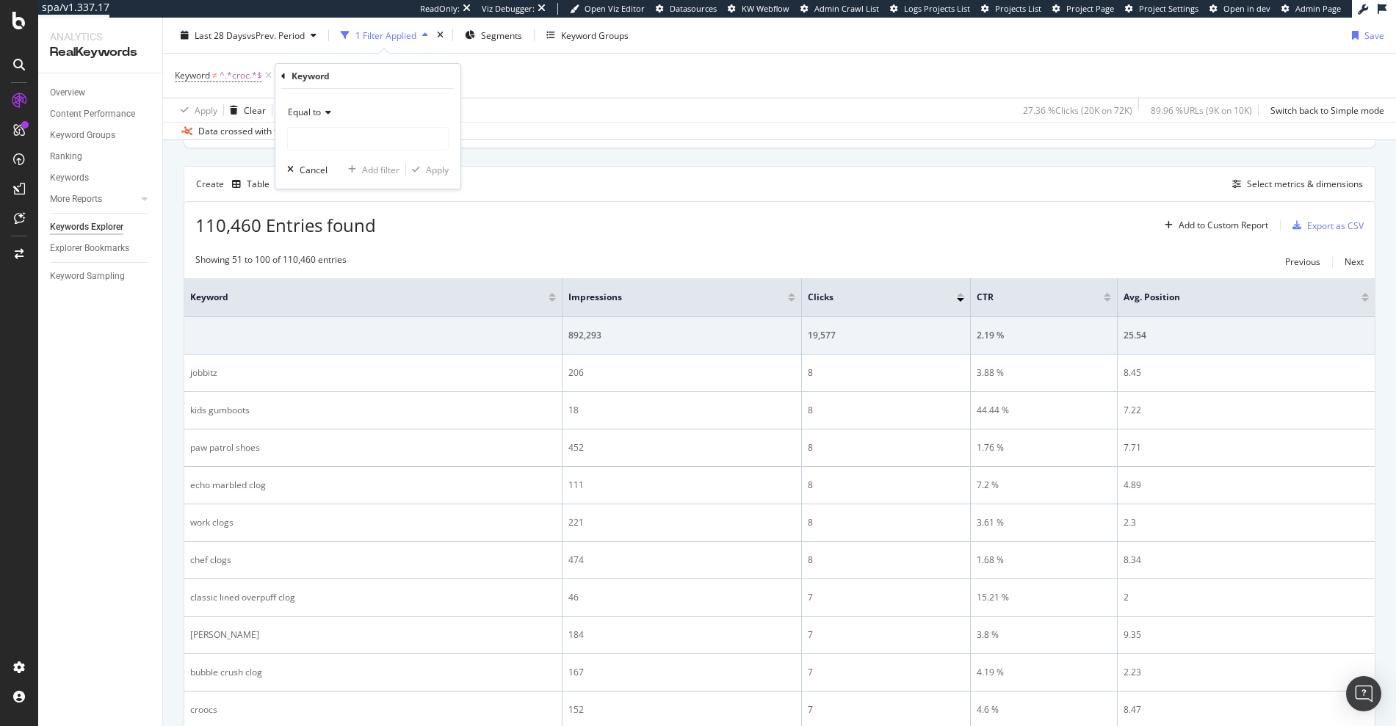
click at [302, 104] on div "Equal to" at bounding box center [368, 112] width 162 height 23
click at [332, 268] on div "Doesn't contain" at bounding box center [369, 276] width 157 height 19
click at [319, 146] on input "text" at bounding box center [368, 138] width 160 height 23
paste input "jibbitz"
type input "jibbitz"
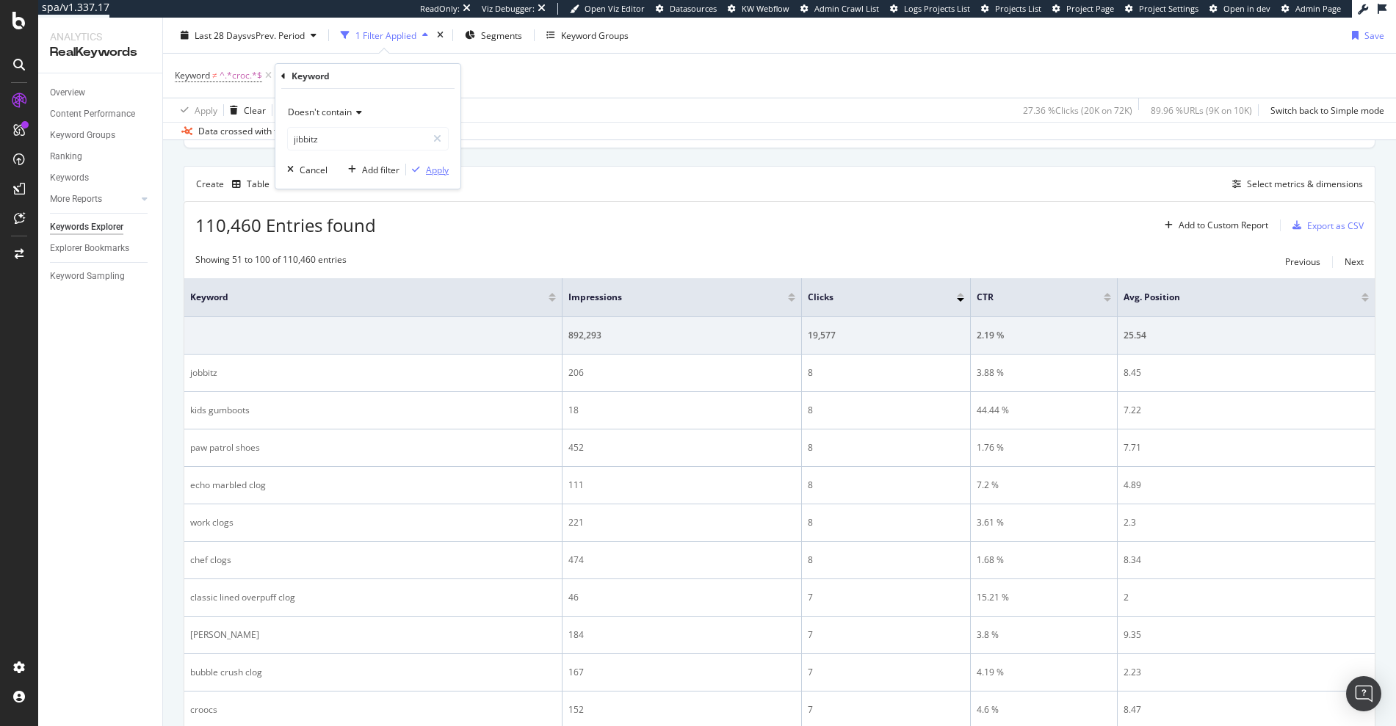
click at [438, 170] on div "Apply" at bounding box center [437, 170] width 23 height 12
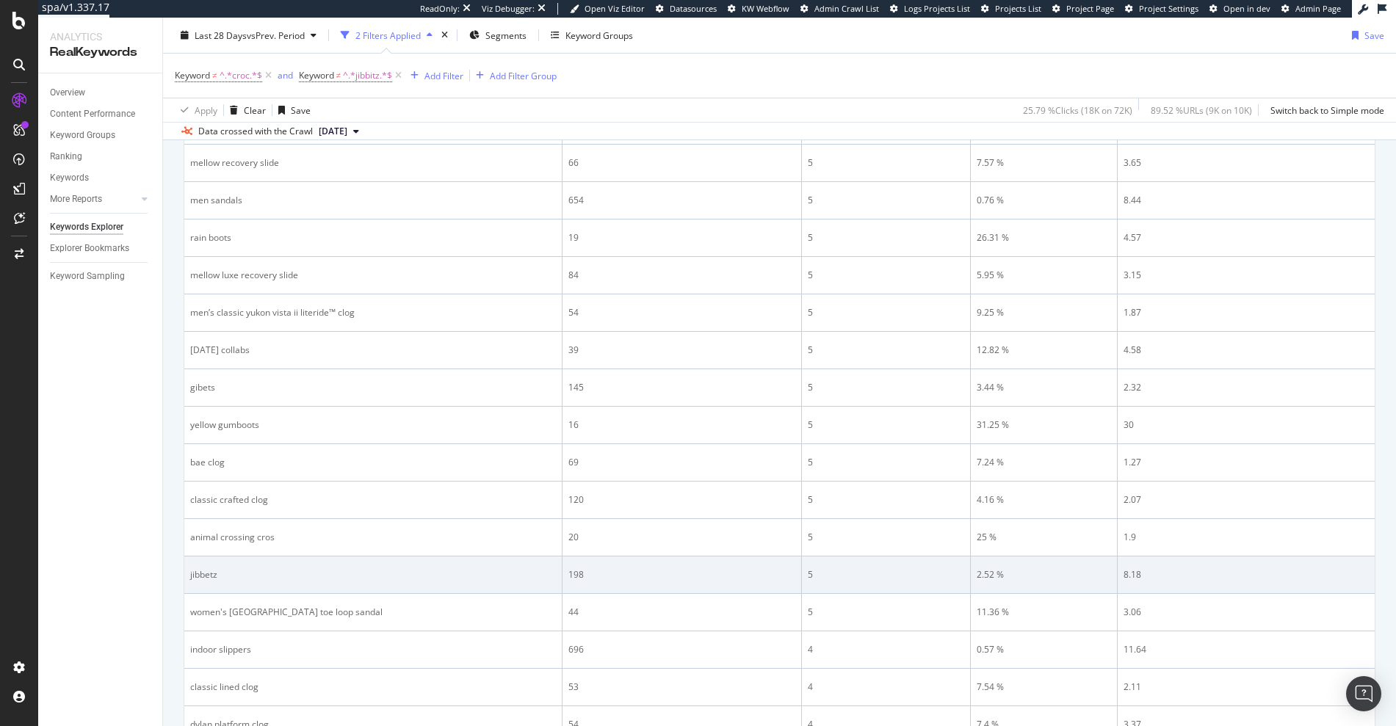
scroll to position [1527, 0]
drag, startPoint x: 237, startPoint y: 575, endPoint x: 189, endPoint y: 573, distance: 47.8
click at [190, 573] on div "jibbetz" at bounding box center [373, 571] width 366 height 13
copy div "jibbetz"
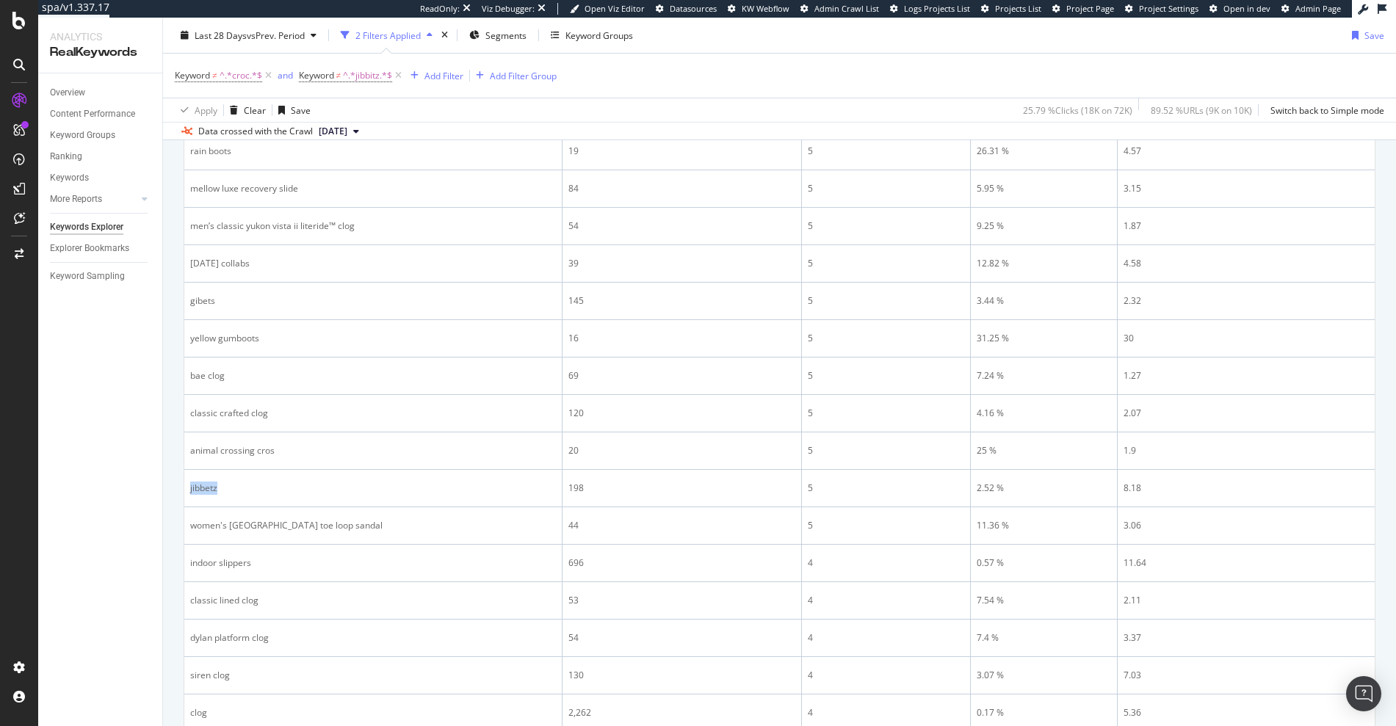
scroll to position [921, 0]
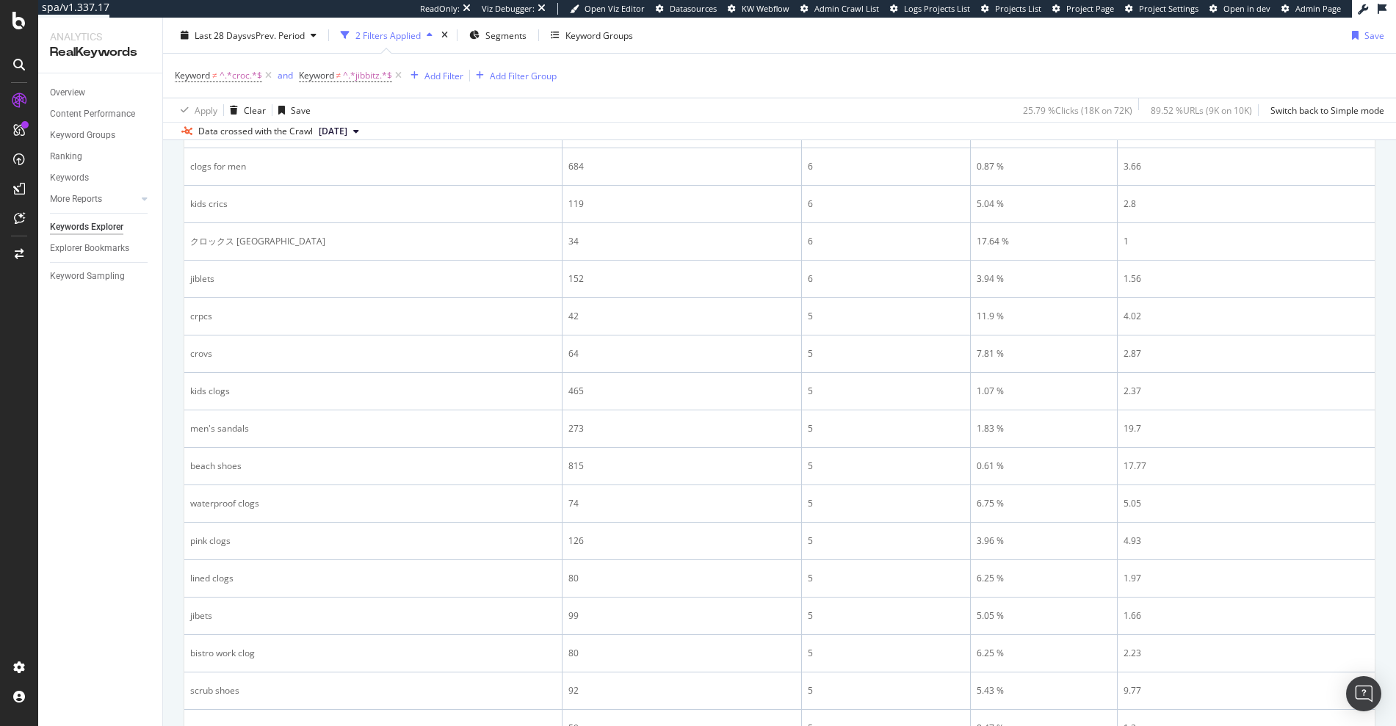
click at [108, 449] on div "Overview Content Performance Keyword Groups Ranking Keywords More Reports Count…" at bounding box center [100, 399] width 124 height 653
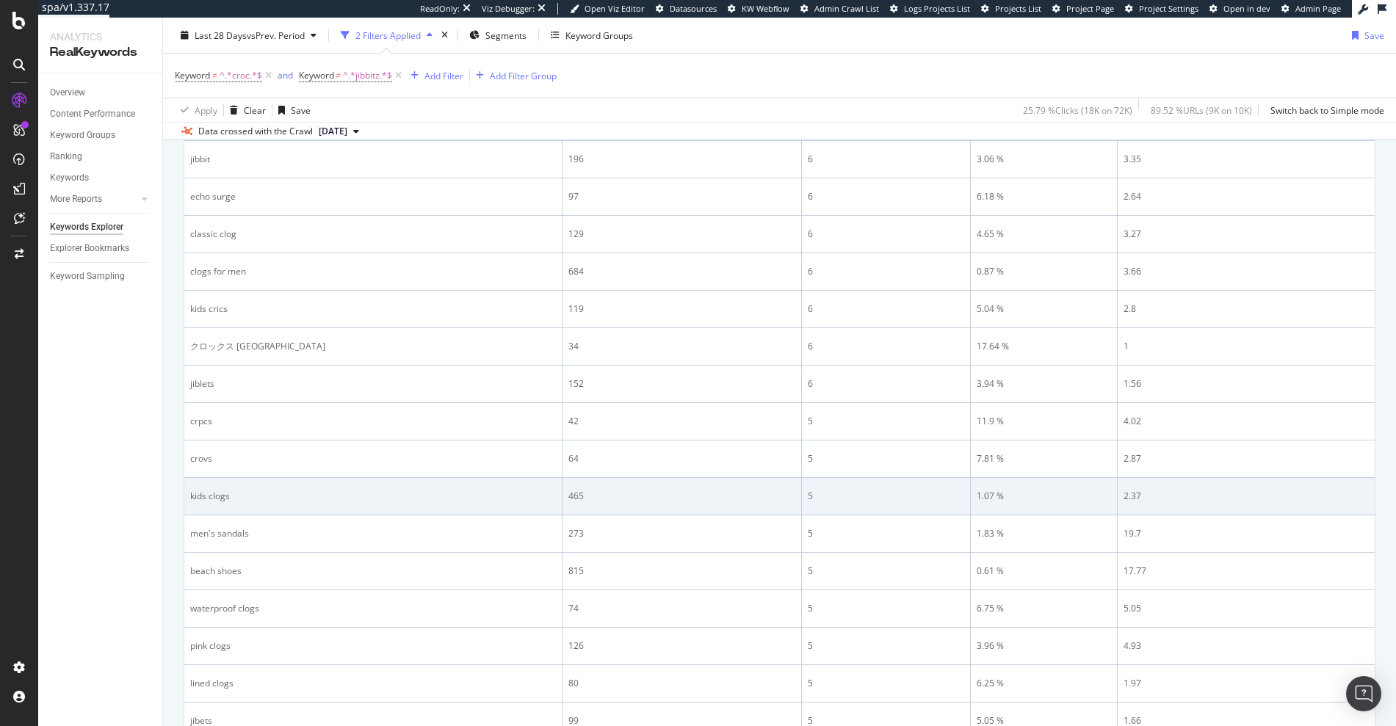
scroll to position [815, 0]
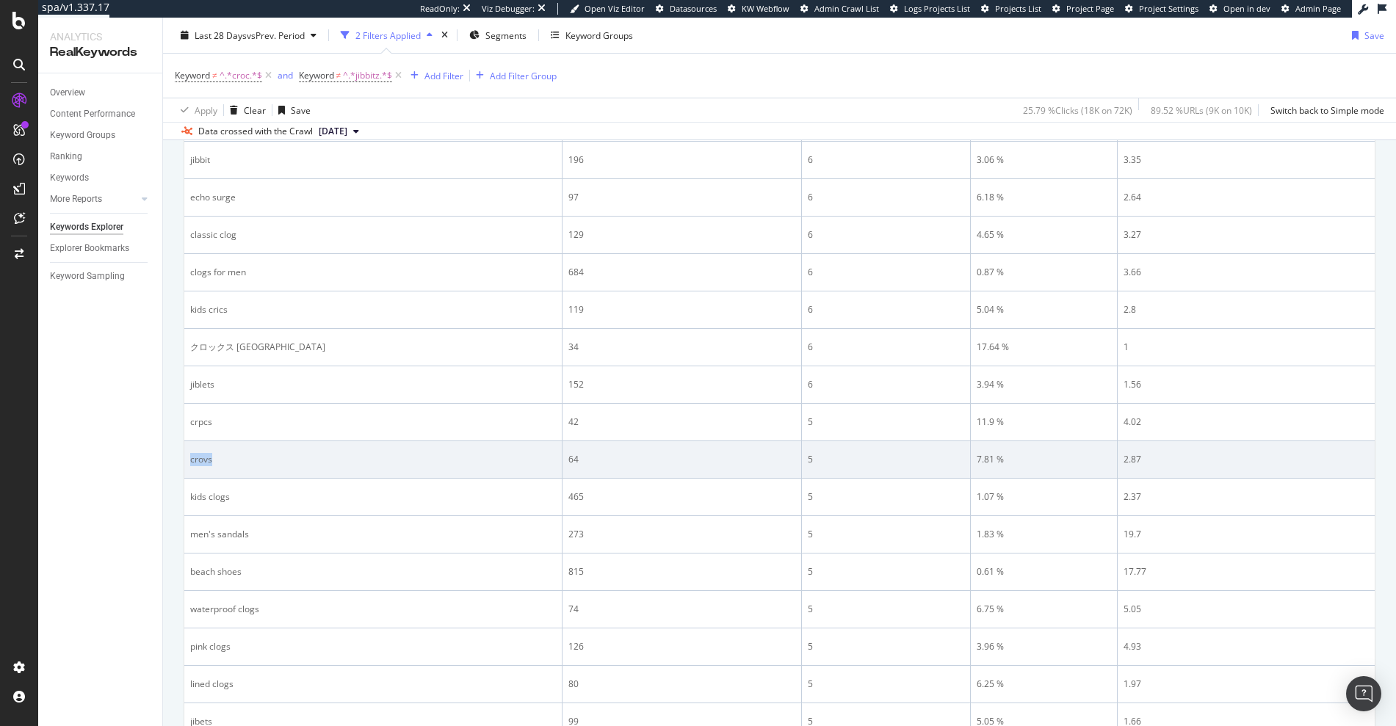
drag, startPoint x: 220, startPoint y: 459, endPoint x: 197, endPoint y: 446, distance: 26.3
click at [196, 446] on td "crovs" at bounding box center [373, 459] width 378 height 37
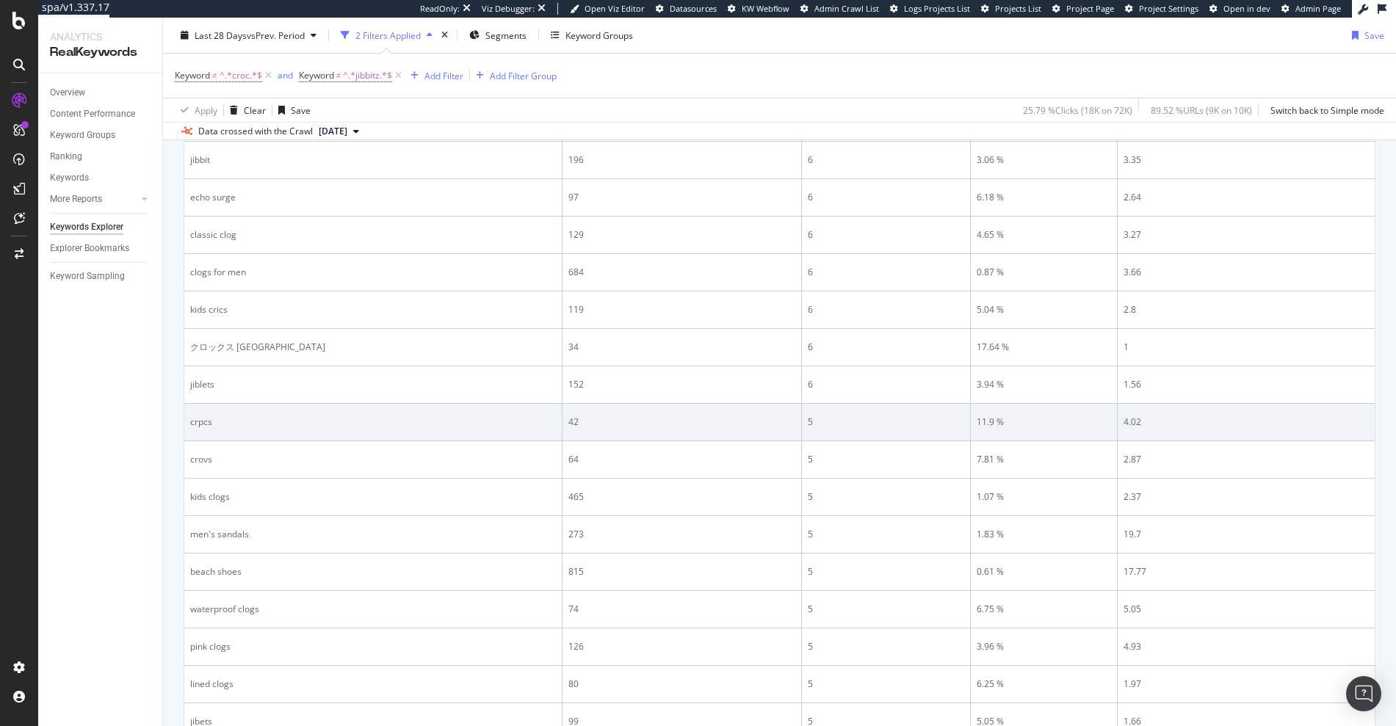
click at [214, 434] on td "crpcs" at bounding box center [373, 422] width 378 height 37
drag, startPoint x: 218, startPoint y: 421, endPoint x: 188, endPoint y: 421, distance: 30.1
click at [188, 421] on td "crpcs" at bounding box center [373, 422] width 378 height 37
copy div "crpcs"
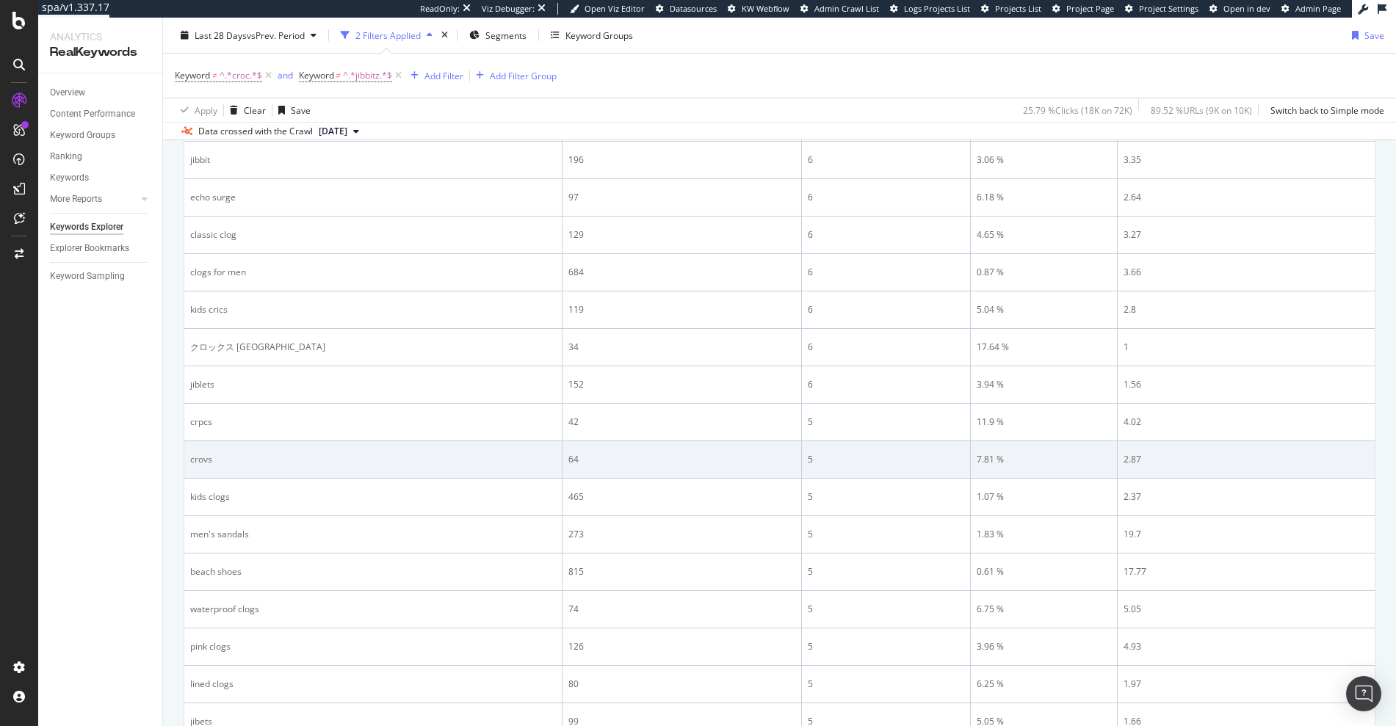
click at [236, 464] on div "crovs" at bounding box center [373, 459] width 366 height 13
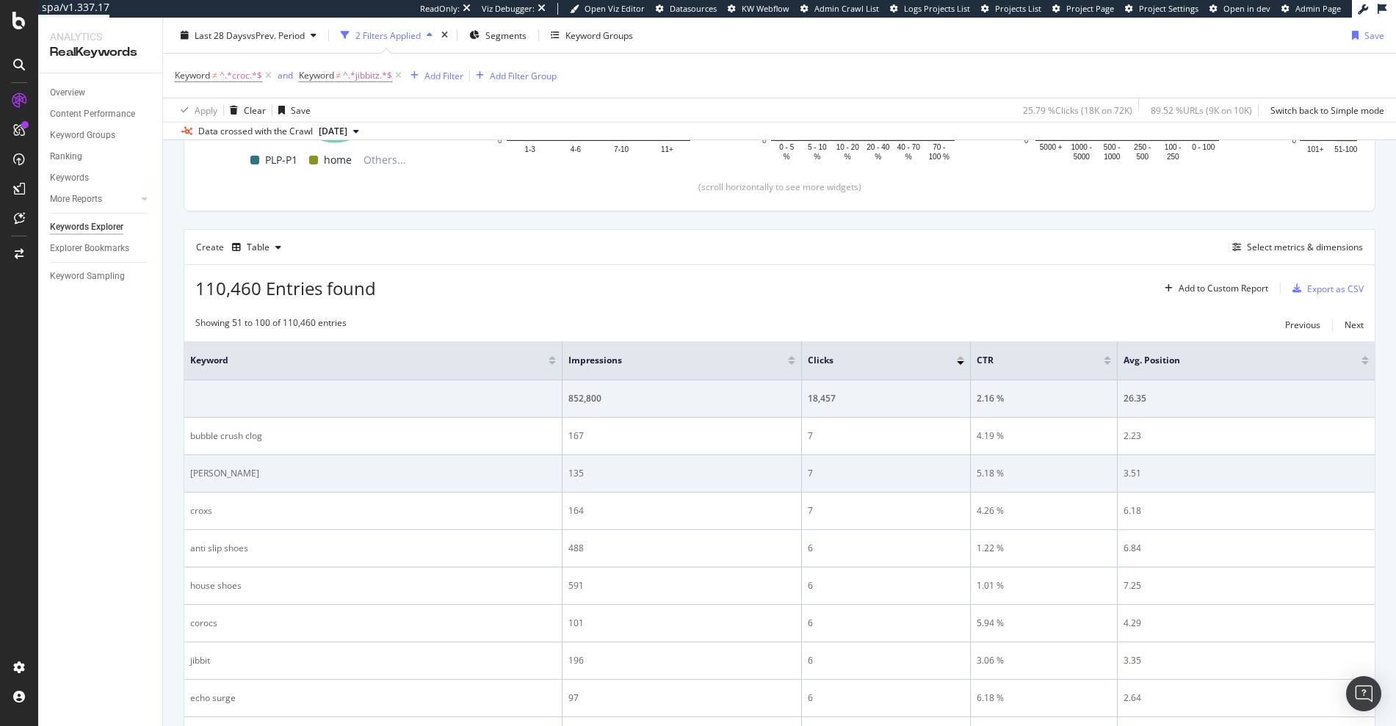
scroll to position [308, 0]
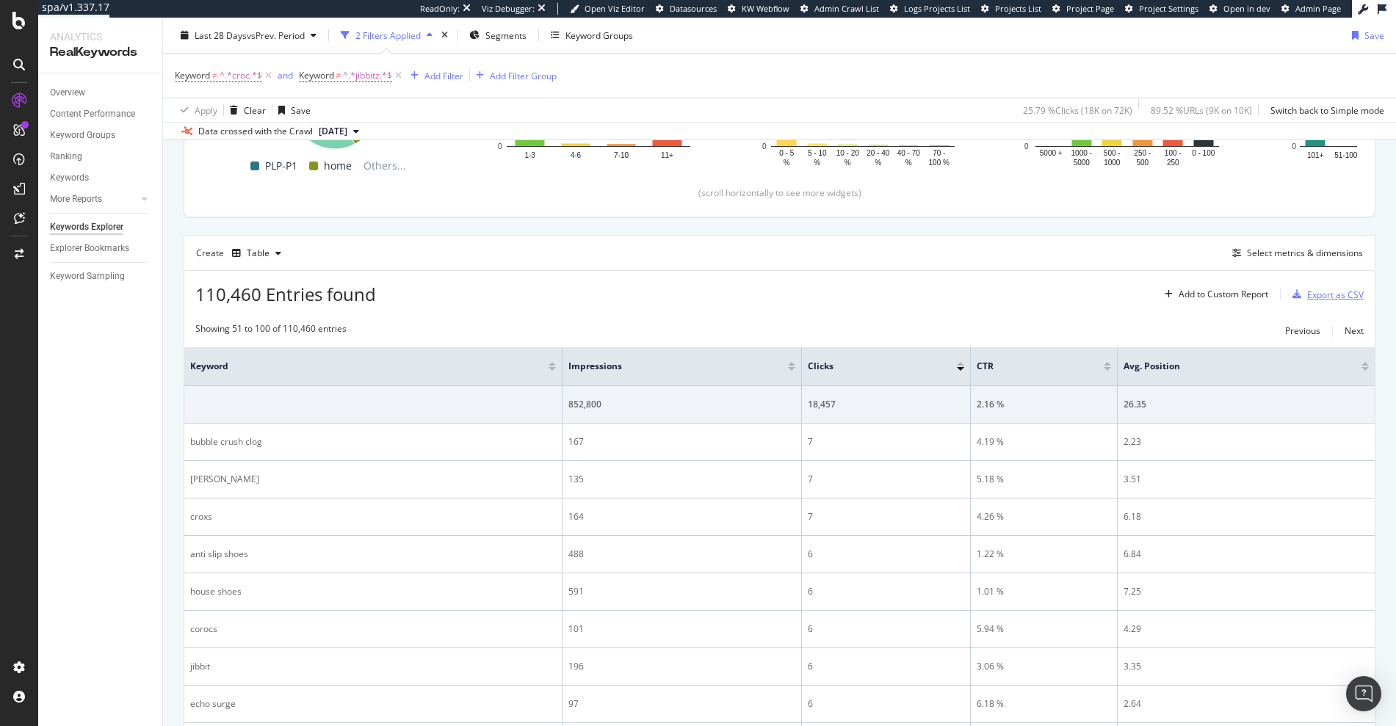
click at [1331, 297] on div "Export as CSV" at bounding box center [1335, 295] width 57 height 12
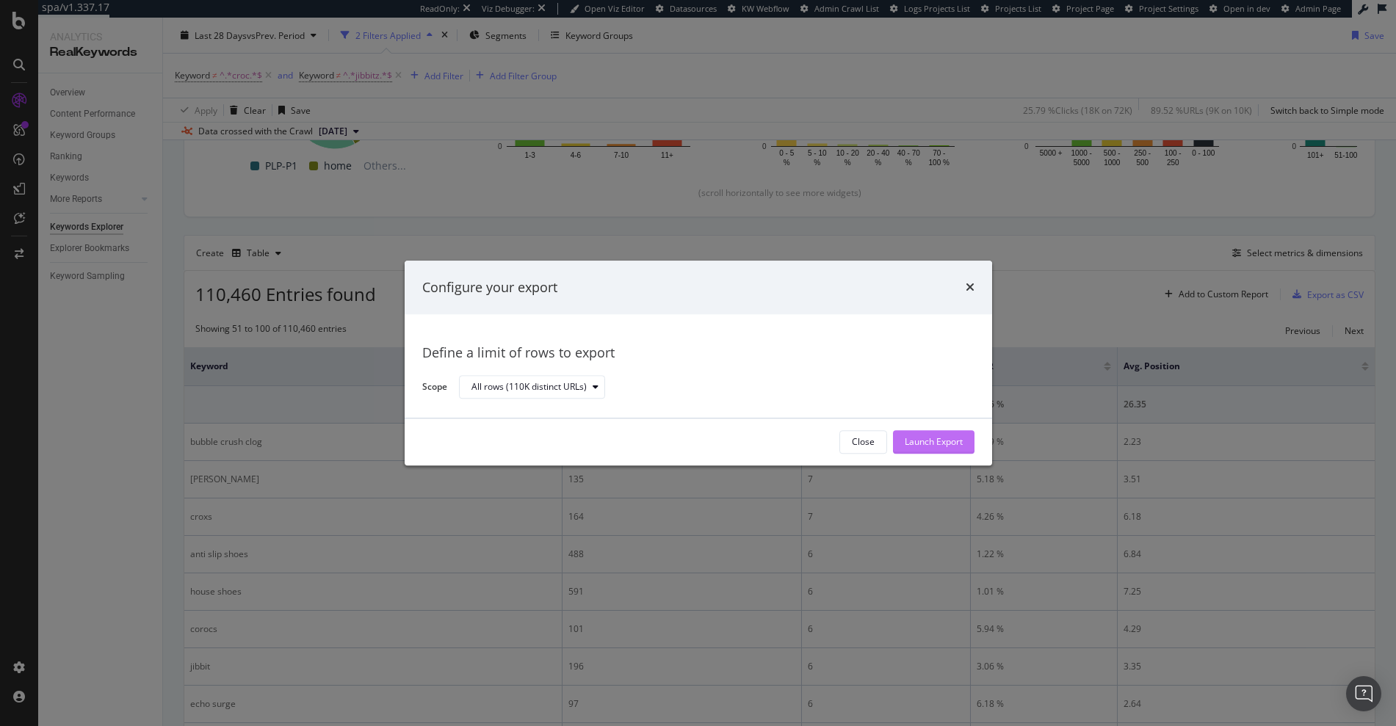
click at [930, 444] on div "Launch Export" at bounding box center [934, 442] width 58 height 12
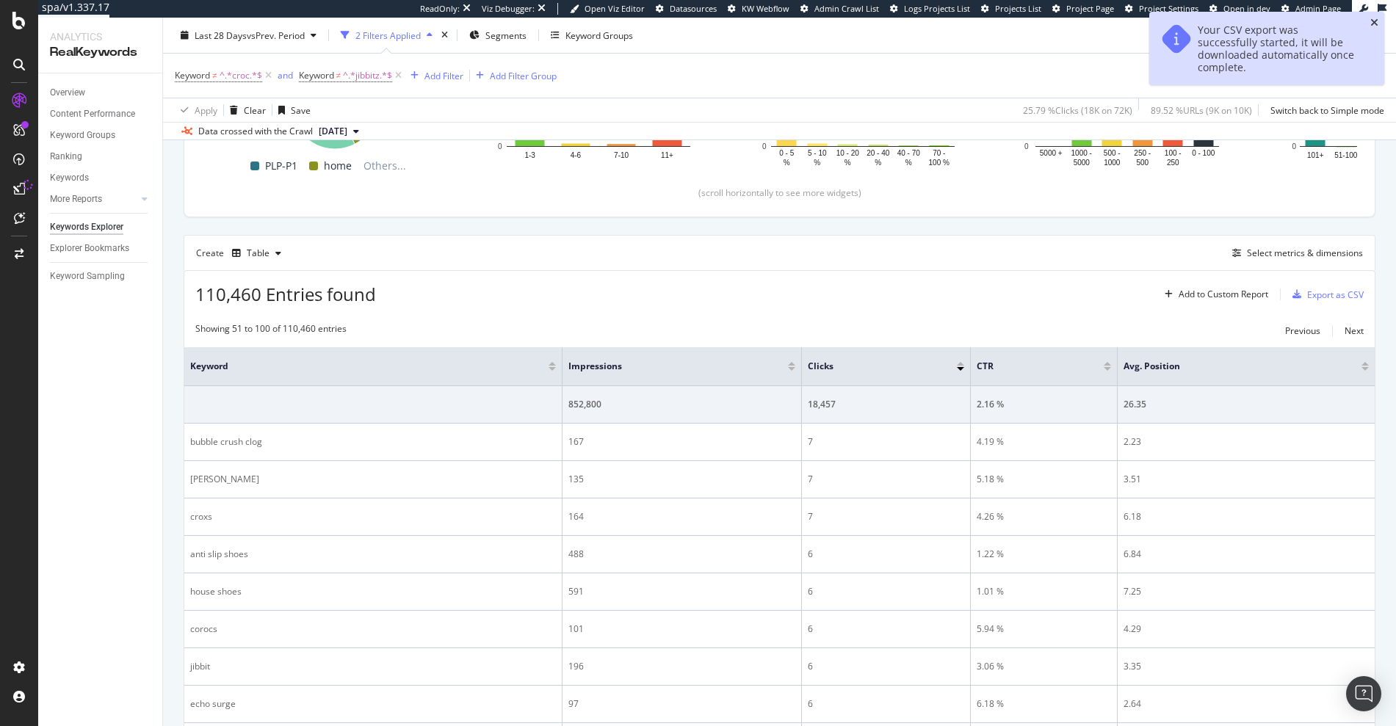
click at [1377, 22] on icon "close toast" at bounding box center [1374, 23] width 8 height 10
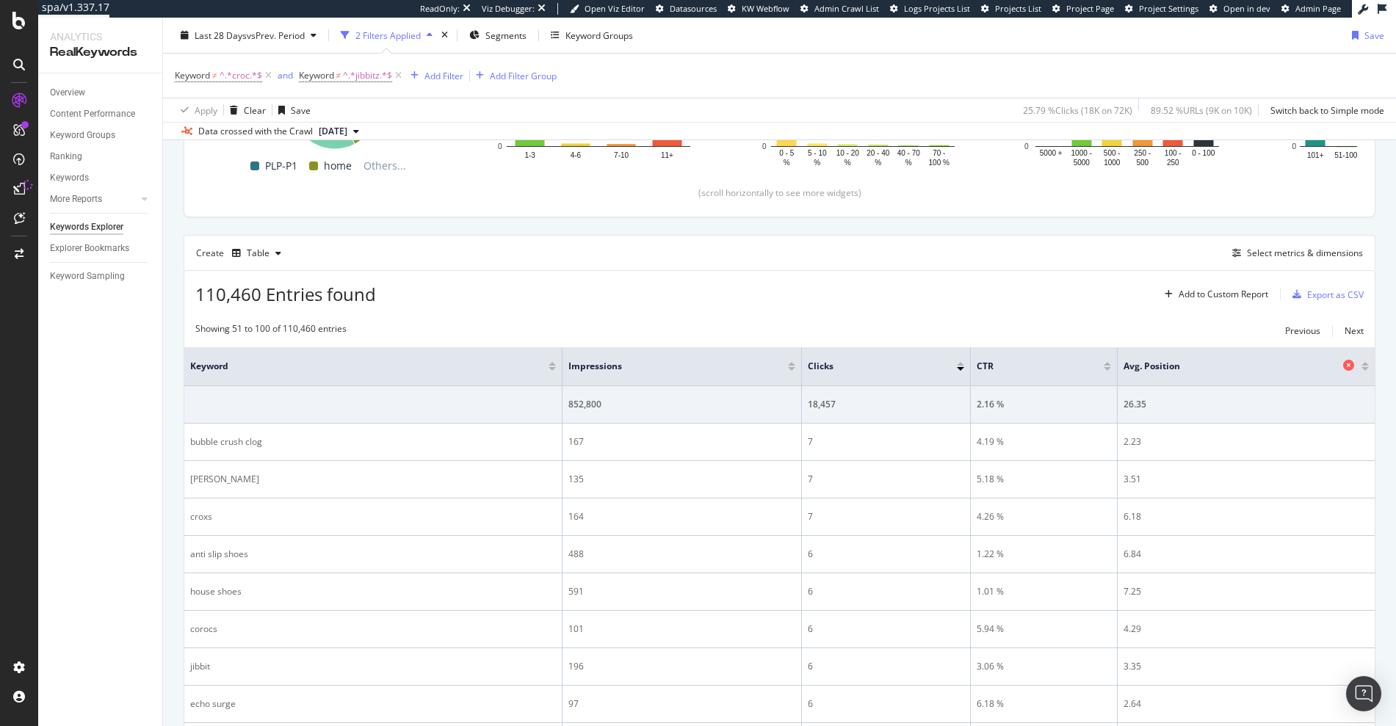
click at [1343, 364] on icon at bounding box center [1348, 365] width 11 height 11
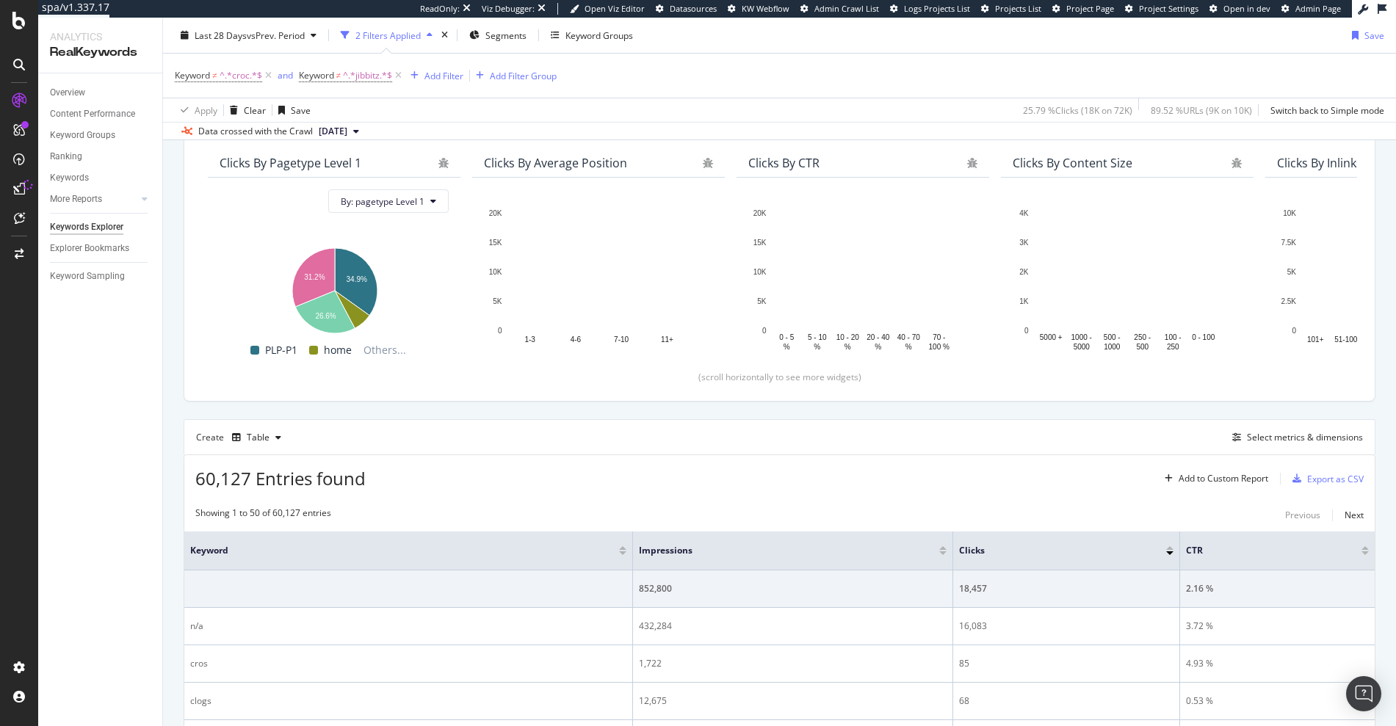
scroll to position [308, 0]
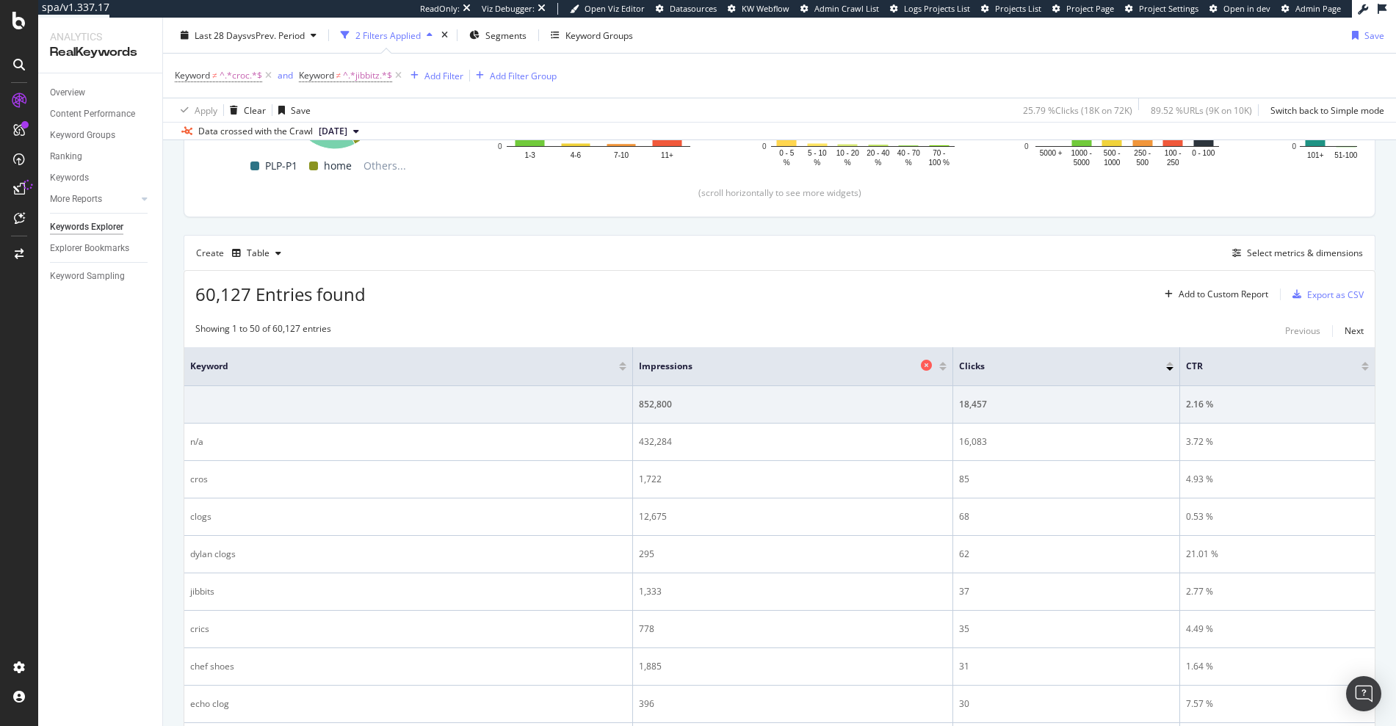
click at [921, 363] on icon at bounding box center [926, 365] width 11 height 11
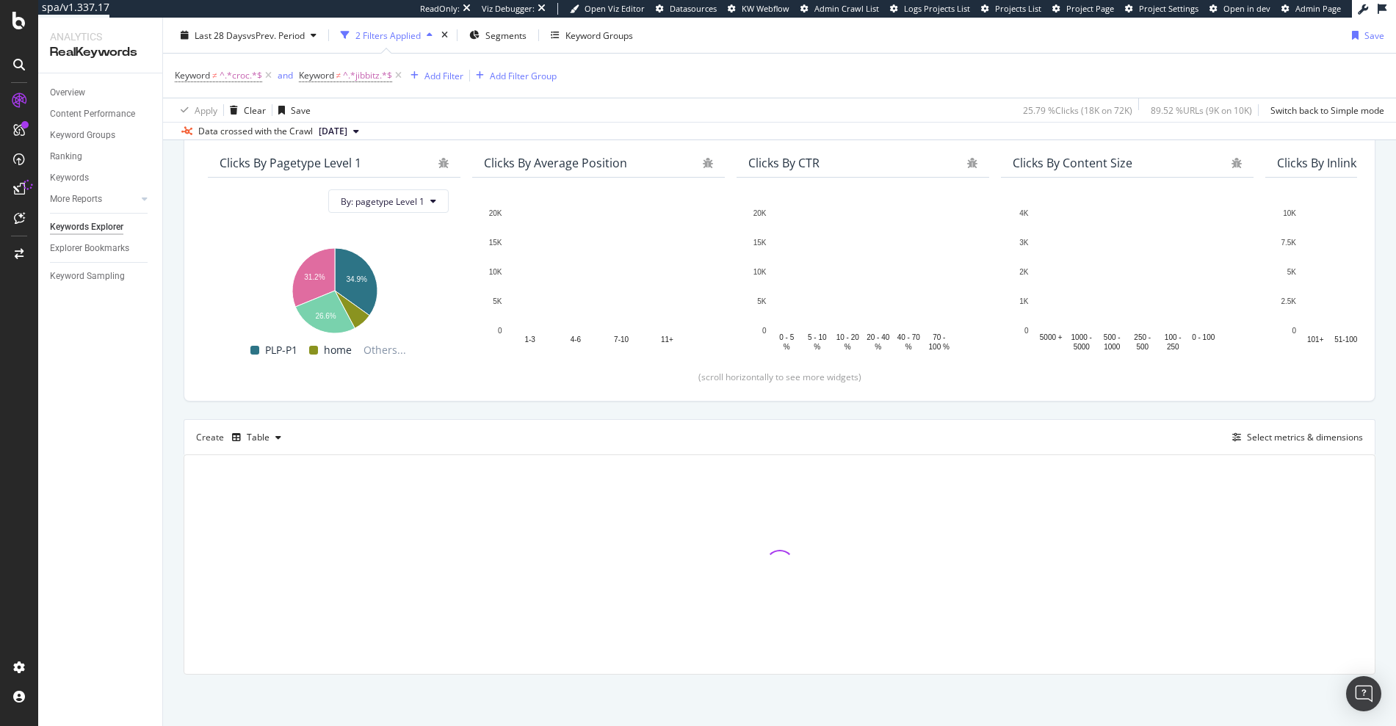
scroll to position [308, 0]
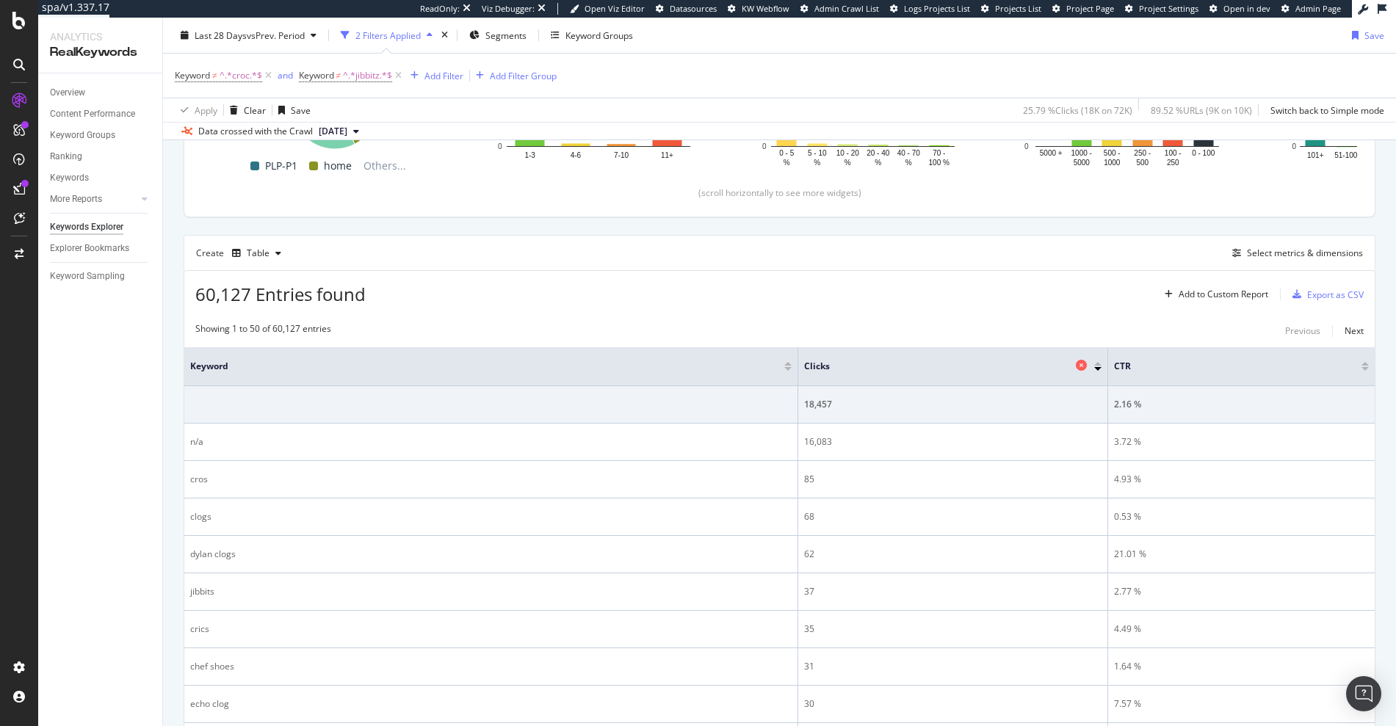
click at [1076, 369] on icon at bounding box center [1081, 365] width 11 height 11
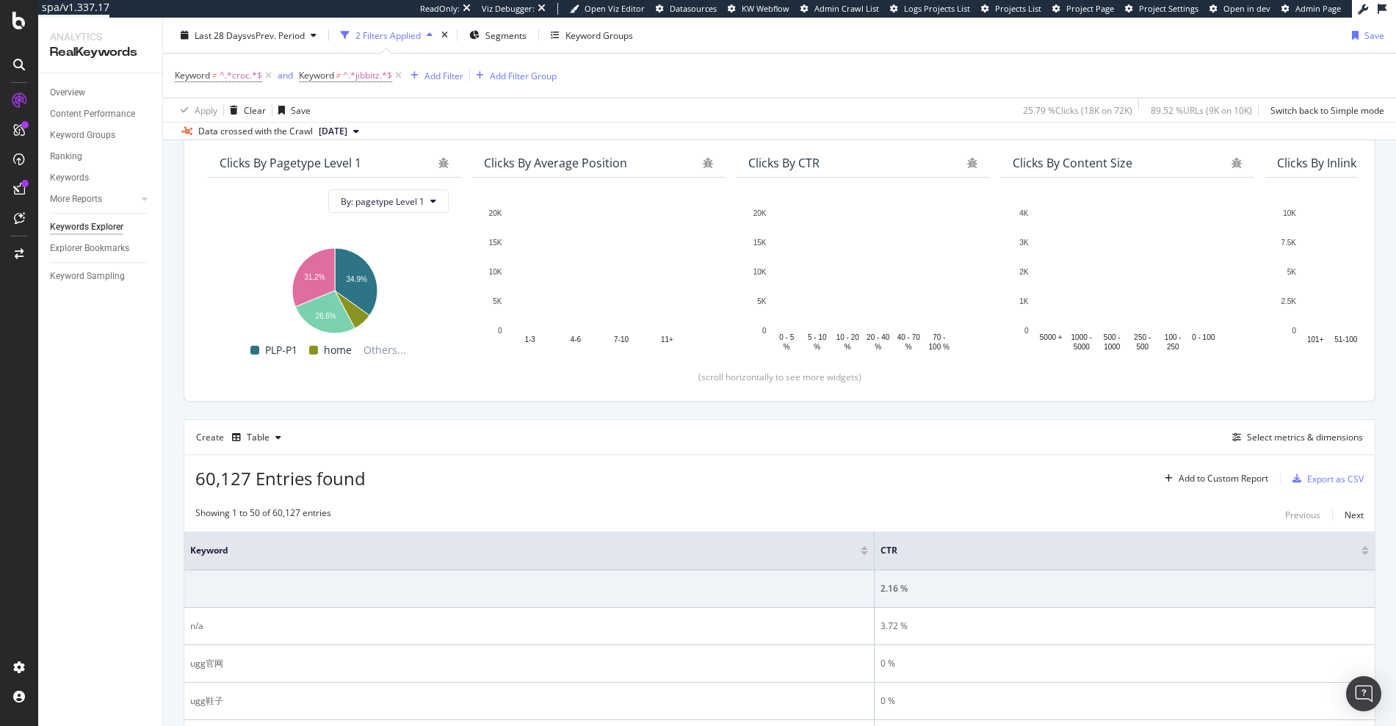
scroll to position [308, 0]
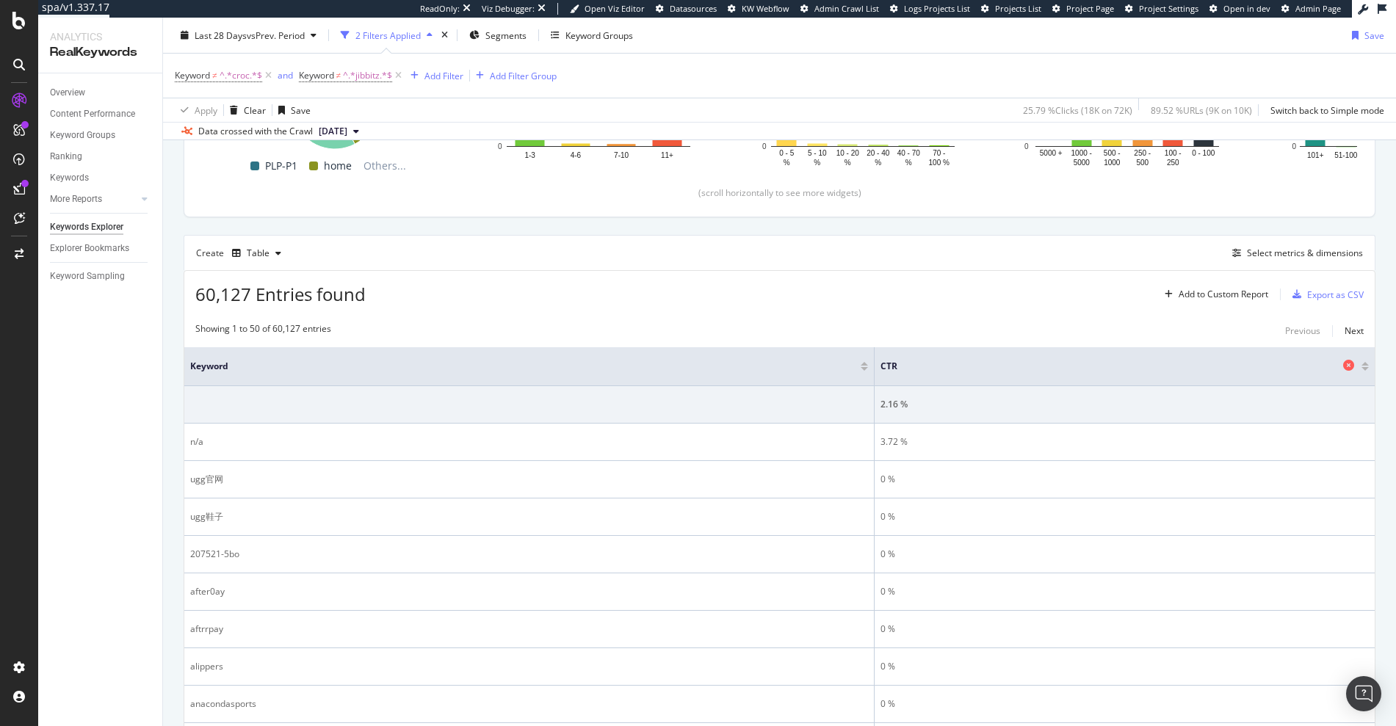
click at [1343, 366] on icon at bounding box center [1348, 365] width 11 height 11
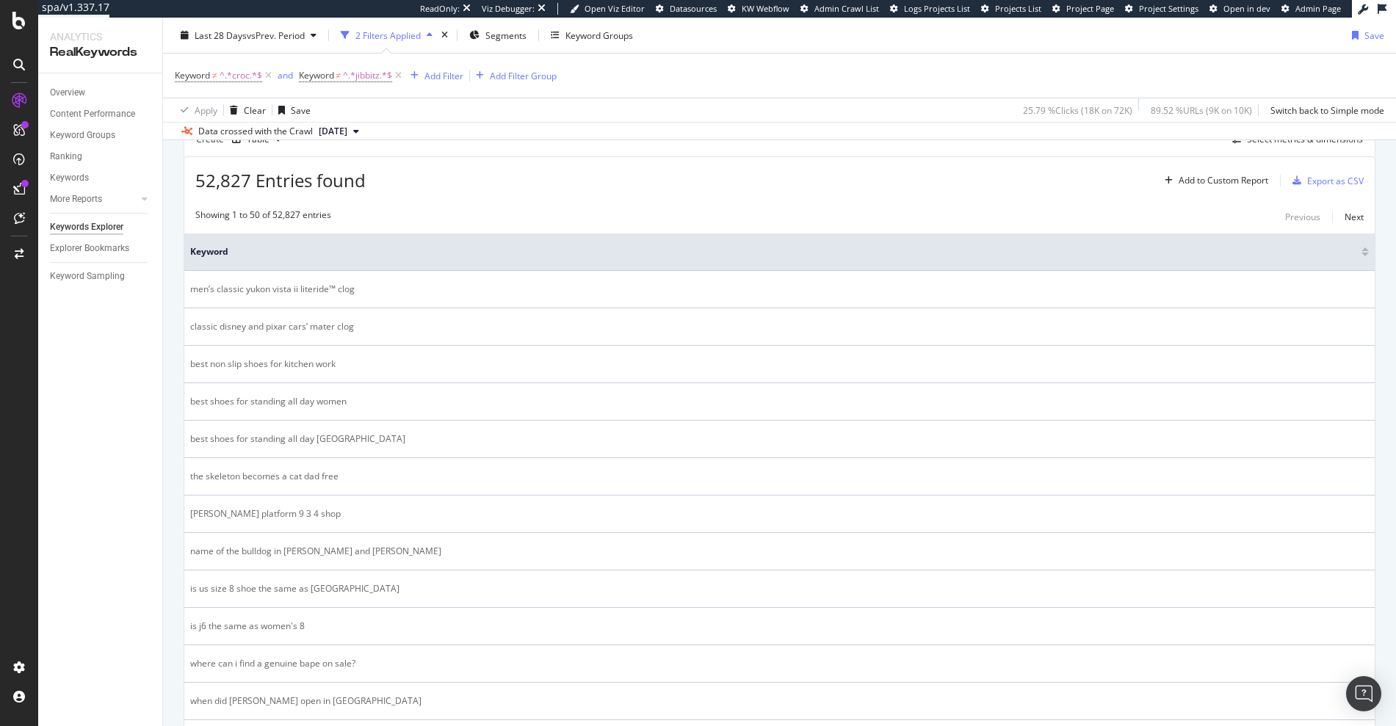
scroll to position [388, 0]
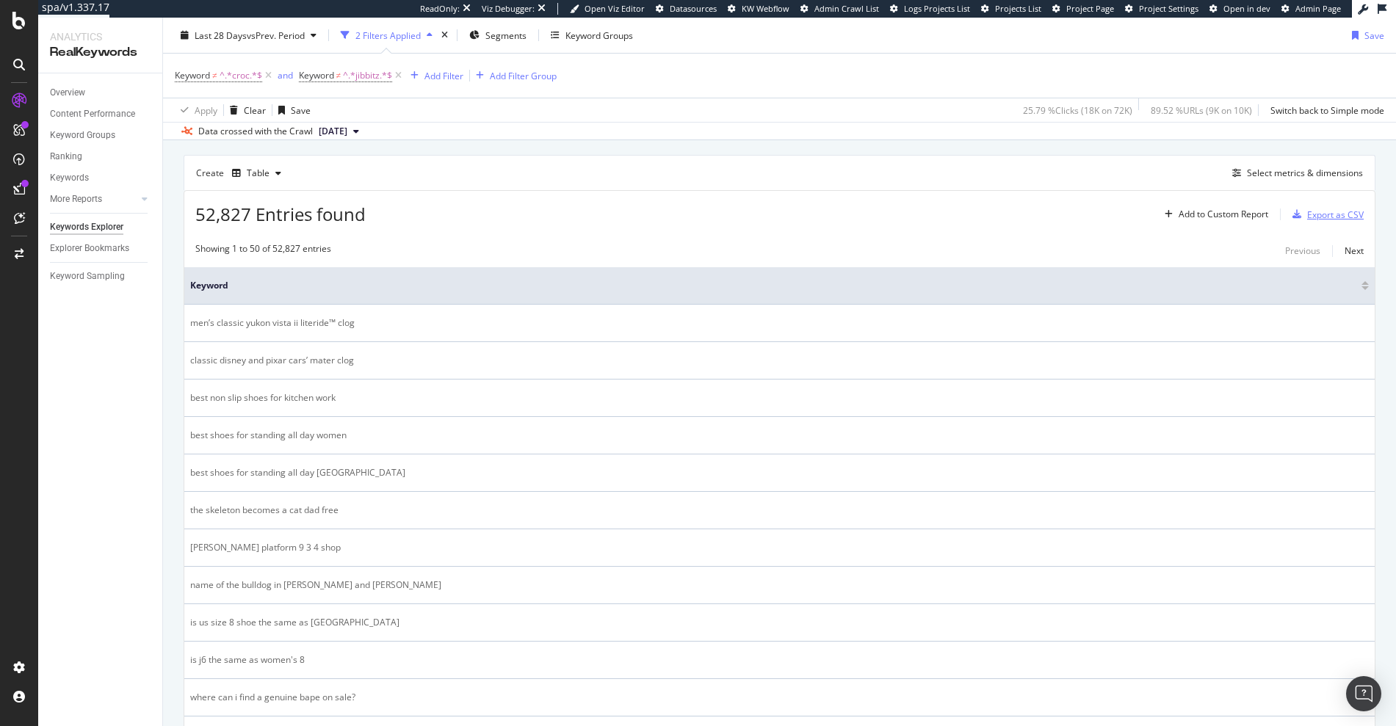
click at [1322, 217] on div "Export as CSV" at bounding box center [1335, 215] width 57 height 12
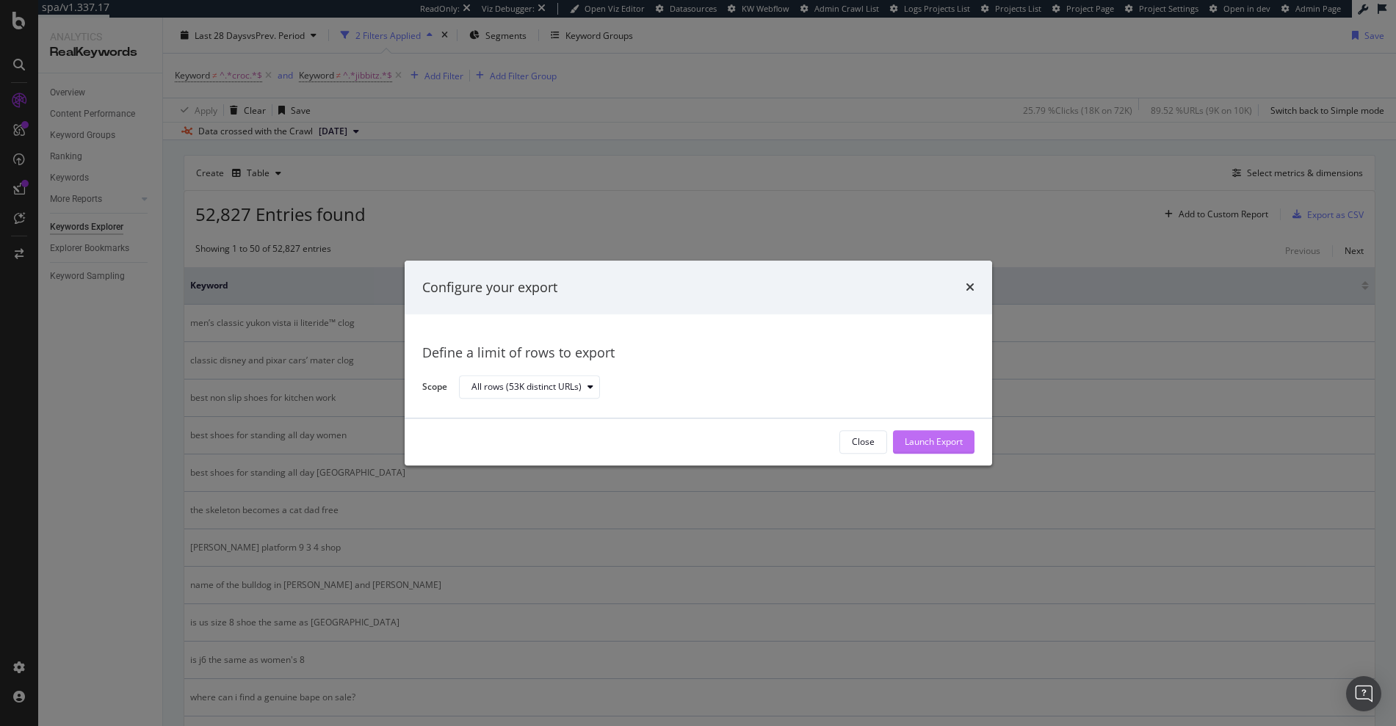
click at [943, 442] on div "Launch Export" at bounding box center [934, 442] width 58 height 12
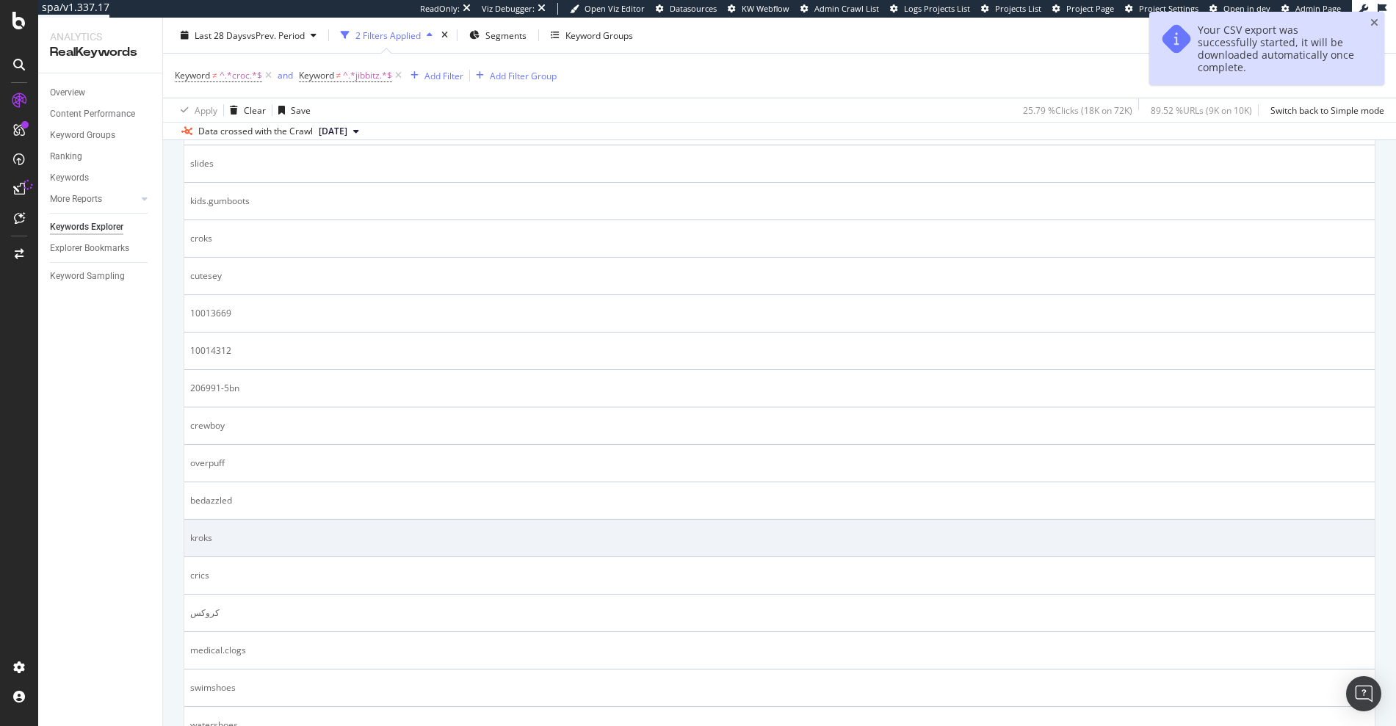
scroll to position [1159, 0]
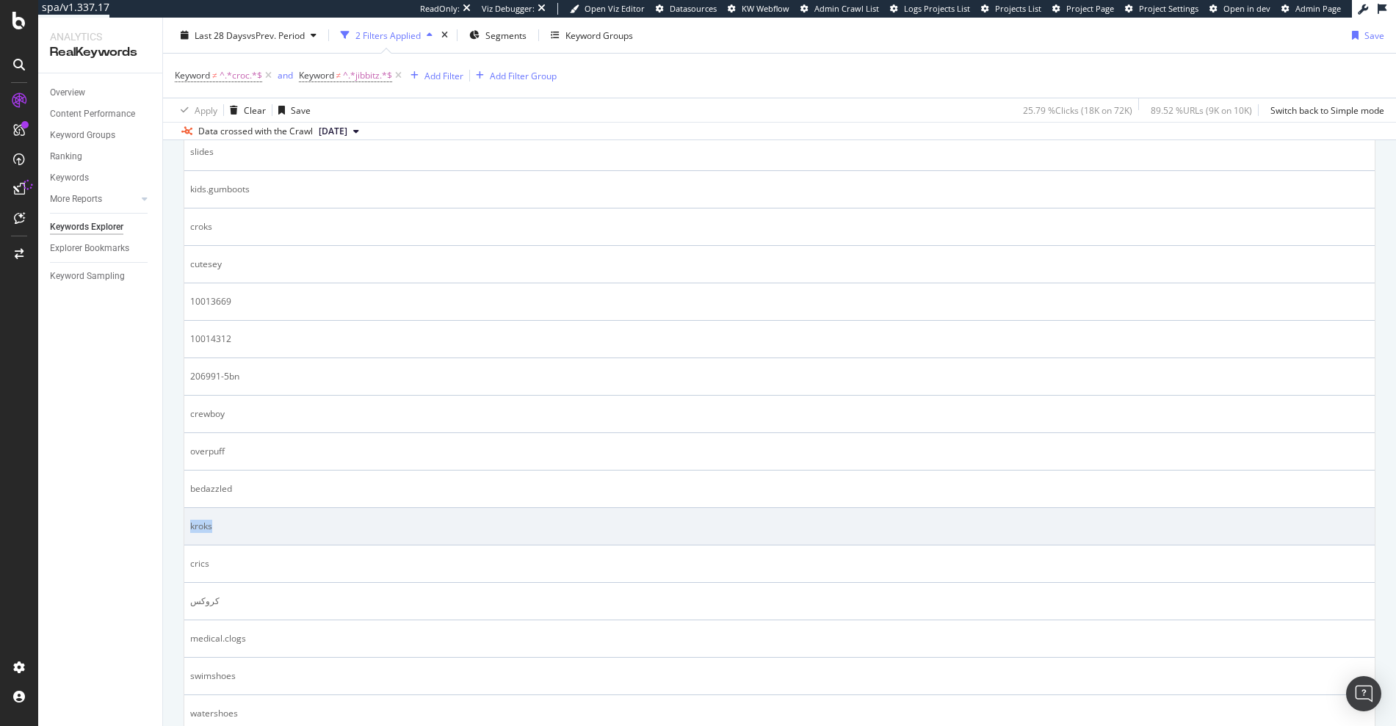
drag, startPoint x: 229, startPoint y: 528, endPoint x: 186, endPoint y: 525, distance: 43.4
click at [186, 525] on td "kroks" at bounding box center [779, 526] width 1190 height 37
copy div "kroks"
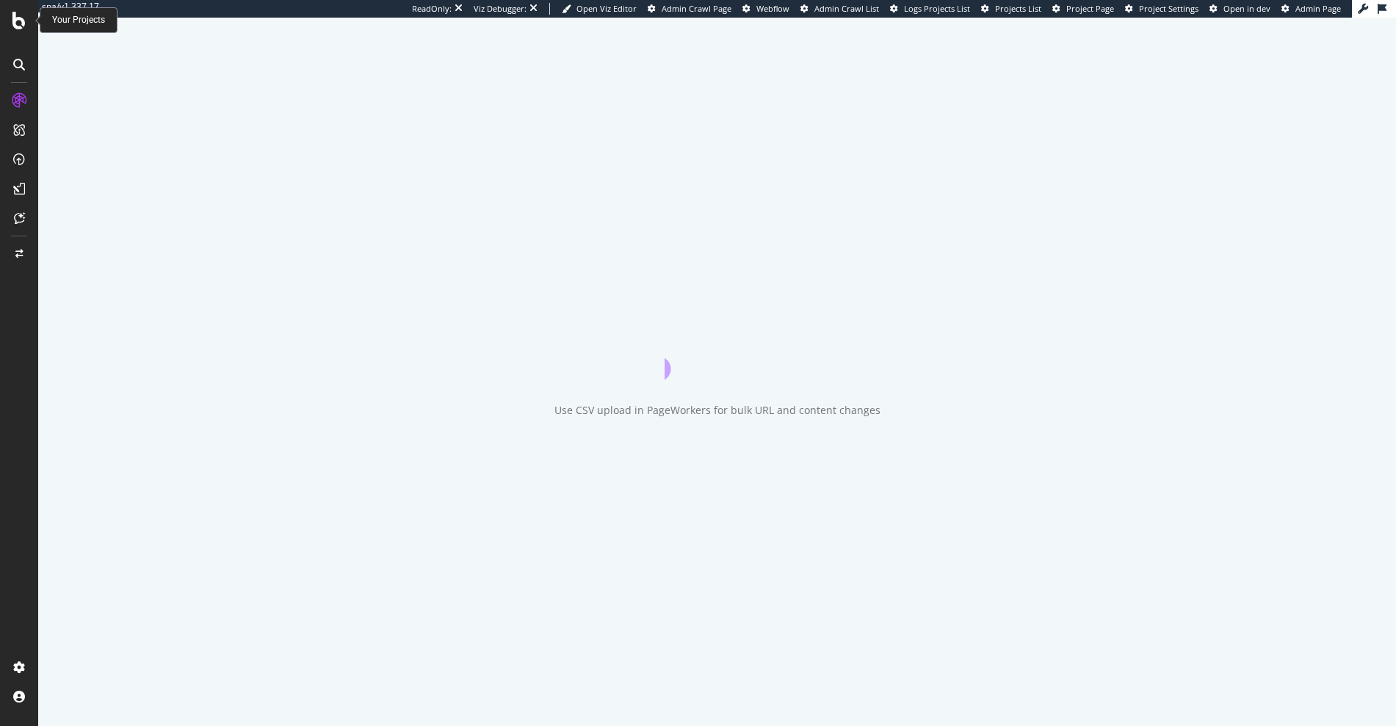
click at [23, 22] on icon at bounding box center [18, 21] width 13 height 18
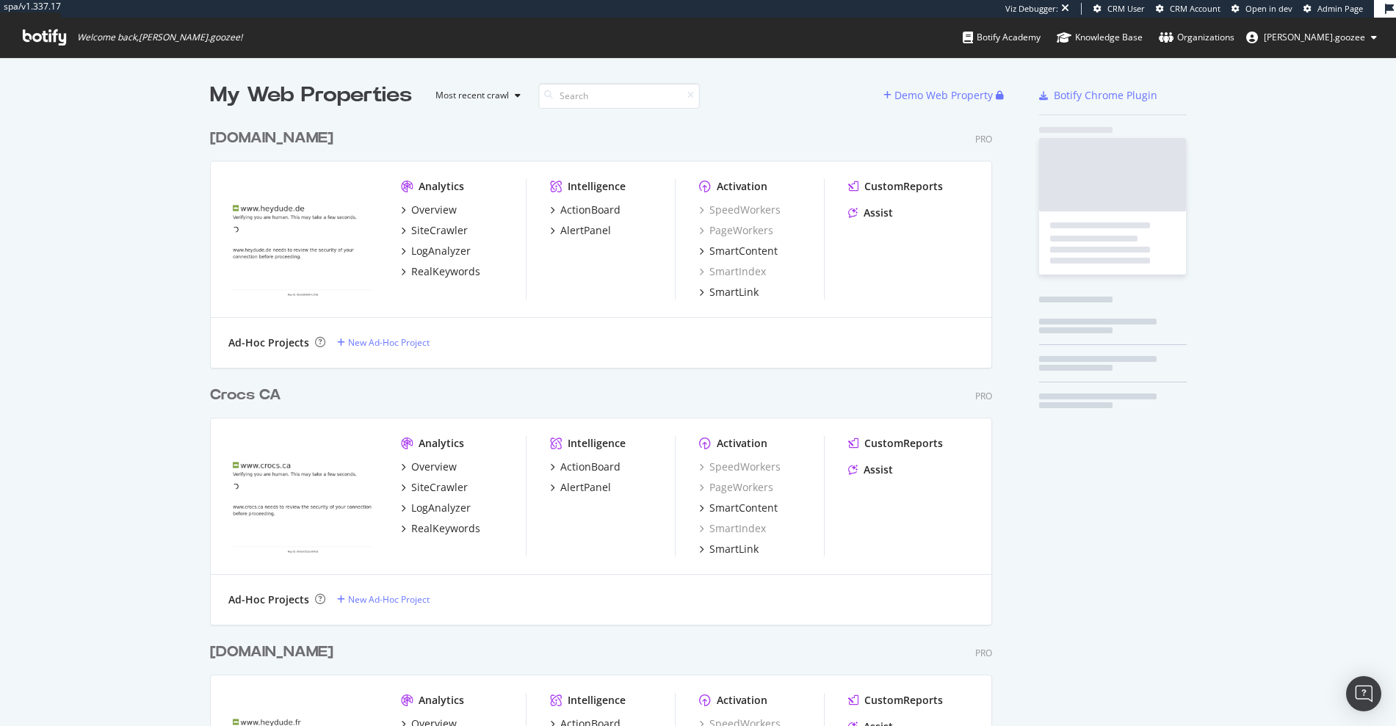
scroll to position [3857, 783]
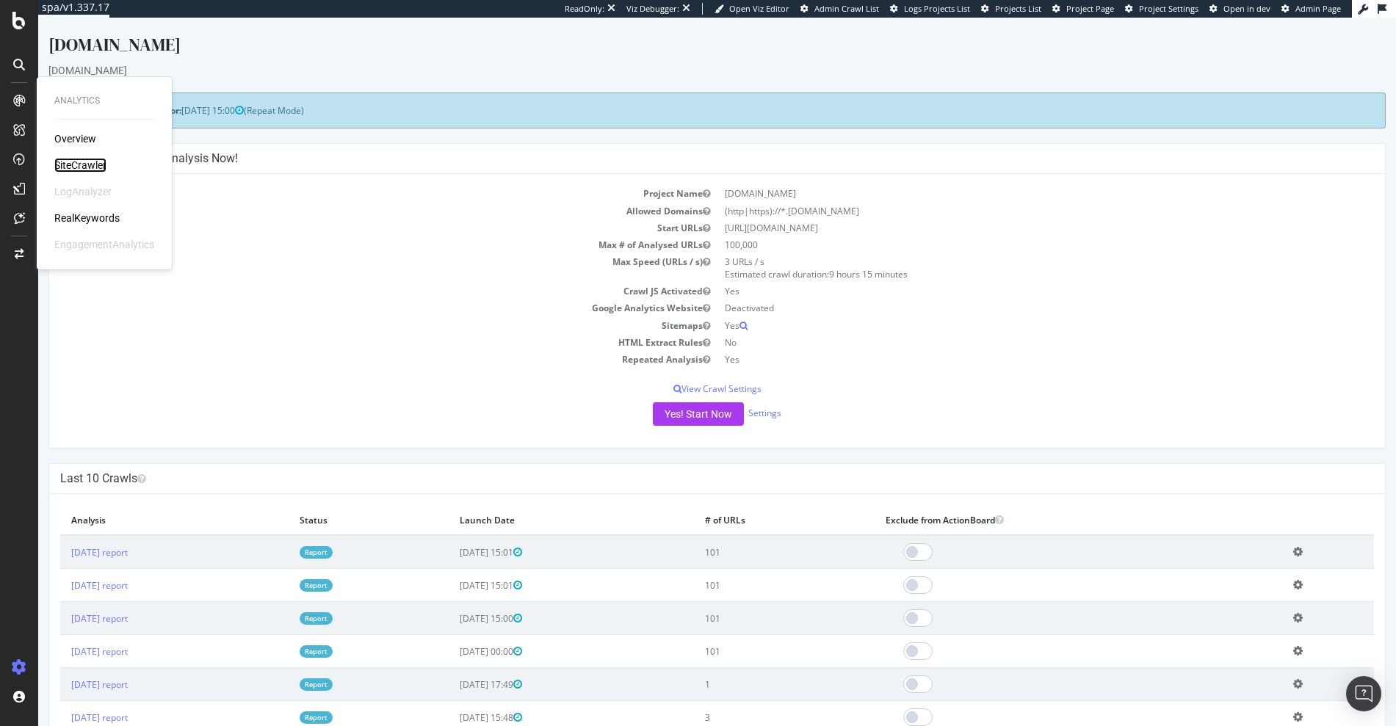
click at [77, 170] on div "SiteCrawler" at bounding box center [80, 165] width 52 height 15
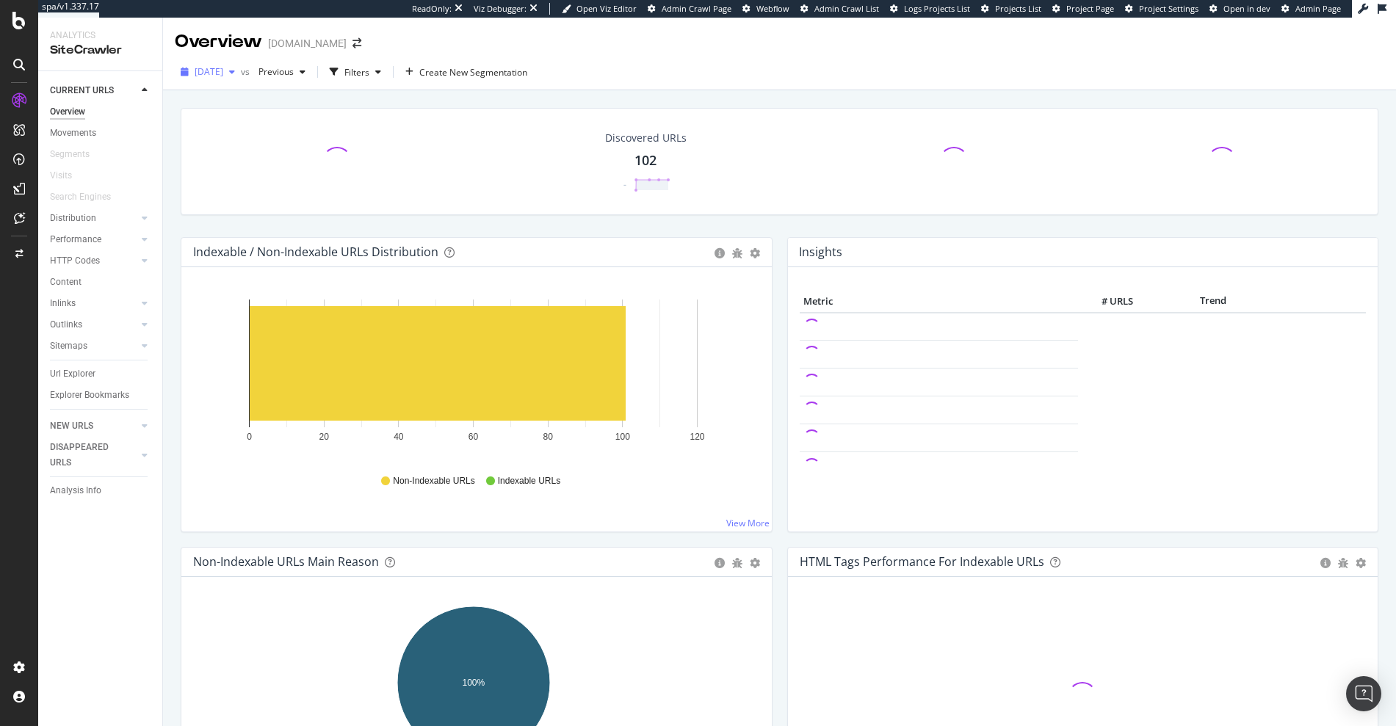
click at [223, 73] on span "[DATE]" at bounding box center [209, 71] width 29 height 12
click at [223, 73] on span "2025 Sep. 7th" at bounding box center [209, 71] width 29 height 12
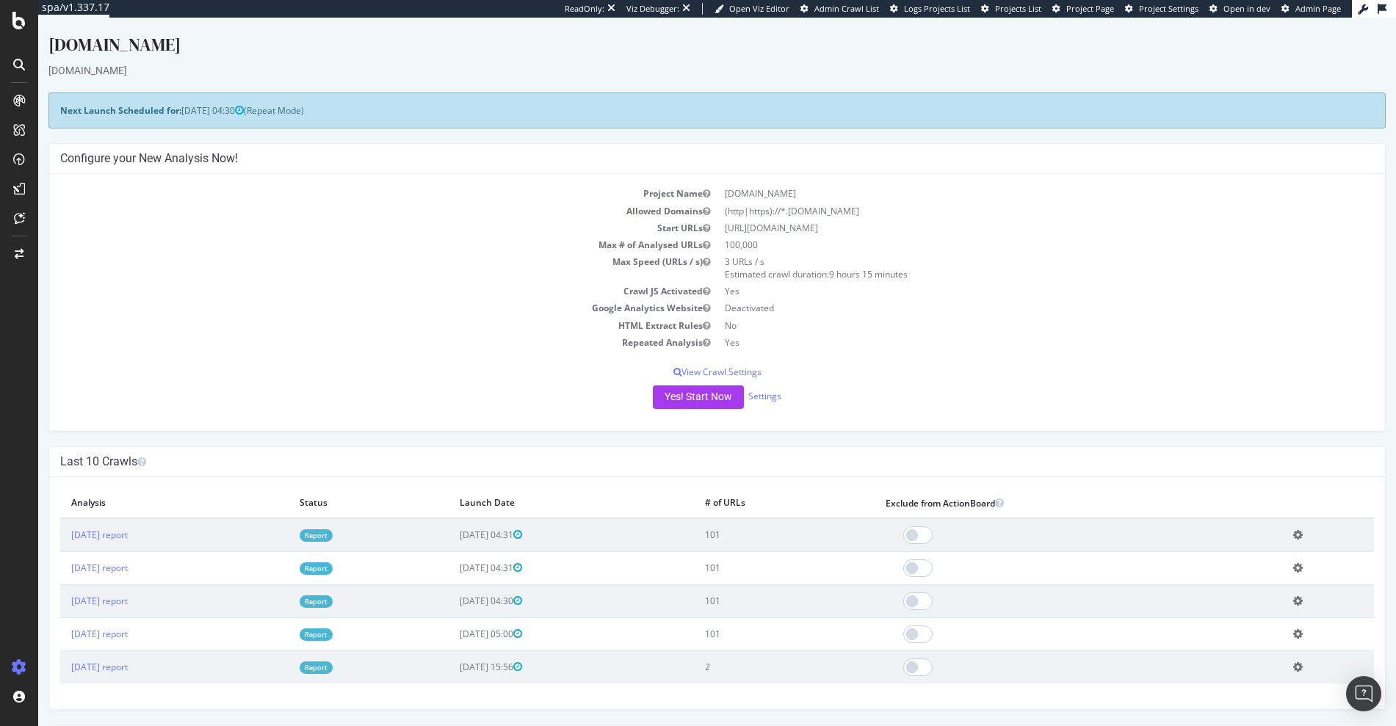
scroll to position [117, 0]
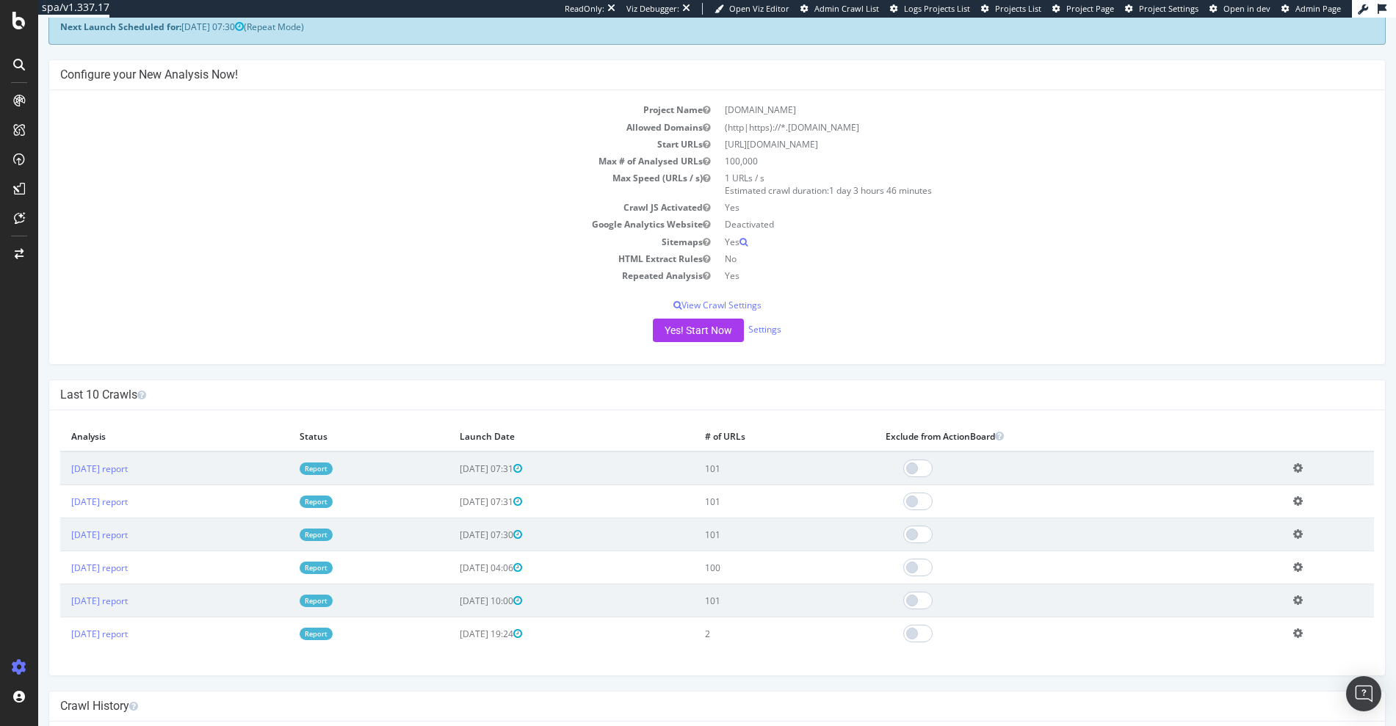
scroll to position [120, 0]
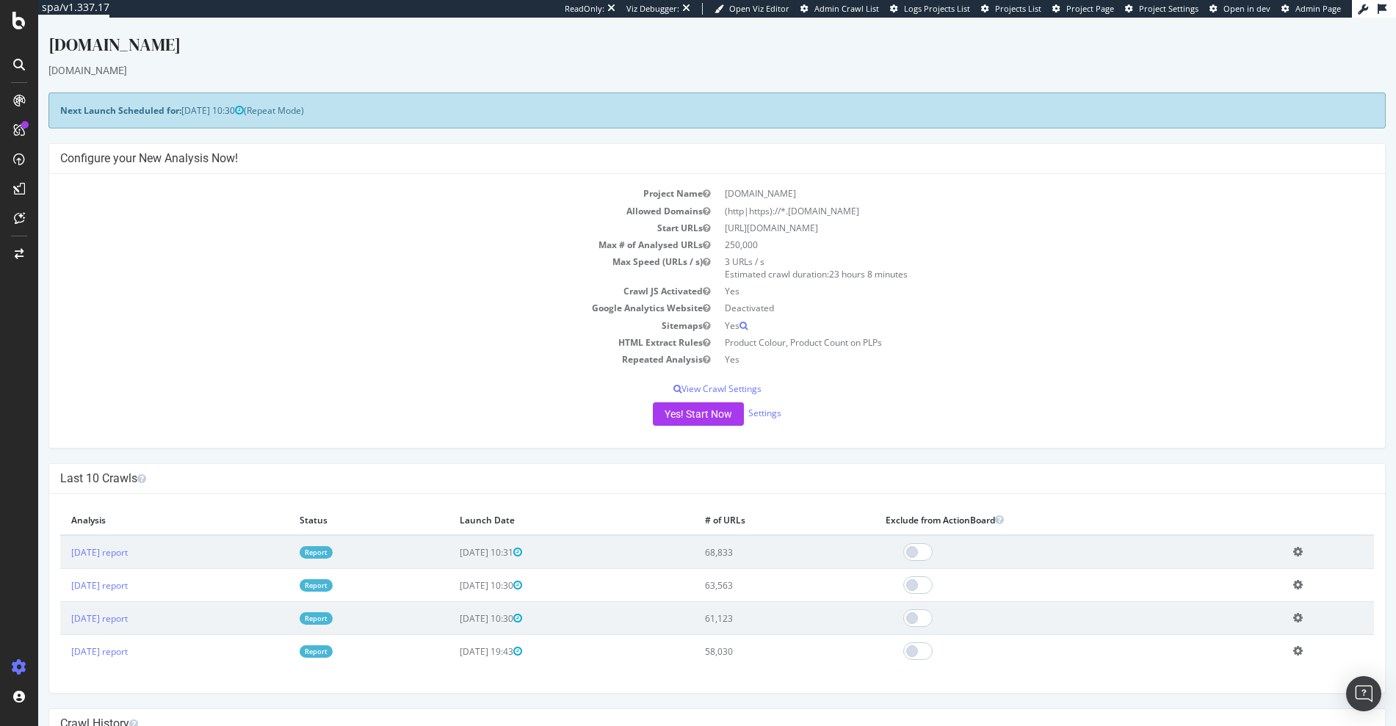
click at [259, 535] on td "2025 Aug. 29th report" at bounding box center [174, 552] width 228 height 34
click at [294, 275] on td "Max Speed (URLs / s)" at bounding box center [388, 267] width 657 height 29
click at [114, 549] on link "2025 Aug. 29th report" at bounding box center [99, 552] width 57 height 12
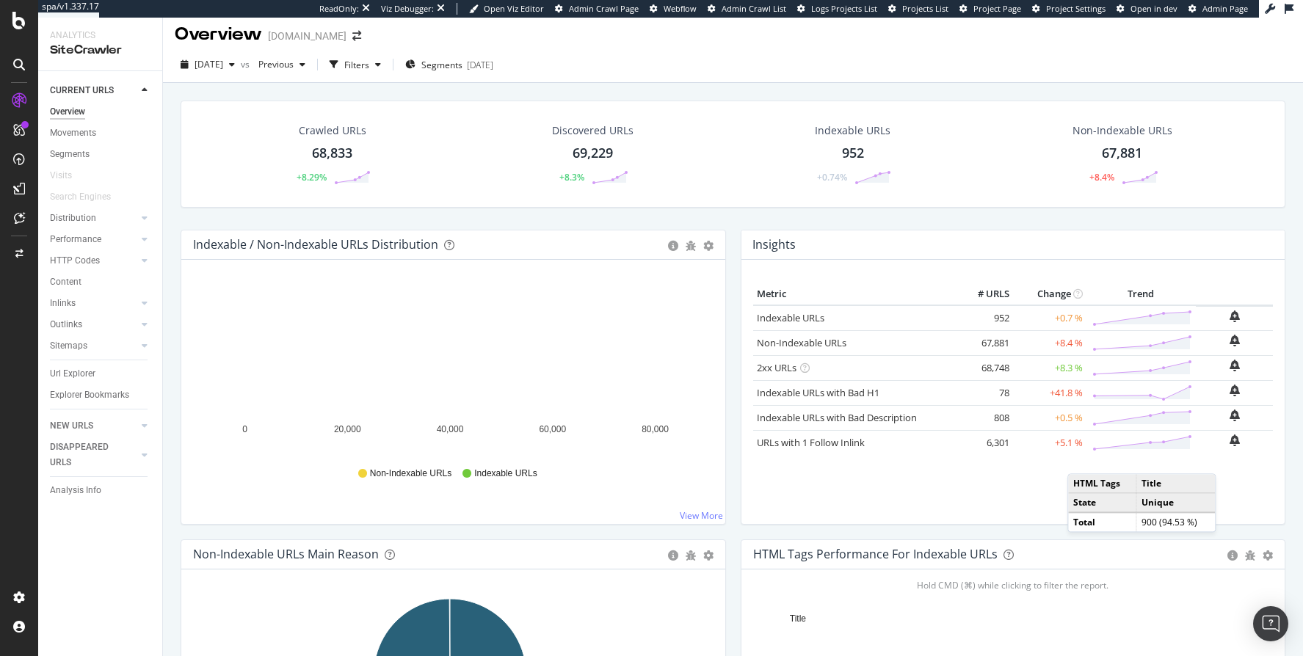
scroll to position [4, 0]
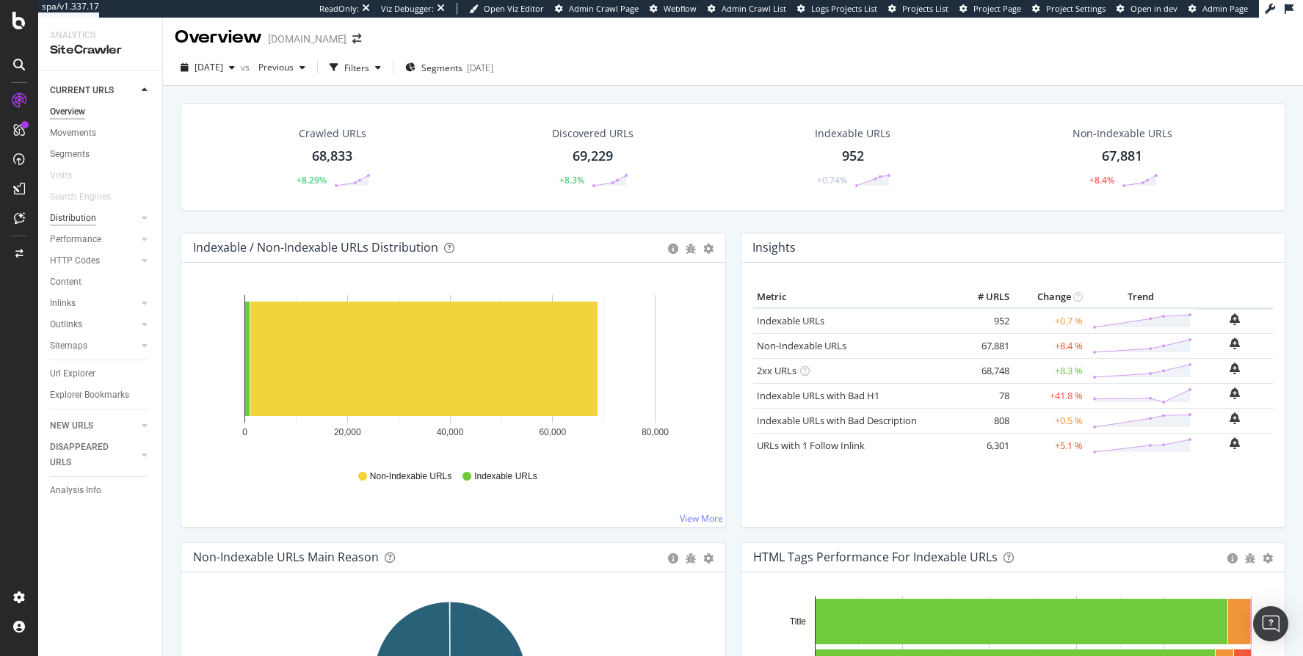
click at [71, 215] on div "Distribution" at bounding box center [73, 218] width 46 height 15
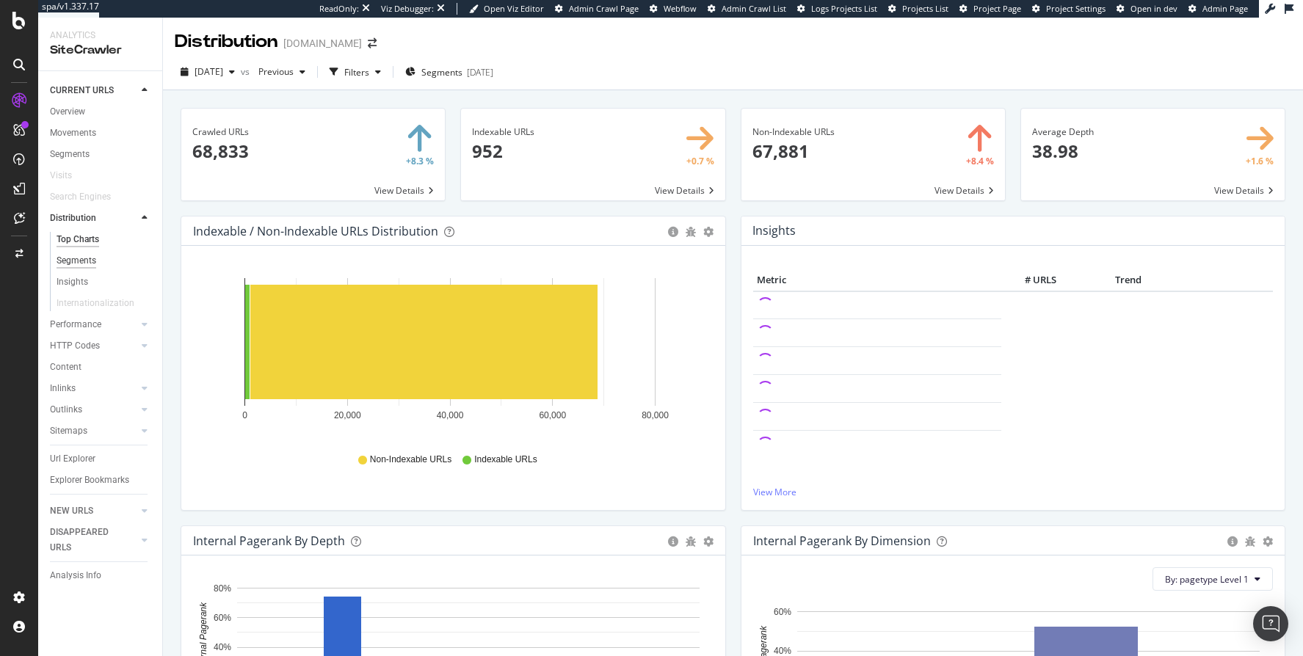
click at [85, 265] on div "Segments" at bounding box center [77, 260] width 40 height 15
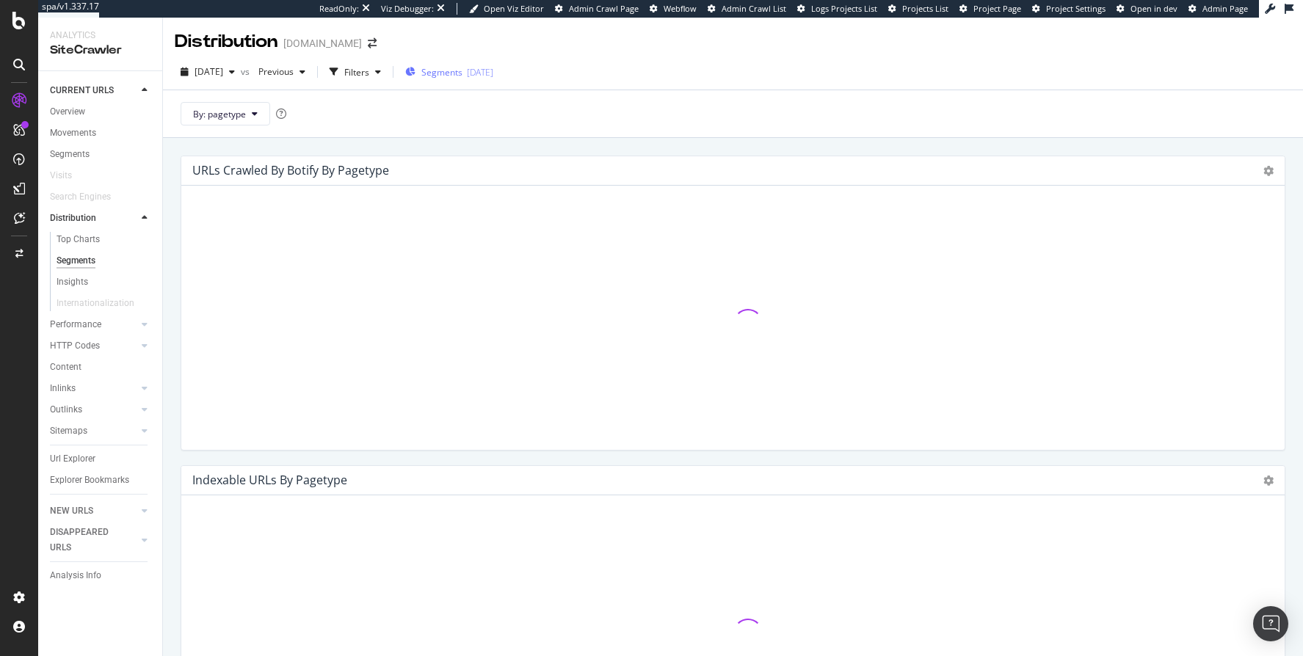
click at [449, 70] on div "Segments 2025-08-20" at bounding box center [449, 72] width 88 height 12
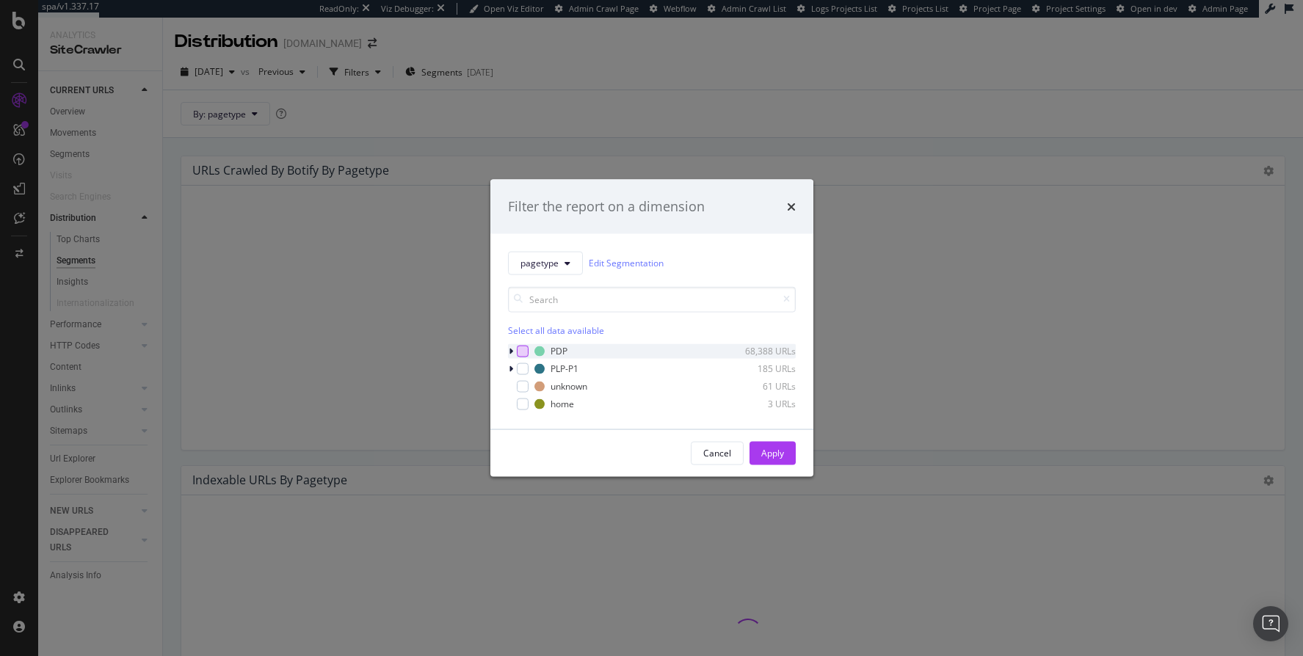
click at [521, 347] on div "modal" at bounding box center [523, 351] width 12 height 12
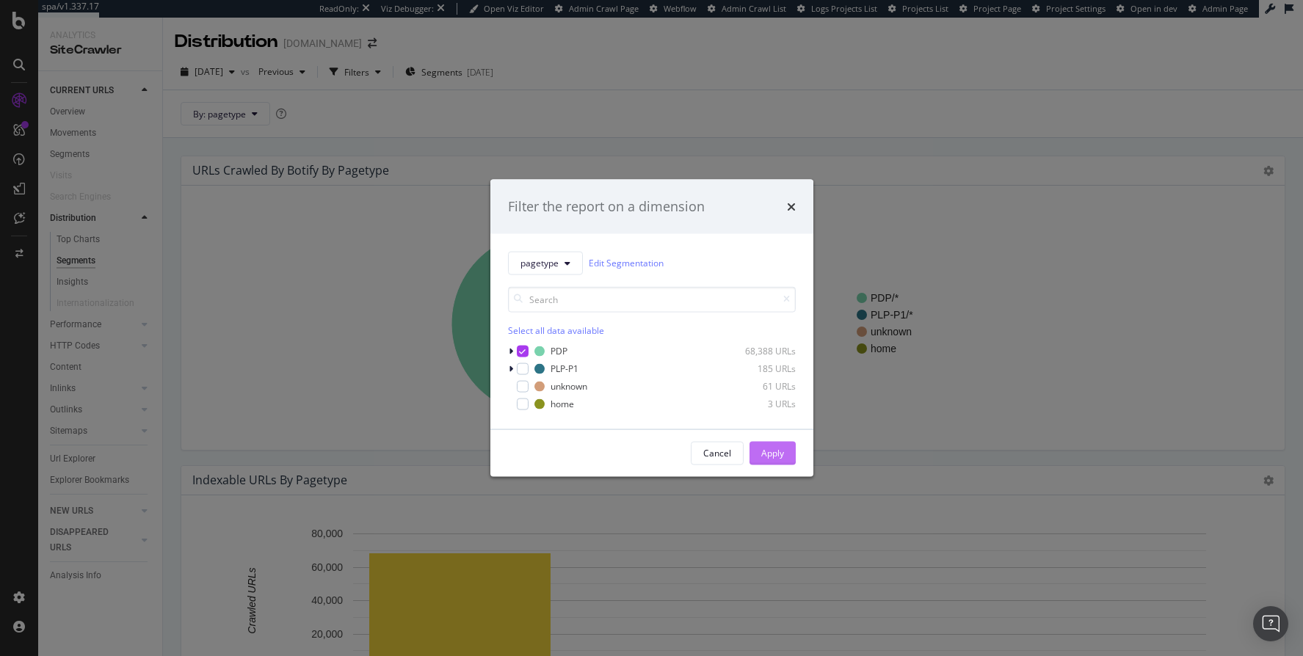
click at [778, 456] on div "Apply" at bounding box center [772, 453] width 23 height 12
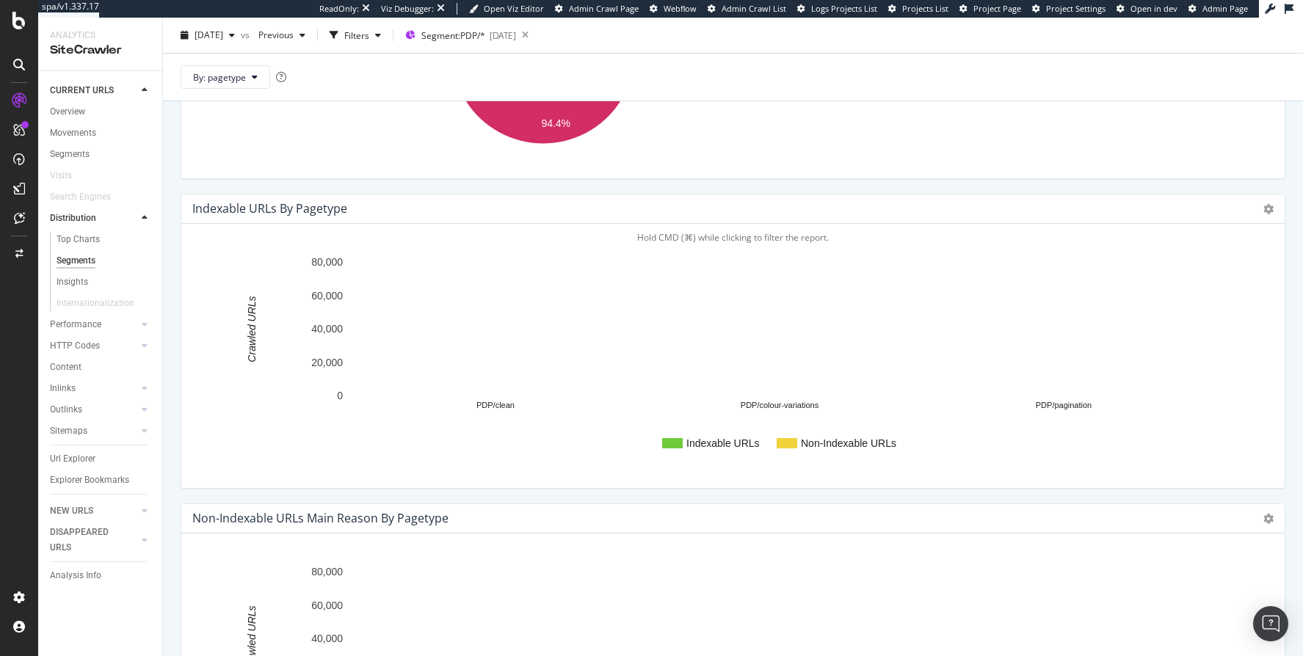
scroll to position [256, 0]
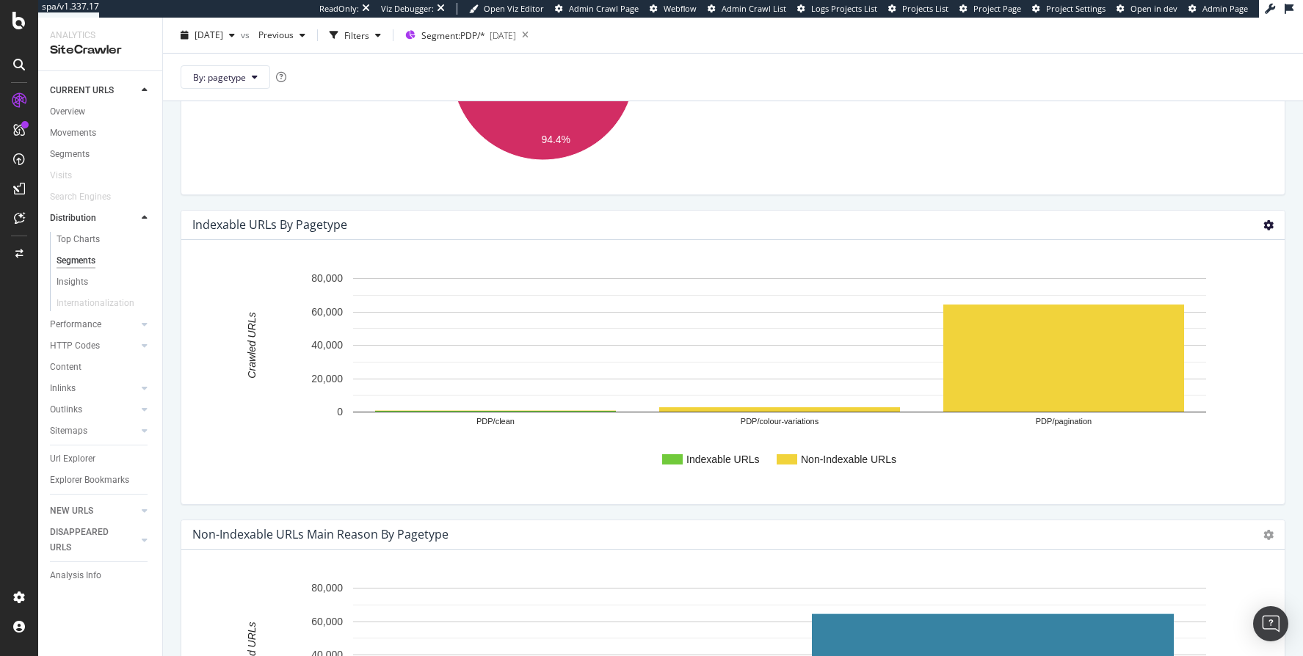
click at [1264, 225] on icon at bounding box center [1269, 225] width 10 height 10
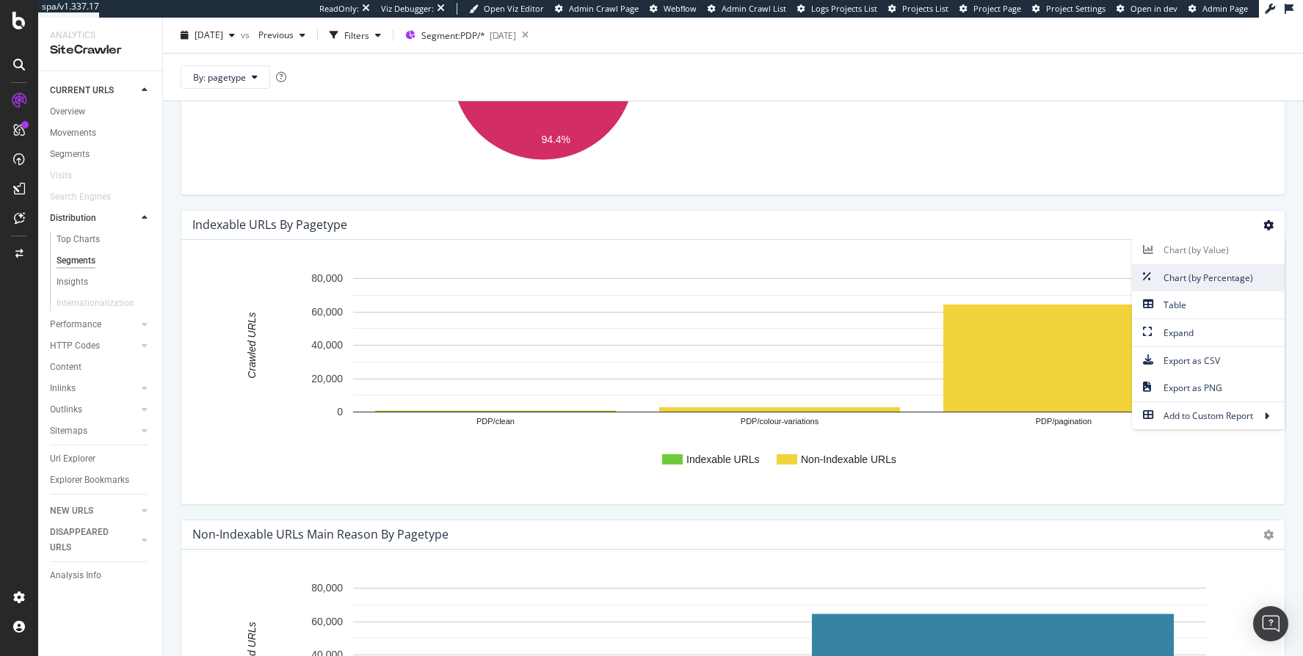
click at [1226, 268] on span "Chart (by Percentage)" at bounding box center [1208, 278] width 153 height 20
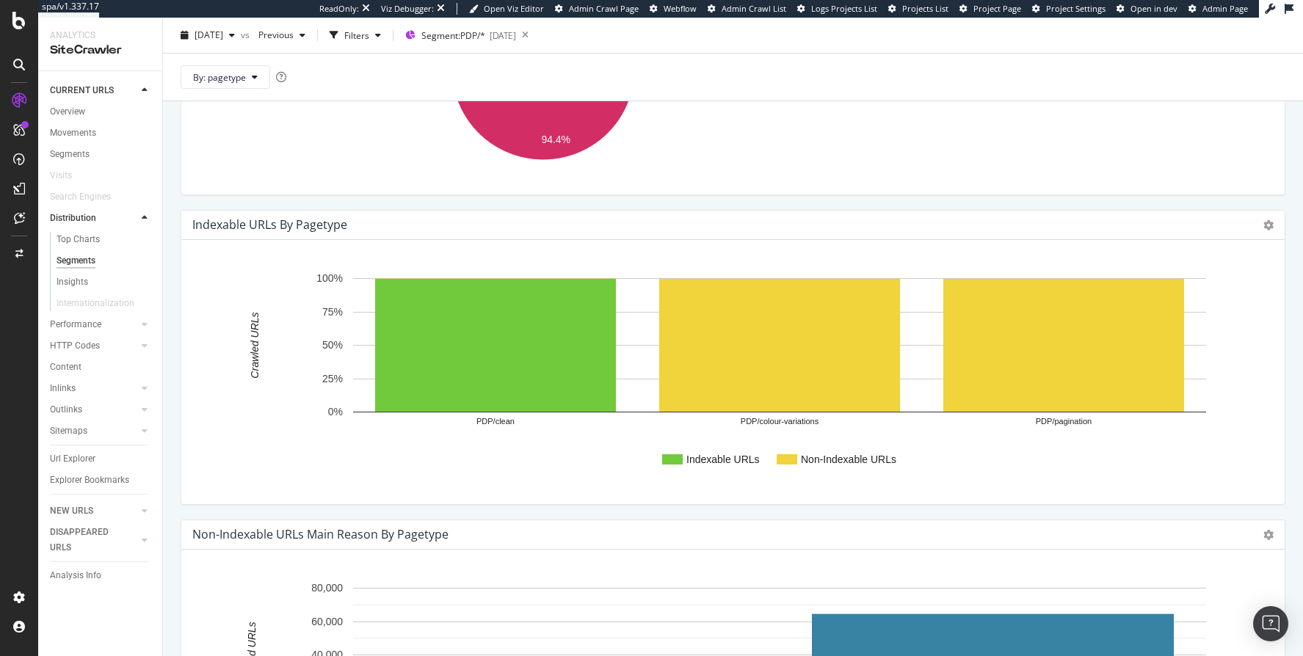
click at [1264, 230] on div "Chart (by Value) Chart (by Percentage) Table Expand Export as CSV Export as PNG…" at bounding box center [1269, 225] width 10 height 17
click at [1264, 226] on icon at bounding box center [1269, 225] width 10 height 10
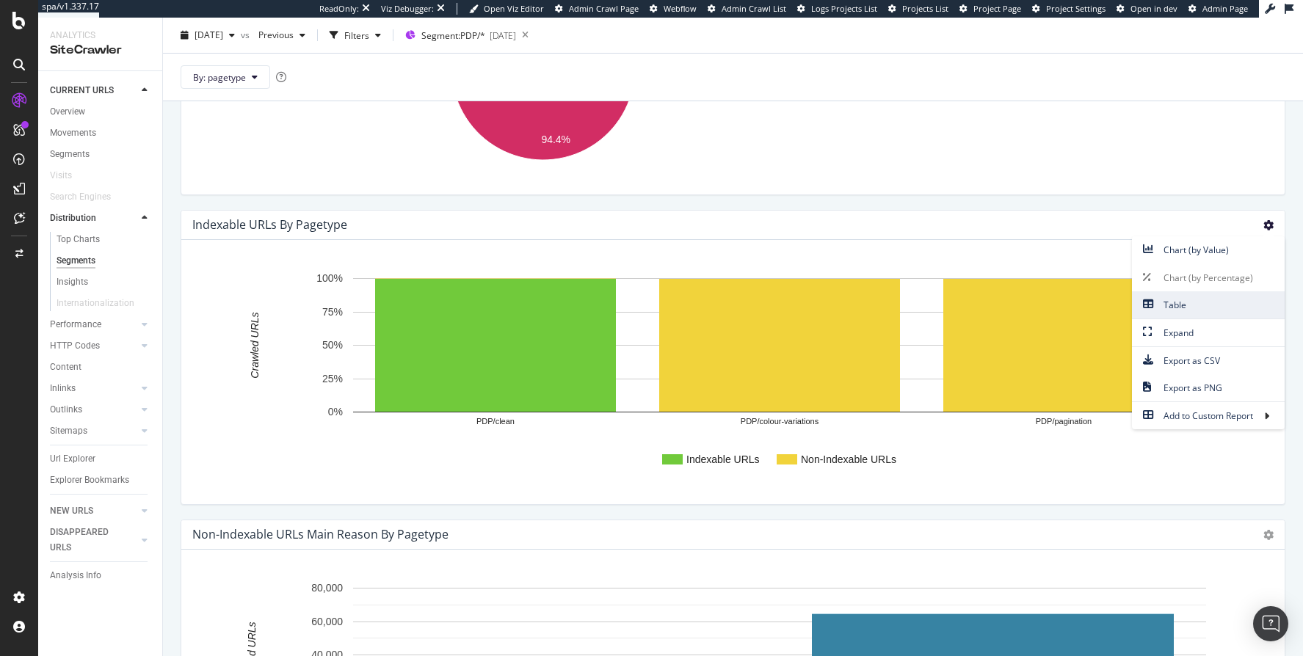
click at [1190, 303] on span "Table" at bounding box center [1208, 305] width 153 height 20
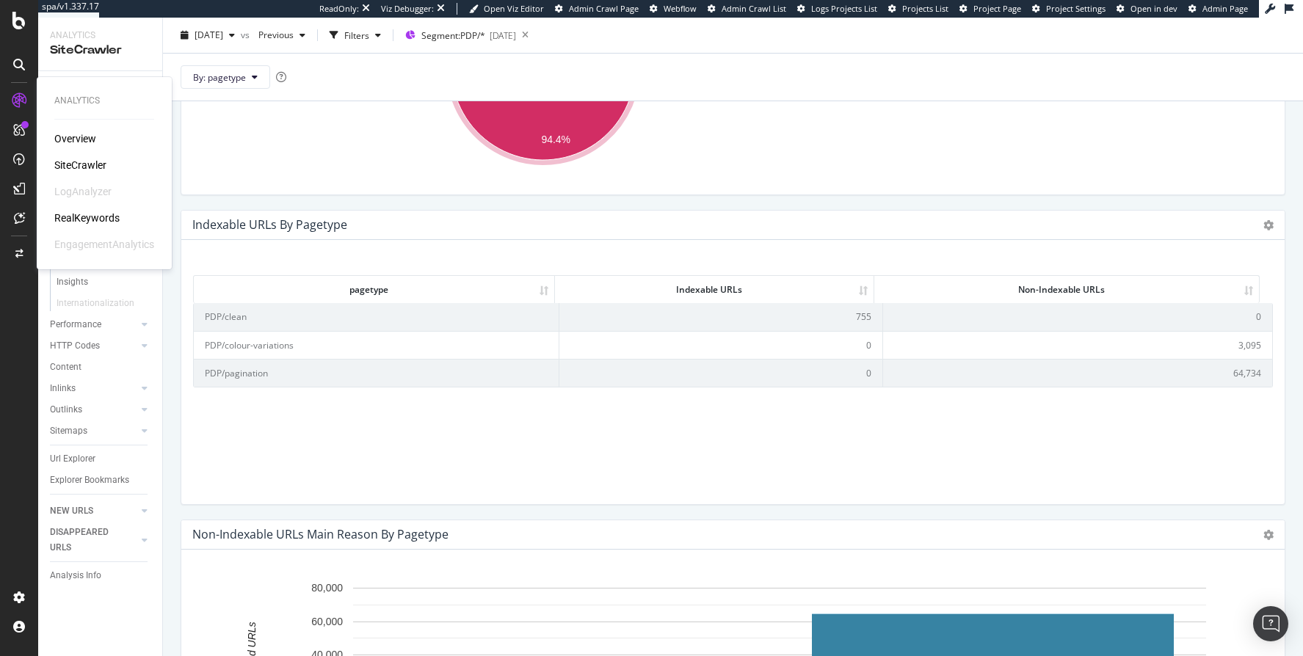
click at [80, 217] on div "RealKeywords" at bounding box center [86, 218] width 65 height 15
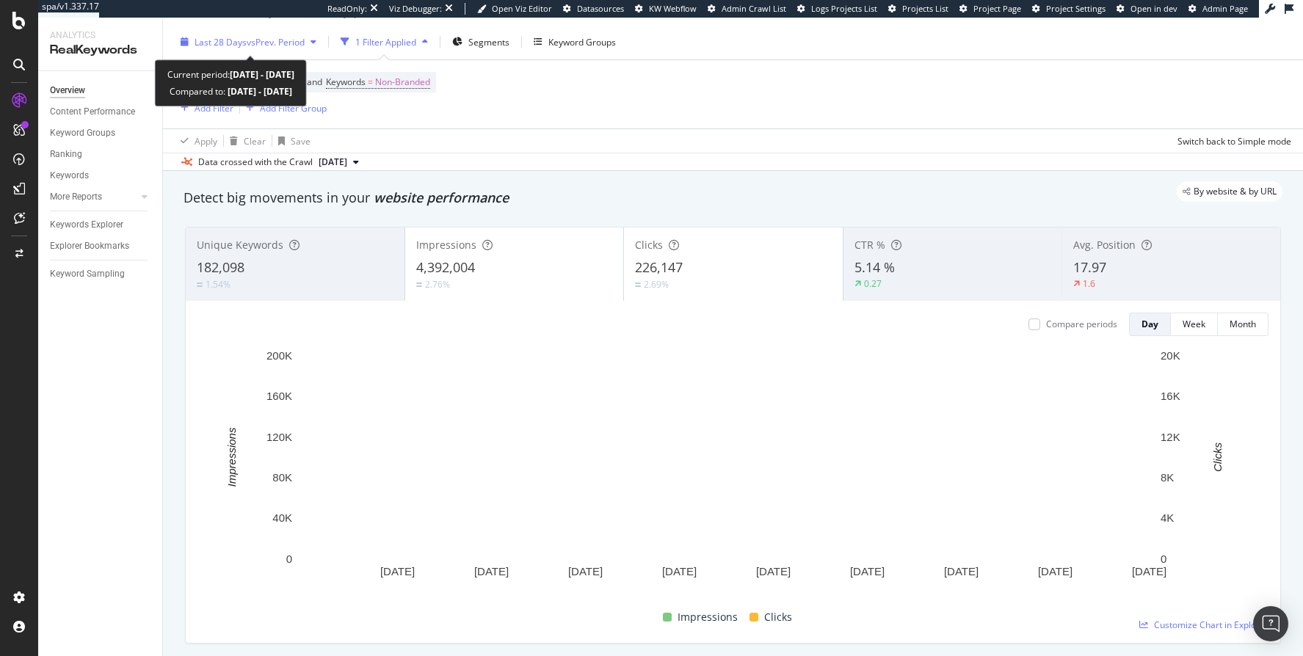
scroll to position [30, 0]
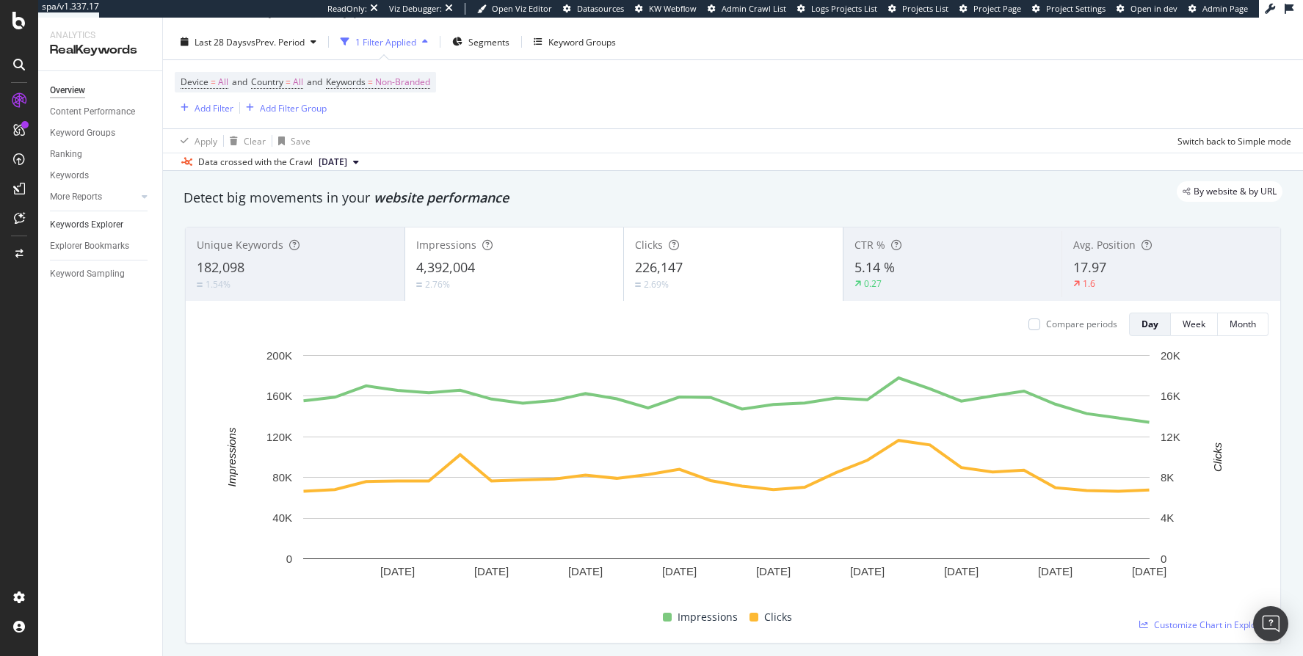
click at [82, 223] on div "Keywords Explorer" at bounding box center [86, 224] width 73 height 15
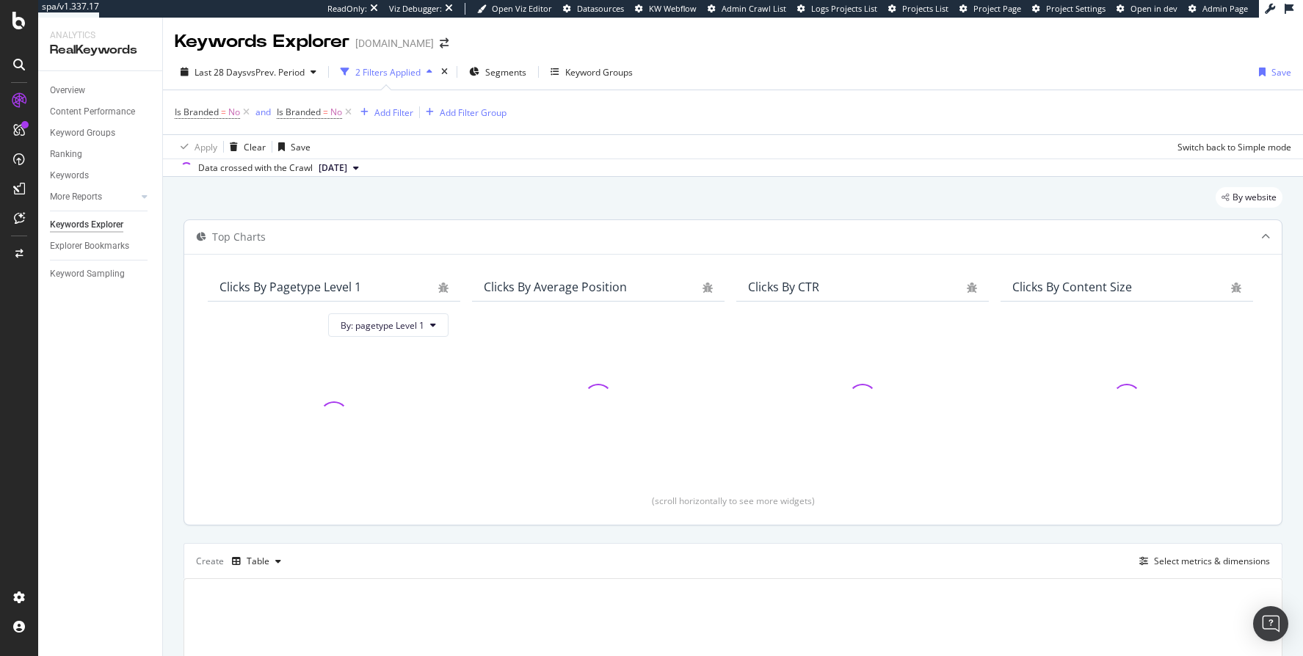
scroll to position [192, 0]
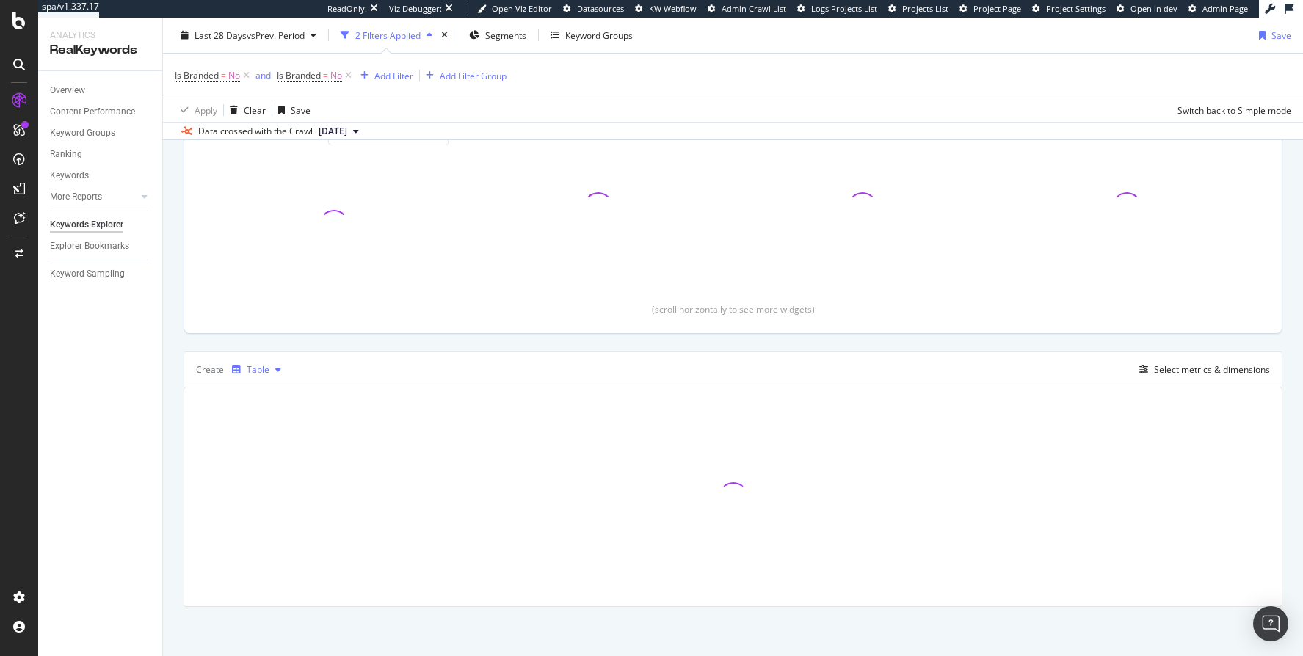
click at [247, 366] on div "Table" at bounding box center [258, 370] width 23 height 9
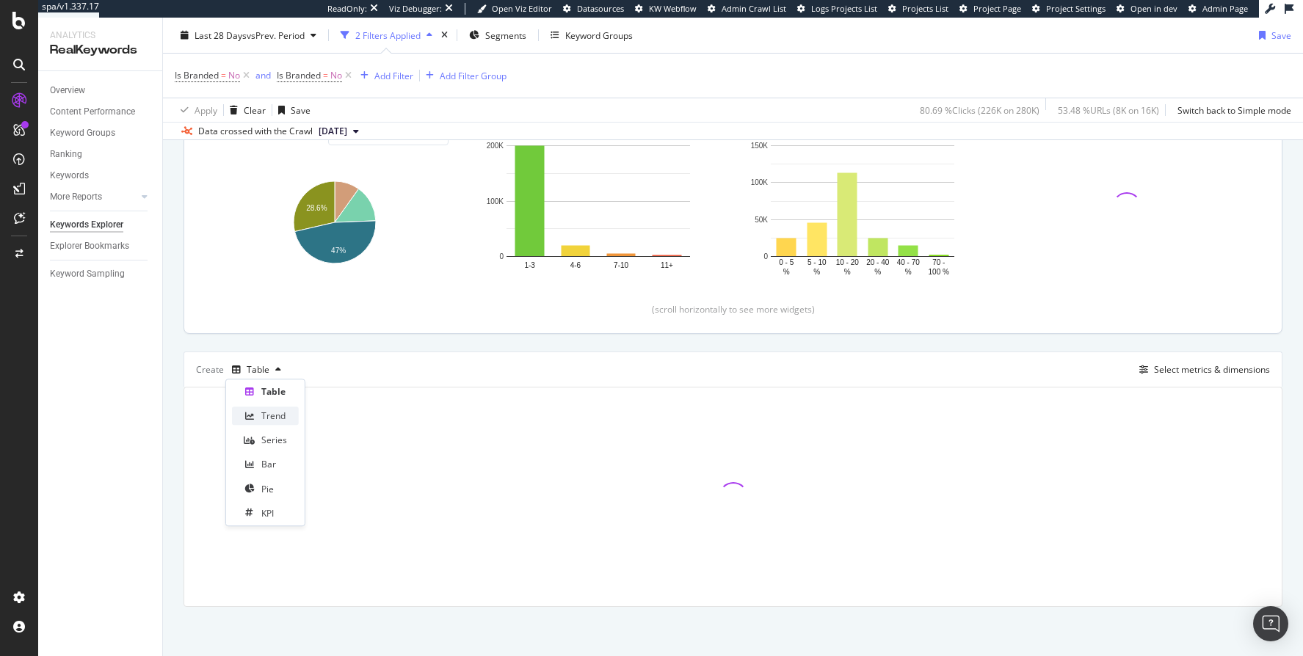
click at [274, 412] on div "Trend" at bounding box center [273, 416] width 24 height 12
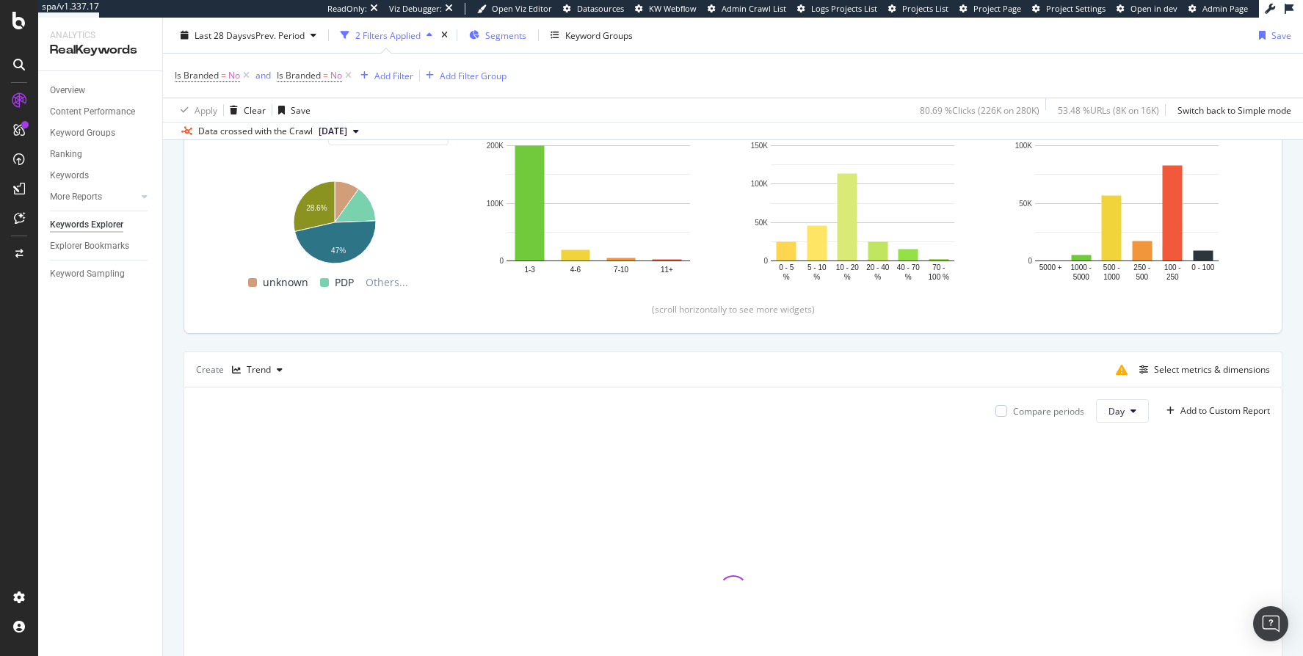
click at [496, 39] on span "Segments" at bounding box center [505, 35] width 41 height 12
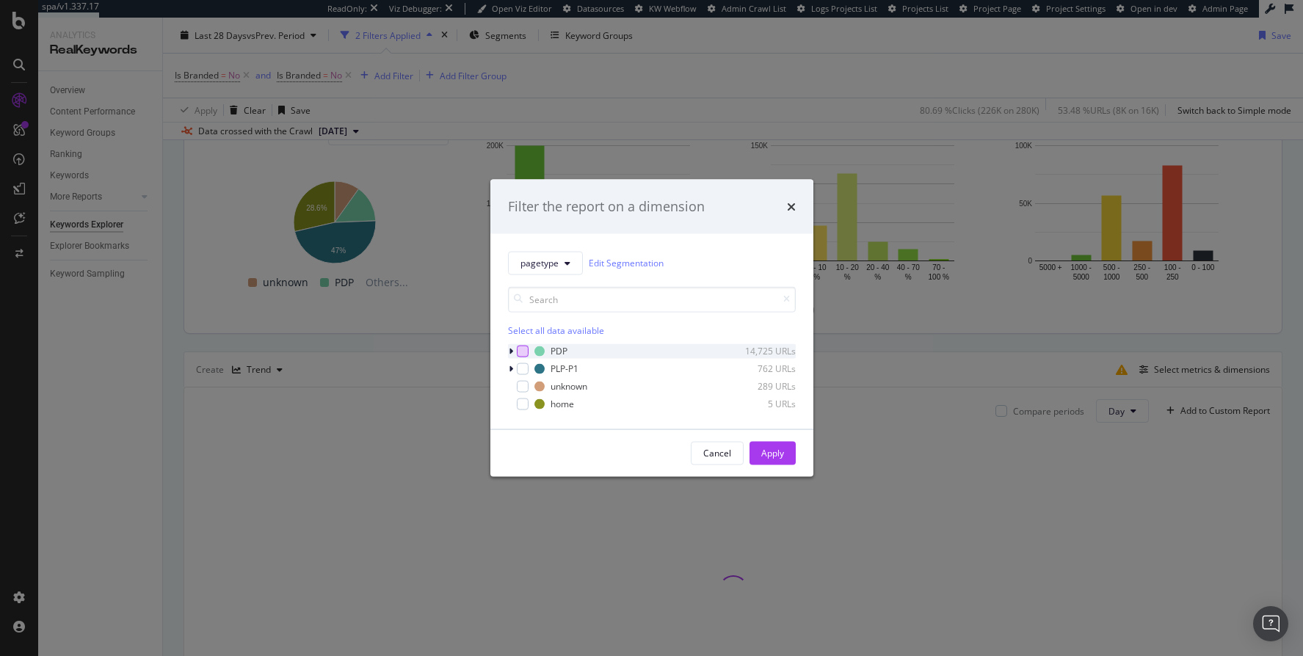
click at [524, 348] on div "modal" at bounding box center [523, 351] width 12 height 12
click at [789, 443] on button "Apply" at bounding box center [773, 452] width 46 height 23
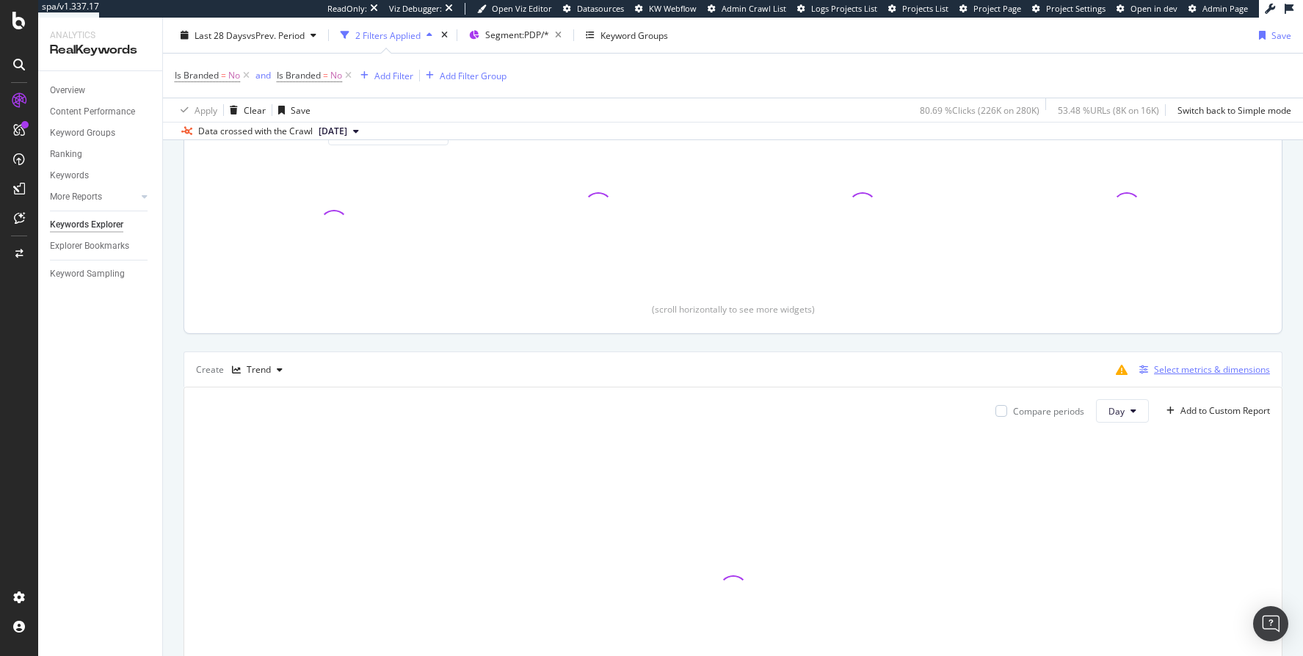
click at [1187, 363] on div "Select metrics & dimensions" at bounding box center [1212, 369] width 116 height 12
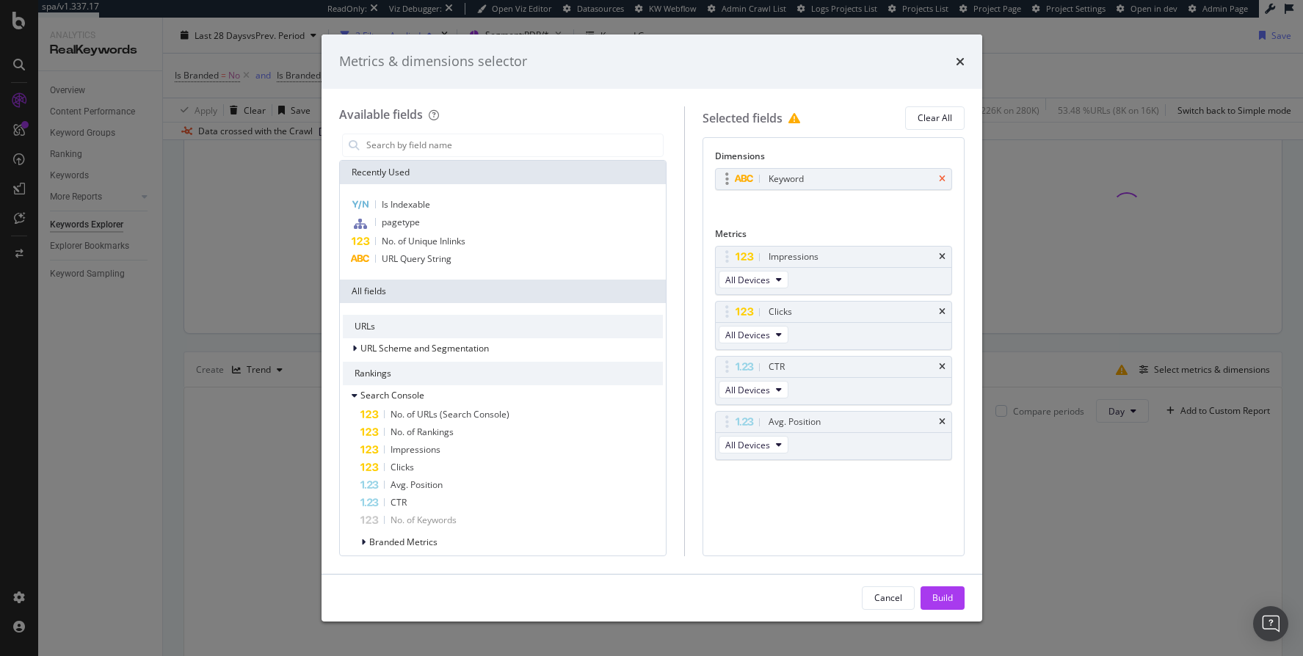
click at [941, 180] on icon "times" at bounding box center [942, 179] width 7 height 9
click at [482, 149] on input "modal" at bounding box center [514, 145] width 298 height 22
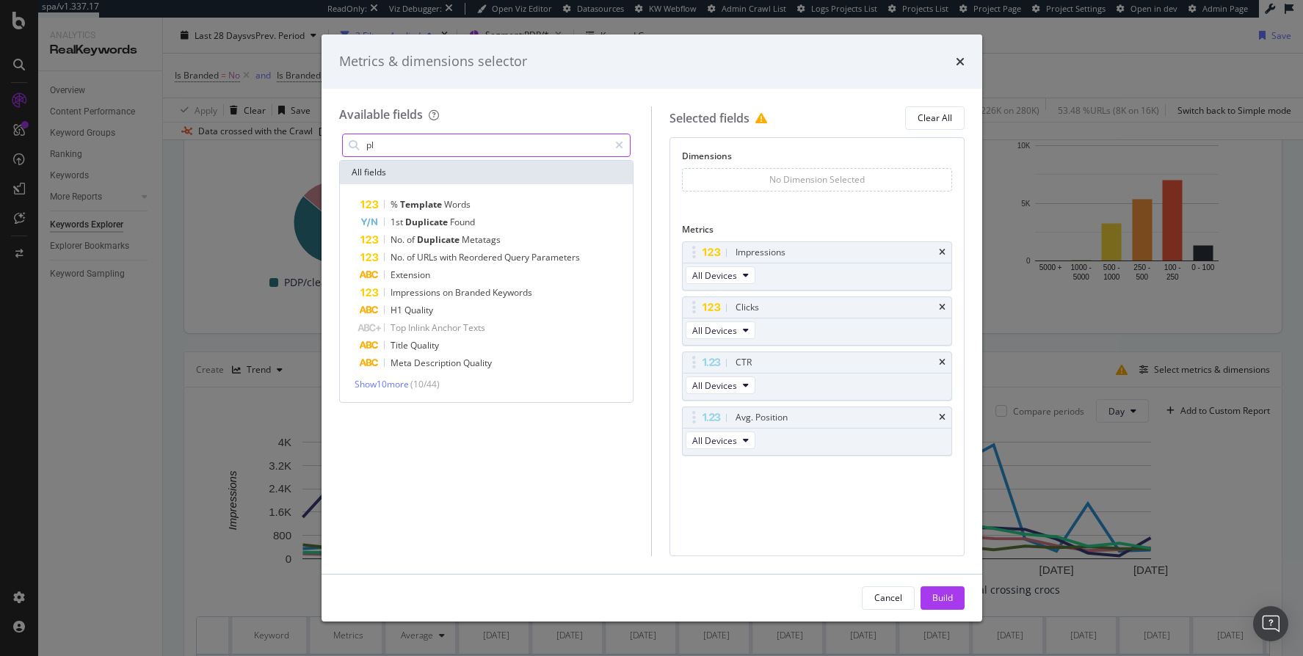
type input "p"
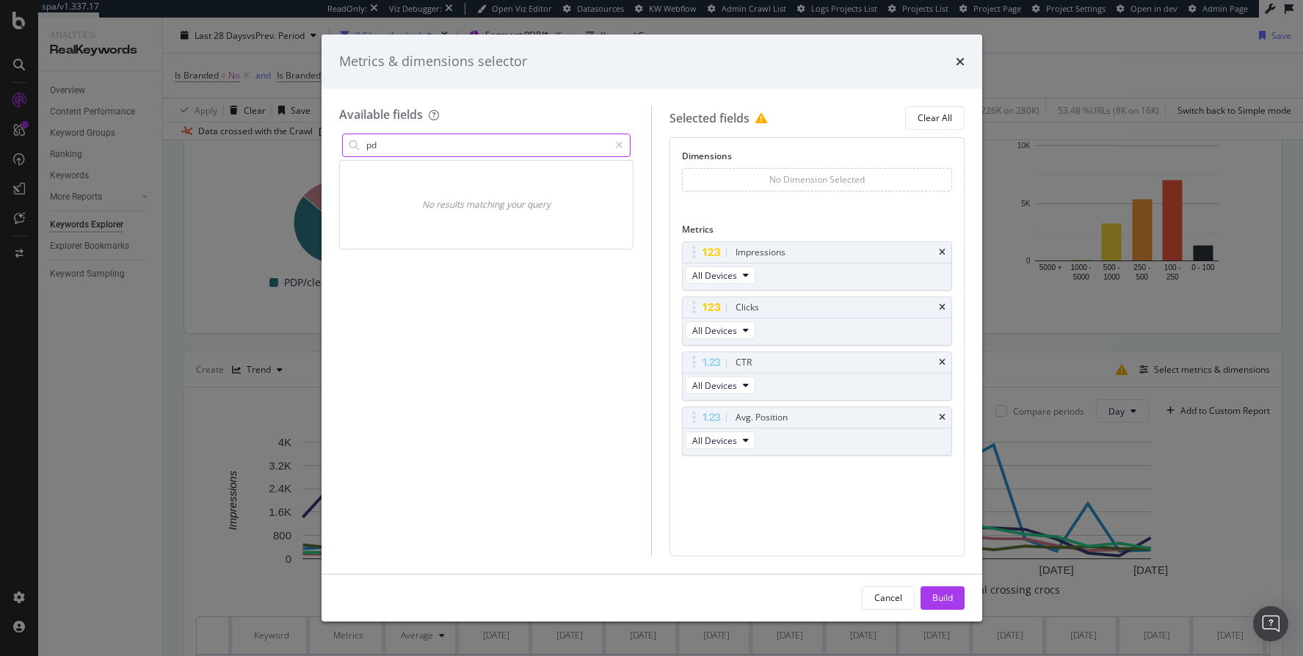
type input "p"
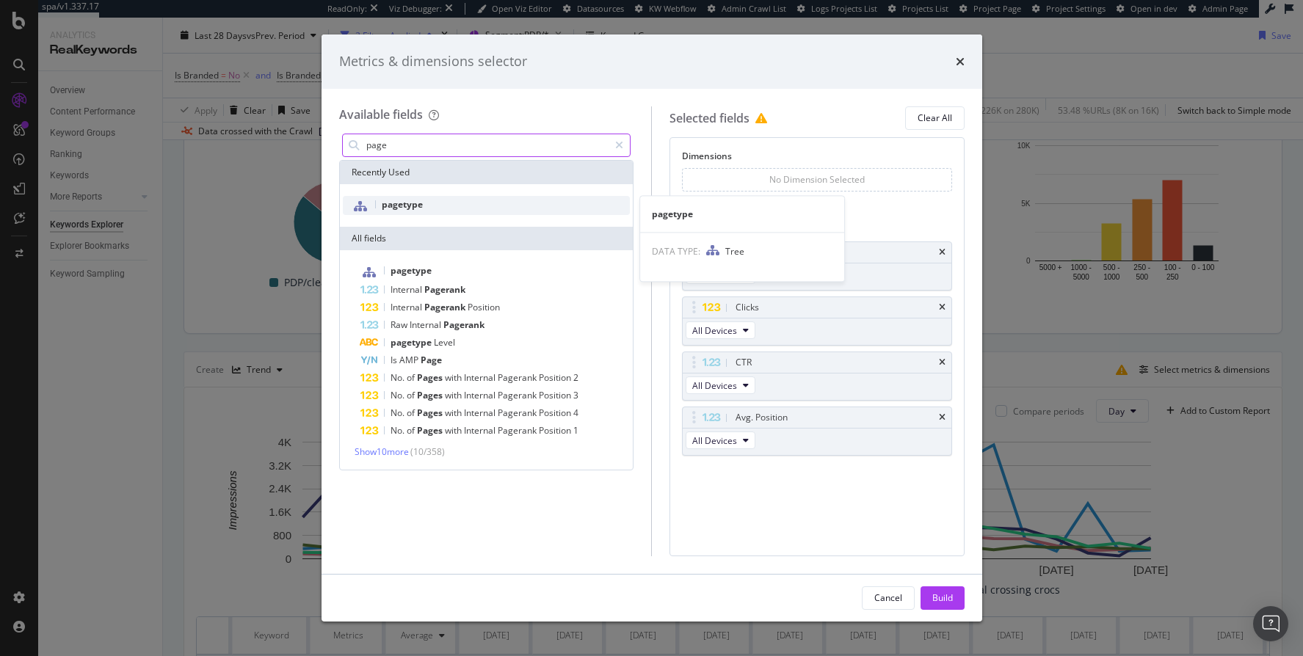
type input "page"
click at [420, 205] on span "pagetype" at bounding box center [402, 204] width 41 height 12
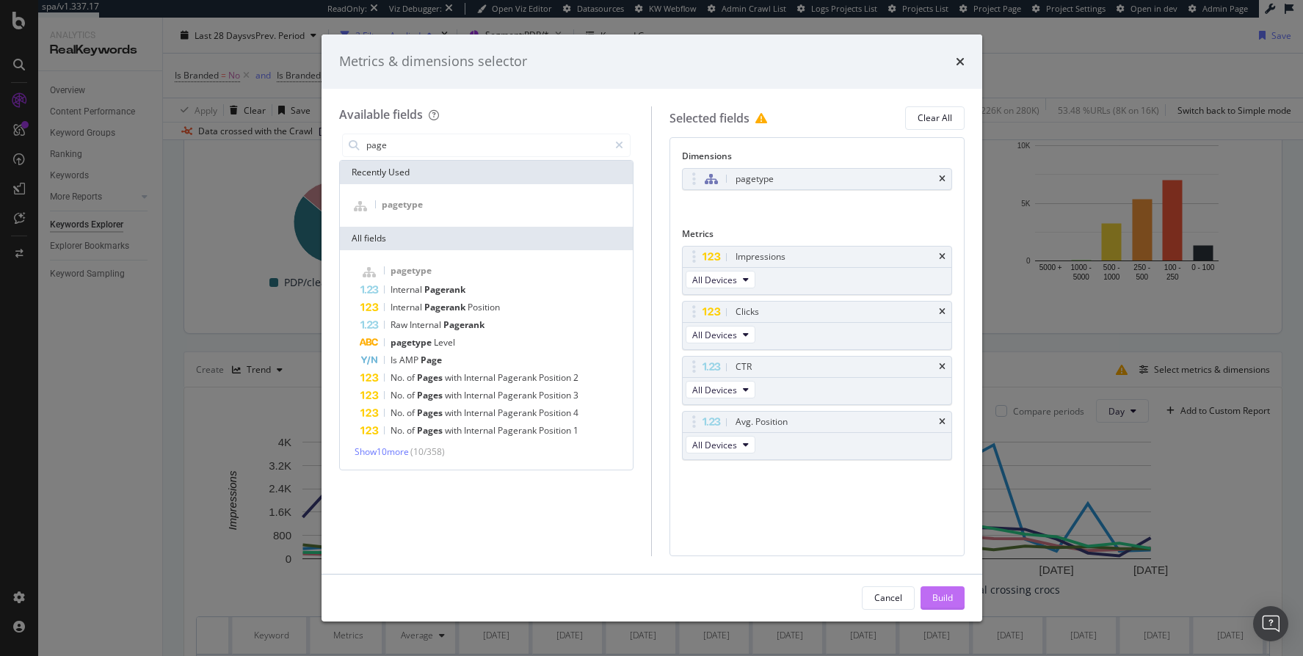
click at [941, 599] on div "Build" at bounding box center [943, 598] width 21 height 12
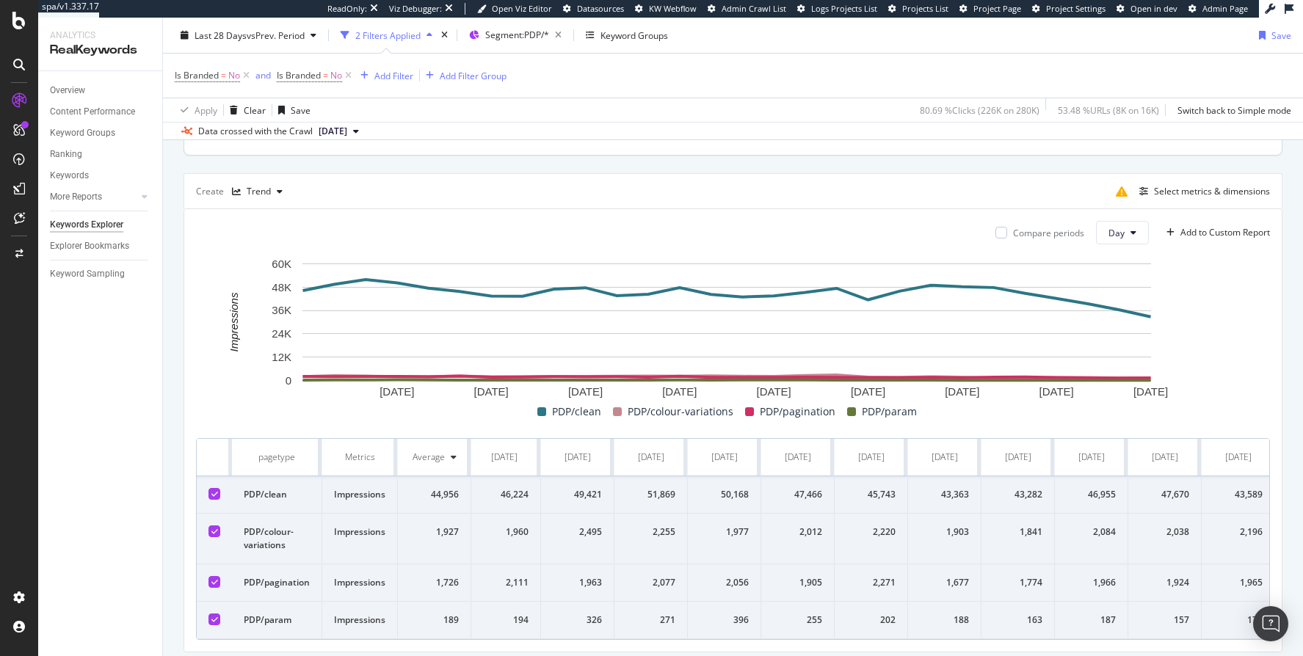
scroll to position [356, 0]
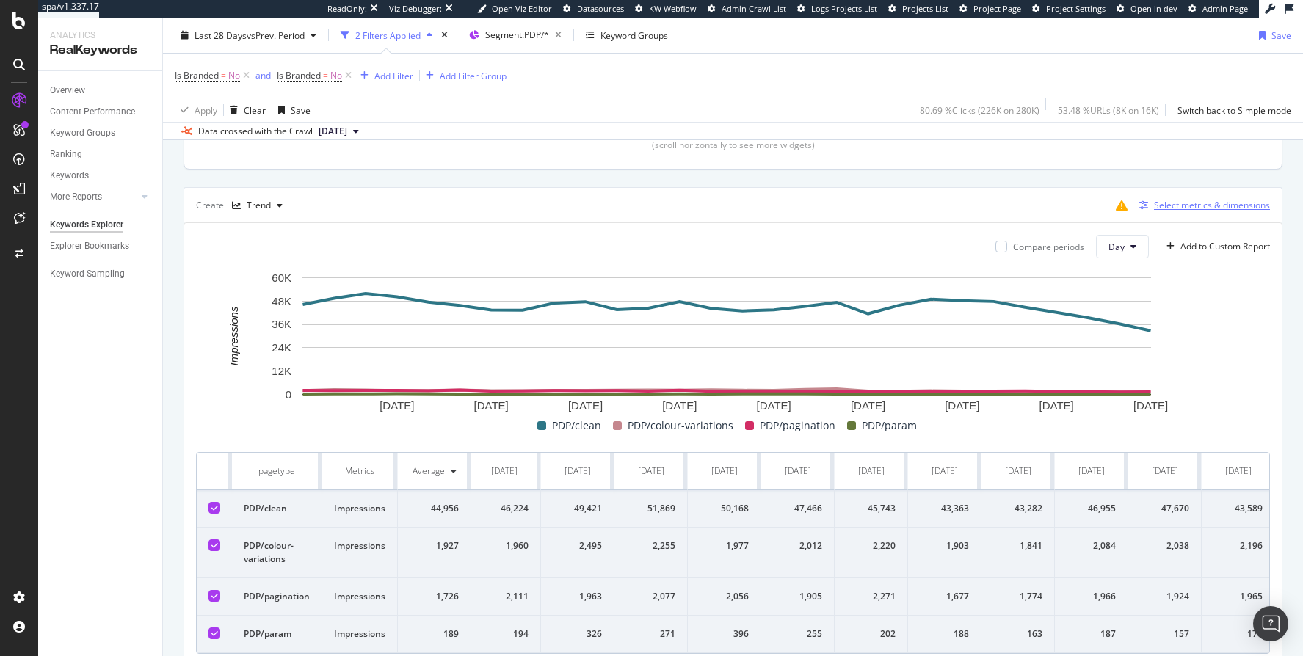
click at [1191, 205] on div "Select metrics & dimensions" at bounding box center [1212, 205] width 116 height 12
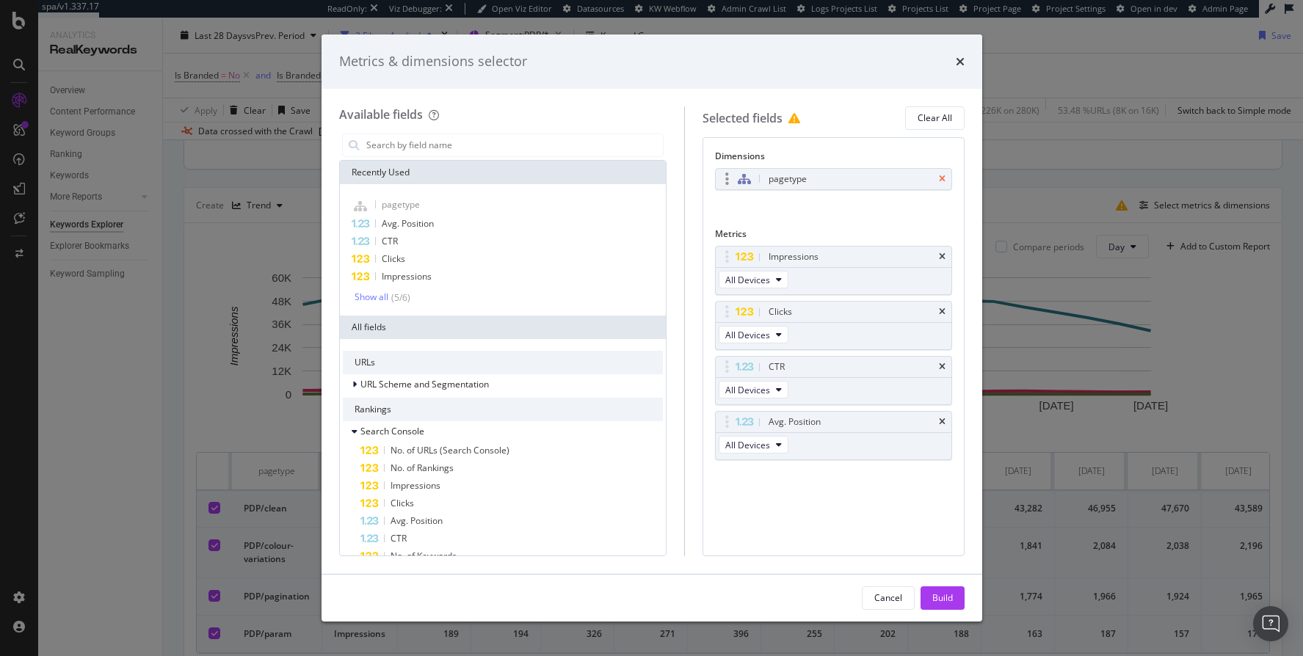
click at [940, 175] on icon "times" at bounding box center [942, 179] width 7 height 9
click at [441, 146] on input "modal" at bounding box center [514, 145] width 298 height 22
click at [452, 194] on div "pagetype Avg. Position CTR Clicks Impressions Show all ( 5 / 6 )" at bounding box center [503, 249] width 326 height 131
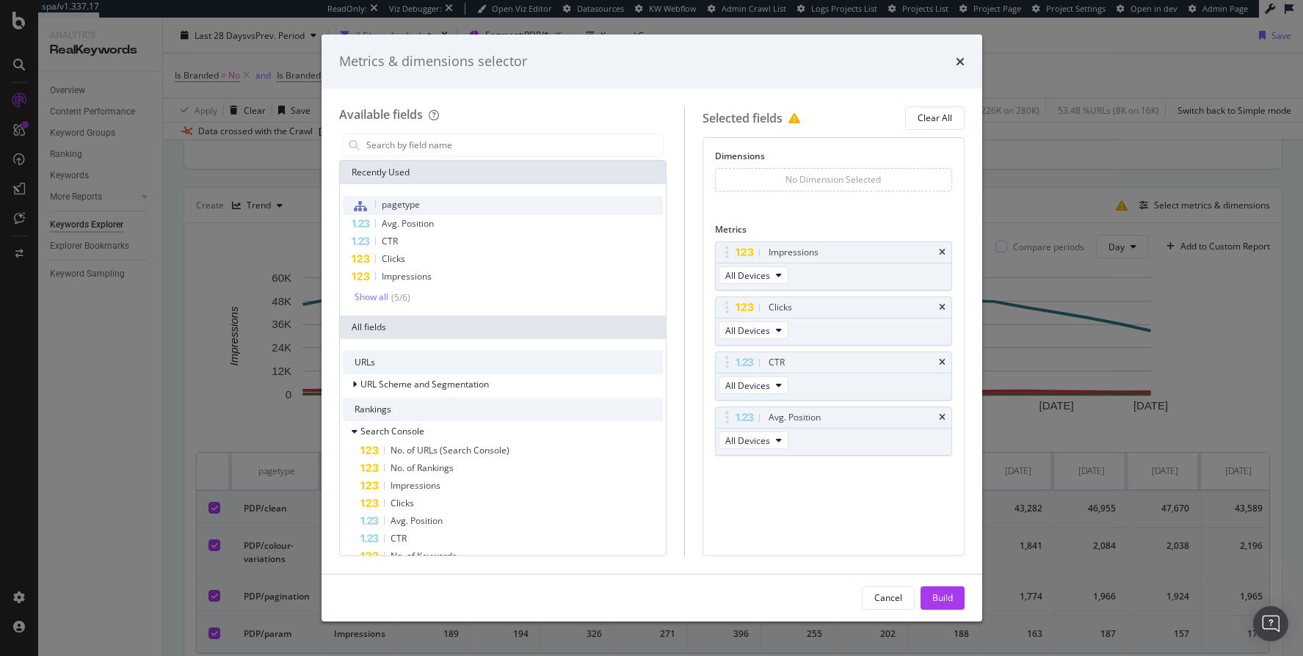
click at [438, 204] on div "pagetype" at bounding box center [503, 205] width 320 height 19
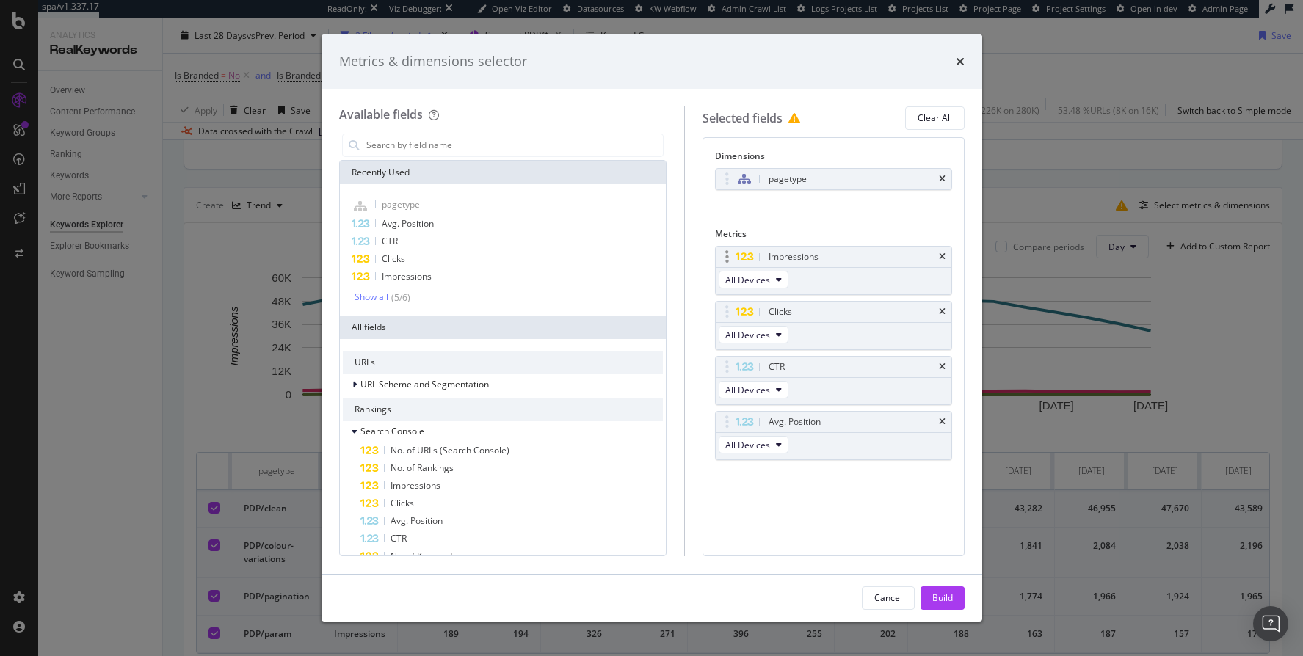
click at [943, 267] on div "modal" at bounding box center [834, 267] width 236 height 1
click at [944, 259] on icon "times" at bounding box center [942, 257] width 7 height 9
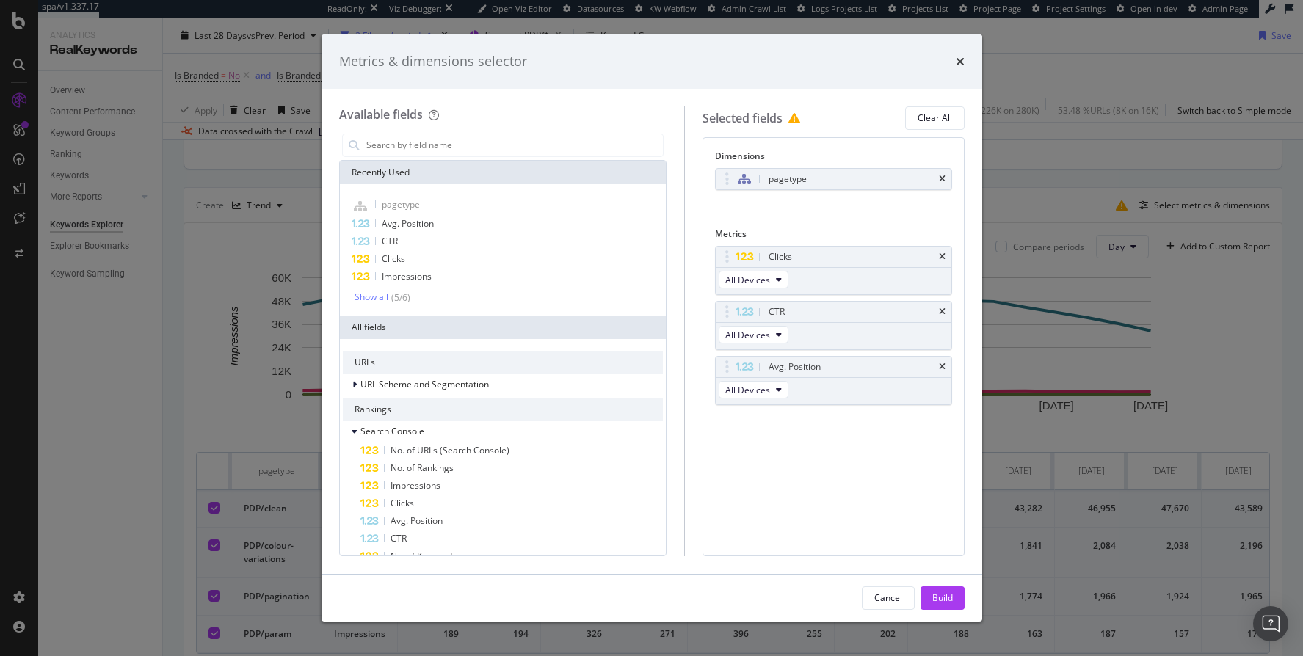
click at [946, 585] on div "Cancel Build" at bounding box center [652, 598] width 661 height 47
click at [944, 297] on div "Clicks All Devices CTR All Devices Avg. Position All Devices You can use this f…" at bounding box center [833, 341] width 237 height 191
click at [944, 303] on div "CTR" at bounding box center [834, 312] width 236 height 21
click at [944, 309] on icon "times" at bounding box center [942, 312] width 7 height 9
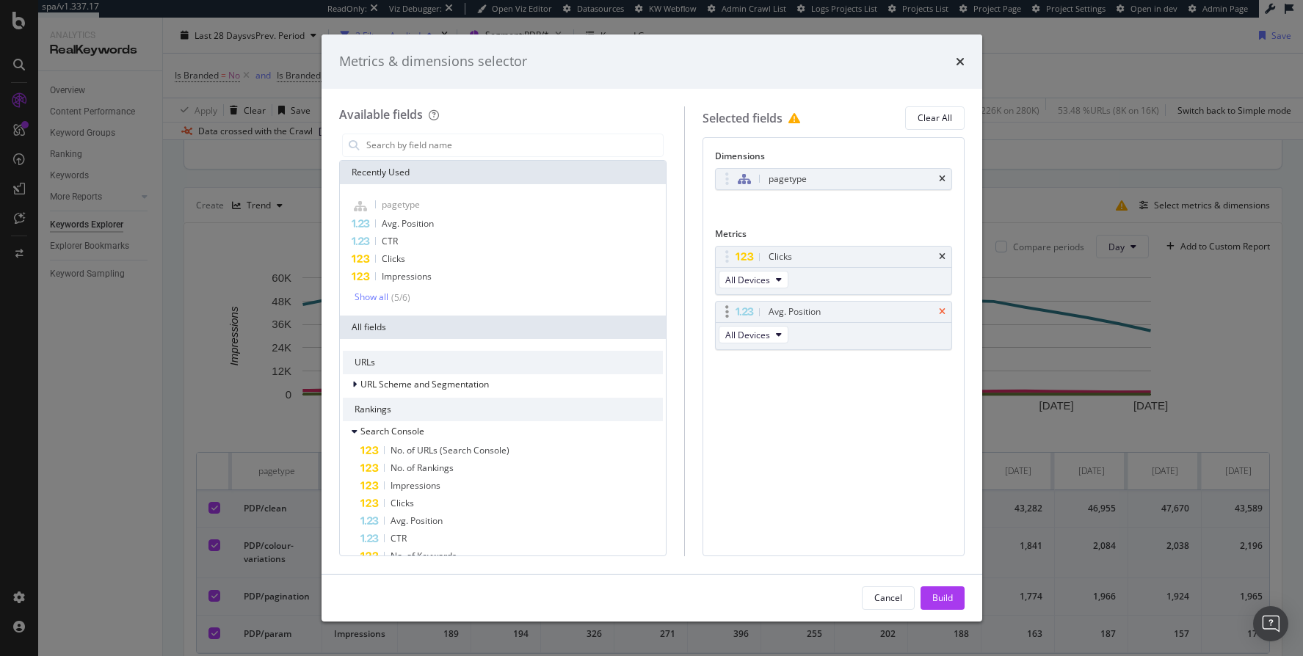
click at [944, 313] on icon "times" at bounding box center [942, 312] width 7 height 9
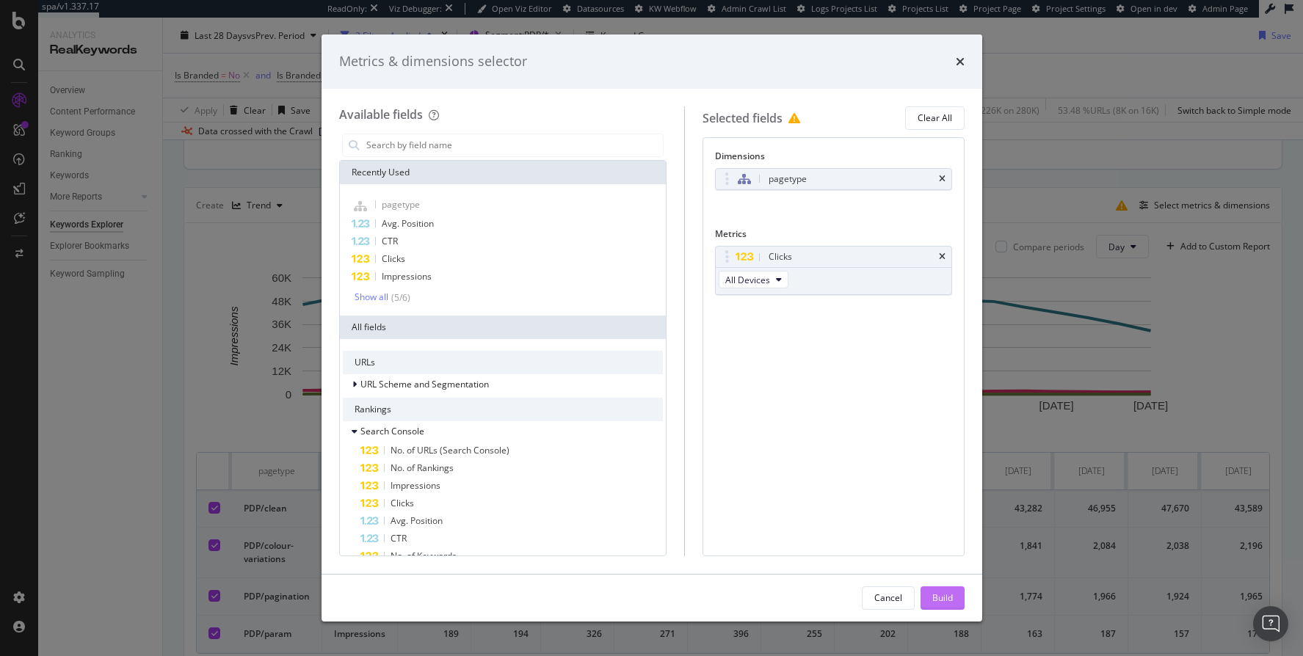
click at [933, 609] on button "Build" at bounding box center [943, 598] width 44 height 23
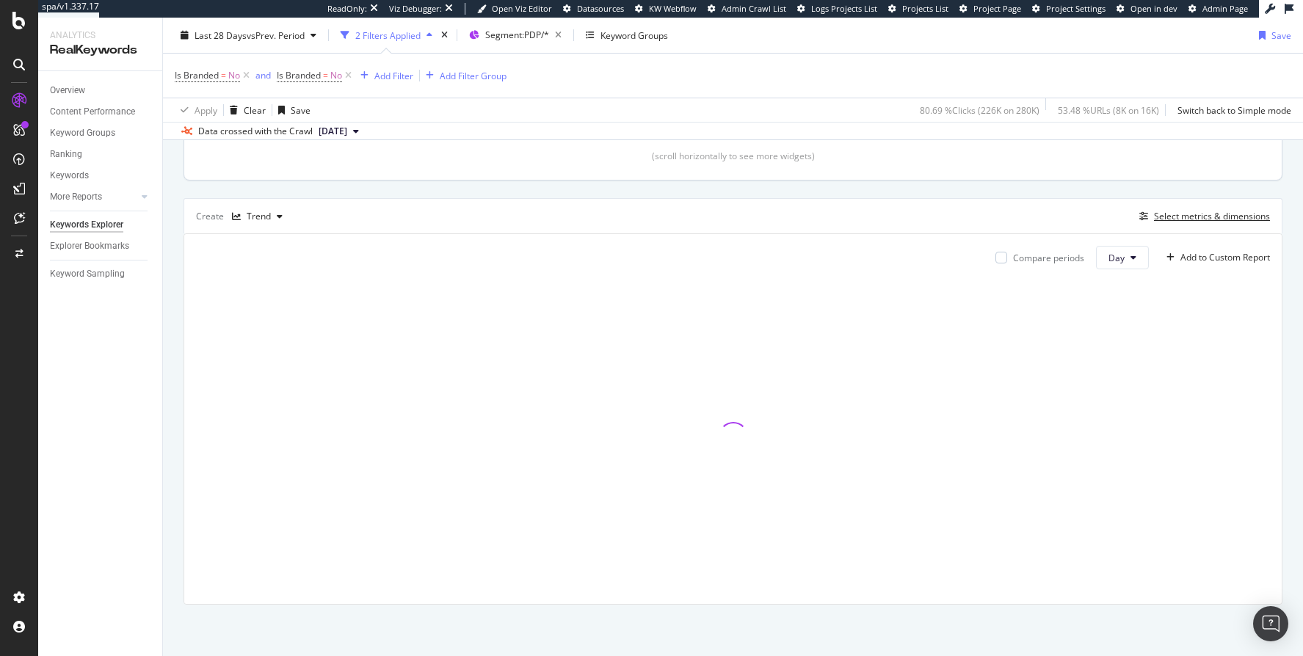
scroll to position [343, 0]
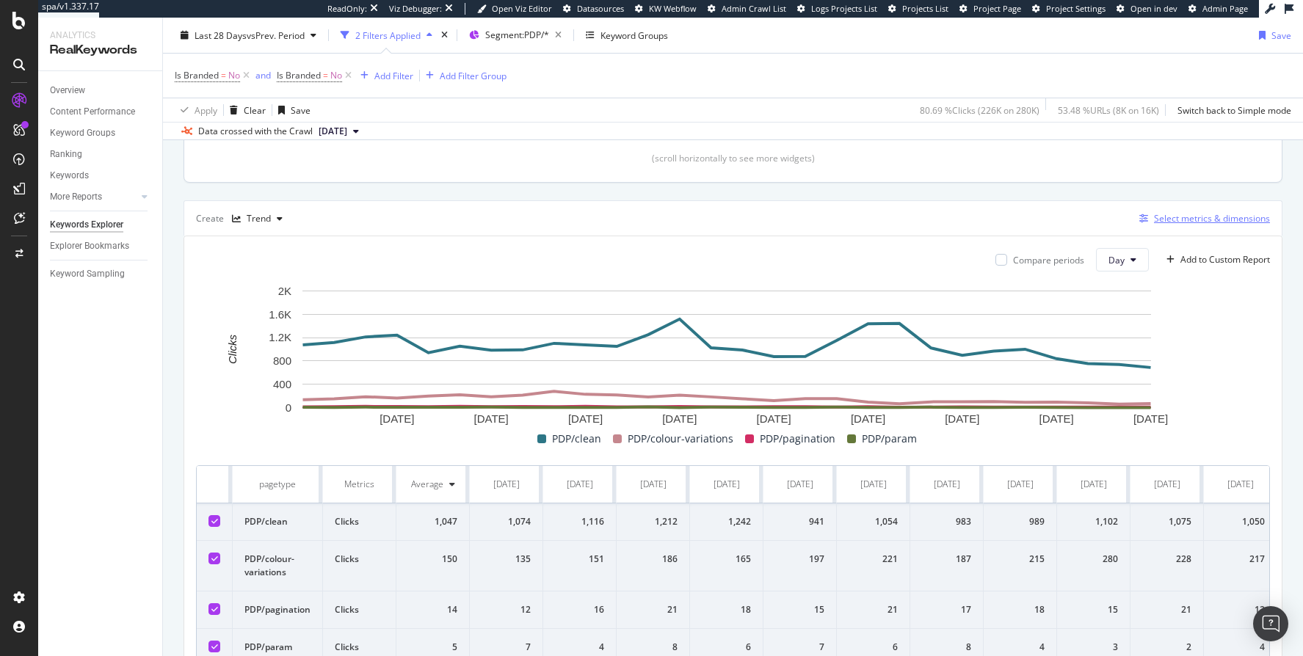
click at [1198, 217] on div "Select metrics & dimensions" at bounding box center [1212, 218] width 116 height 12
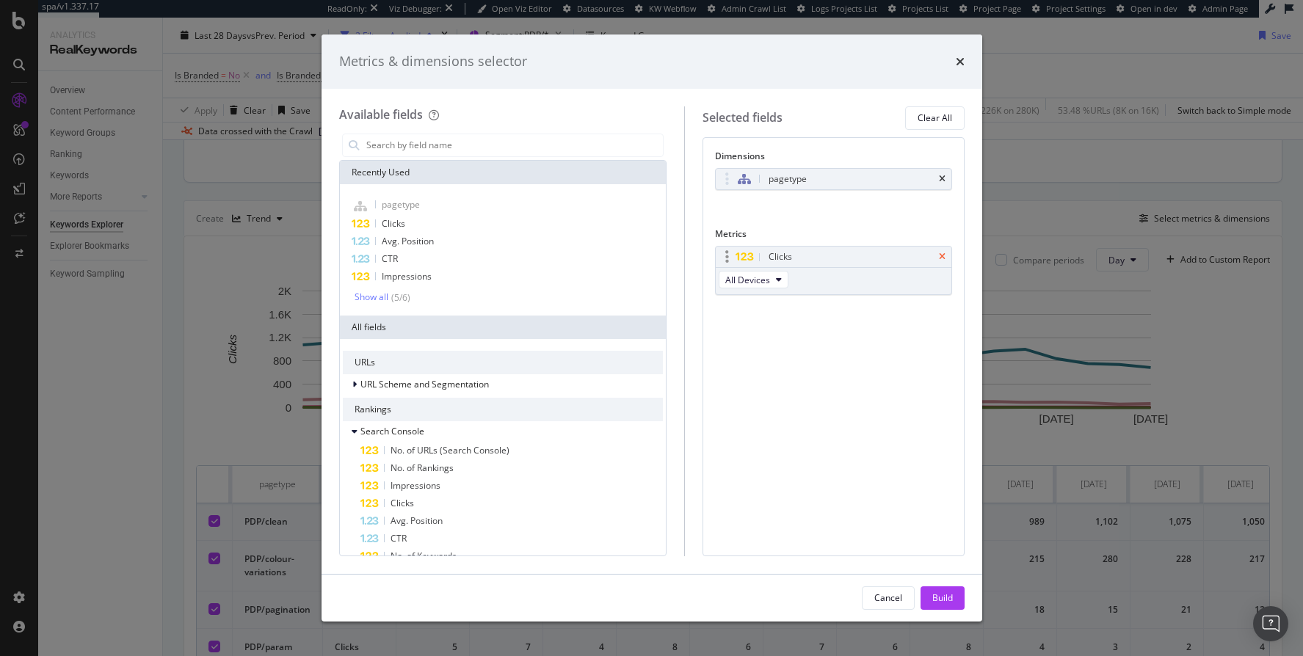
click at [942, 254] on icon "times" at bounding box center [942, 257] width 7 height 9
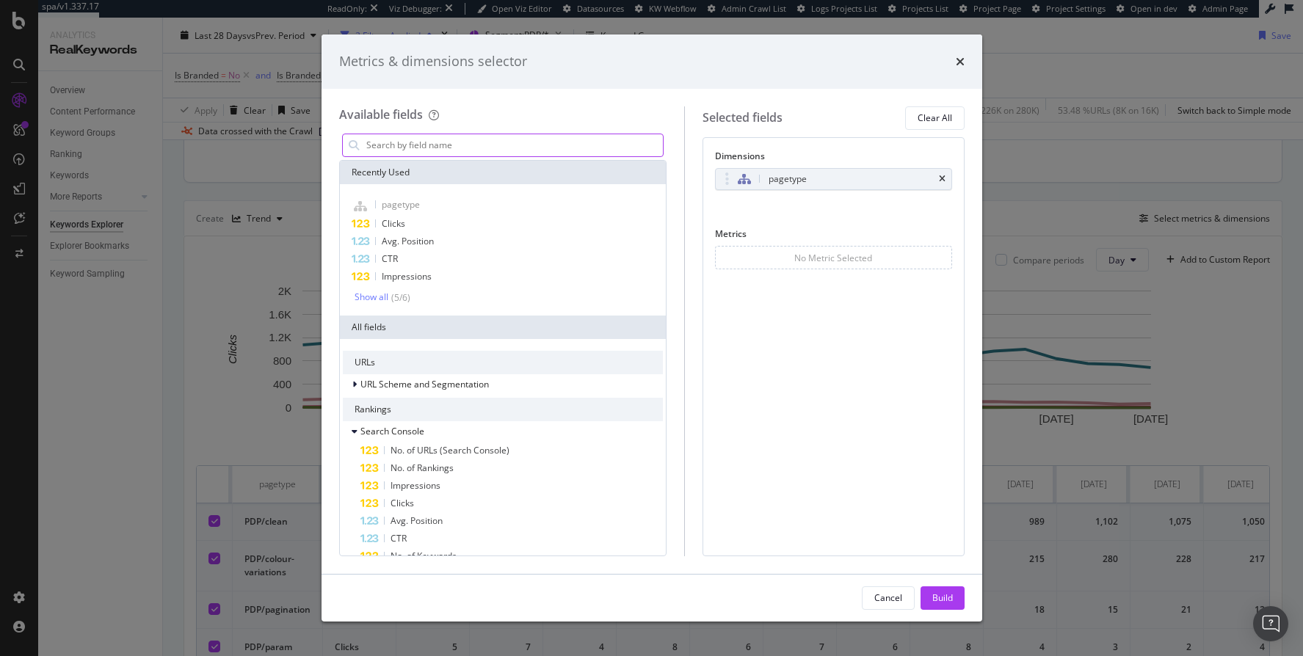
click at [394, 148] on input "modal" at bounding box center [514, 145] width 298 height 22
type input "url"
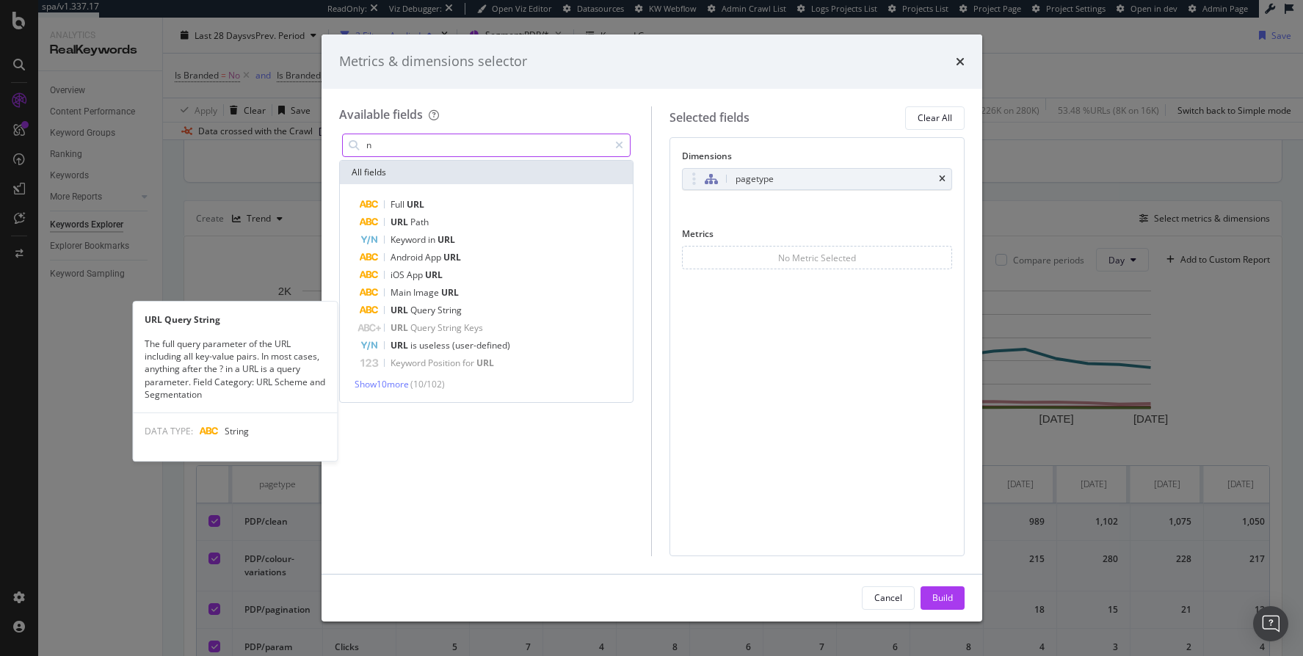
type input "no"
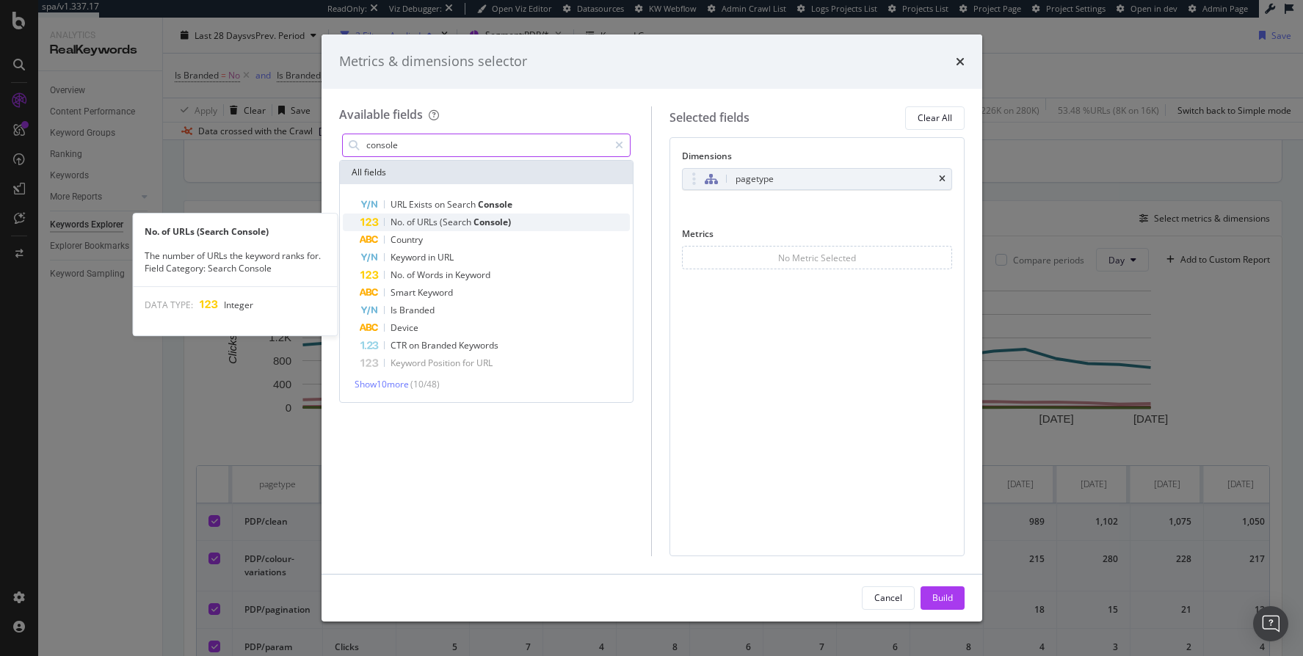
type input "console"
click at [485, 214] on div "No. of URLs (Search Console)" at bounding box center [496, 223] width 270 height 18
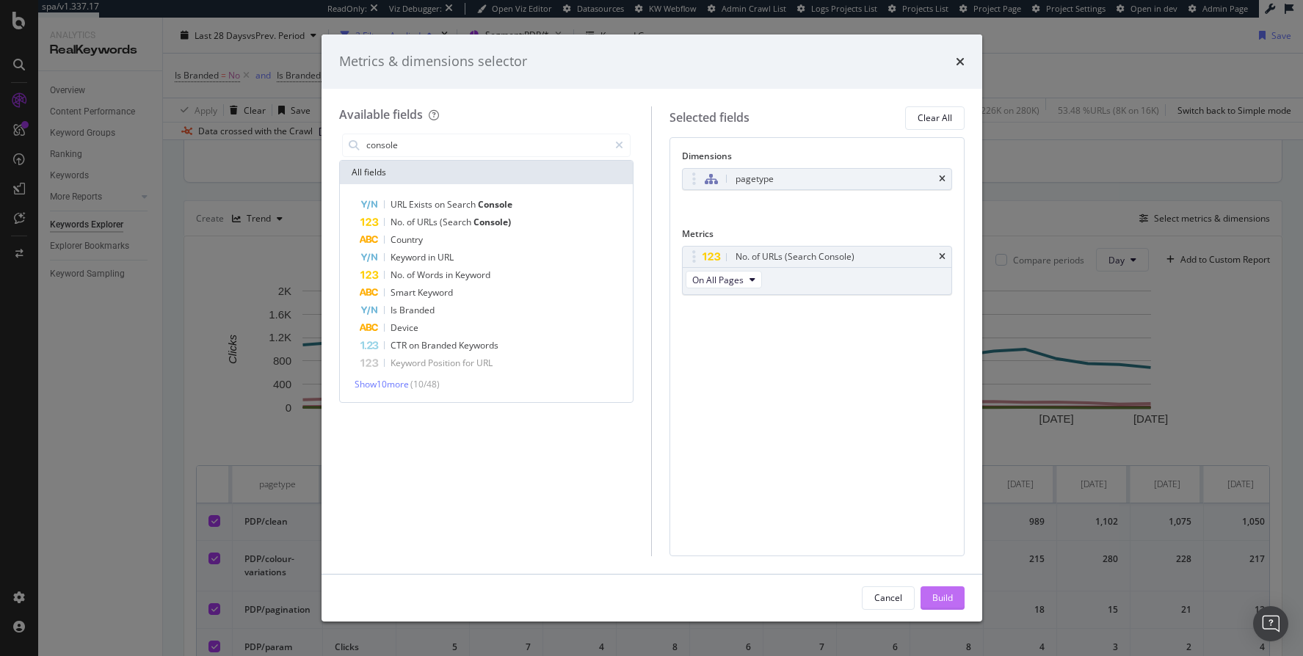
click at [943, 590] on div "Build" at bounding box center [943, 598] width 21 height 22
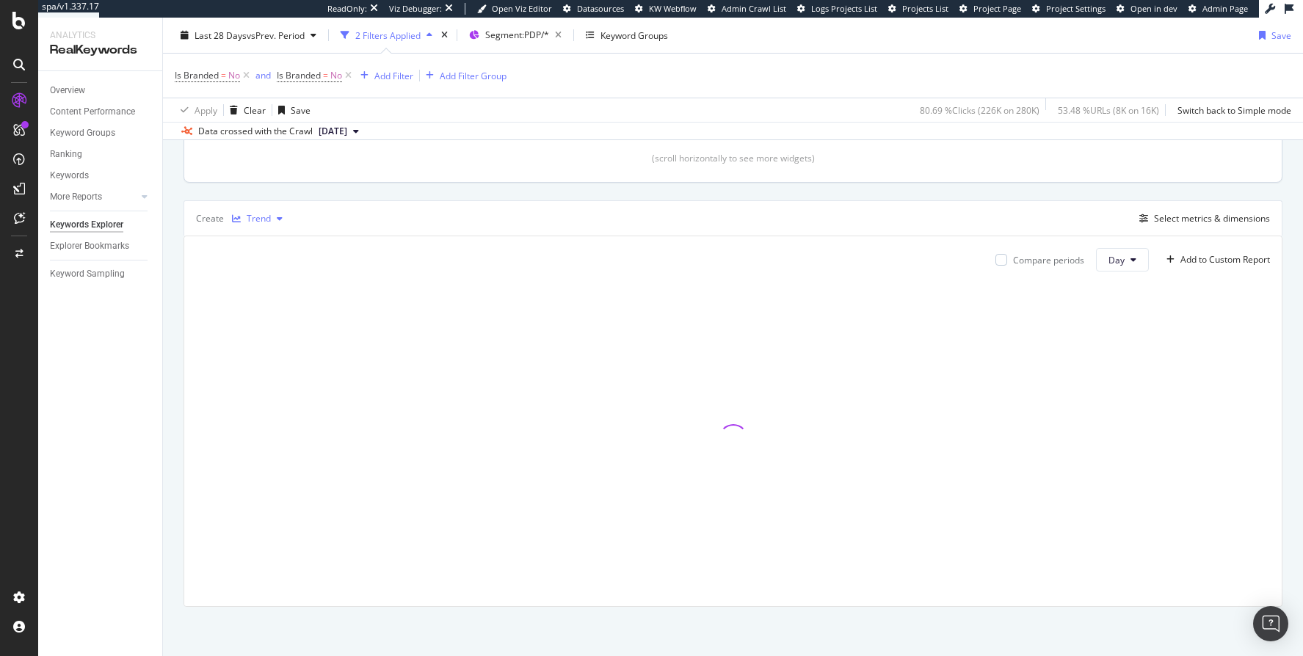
click at [263, 219] on div "Trend" at bounding box center [259, 218] width 24 height 9
click at [281, 335] on div "Pie" at bounding box center [265, 338] width 67 height 18
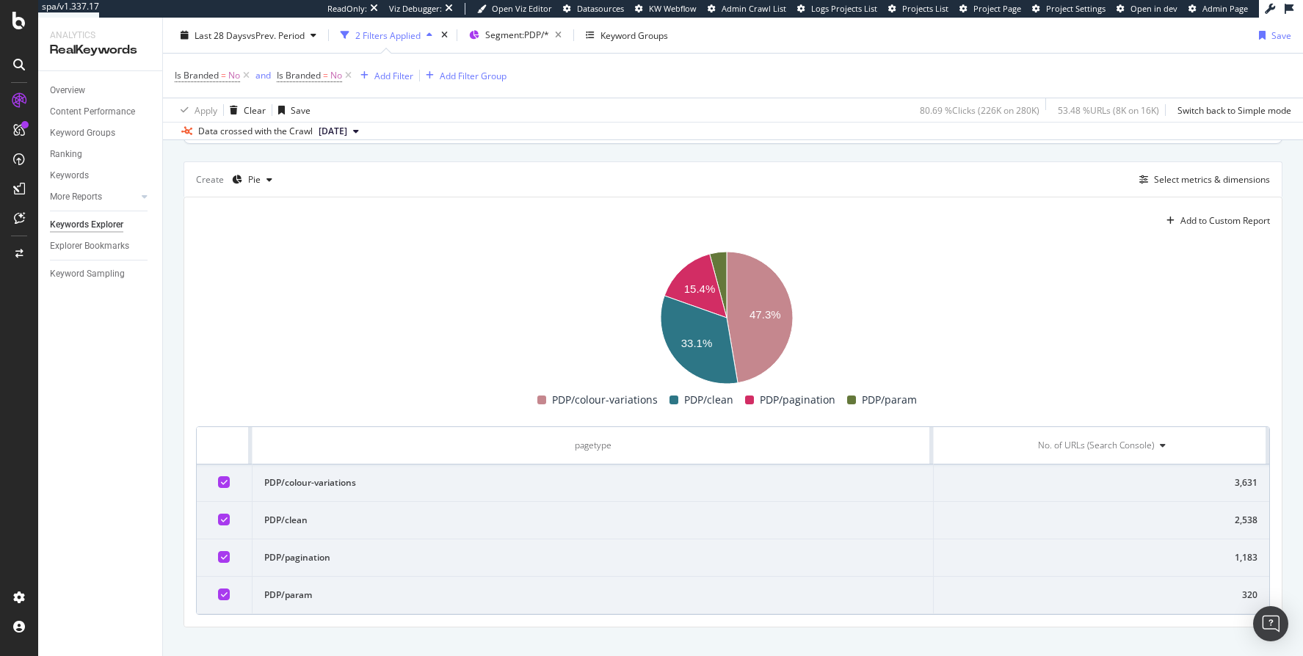
scroll to position [384, 0]
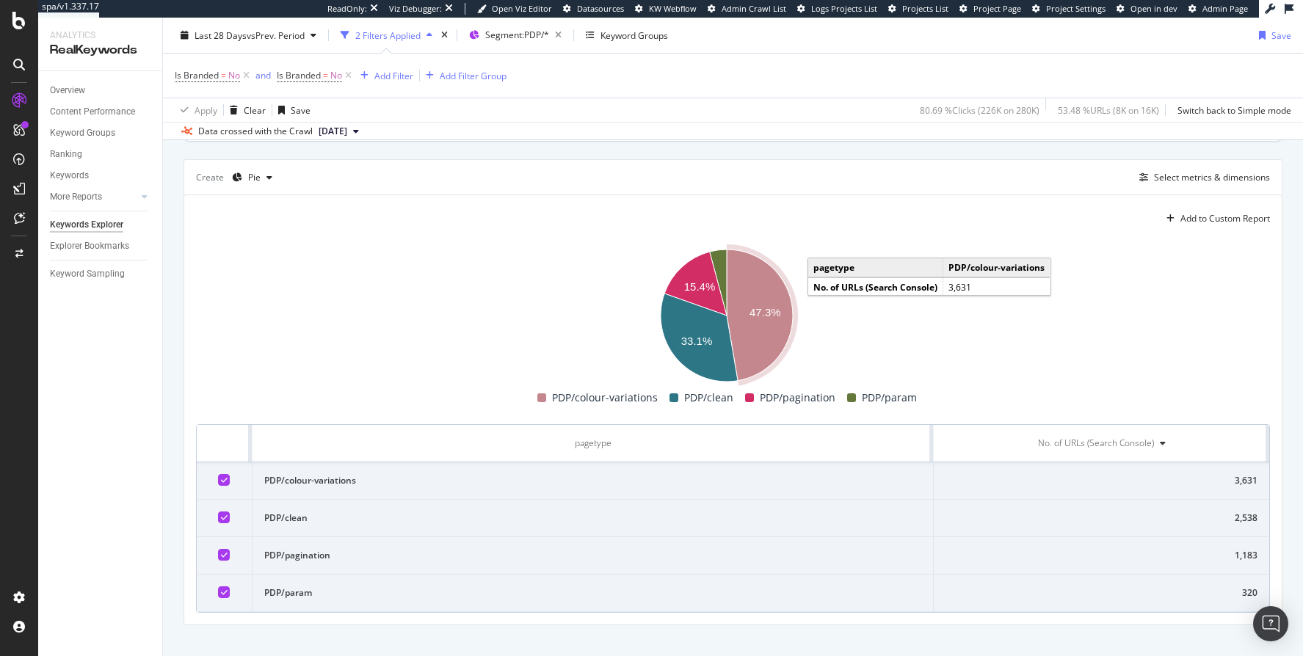
click at [757, 314] on text "47.3%" at bounding box center [766, 312] width 32 height 12
click at [751, 314] on text "47.3%" at bounding box center [766, 312] width 32 height 12
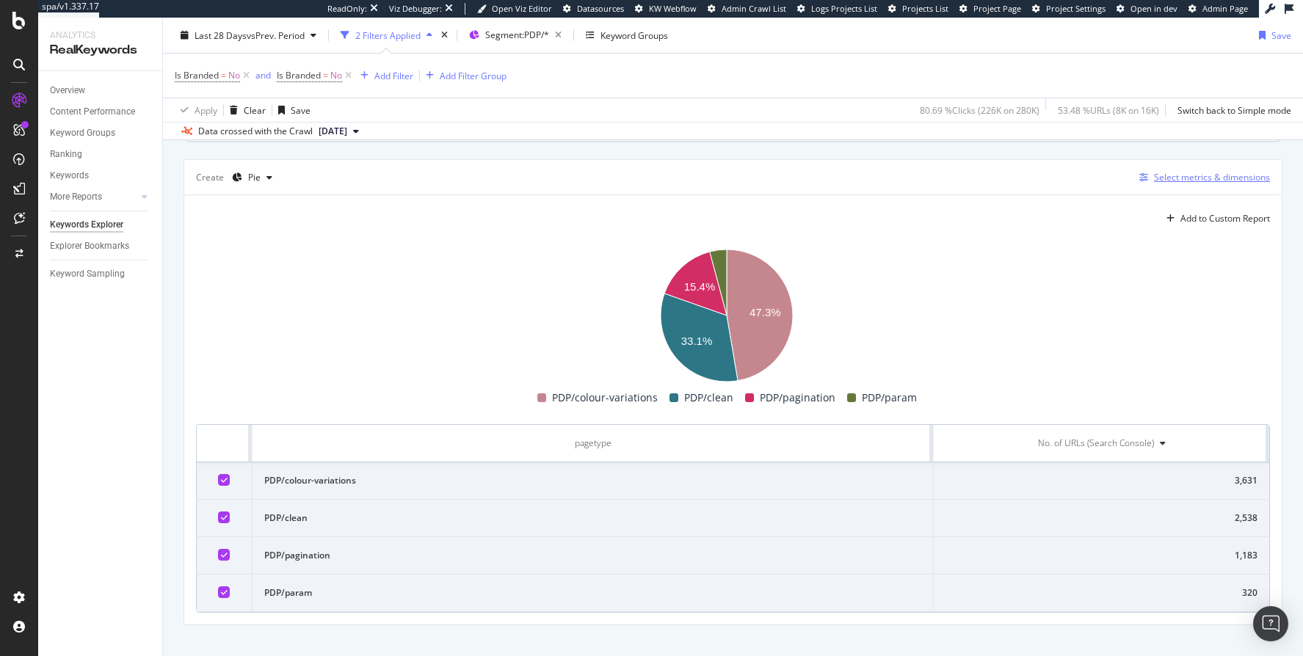
click at [1206, 181] on div "Select metrics & dimensions" at bounding box center [1212, 177] width 116 height 12
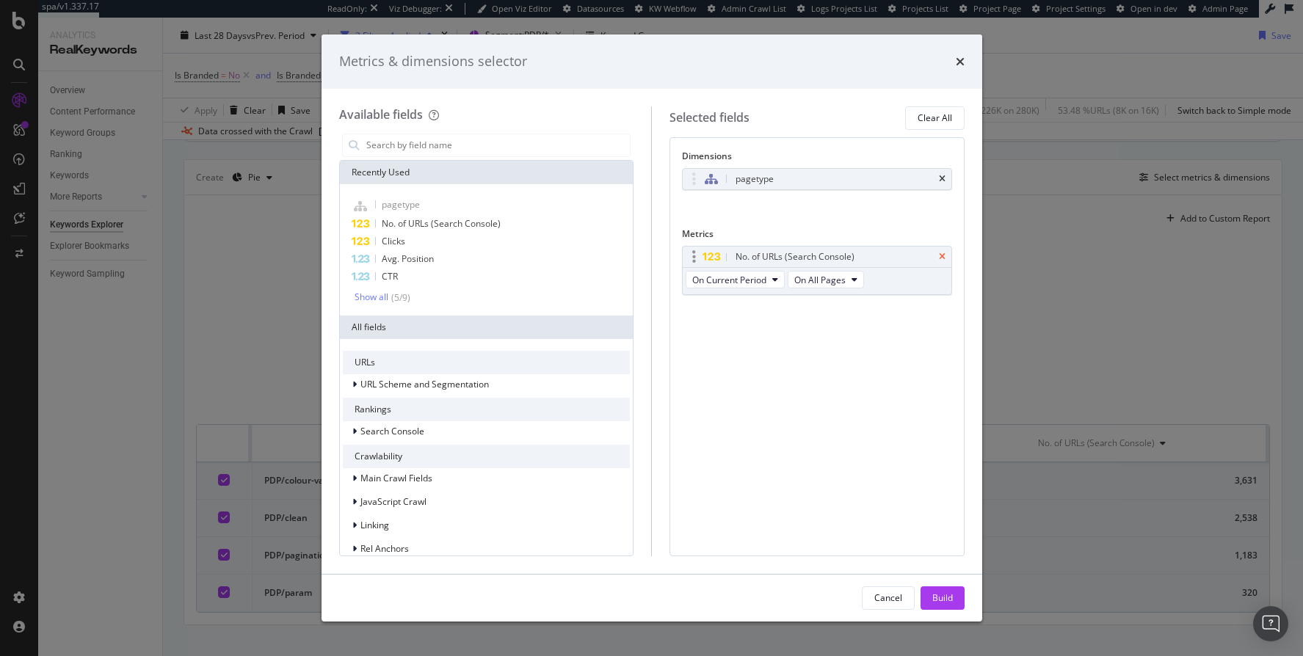
click at [946, 253] on icon "times" at bounding box center [942, 257] width 7 height 9
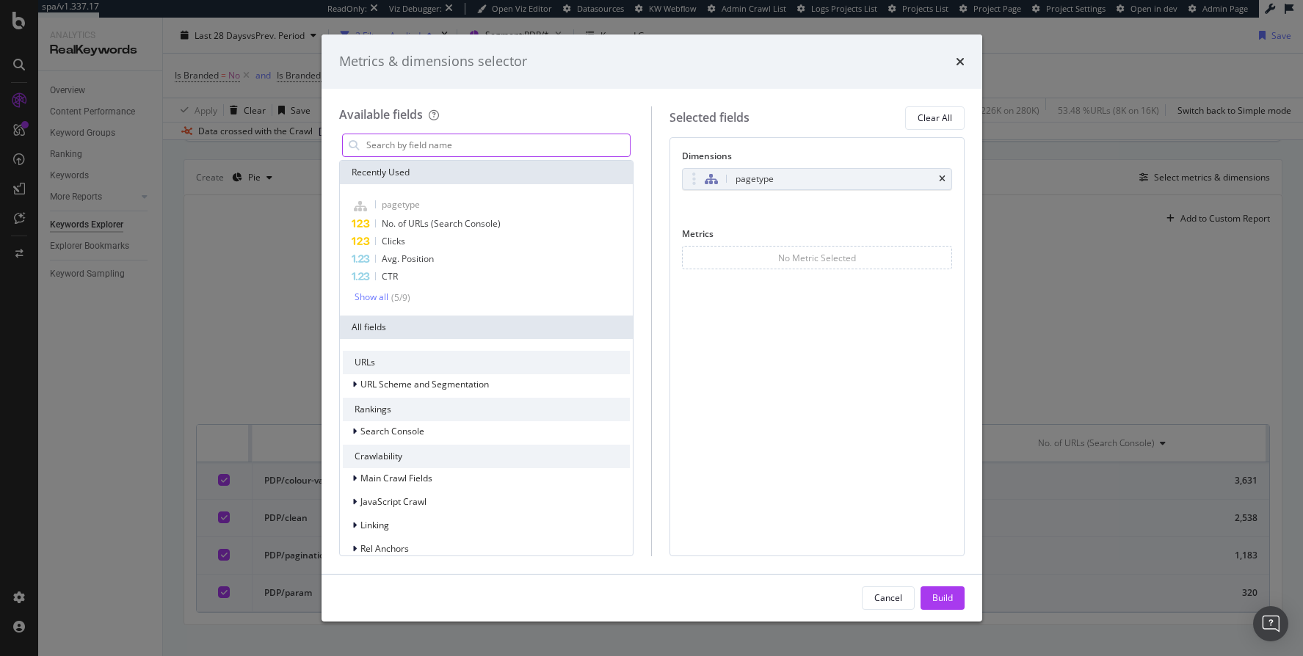
click at [468, 139] on input "modal" at bounding box center [498, 145] width 266 height 22
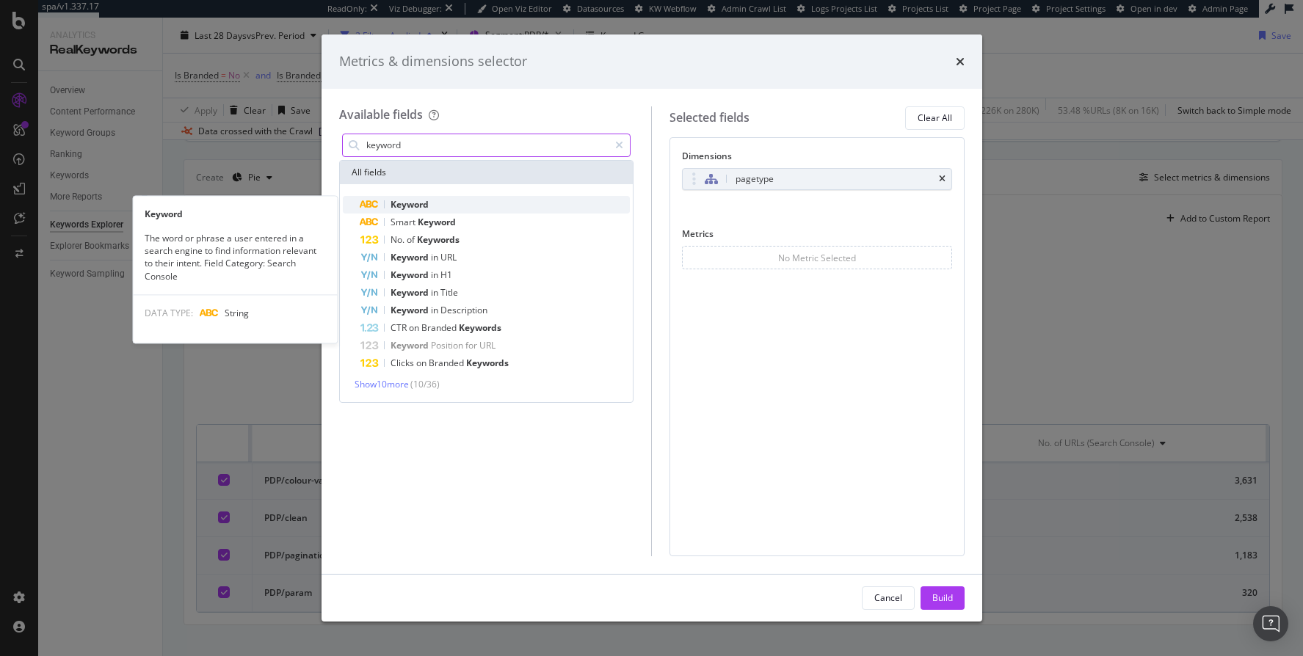
type input "keyword"
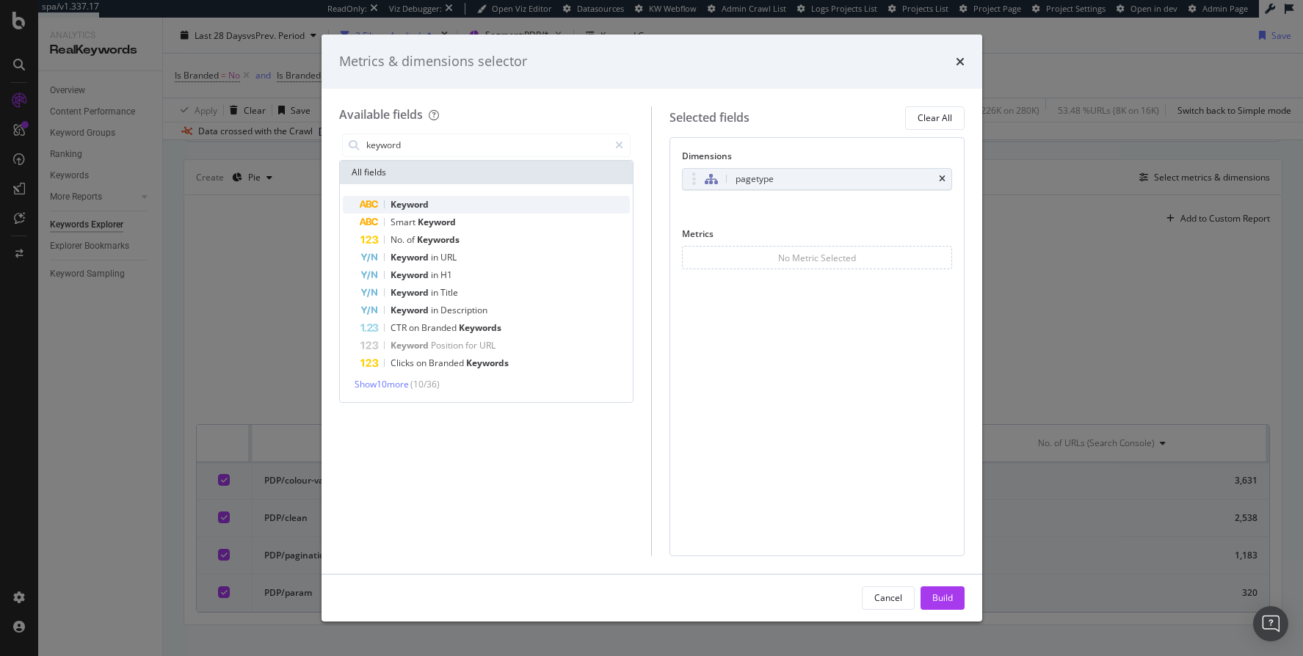
click at [441, 206] on div "Keyword" at bounding box center [496, 205] width 270 height 18
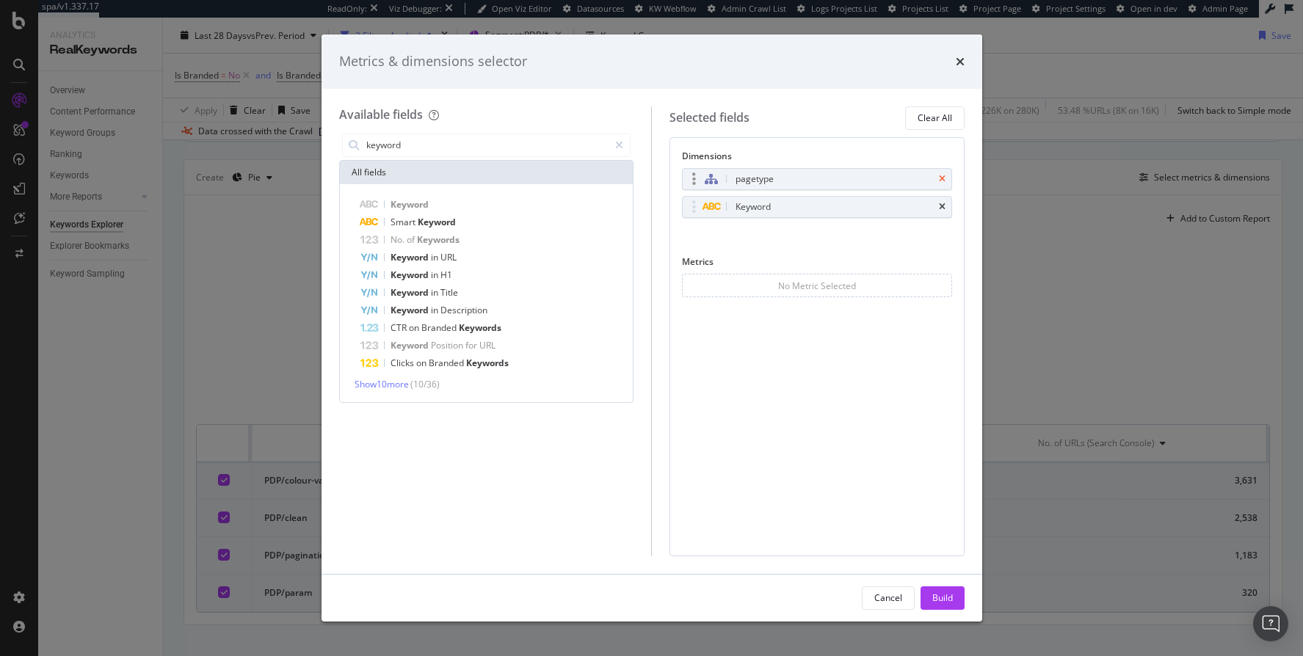
click at [941, 178] on icon "times" at bounding box center [942, 179] width 7 height 9
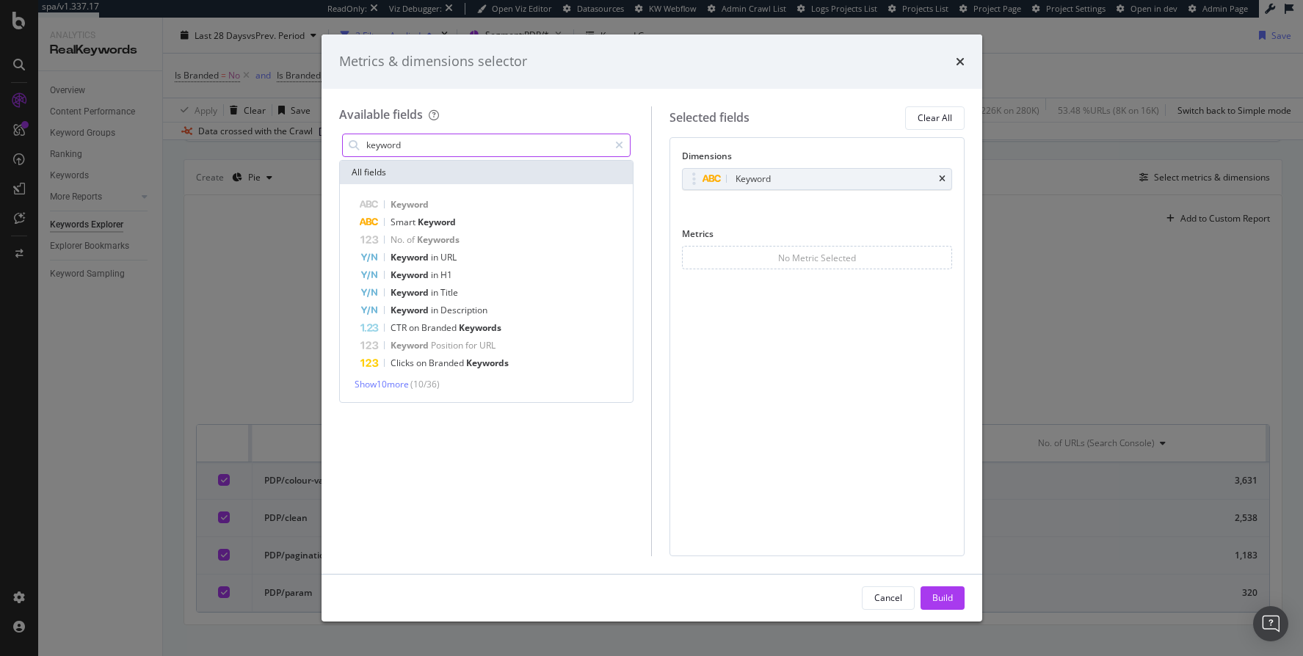
click at [453, 145] on input "keyword" at bounding box center [487, 145] width 245 height 22
click at [946, 593] on div "Build" at bounding box center [943, 598] width 21 height 12
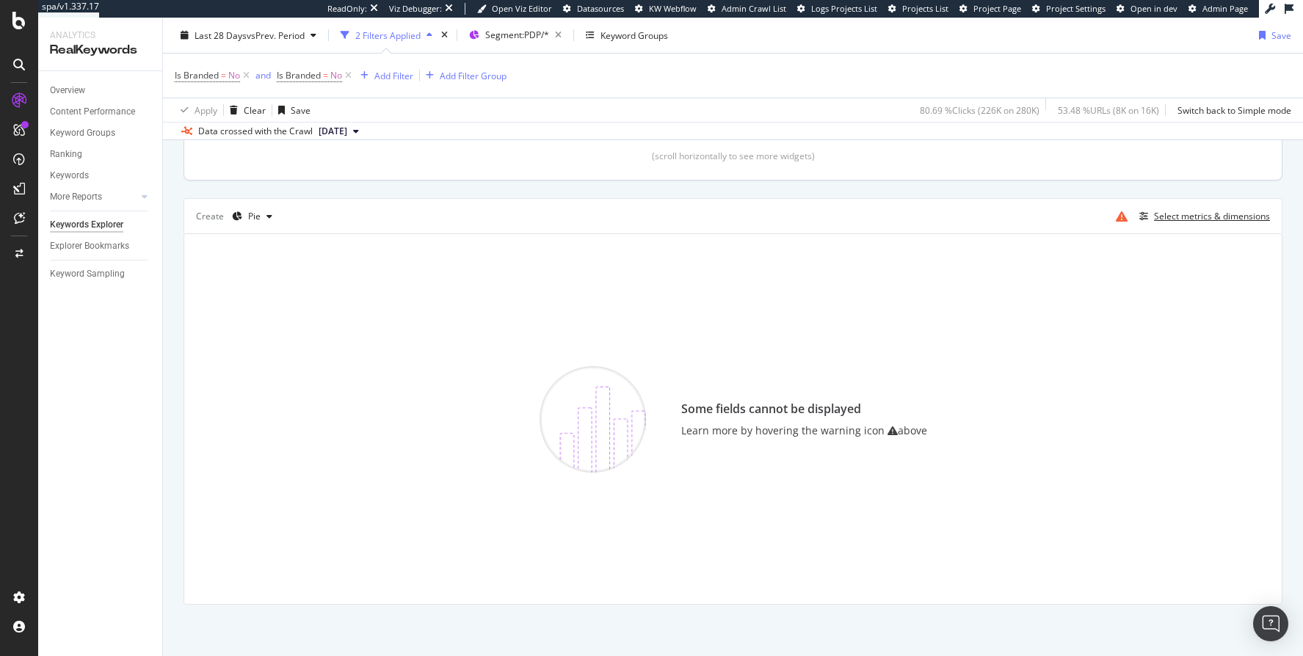
scroll to position [343, 0]
click at [537, 29] on span "Segment: PDP/*" at bounding box center [517, 35] width 64 height 12
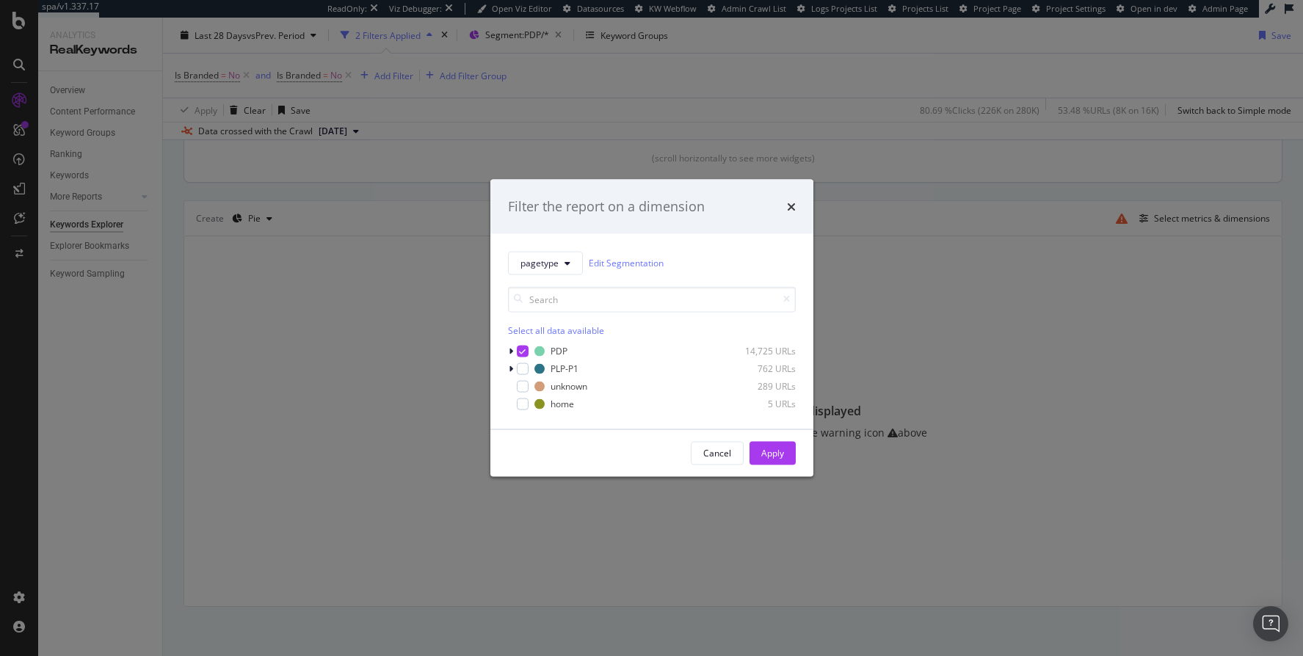
click at [1002, 286] on div "Filter the report on a dimension pagetype Edit Segmentation Select all data ava…" at bounding box center [651, 328] width 1303 height 656
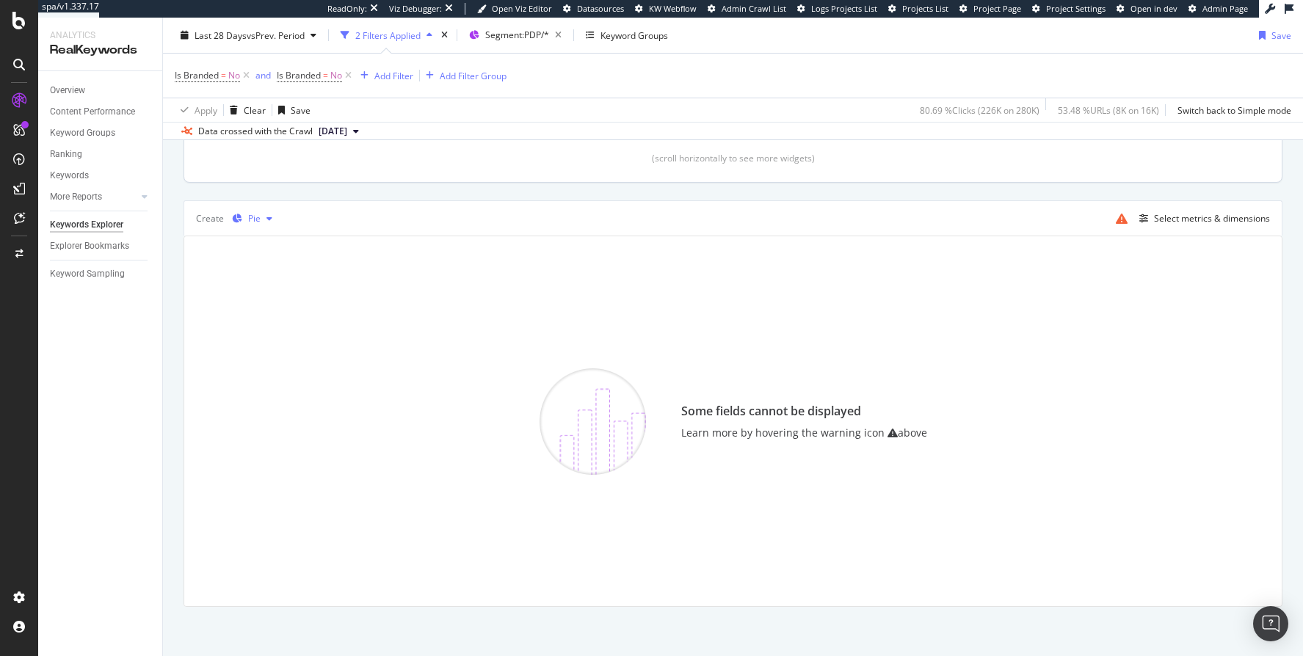
click at [261, 222] on div "Pie" at bounding box center [252, 219] width 52 height 22
click at [275, 240] on div "Table" at bounding box center [272, 241] width 23 height 12
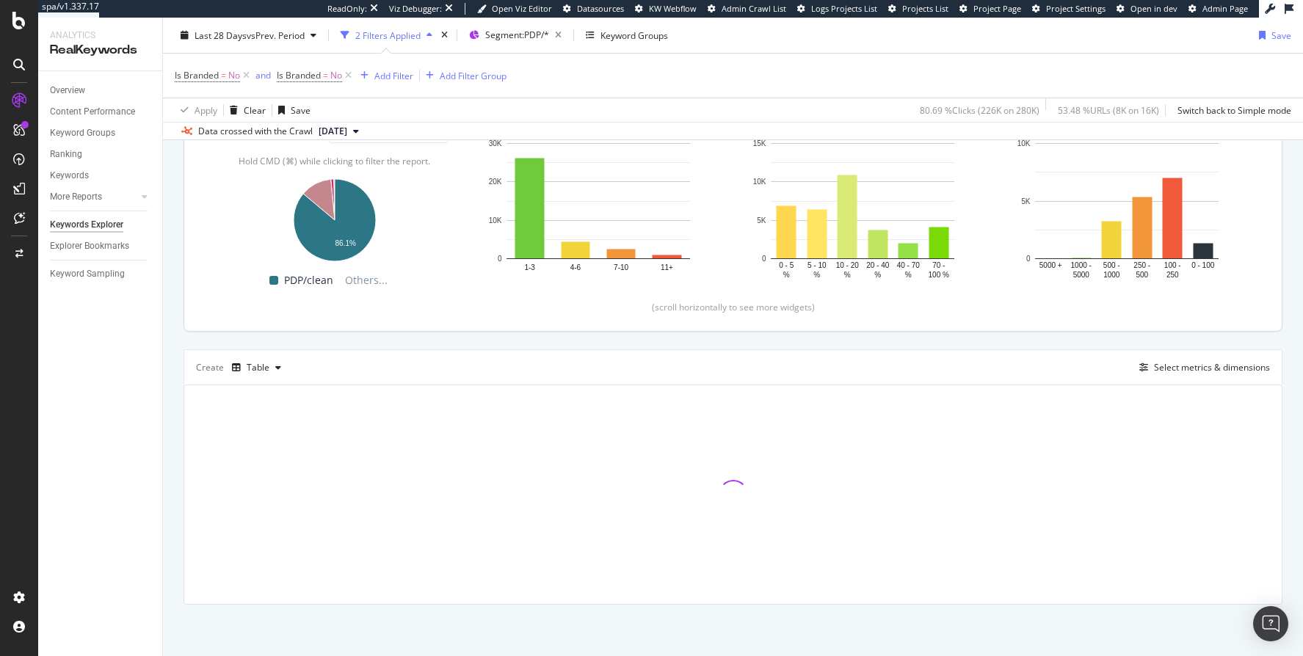
scroll to position [192, 0]
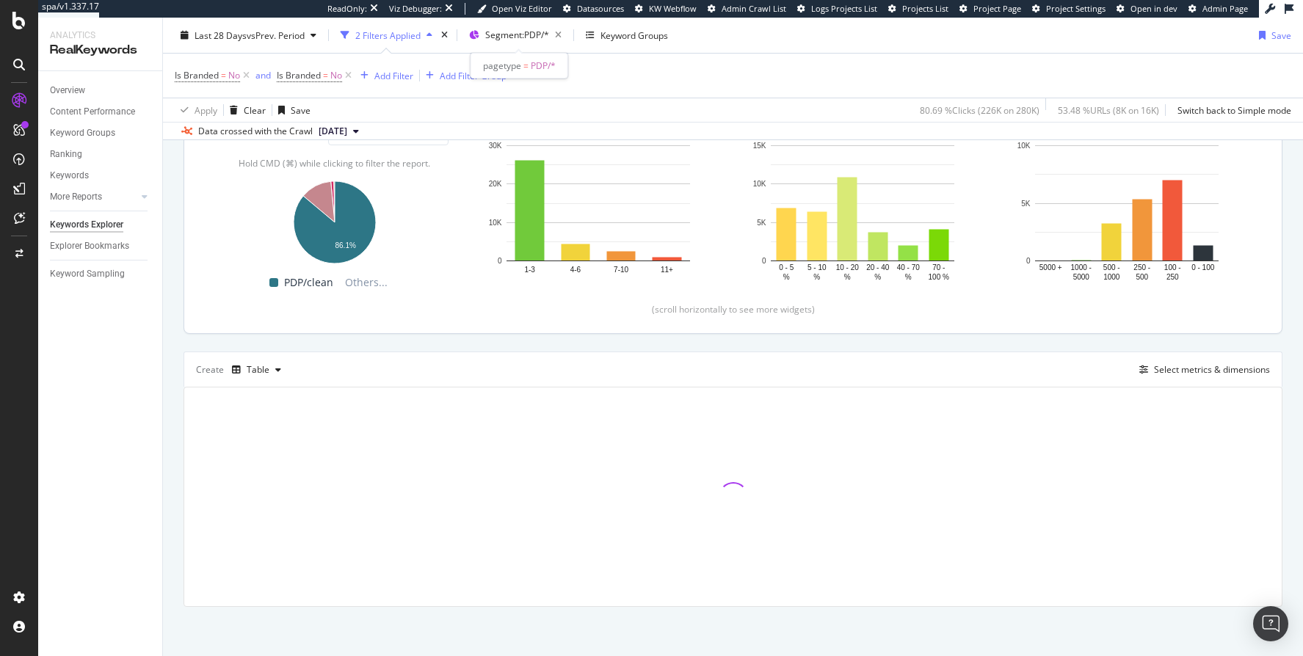
click at [513, 56] on div "pagetype = PDP/*" at bounding box center [520, 66] width 98 height 26
click at [507, 35] on span "Segment: PDP/*" at bounding box center [517, 35] width 64 height 12
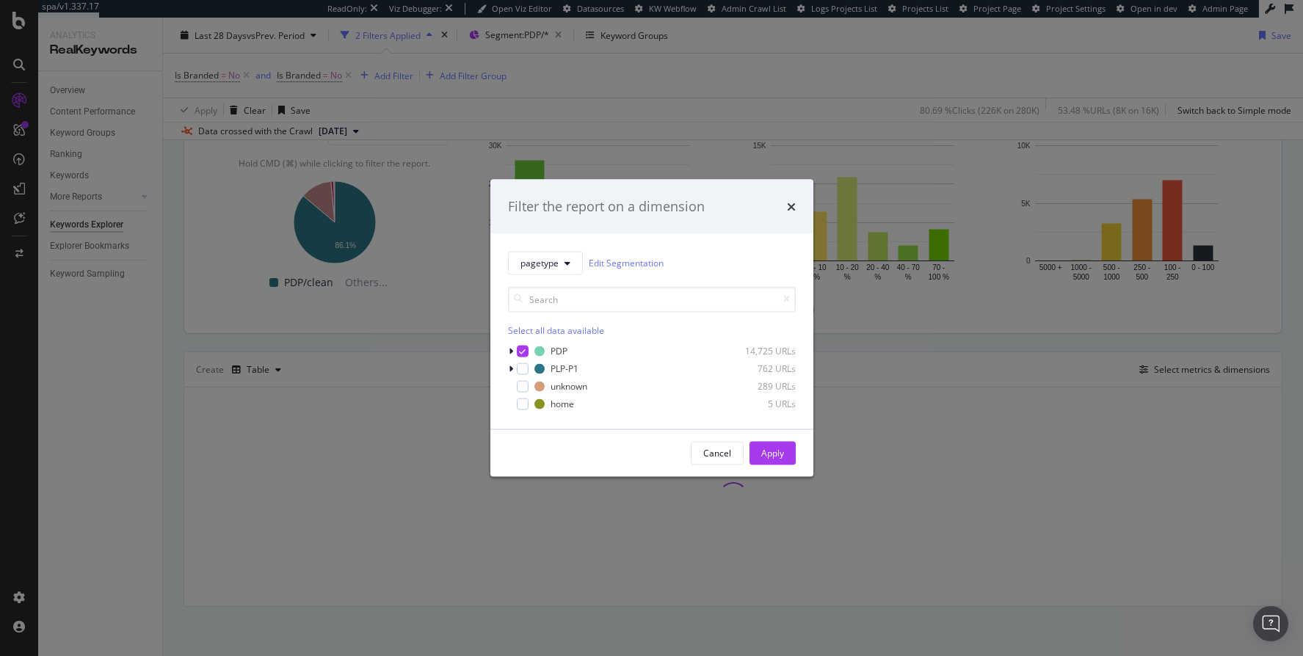
click at [504, 345] on div "pagetype Edit Segmentation Select all data available PDP 14,725 URLs PLP-P1 762…" at bounding box center [652, 331] width 323 height 195
click at [509, 347] on icon "modal" at bounding box center [511, 351] width 4 height 9
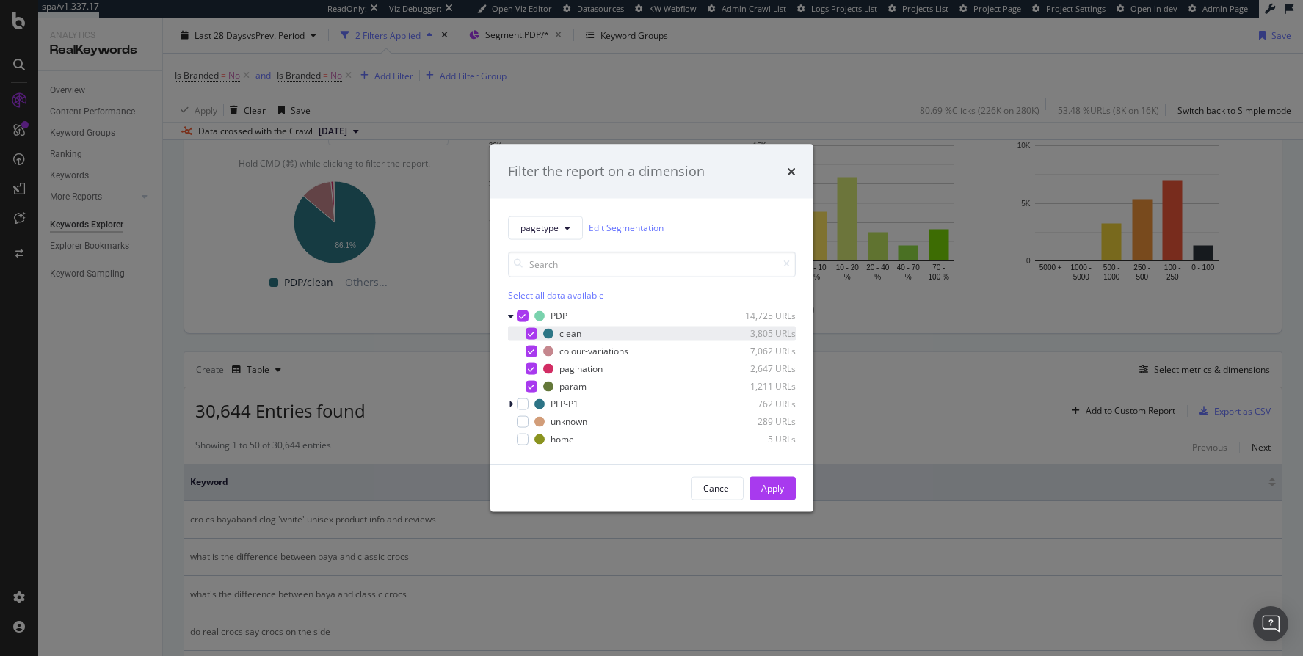
click at [526, 333] on div "modal" at bounding box center [532, 333] width 12 height 12
click at [529, 370] on icon "modal" at bounding box center [531, 368] width 7 height 7
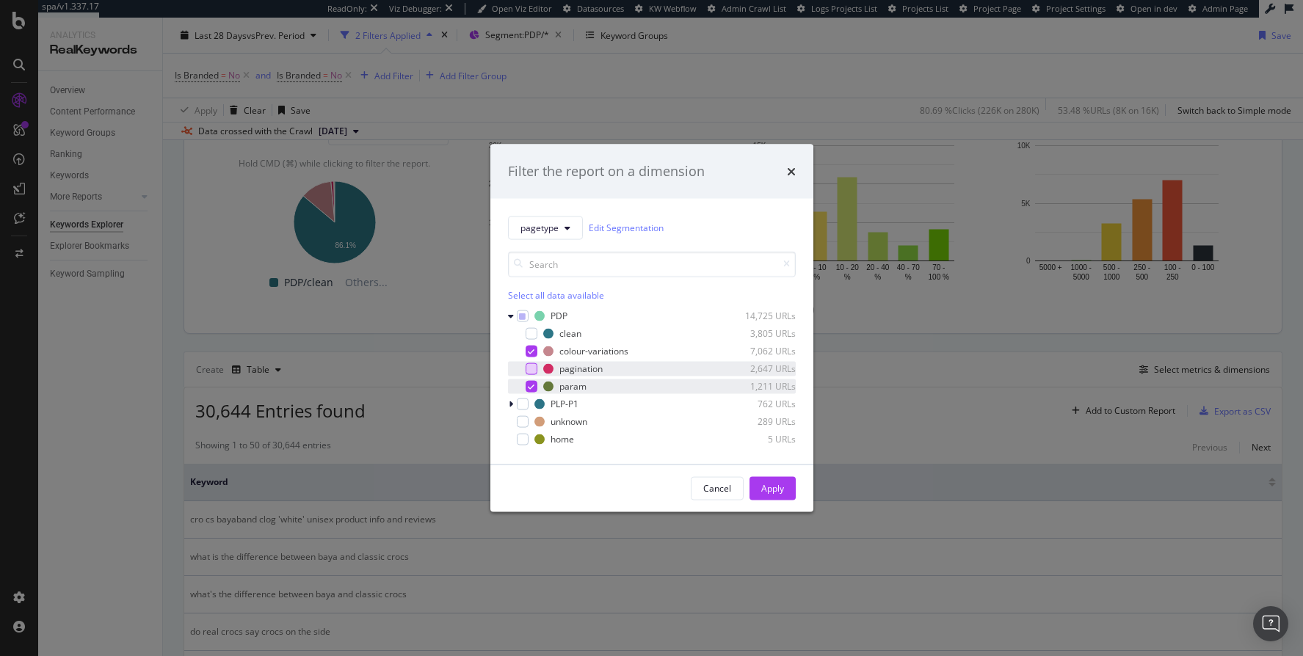
click at [534, 392] on div "param 1,211 URLs" at bounding box center [652, 386] width 288 height 15
click at [750, 485] on button "Apply" at bounding box center [773, 488] width 46 height 23
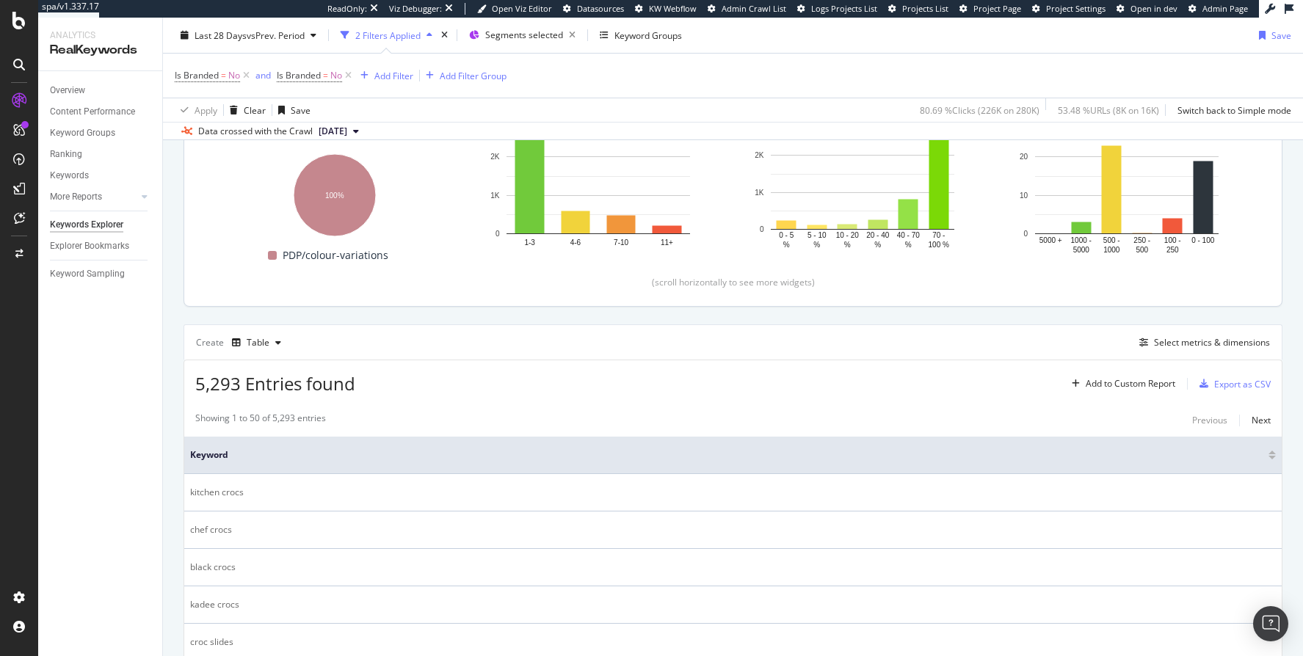
scroll to position [245, 0]
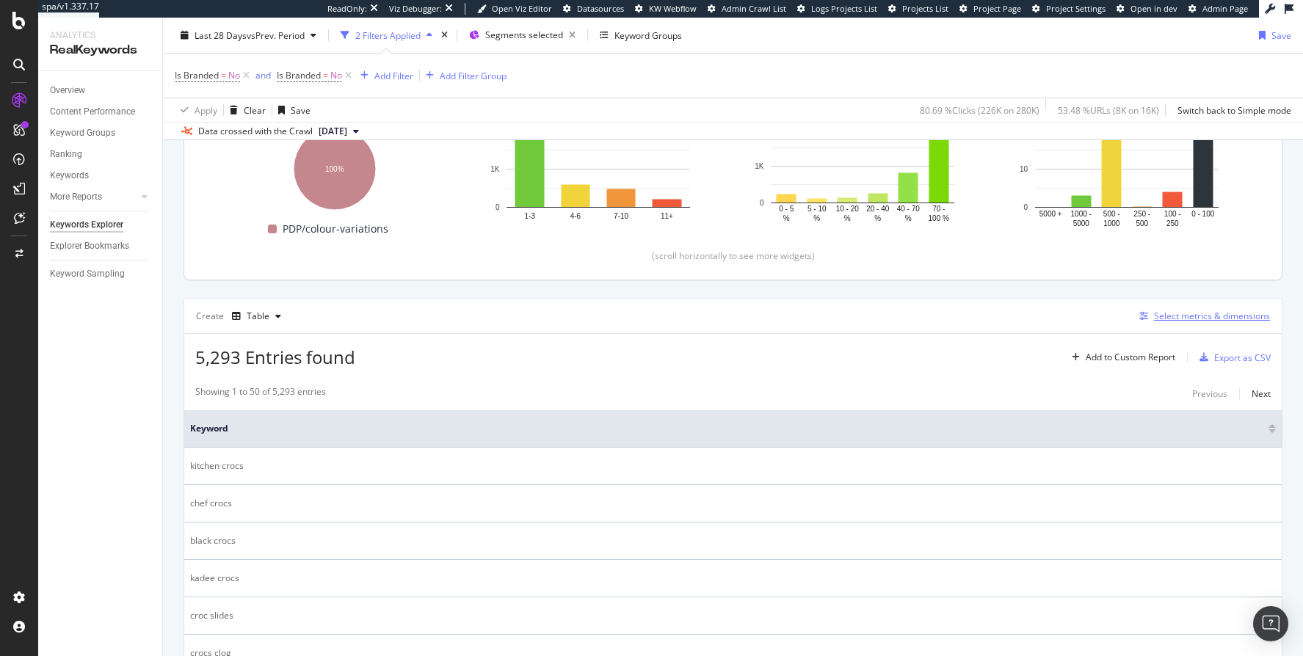
click at [1156, 319] on div "Select metrics & dimensions" at bounding box center [1212, 316] width 116 height 12
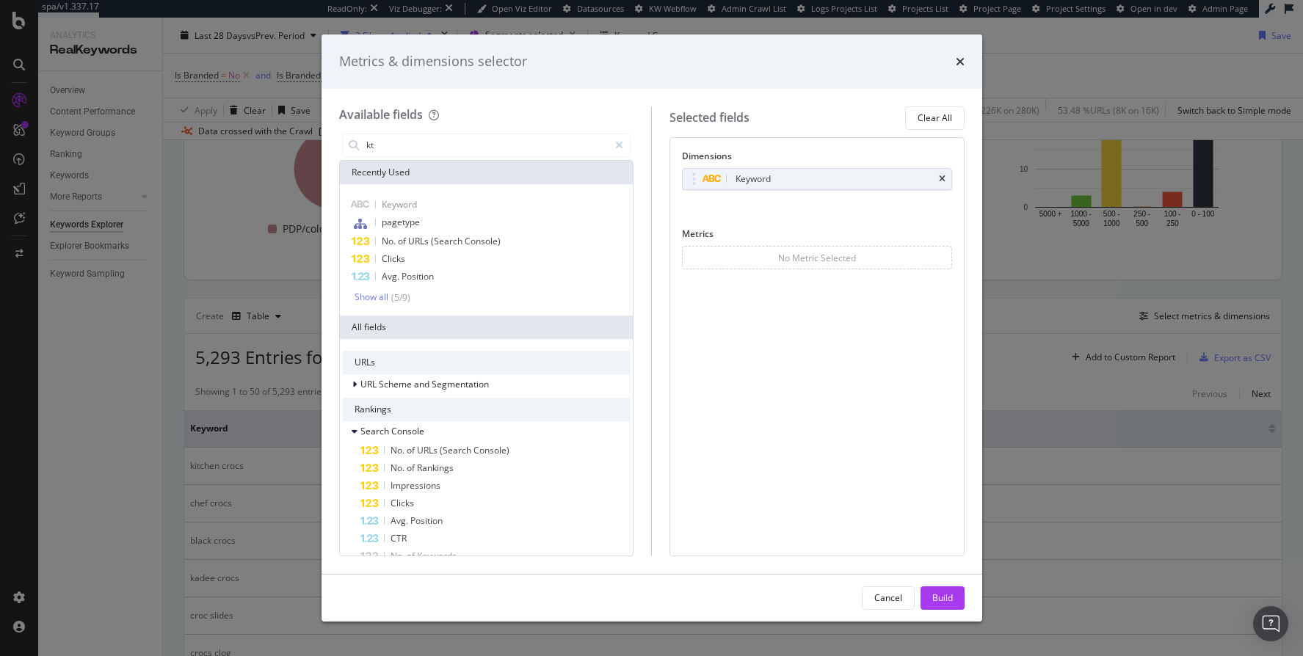
type input "k"
click at [122, 502] on div "Metrics & dimensions selector Available fields Recently Used Keyword pagetype N…" at bounding box center [651, 328] width 1303 height 656
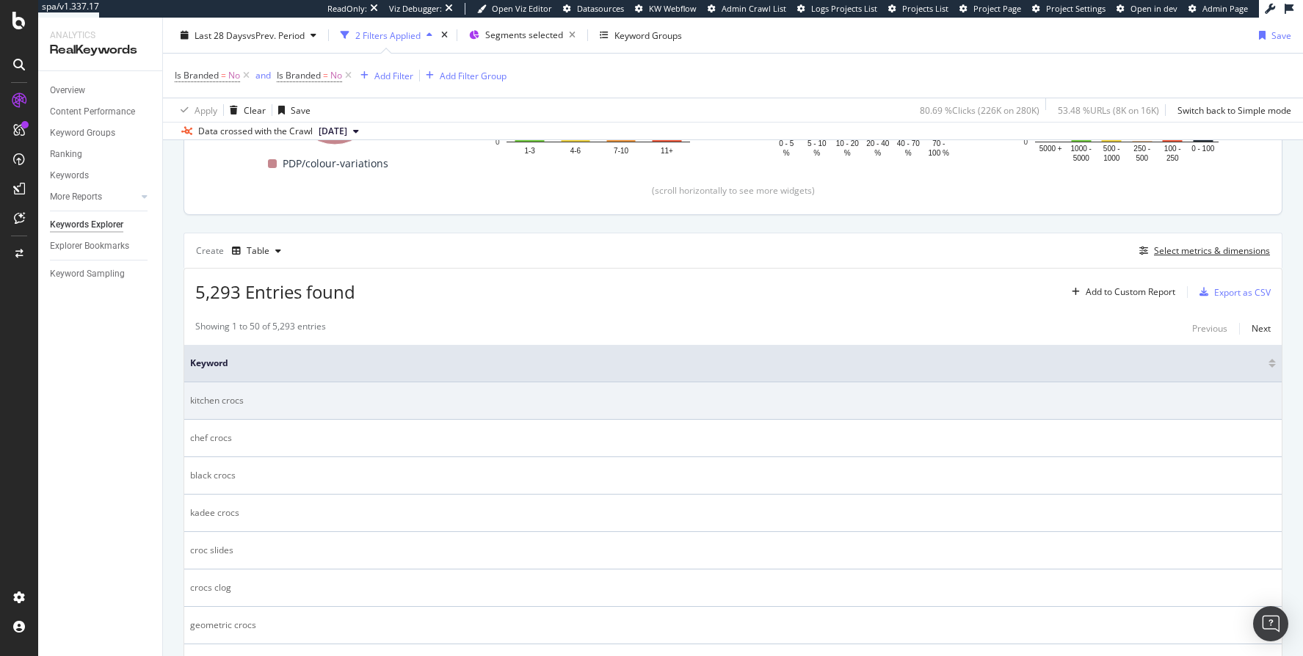
scroll to position [280, 0]
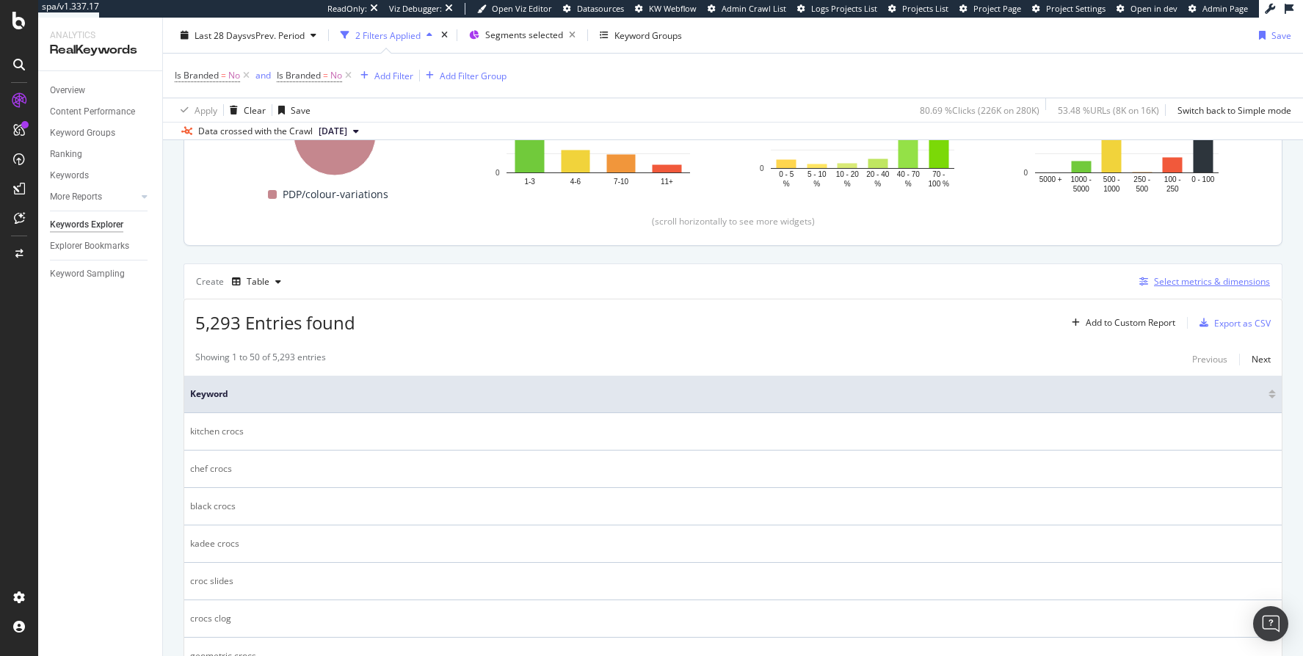
click at [1195, 275] on div "Select metrics & dimensions" at bounding box center [1212, 281] width 116 height 12
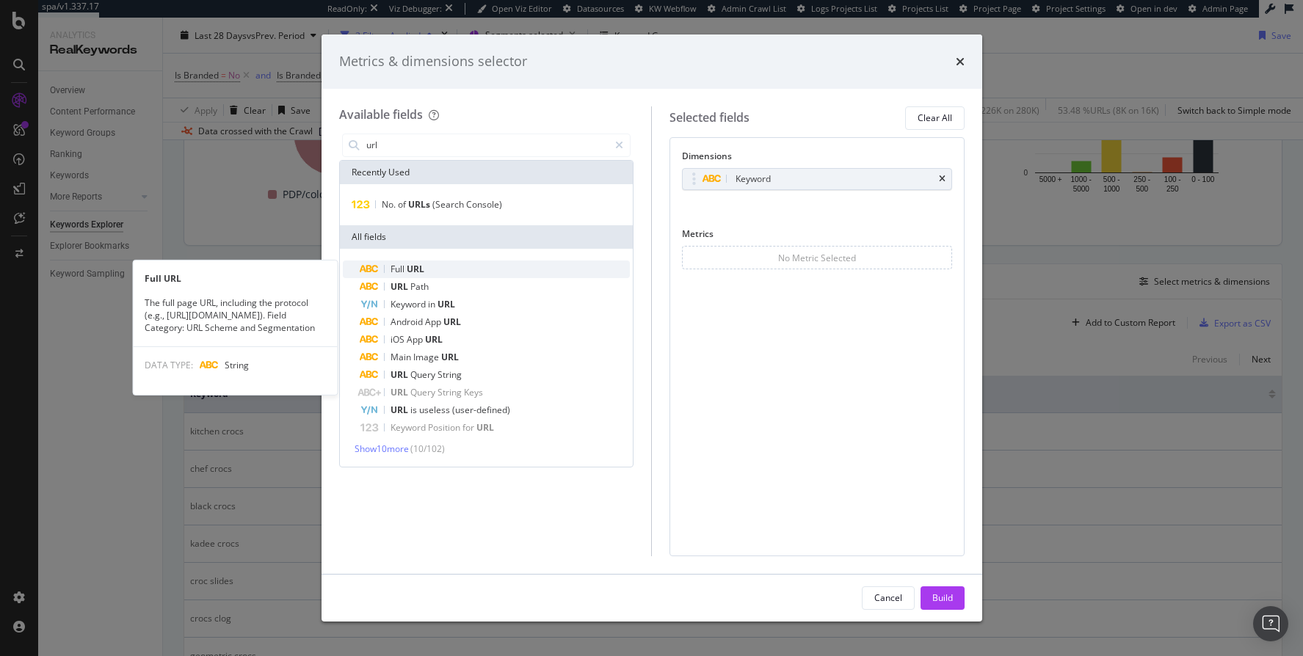
type input "url"
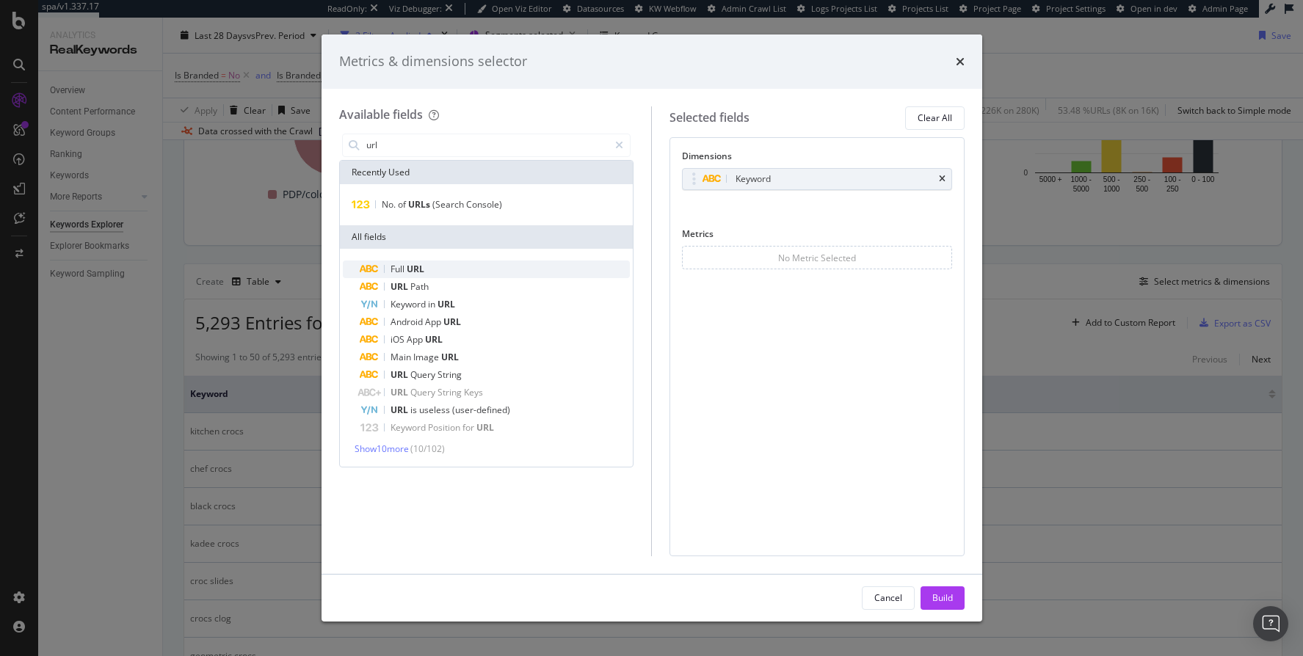
click at [481, 261] on div "Full URL" at bounding box center [496, 270] width 270 height 18
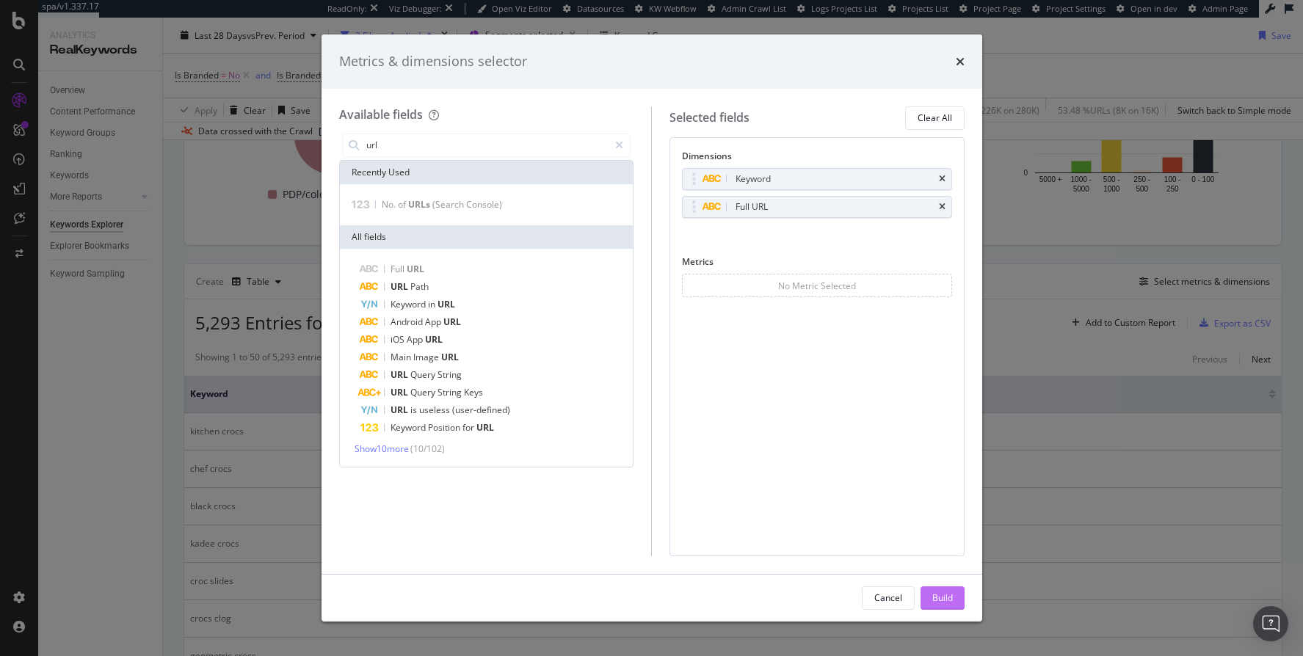
click at [941, 598] on div "Build" at bounding box center [943, 598] width 21 height 12
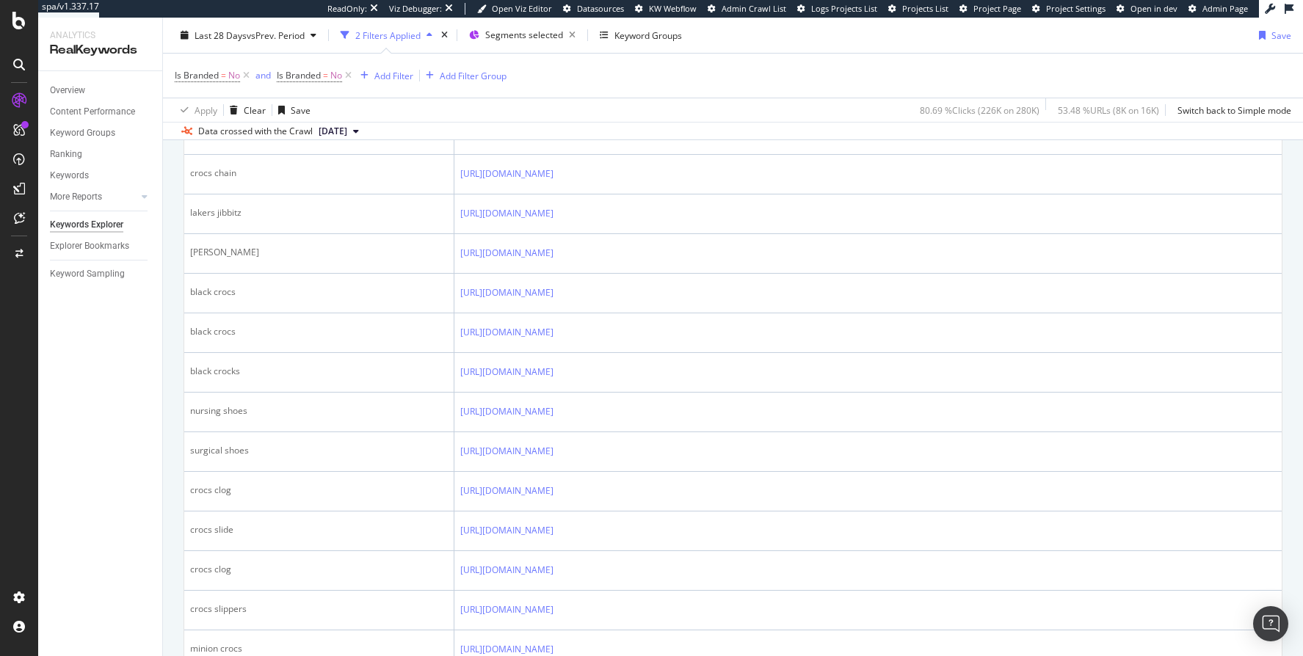
scroll to position [938, 0]
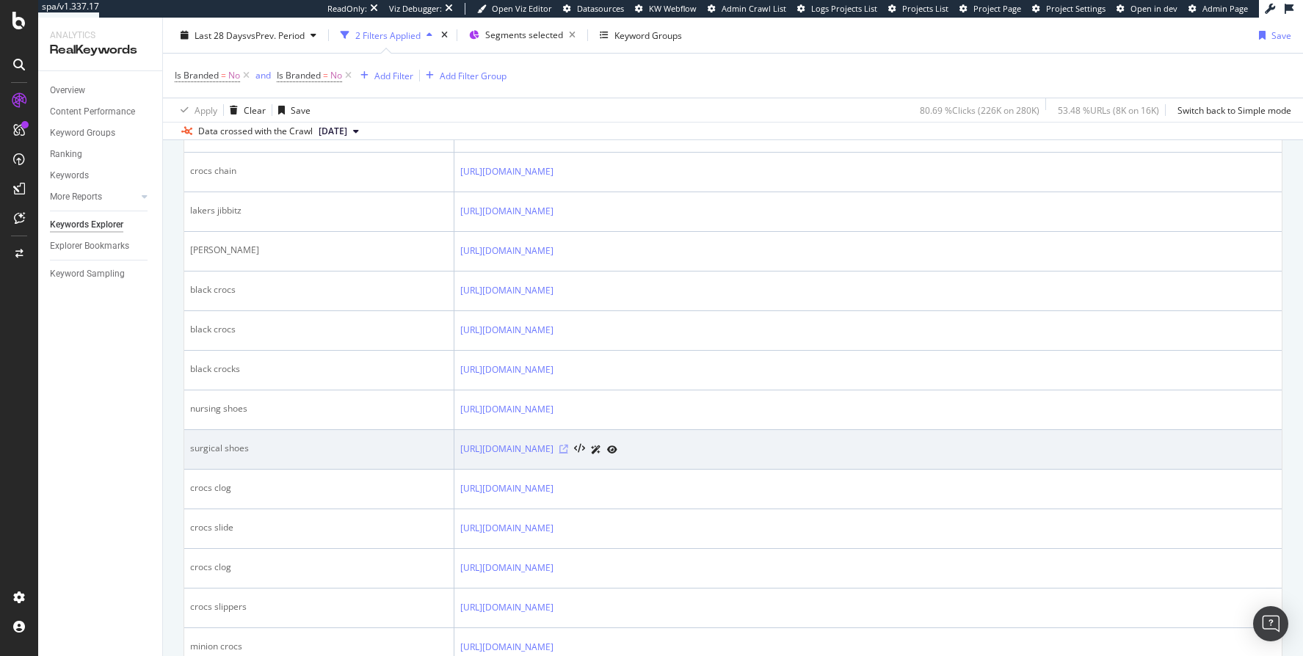
click at [568, 446] on icon at bounding box center [564, 449] width 9 height 9
click at [568, 438] on icon at bounding box center [564, 442] width 9 height 9
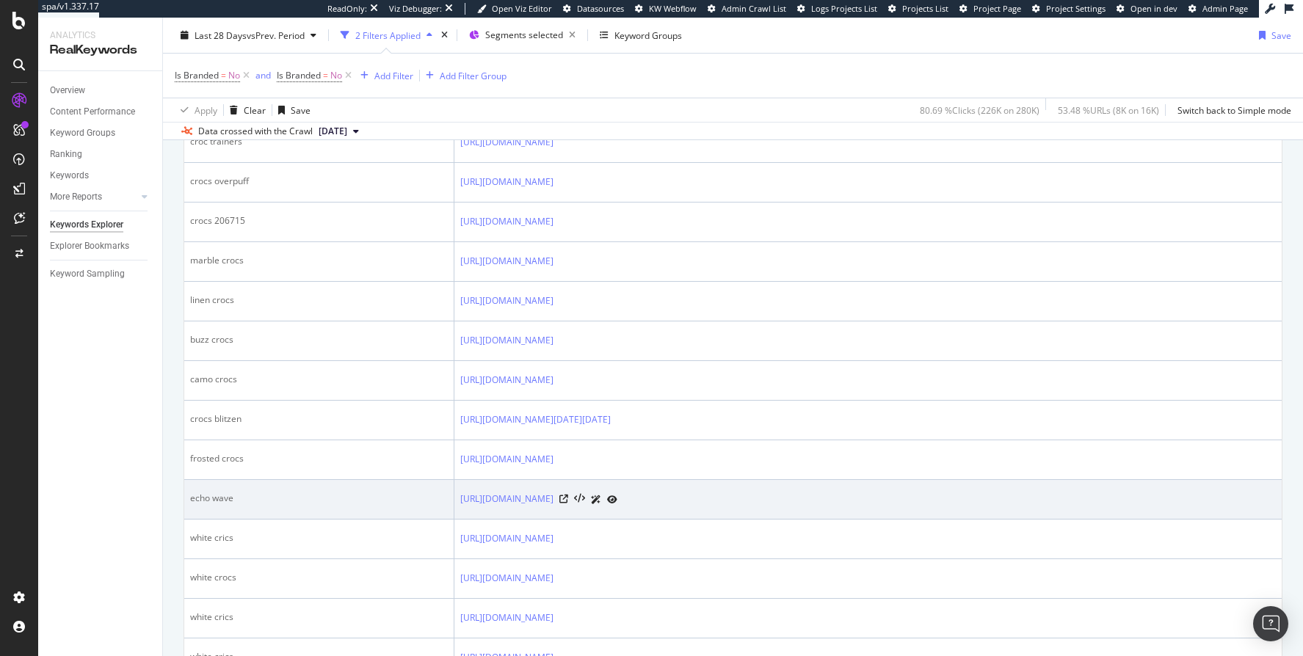
scroll to position [1720, 0]
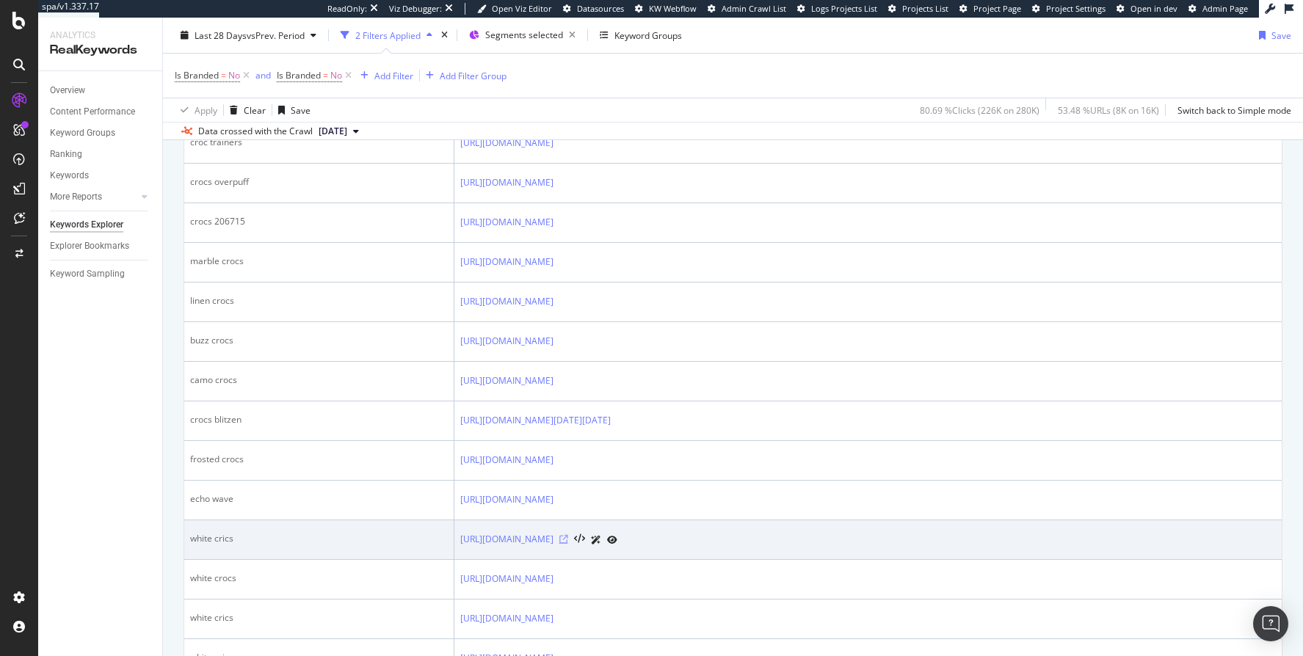
click at [568, 535] on icon at bounding box center [564, 539] width 9 height 9
